Goal: Task Accomplishment & Management: Manage account settings

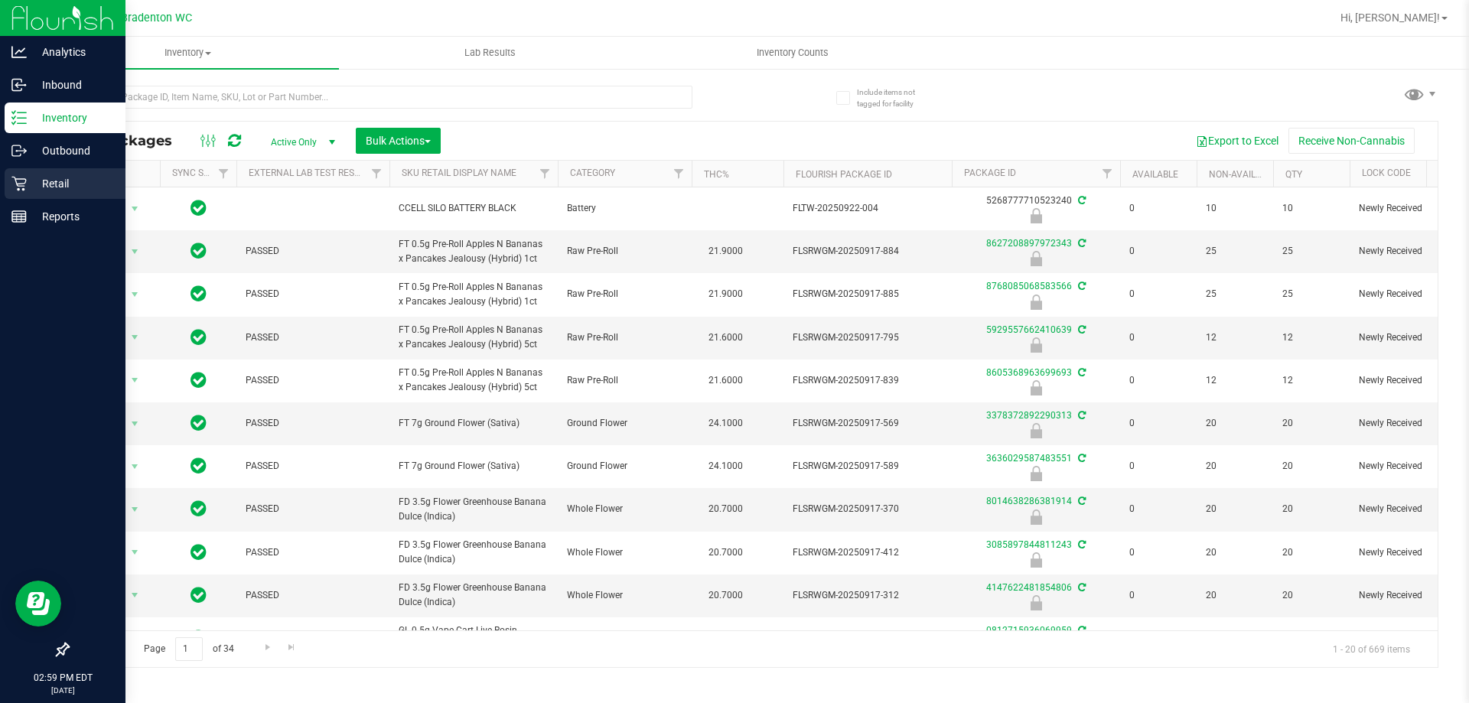
click at [25, 189] on icon at bounding box center [18, 183] width 15 height 15
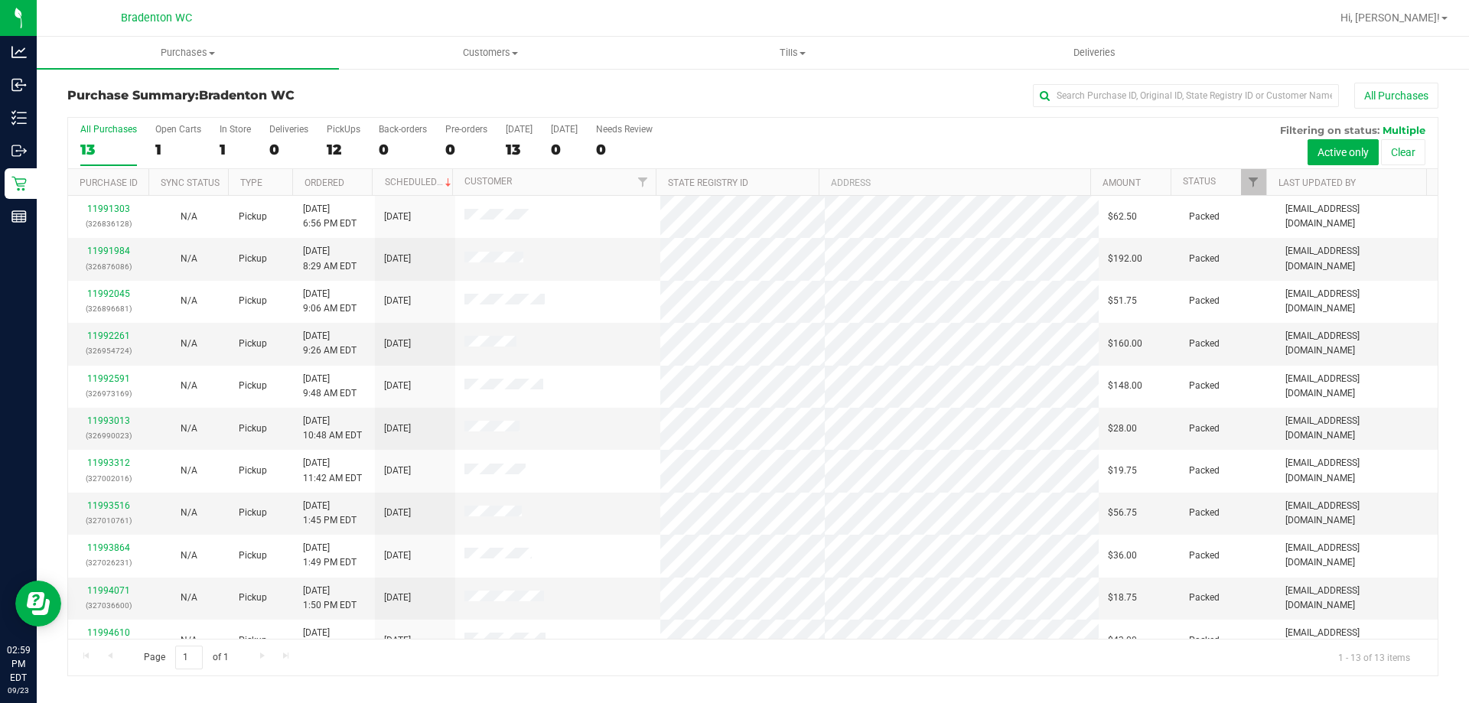
click at [715, 119] on div "All Purchases 13 Open Carts 1 In Store 1 Deliveries 0 PickUps 12 Back-orders 0 …" at bounding box center [752, 124] width 1369 height 12
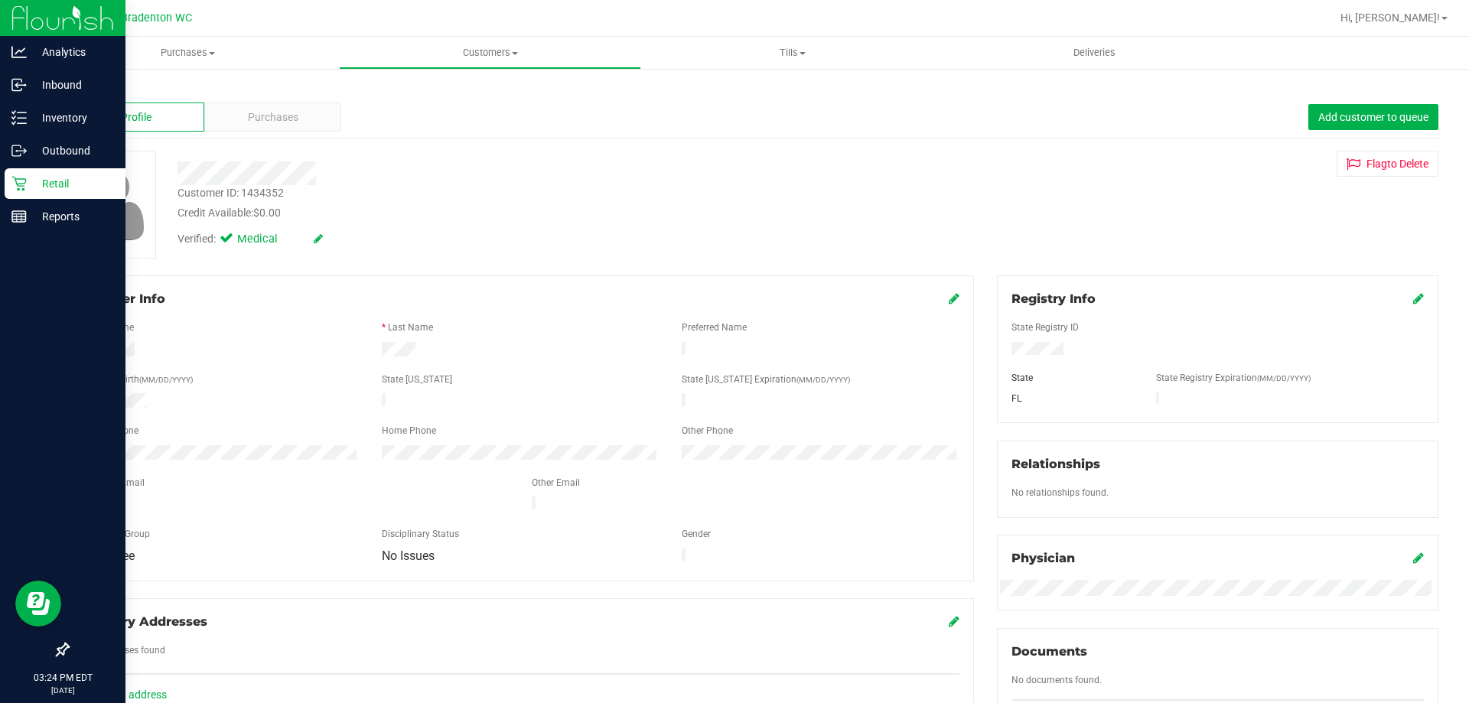
click at [50, 187] on p "Retail" at bounding box center [73, 183] width 92 height 18
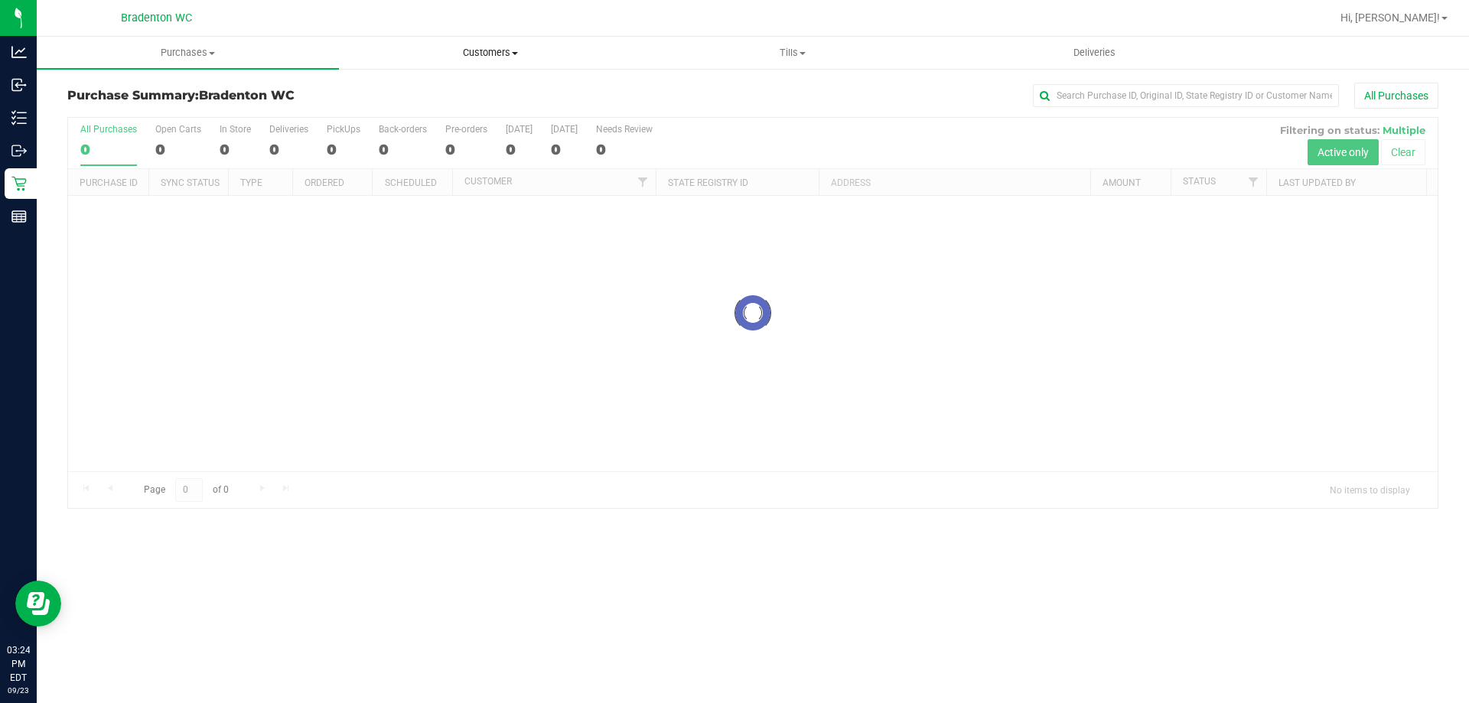
click at [493, 53] on span "Customers" at bounding box center [490, 53] width 301 height 14
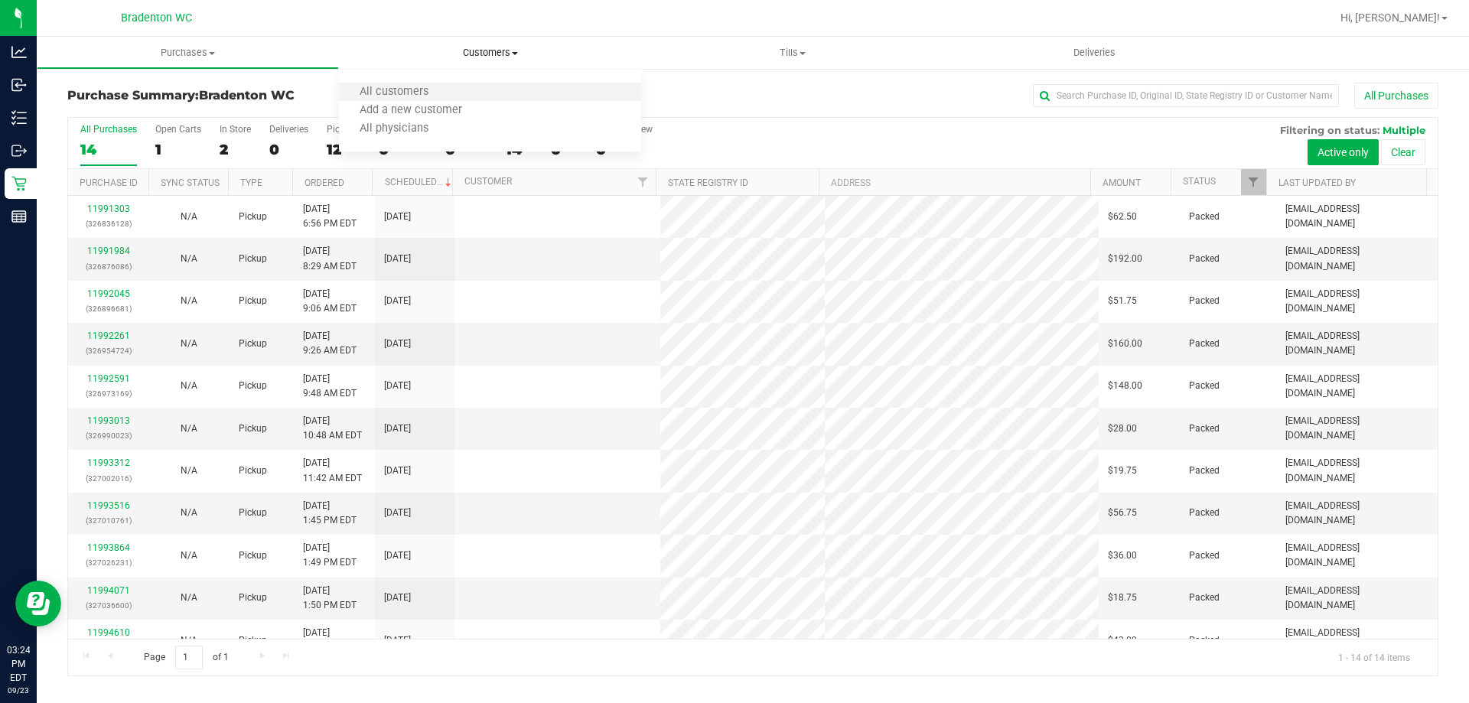
click at [454, 94] on li "All customers" at bounding box center [490, 92] width 302 height 18
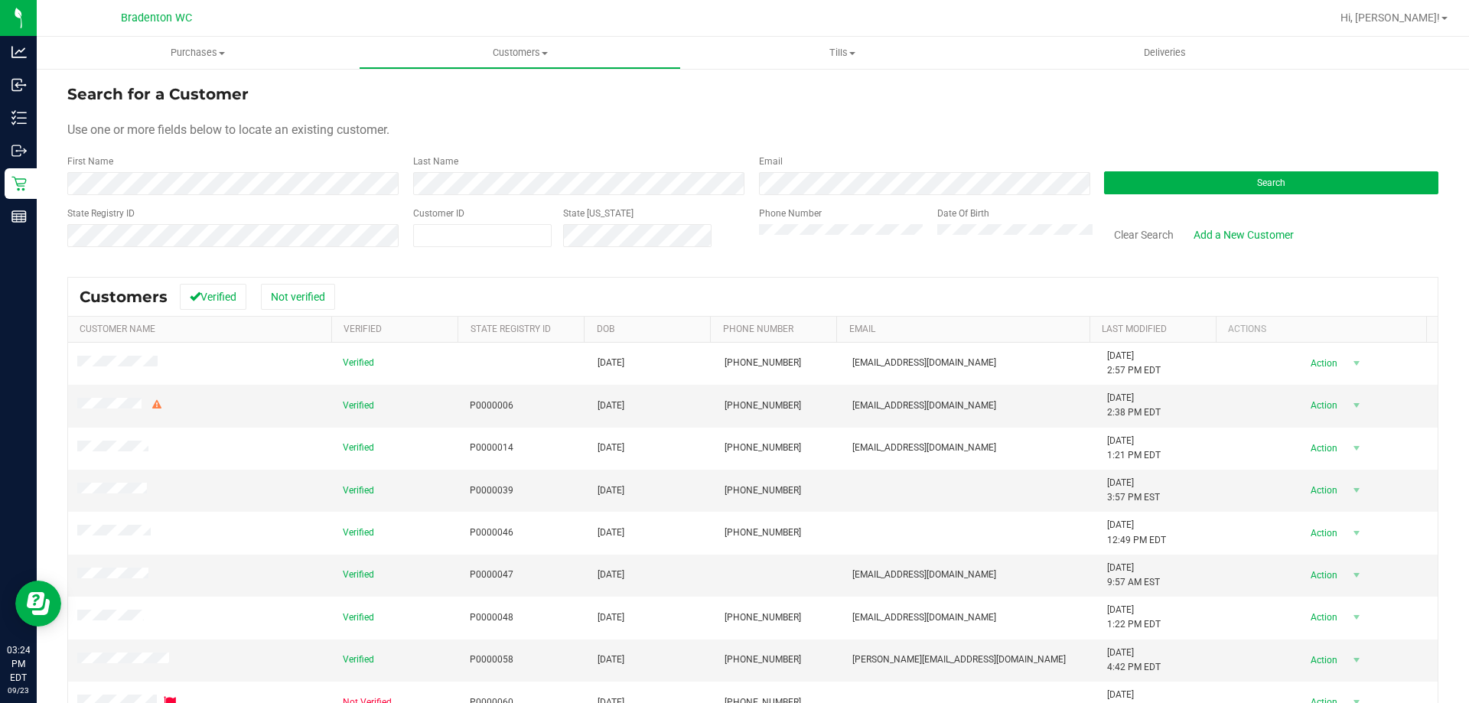
click at [331, 196] on form "Search for a Customer Use one or more fields below to locate an existing custom…" at bounding box center [752, 172] width 1371 height 178
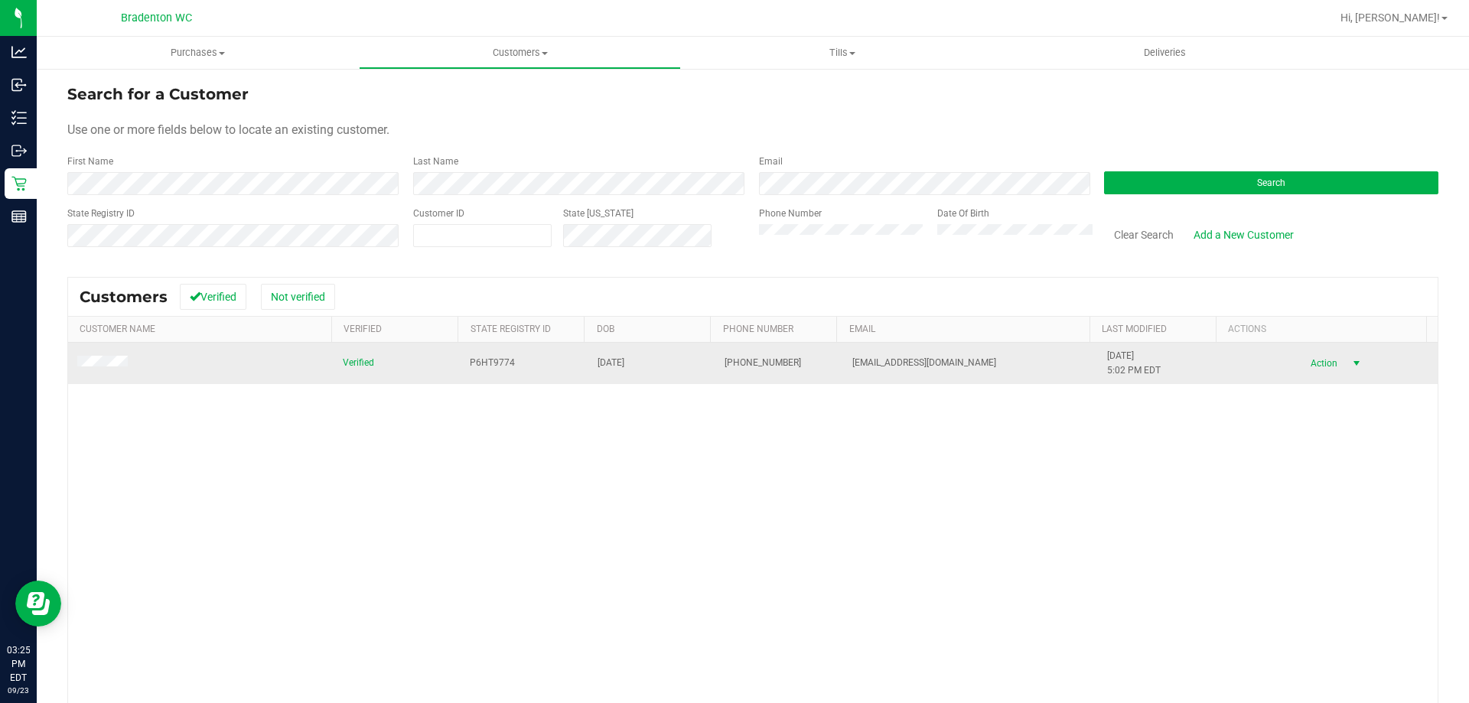
click at [1309, 363] on span "Action" at bounding box center [1321, 363] width 50 height 21
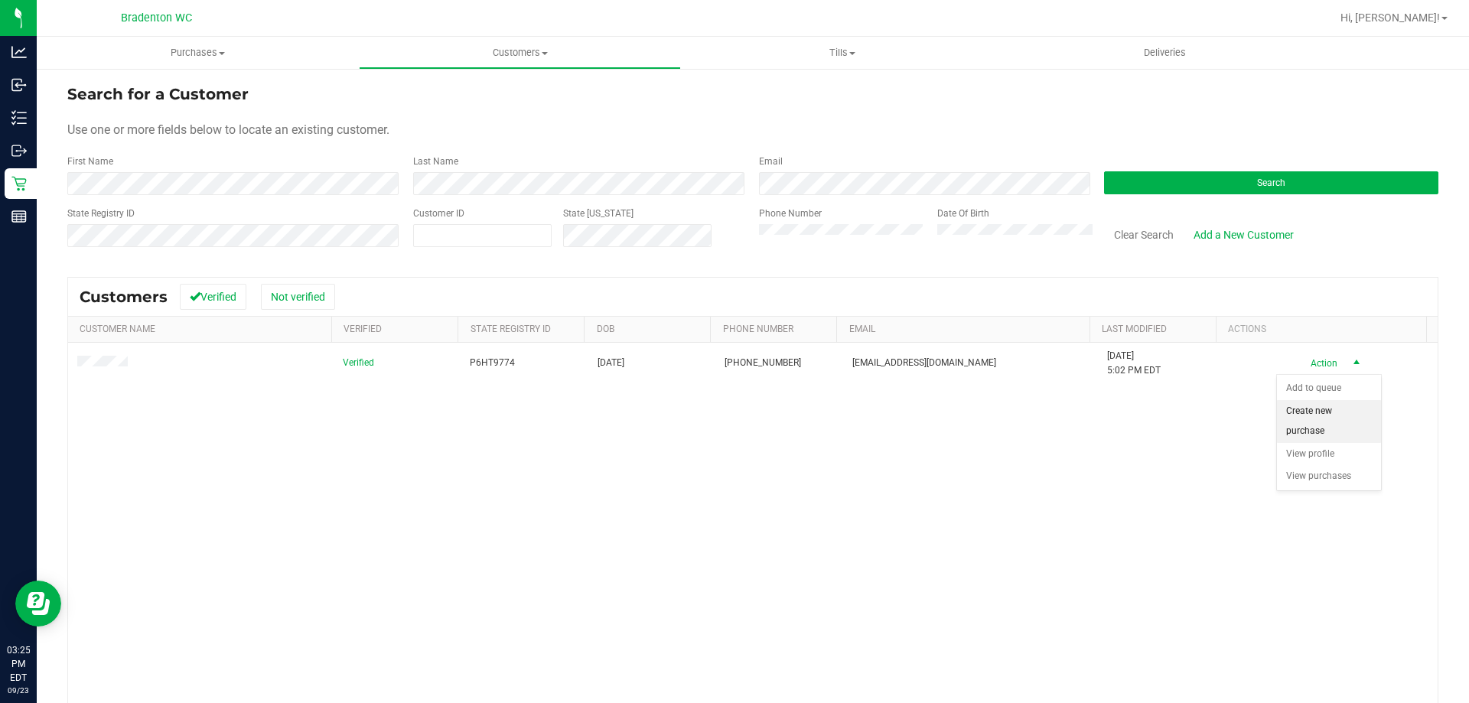
click at [1310, 419] on li "Create new purchase" at bounding box center [1329, 421] width 104 height 42
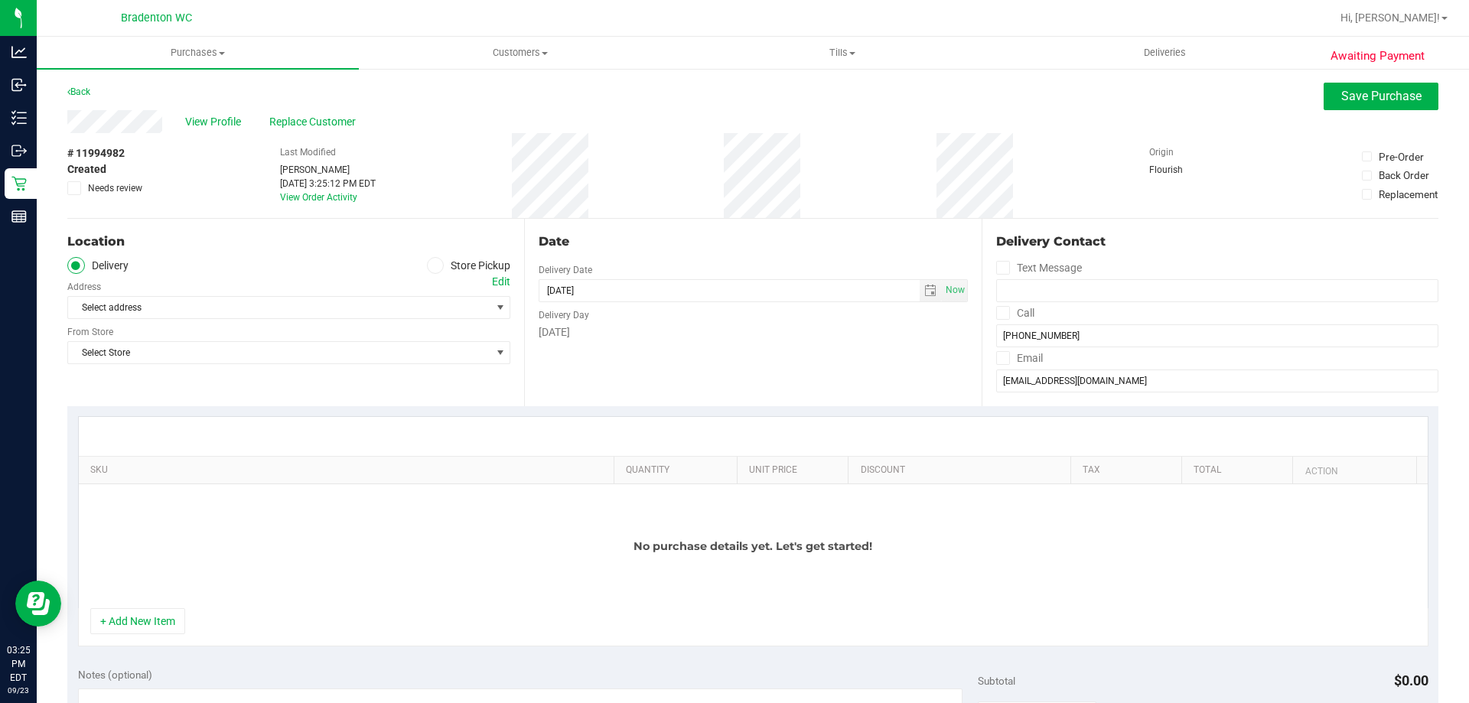
click at [431, 265] on icon at bounding box center [435, 265] width 9 height 0
click at [0, 0] on input "Store Pickup" at bounding box center [0, 0] width 0 height 0
click at [359, 311] on span "Select Store" at bounding box center [279, 307] width 422 height 21
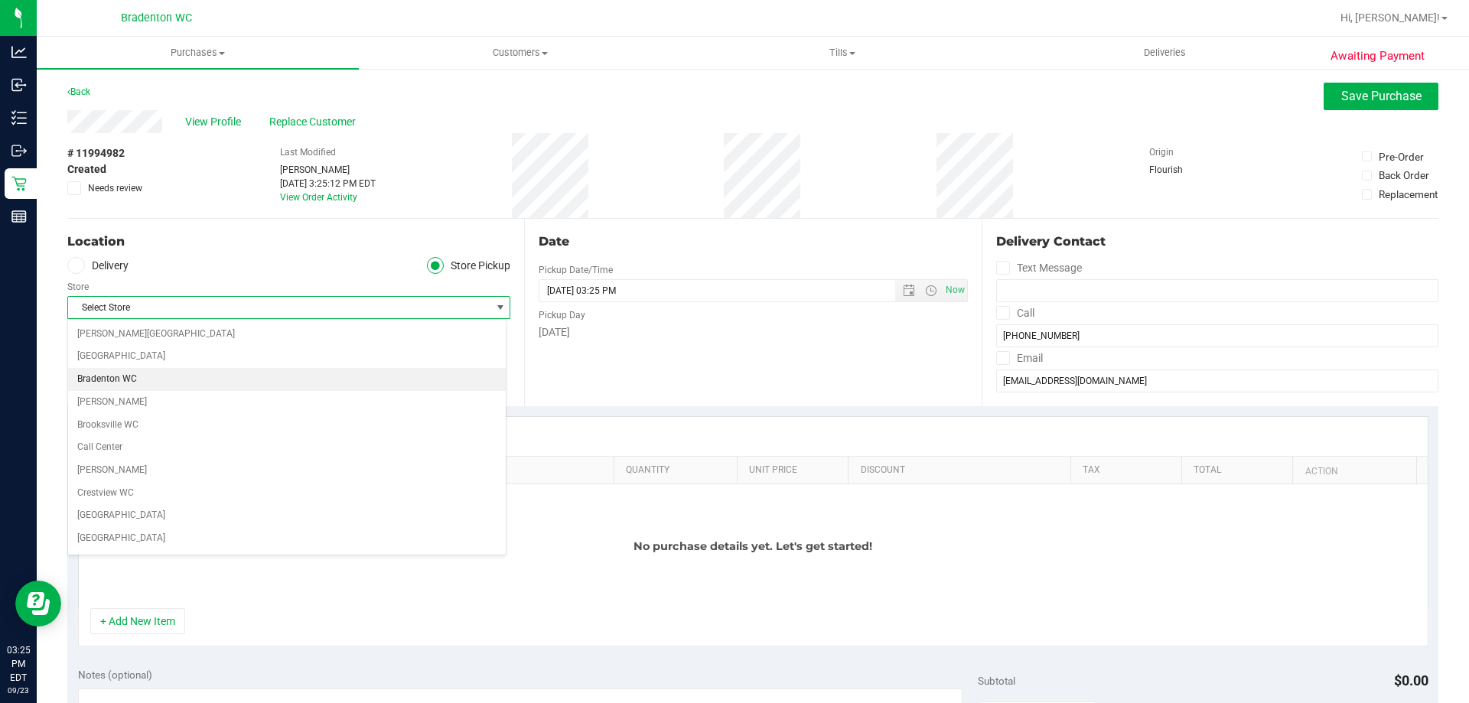
click at [166, 375] on li "Bradenton WC" at bounding box center [287, 379] width 438 height 23
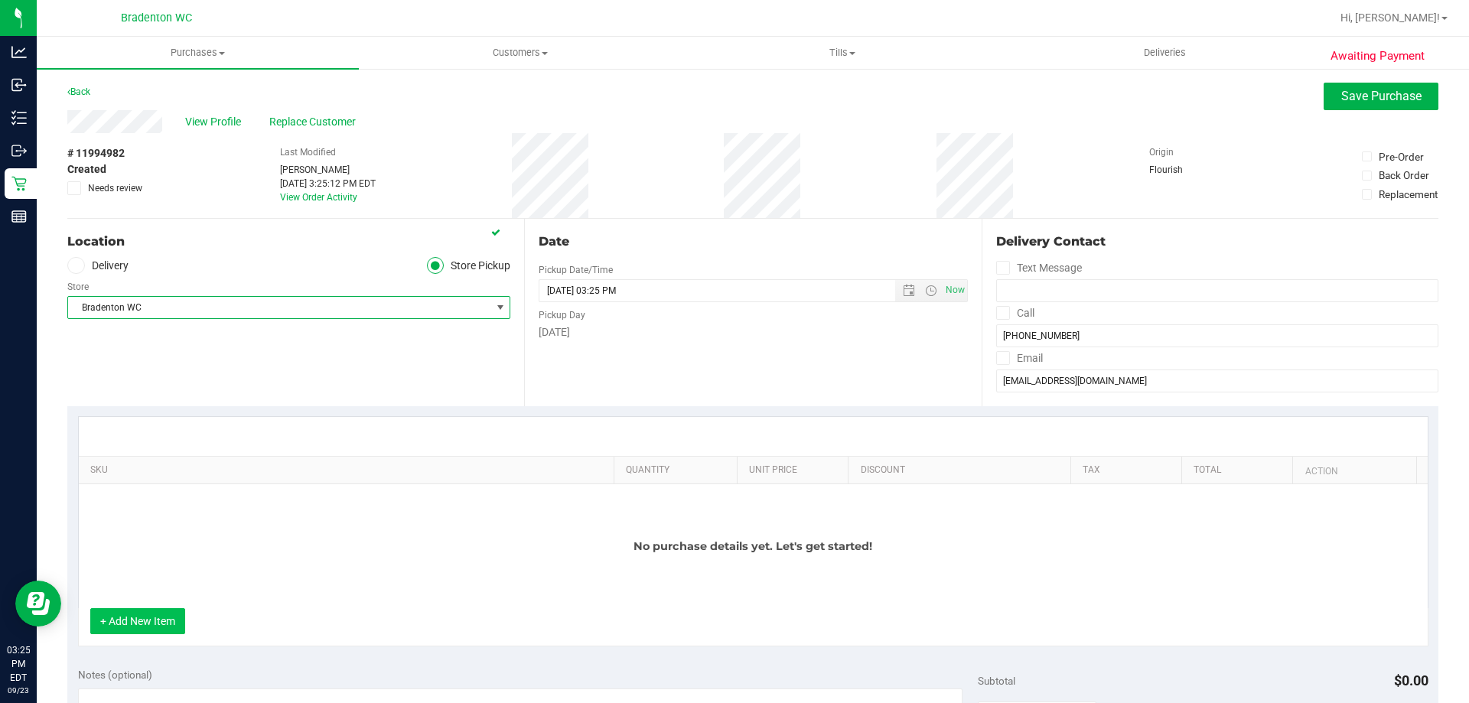
click at [155, 623] on button "+ Add New Item" at bounding box center [137, 621] width 95 height 26
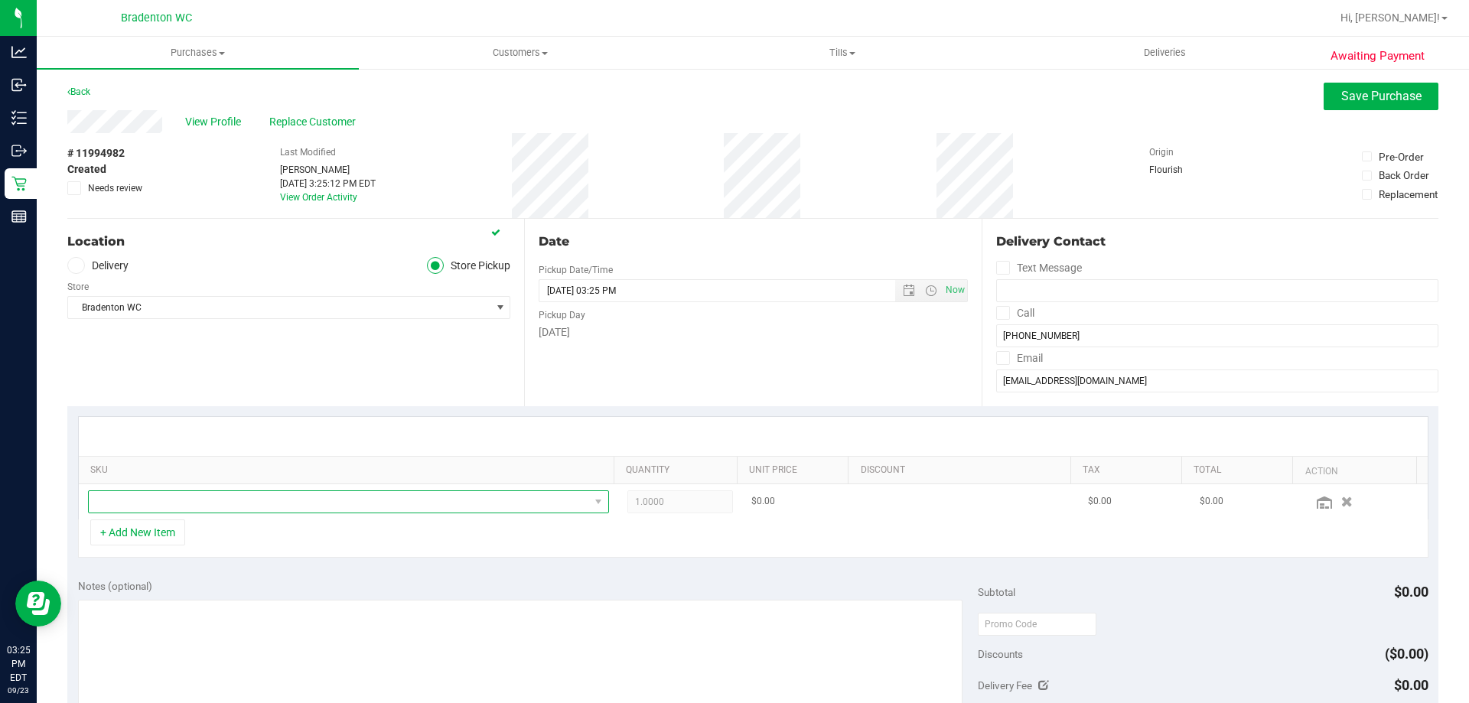
click at [316, 506] on span "NO DATA FOUND" at bounding box center [339, 501] width 500 height 21
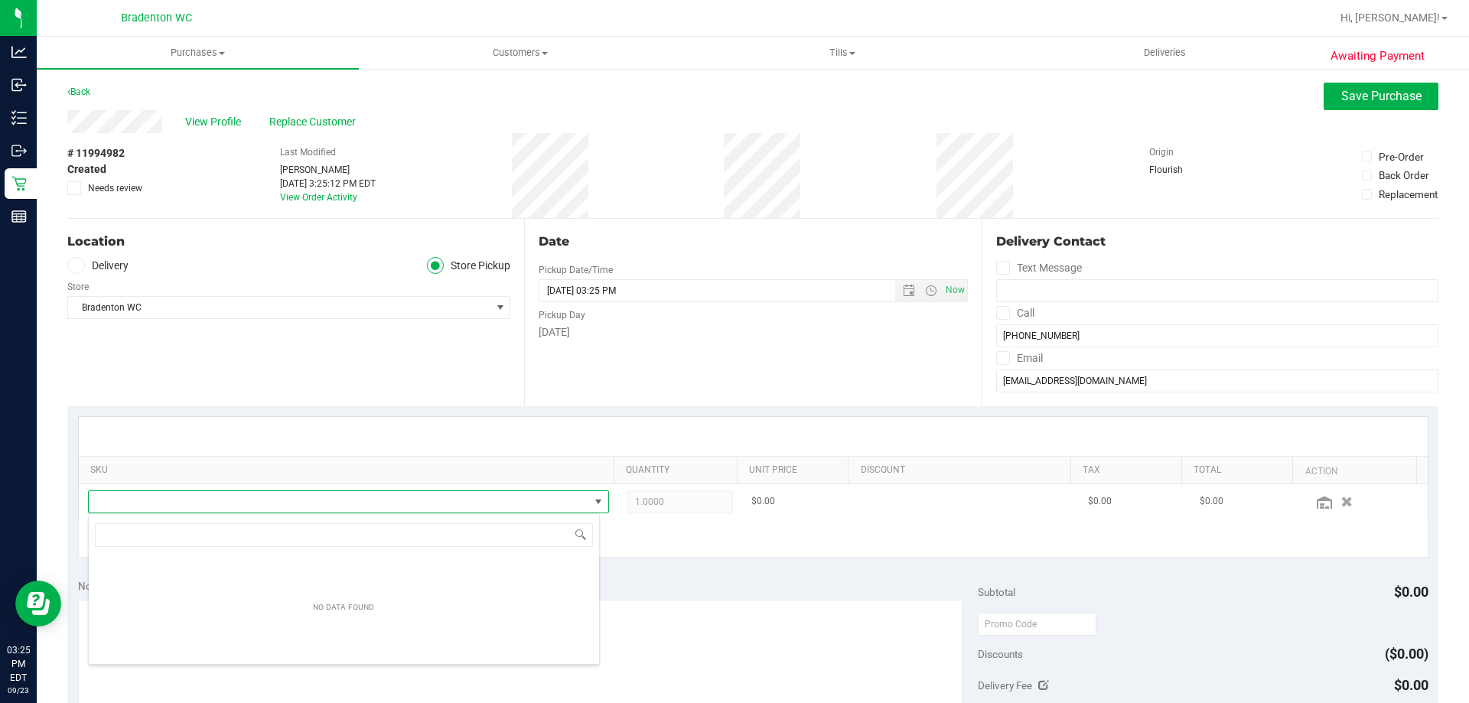
scroll to position [23, 507]
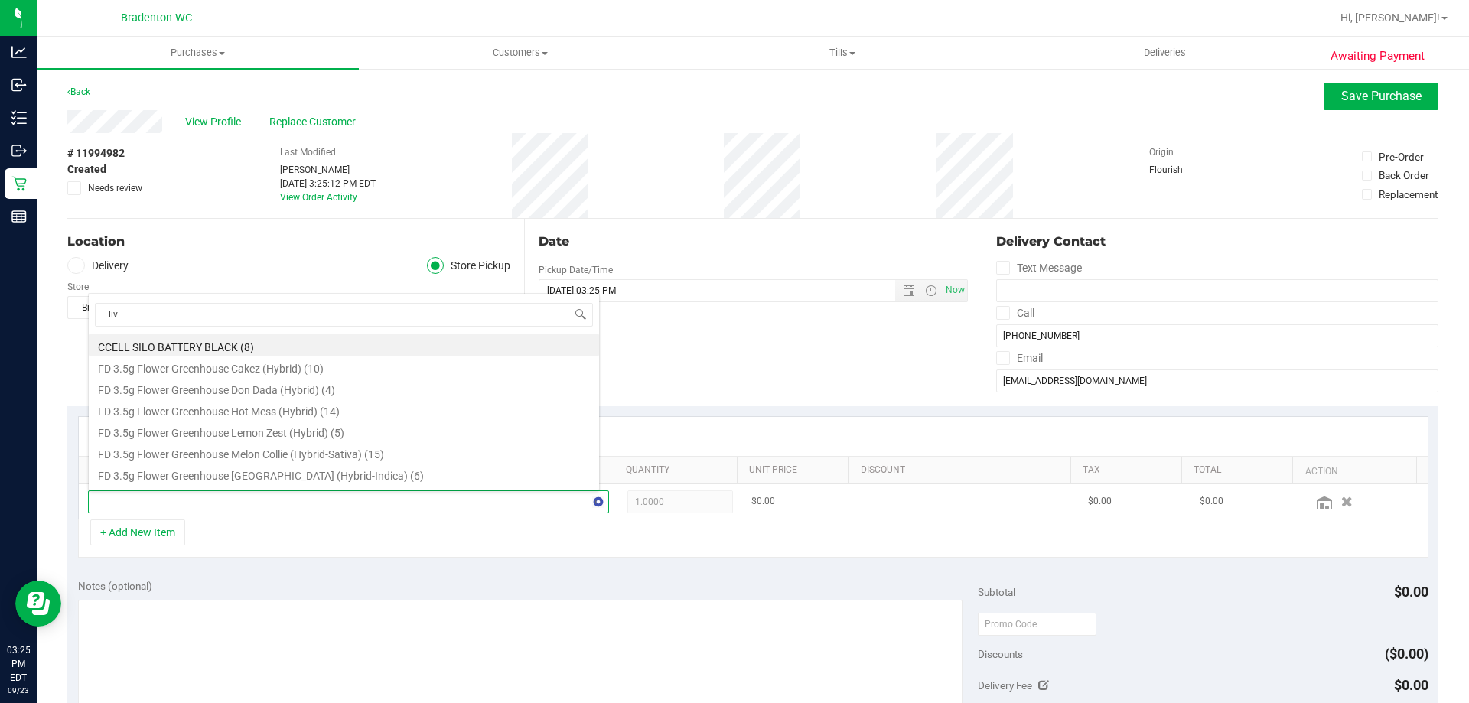
type input "live"
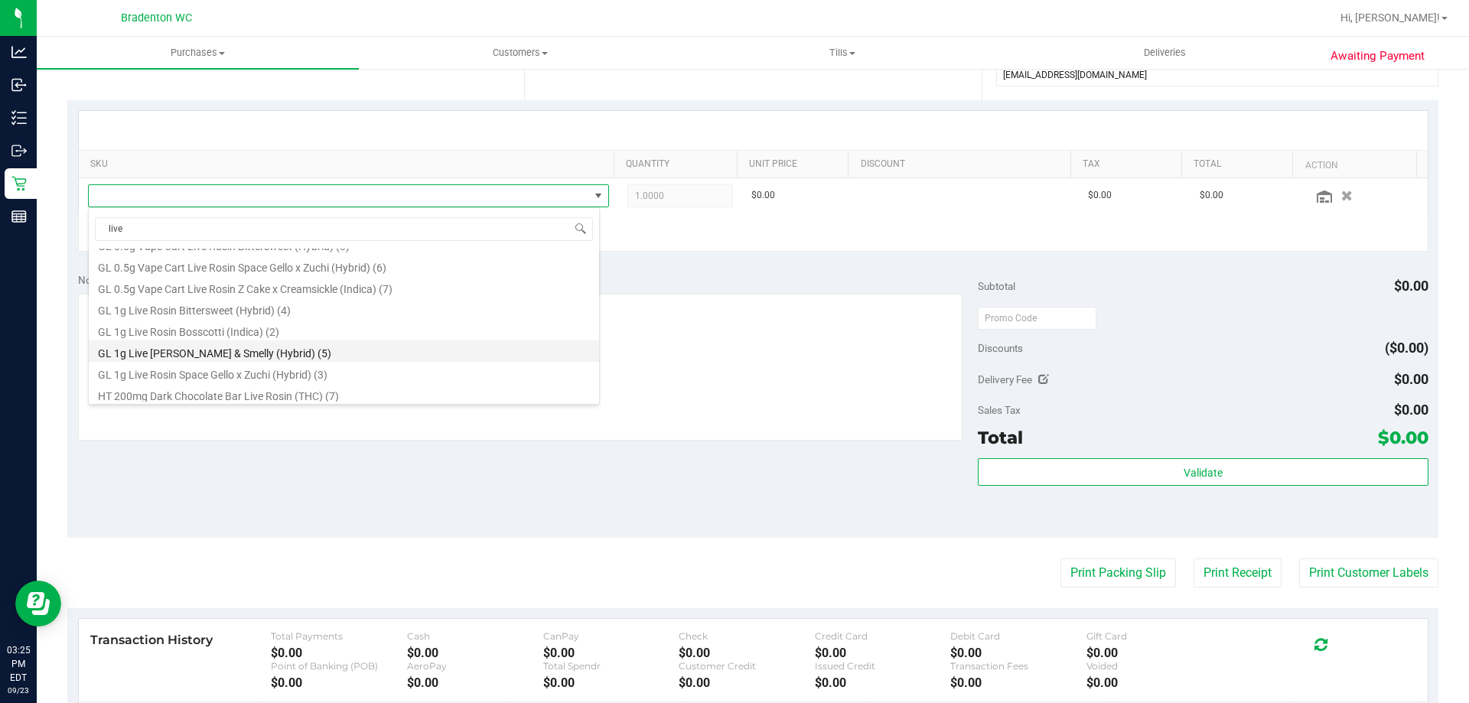
scroll to position [168, 0]
click at [290, 392] on li "HT 200mg Dark Chocolate Bar Live Rosin (THC) (7)" at bounding box center [344, 390] width 510 height 21
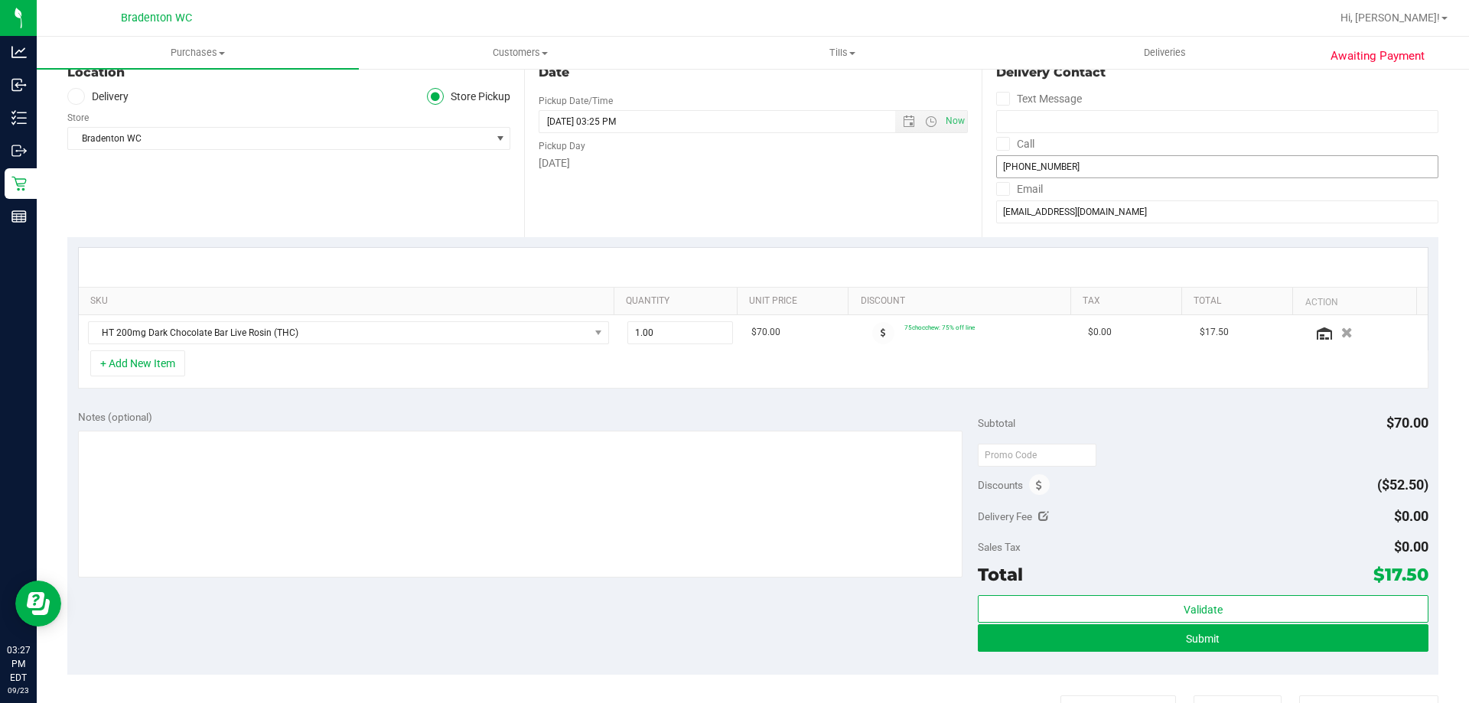
scroll to position [0, 0]
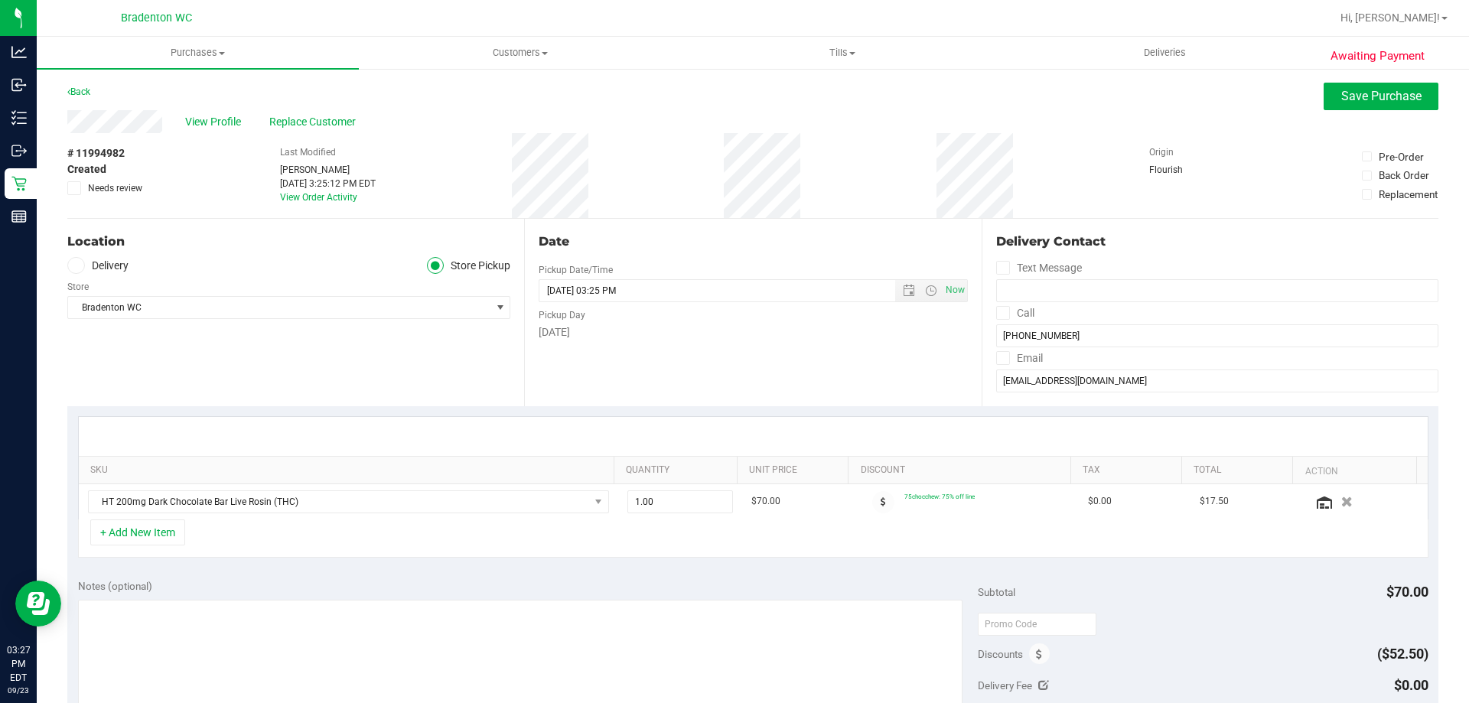
click at [493, 136] on div "# 11994982 Created Needs review Last Modified [PERSON_NAME] [DATE] 3:25:12 PM E…" at bounding box center [752, 175] width 1371 height 85
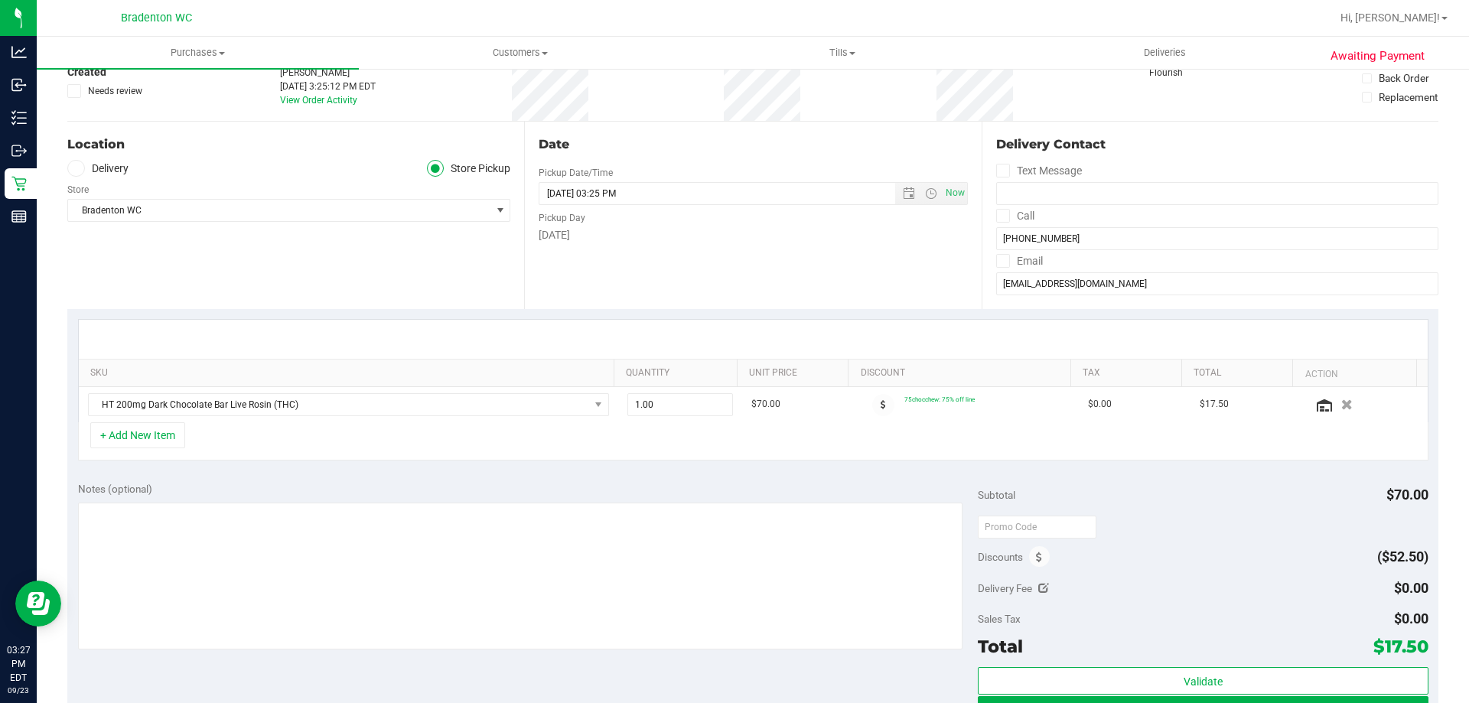
scroll to position [153, 0]
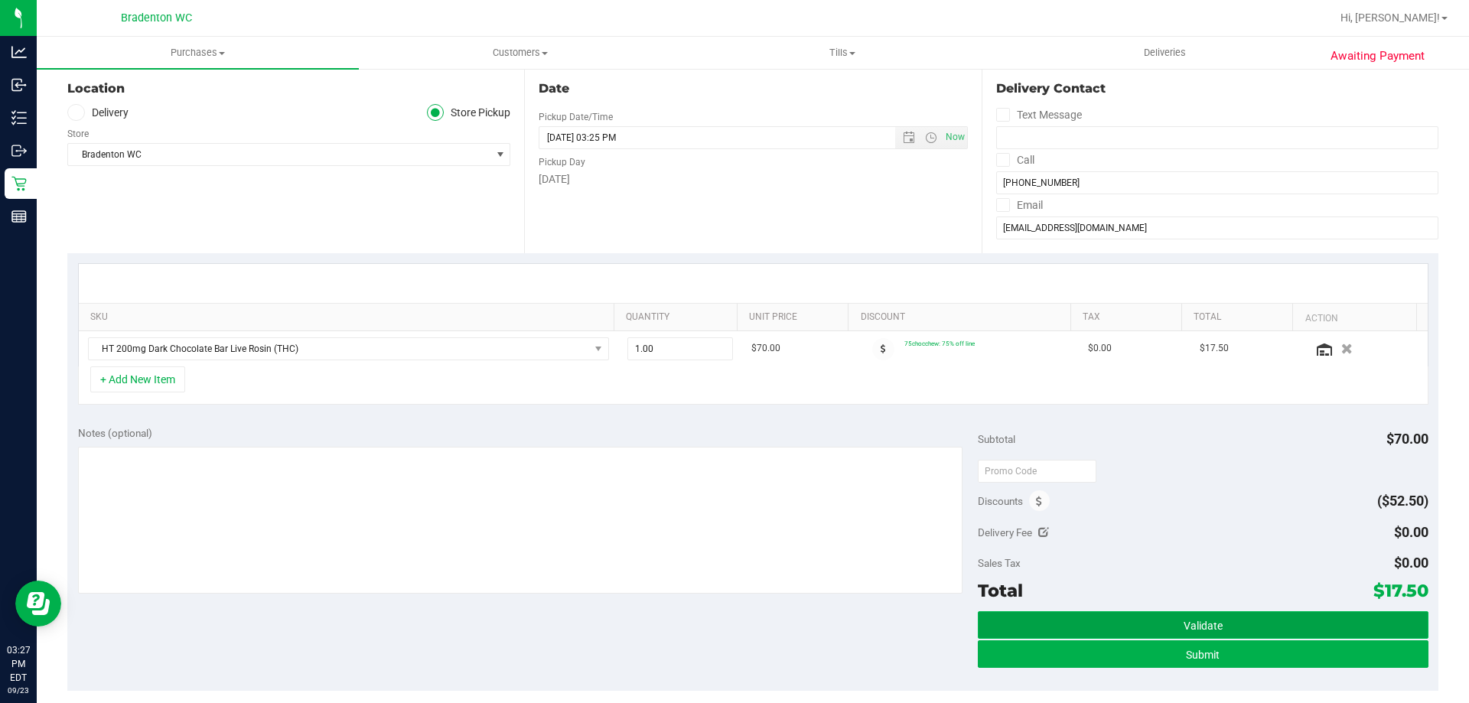
click at [1176, 618] on button "Validate" at bounding box center [1203, 625] width 450 height 28
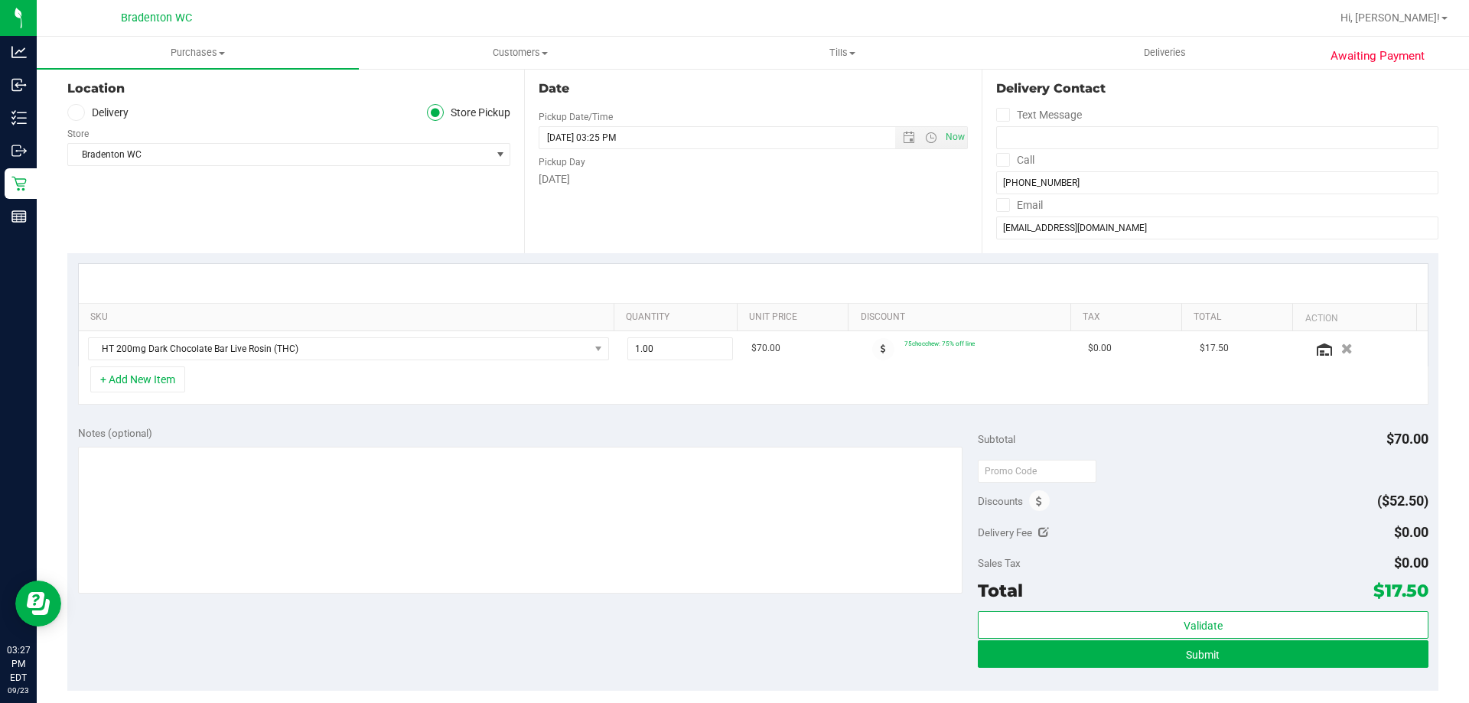
scroll to position [459, 0]
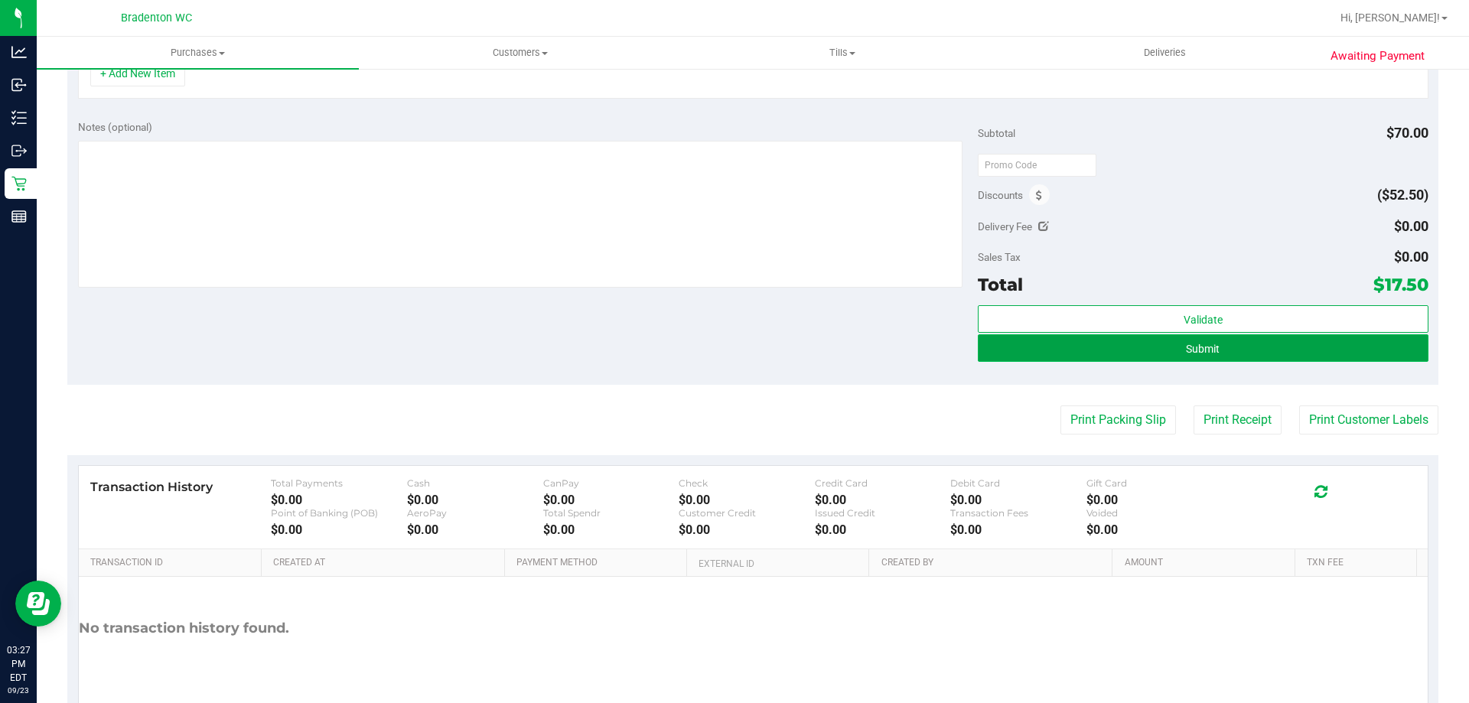
click at [1040, 359] on button "Submit" at bounding box center [1203, 348] width 450 height 28
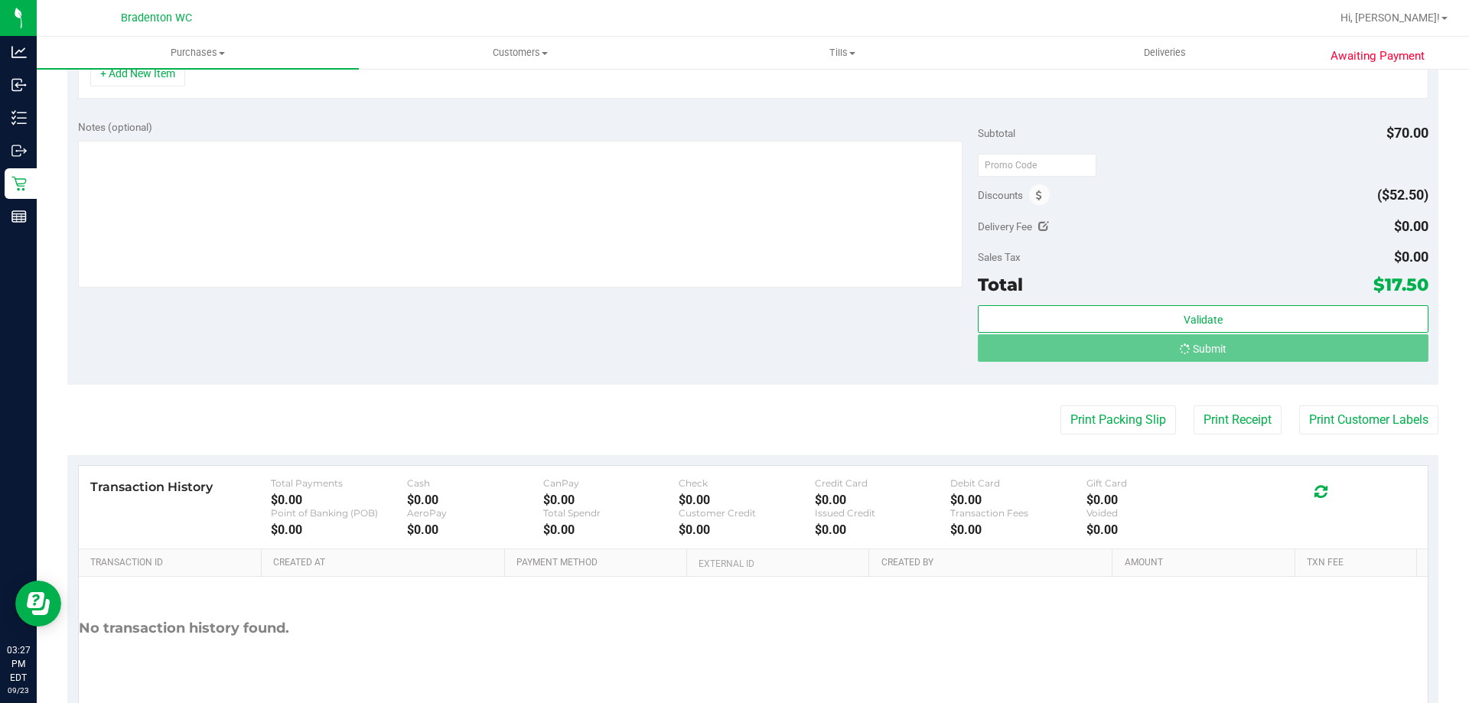
scroll to position [435, 0]
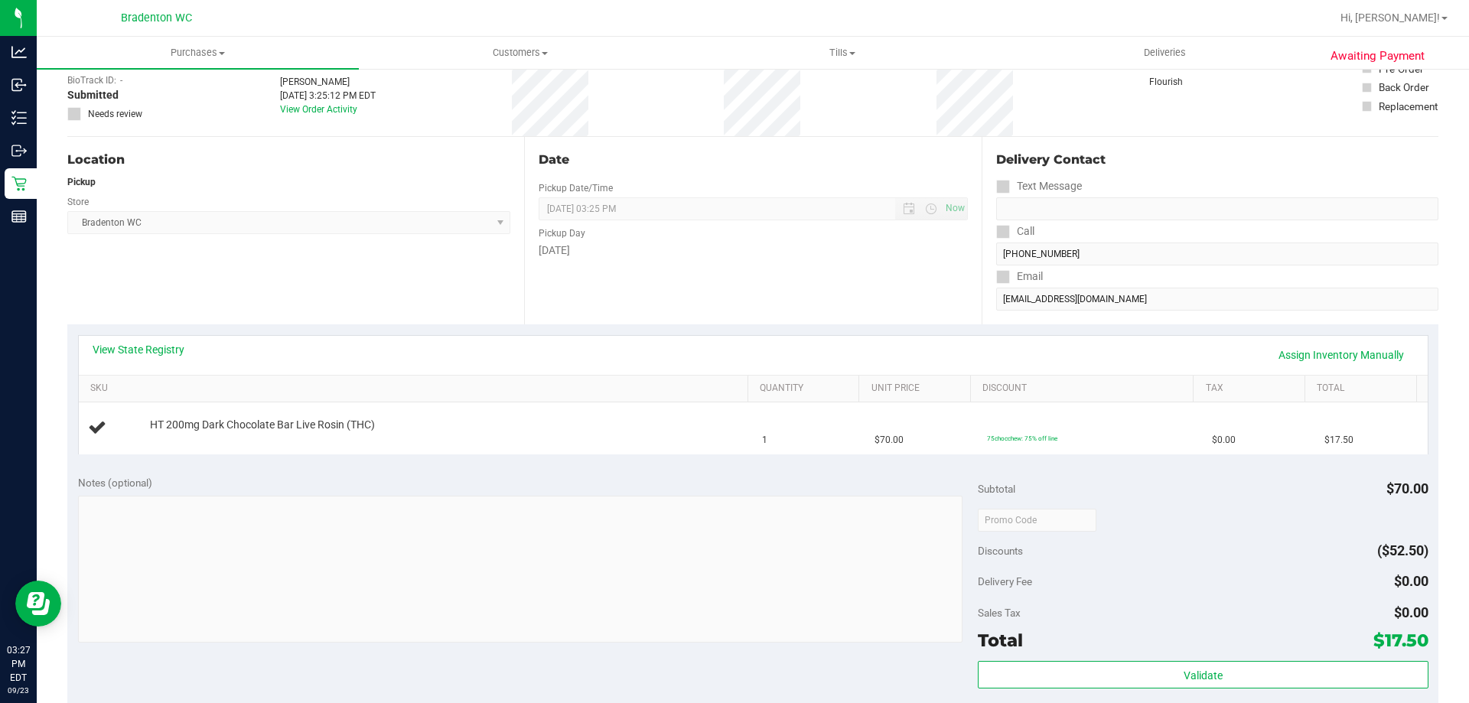
scroll to position [53, 0]
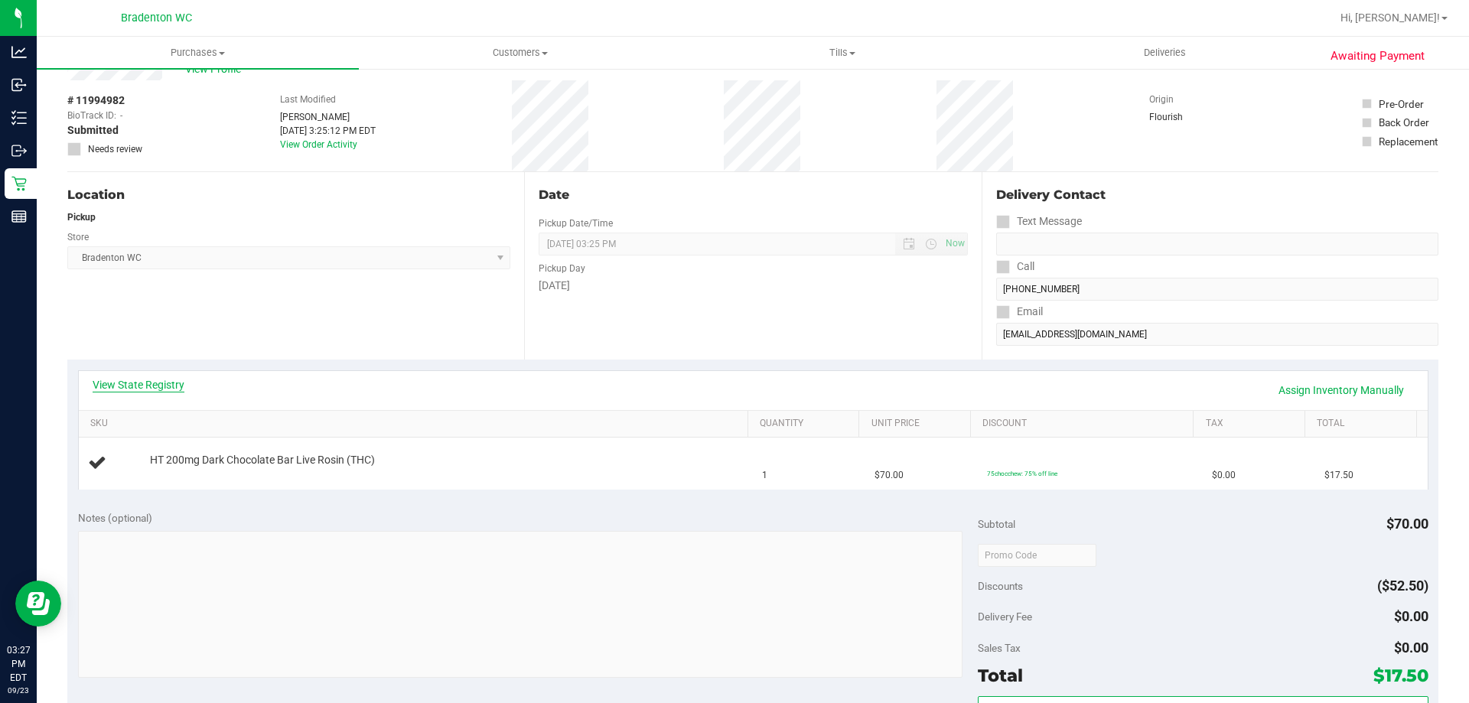
click at [156, 380] on link "View State Registry" at bounding box center [139, 384] width 92 height 15
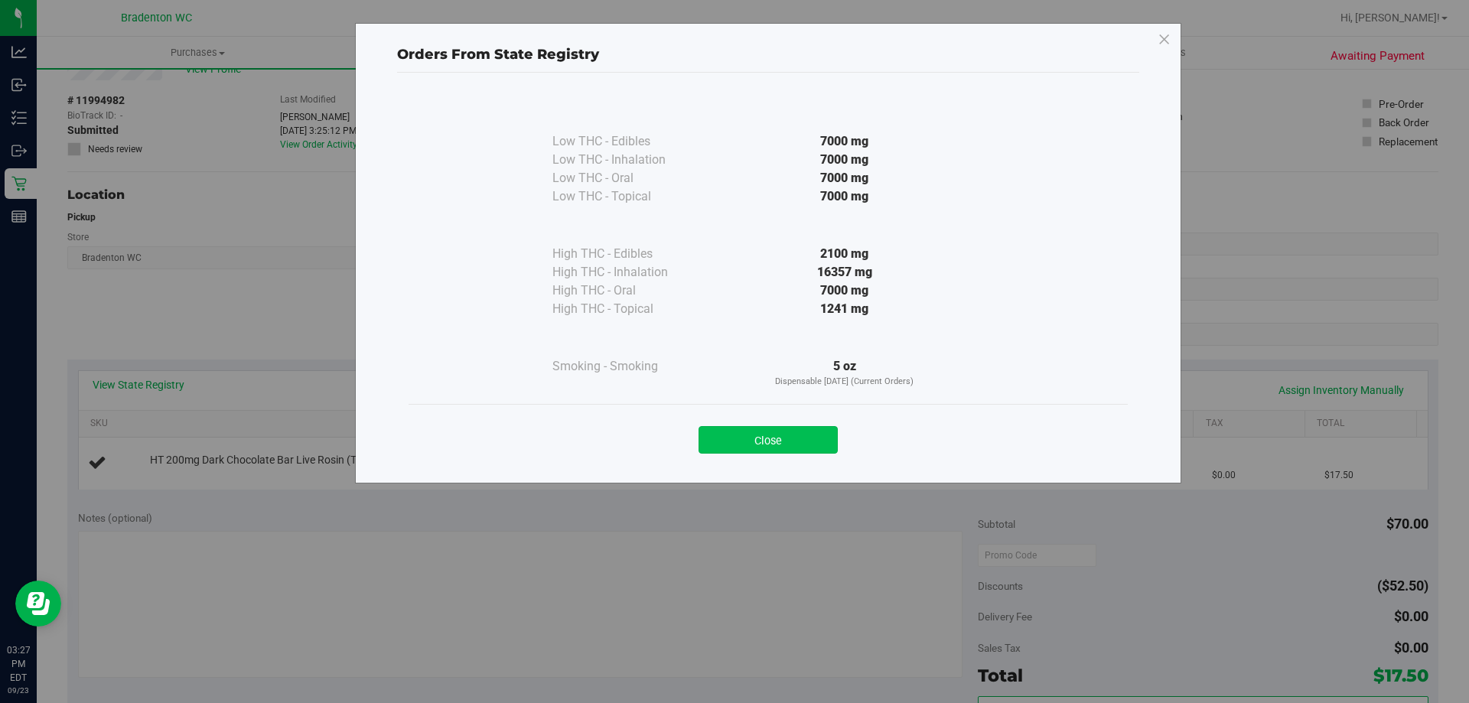
click at [821, 439] on button "Close" at bounding box center [767, 440] width 139 height 28
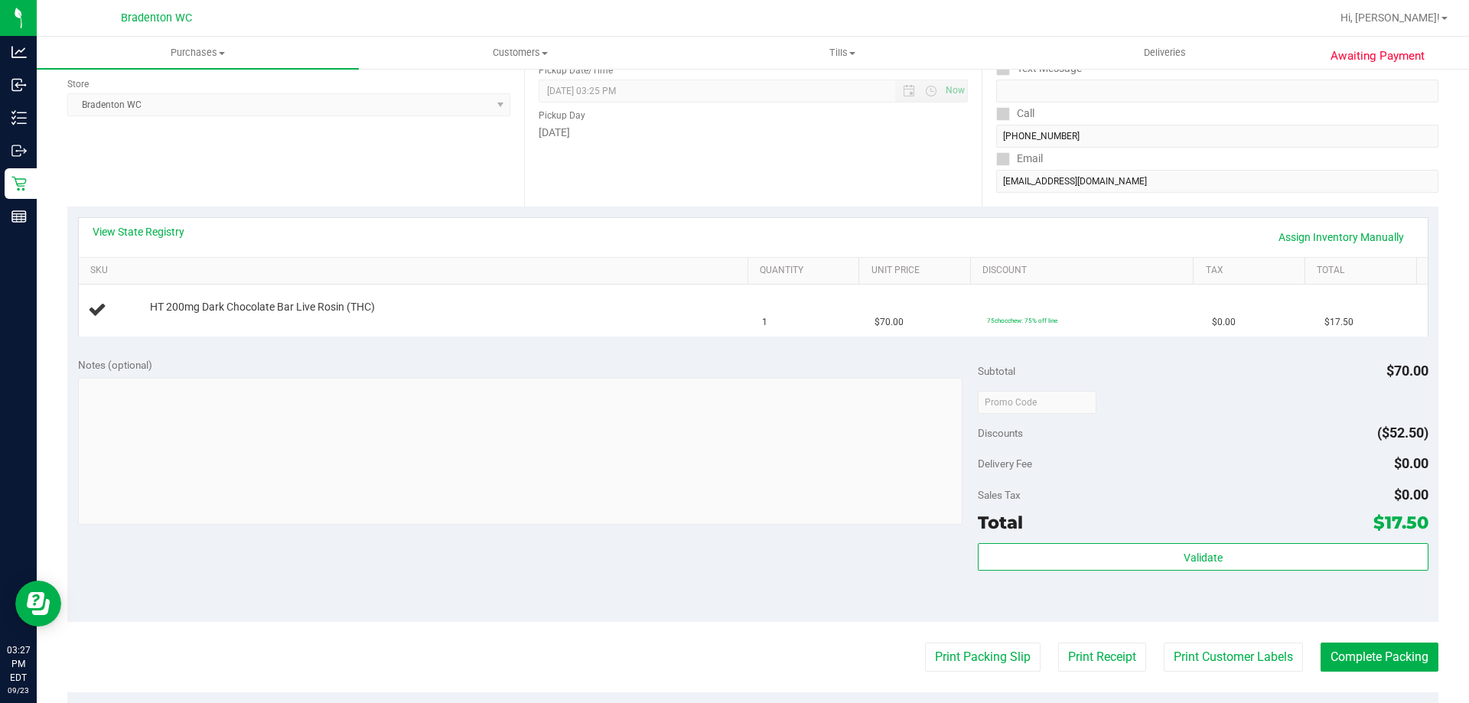
scroll to position [0, 0]
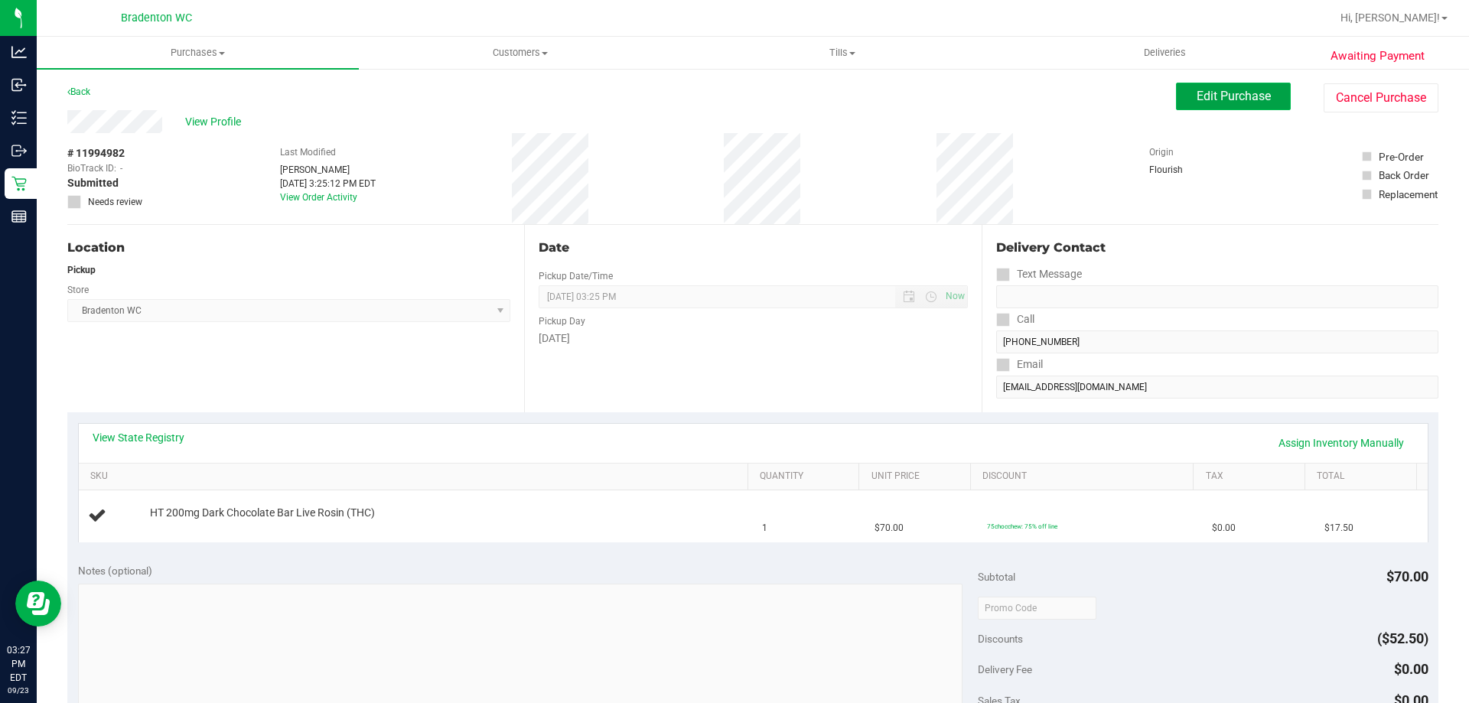
click at [1208, 86] on button "Edit Purchase" at bounding box center [1233, 97] width 115 height 28
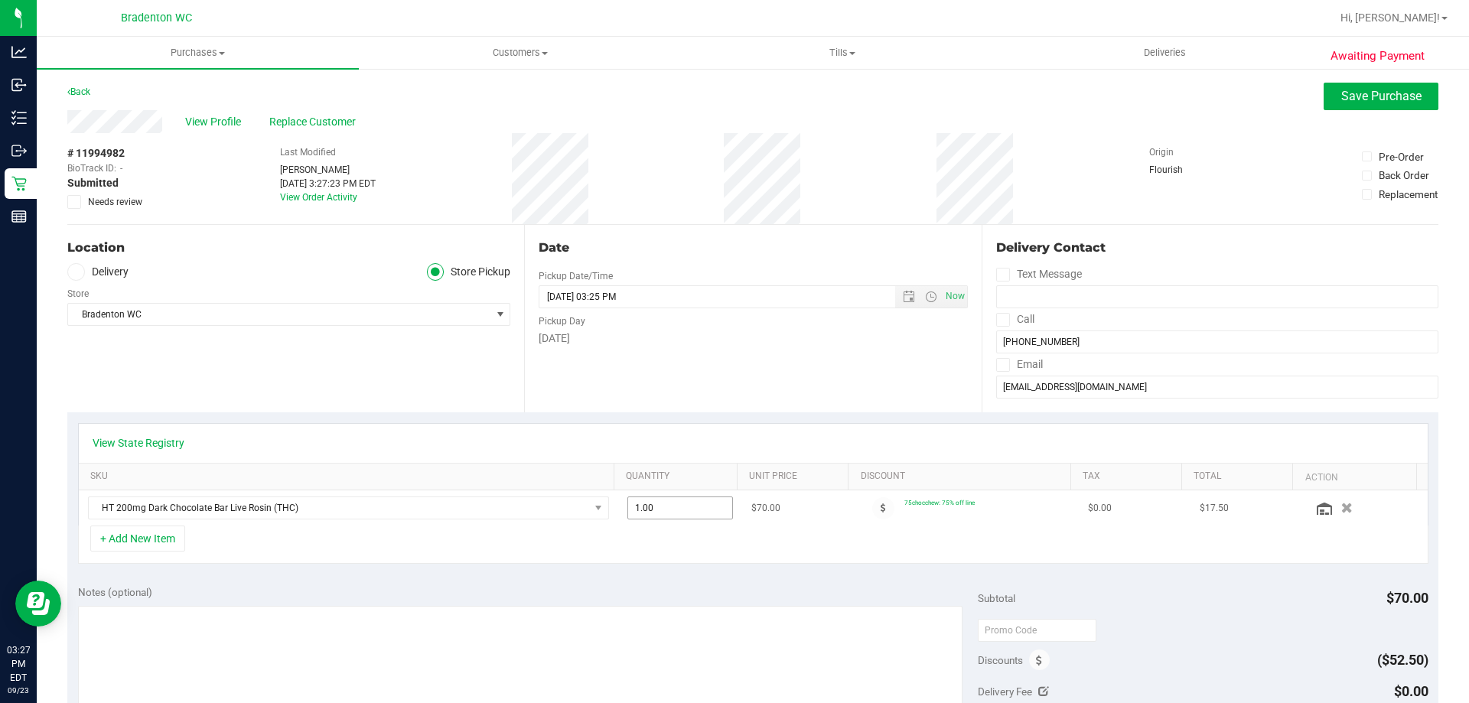
click at [665, 506] on span "1.00 1" at bounding box center [680, 507] width 106 height 23
click at [665, 506] on input "1" at bounding box center [680, 507] width 105 height 21
type input "2"
click at [919, 581] on div "Notes (optional) Subtotal $70.00 Discounts ($52.50) Delivery Fee $0.00 Sales Ta…" at bounding box center [752, 711] width 1371 height 275
type input "2.00"
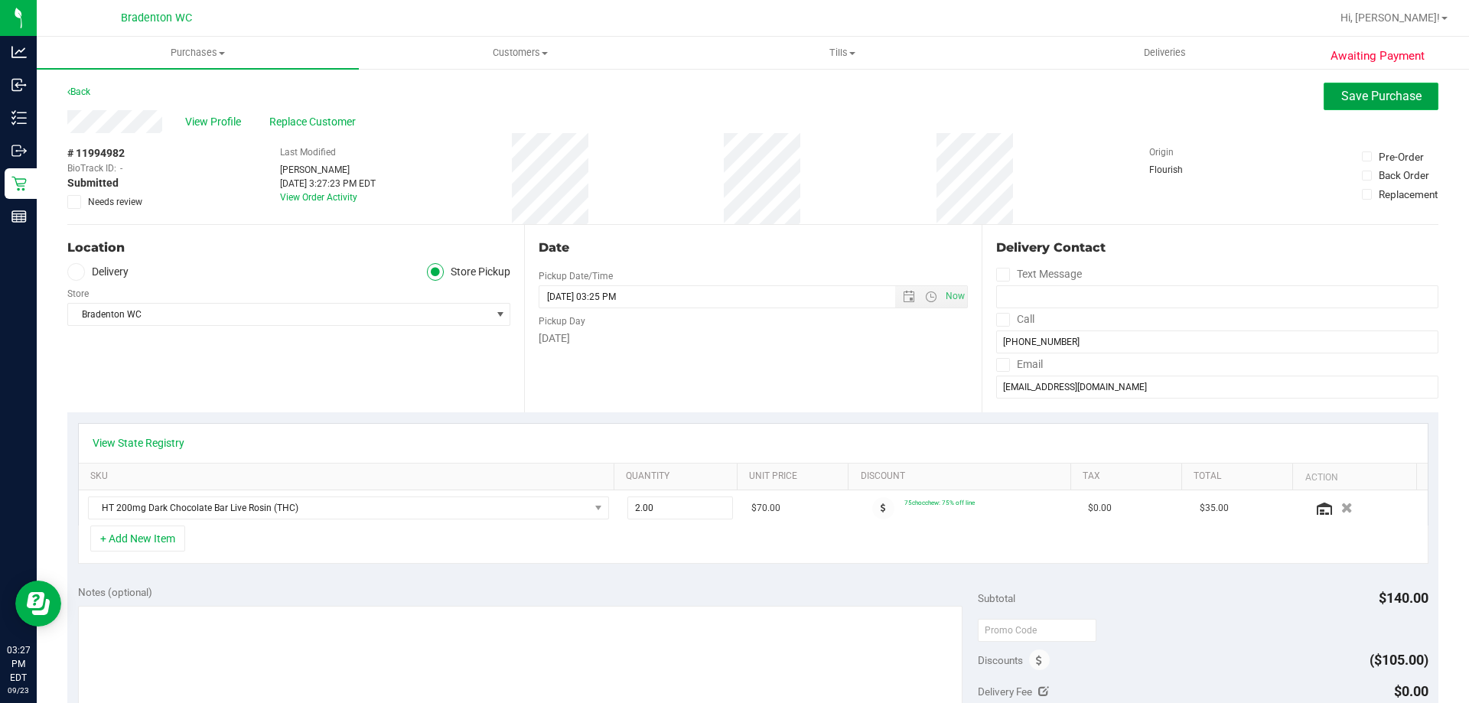
click at [1382, 105] on button "Save Purchase" at bounding box center [1380, 97] width 115 height 28
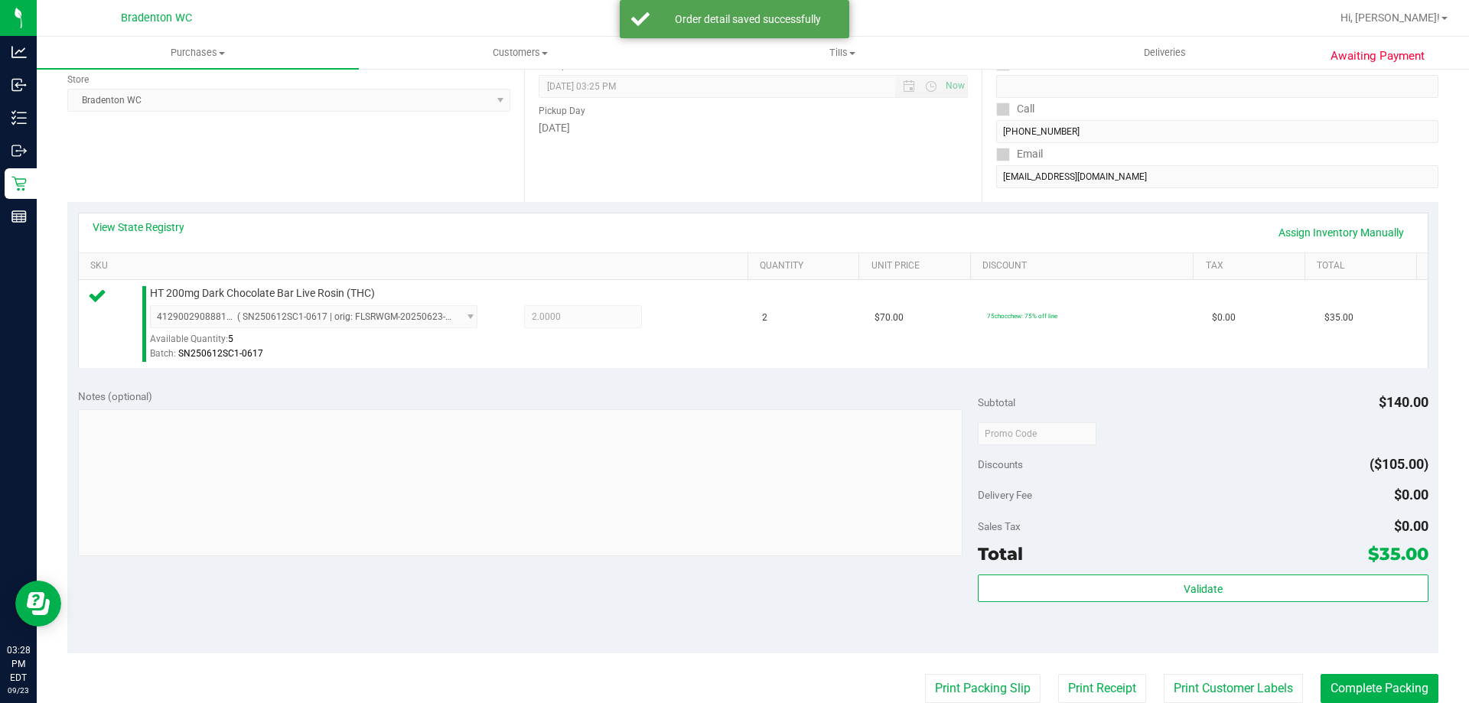
scroll to position [218, 0]
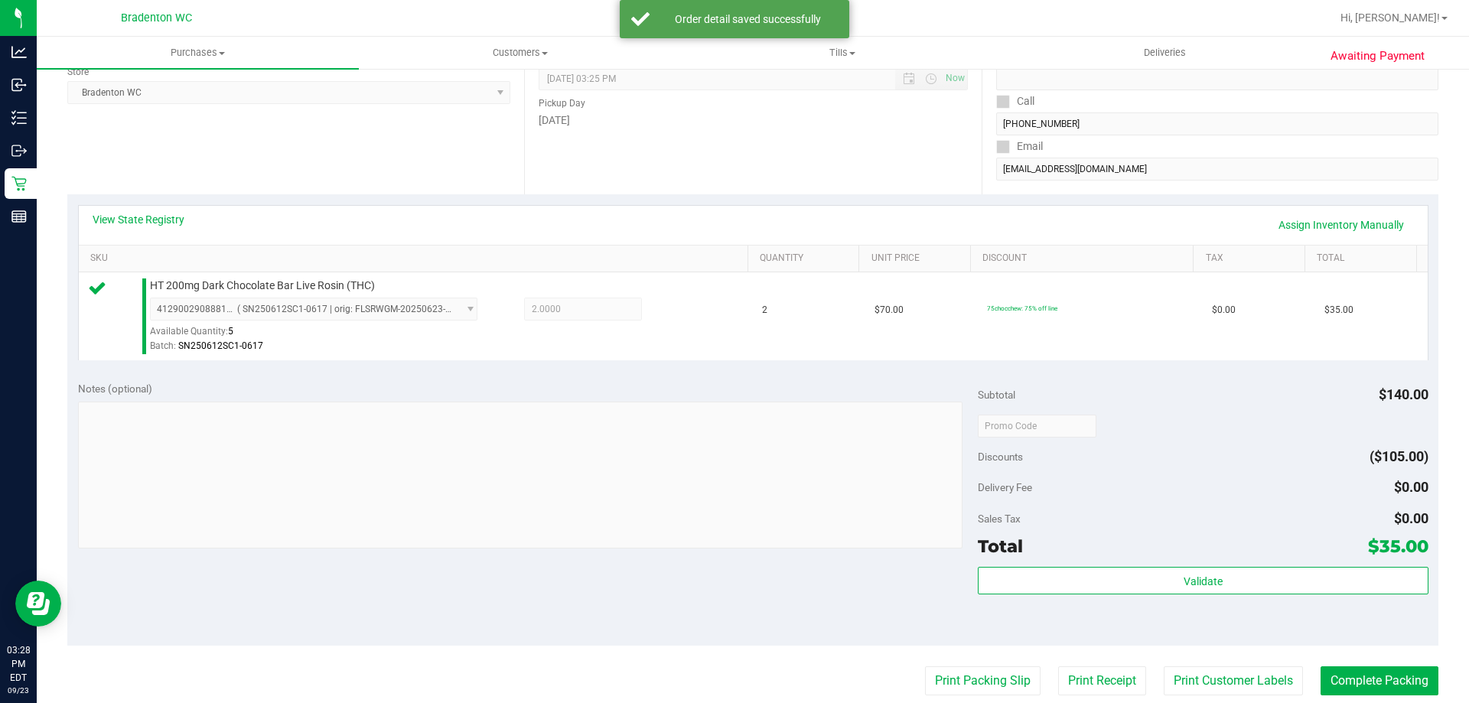
click at [1083, 551] on div "Total $35.00" at bounding box center [1203, 546] width 450 height 28
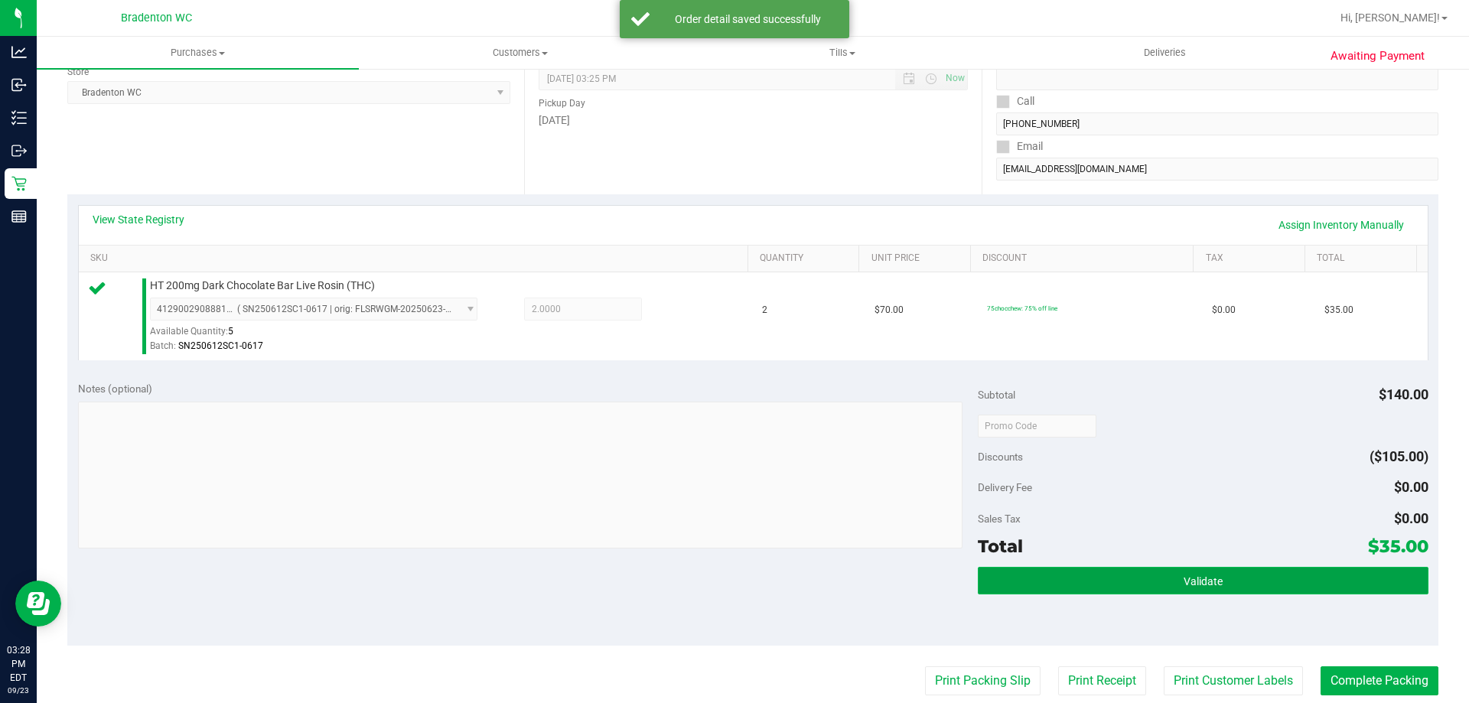
click at [1064, 592] on button "Validate" at bounding box center [1203, 581] width 450 height 28
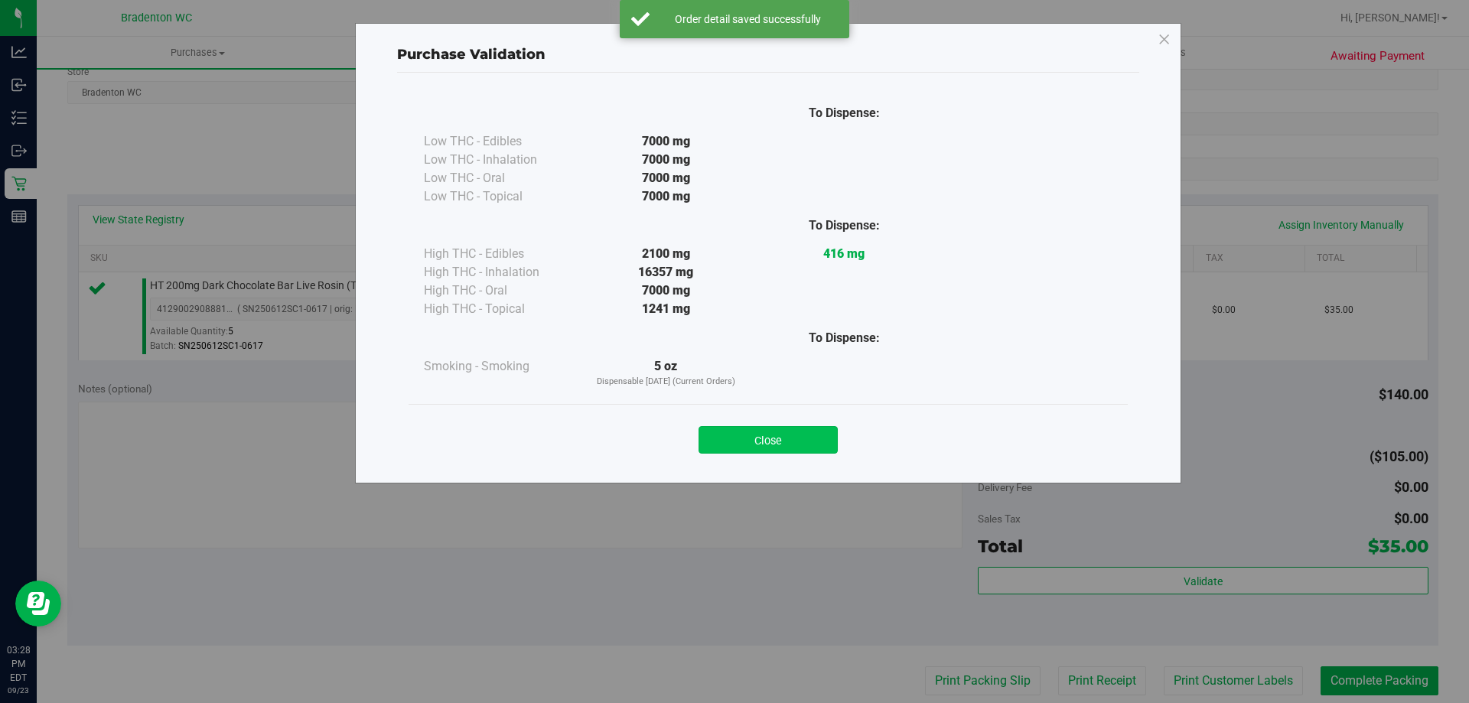
click at [808, 451] on button "Close" at bounding box center [767, 440] width 139 height 28
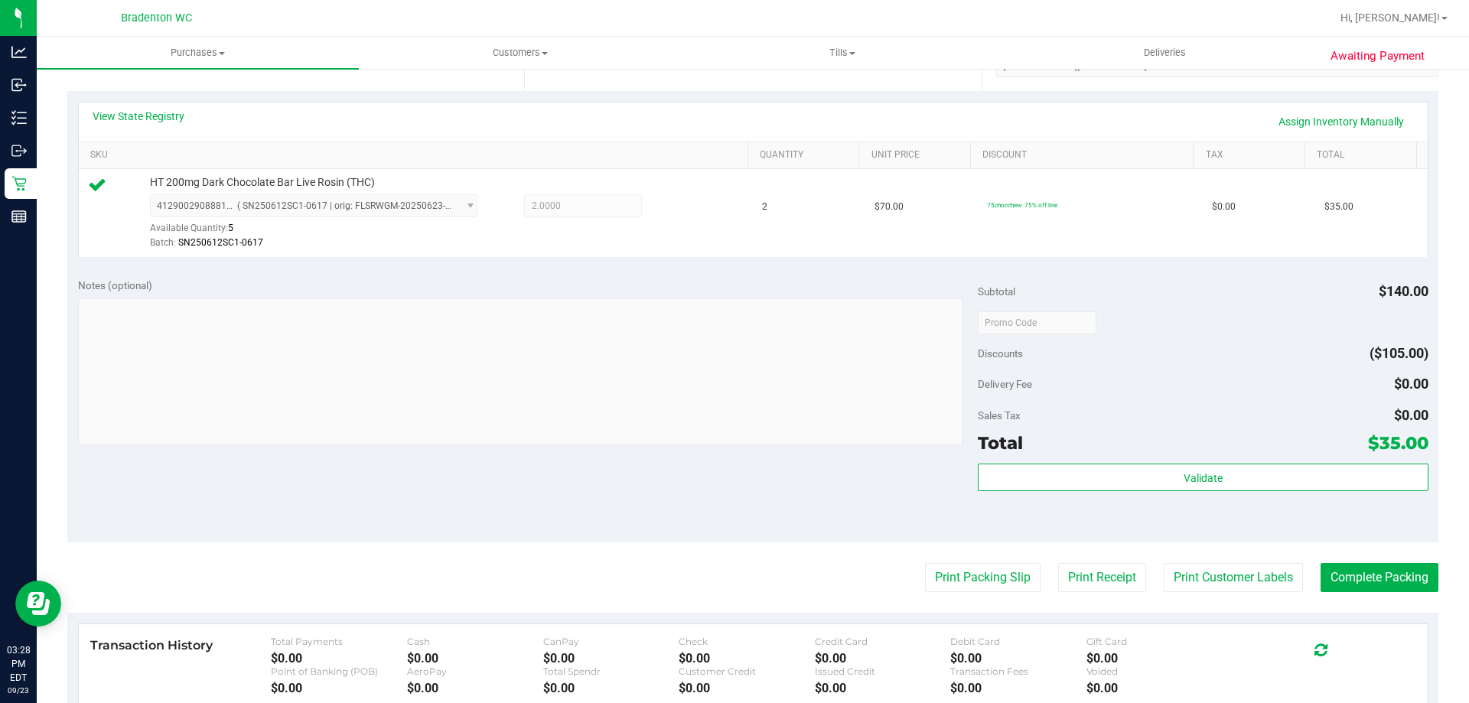
scroll to position [337, 0]
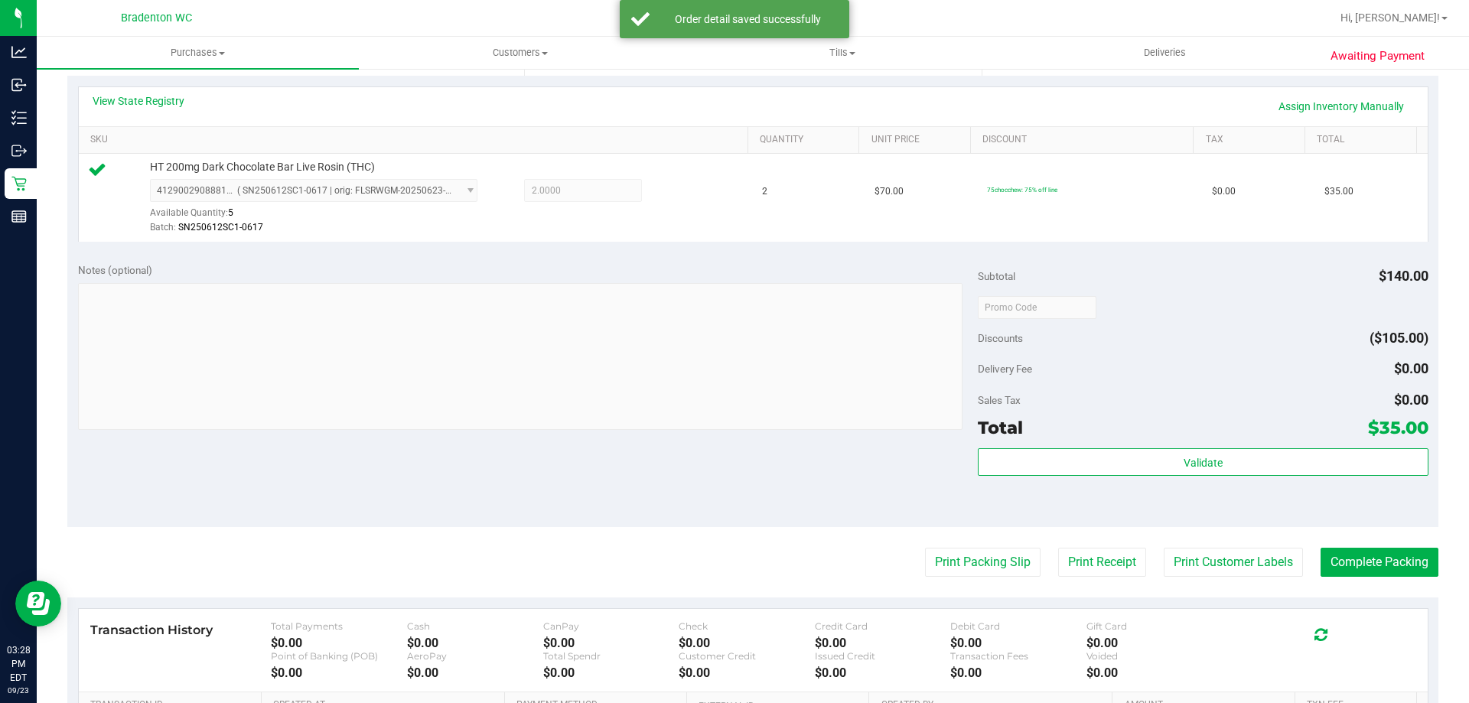
click at [950, 531] on purchase-details "Back Edit Purchase Cancel Purchase View Profile # 11994982 BioTrack ID: - Submi…" at bounding box center [752, 314] width 1371 height 1137
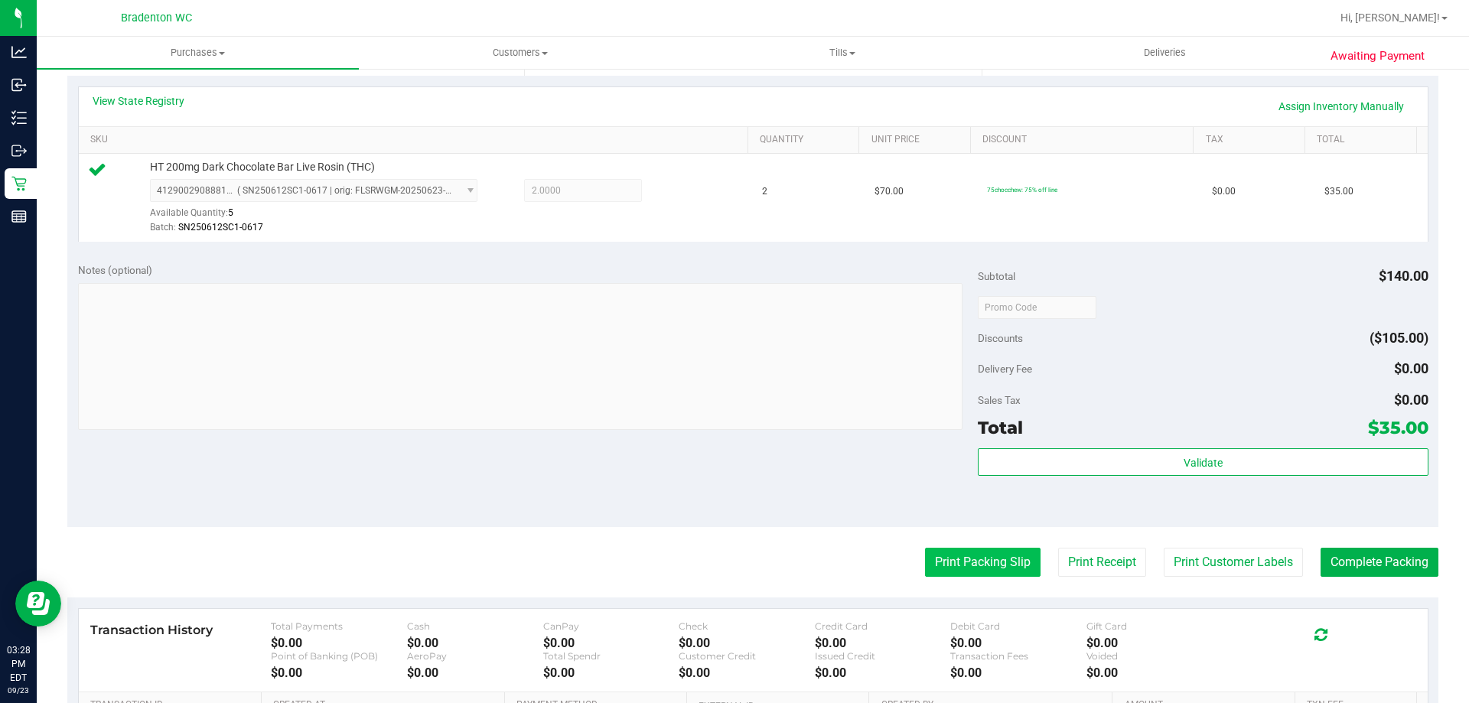
click at [964, 576] on button "Print Packing Slip" at bounding box center [982, 562] width 115 height 29
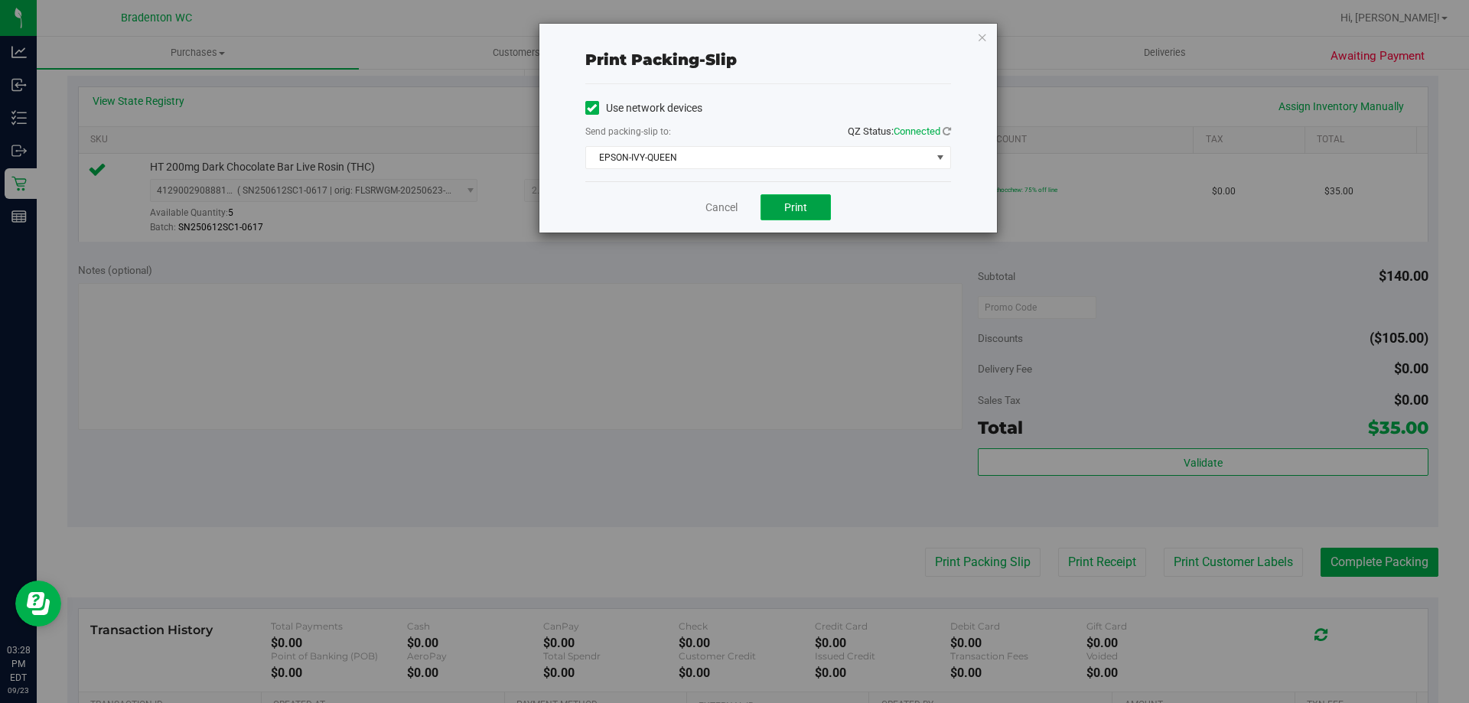
click at [789, 220] on button "Print" at bounding box center [795, 207] width 70 height 26
click at [983, 42] on icon "button" at bounding box center [982, 37] width 11 height 18
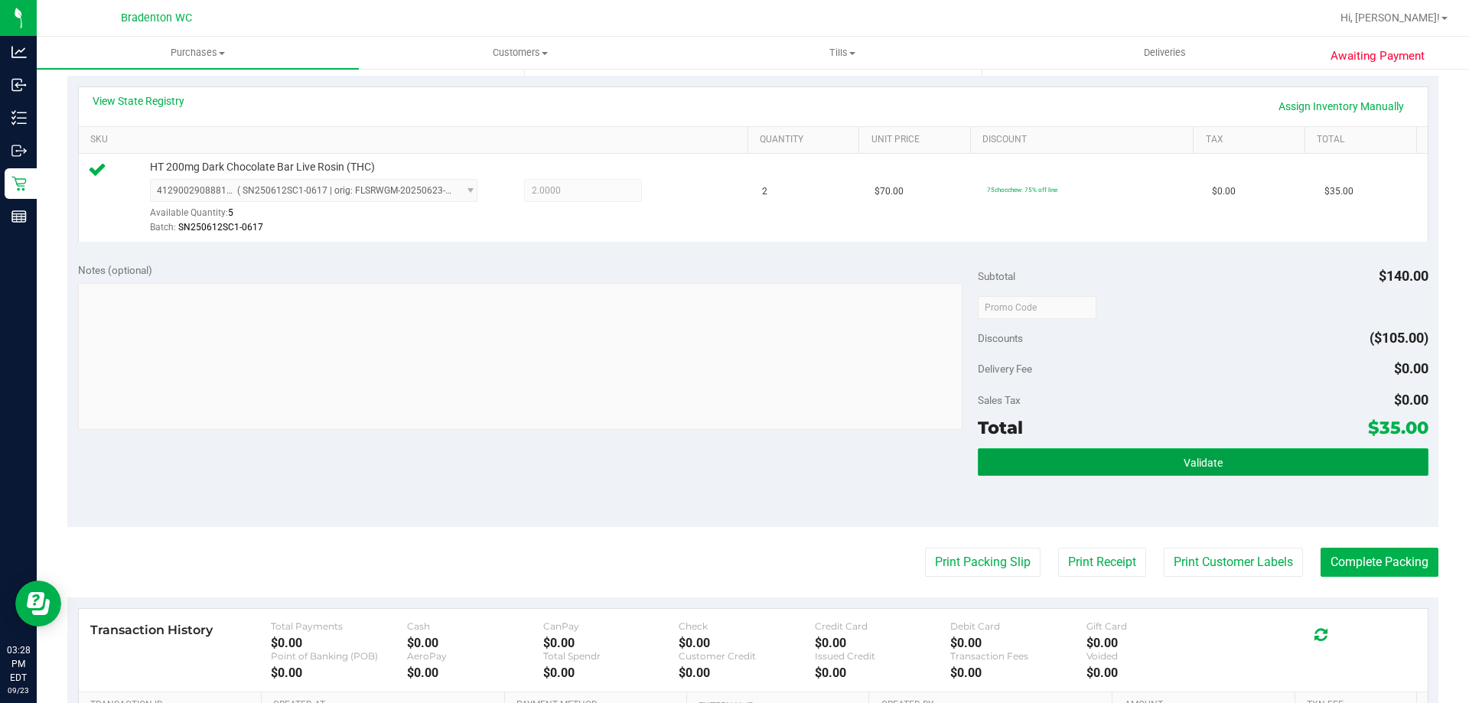
click at [1156, 475] on button "Validate" at bounding box center [1203, 462] width 450 height 28
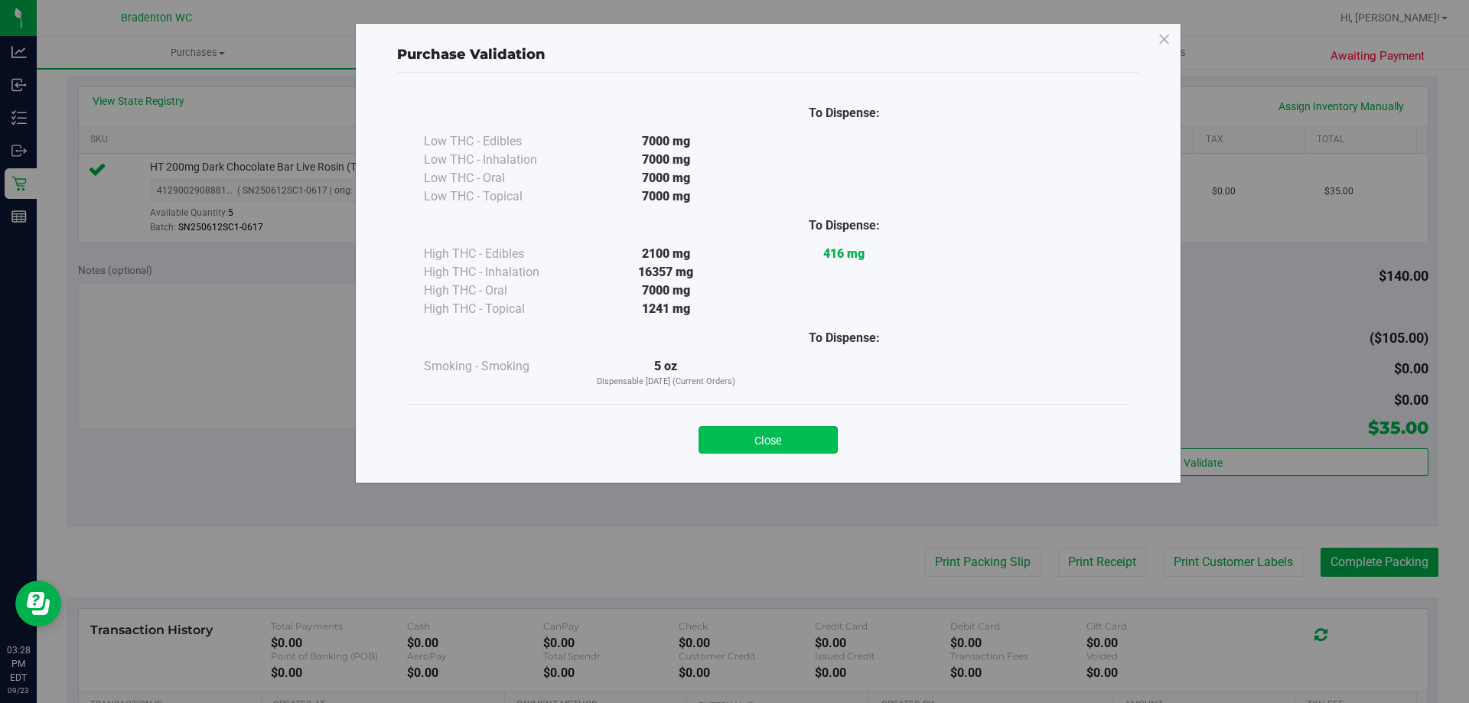
click at [805, 428] on button "Close" at bounding box center [767, 440] width 139 height 28
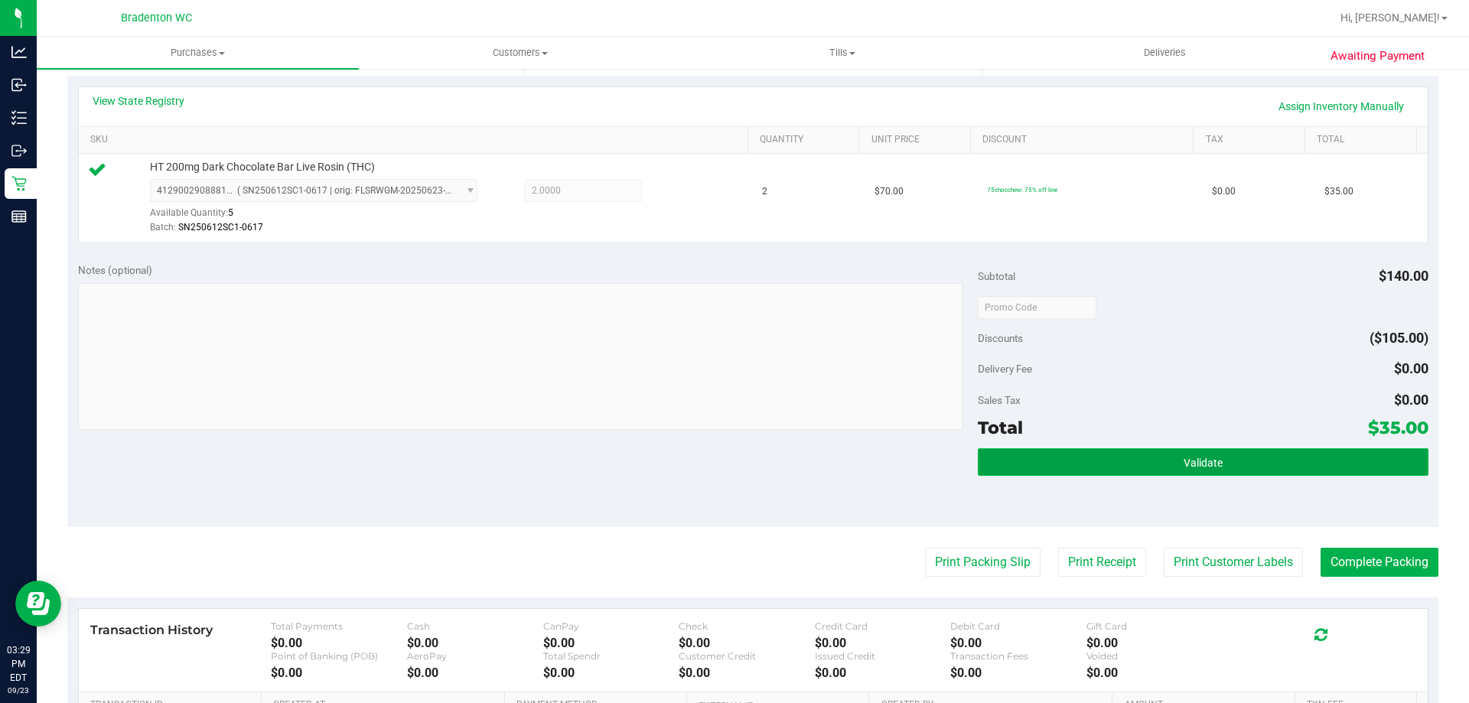
click at [1196, 463] on span "Validate" at bounding box center [1202, 463] width 39 height 12
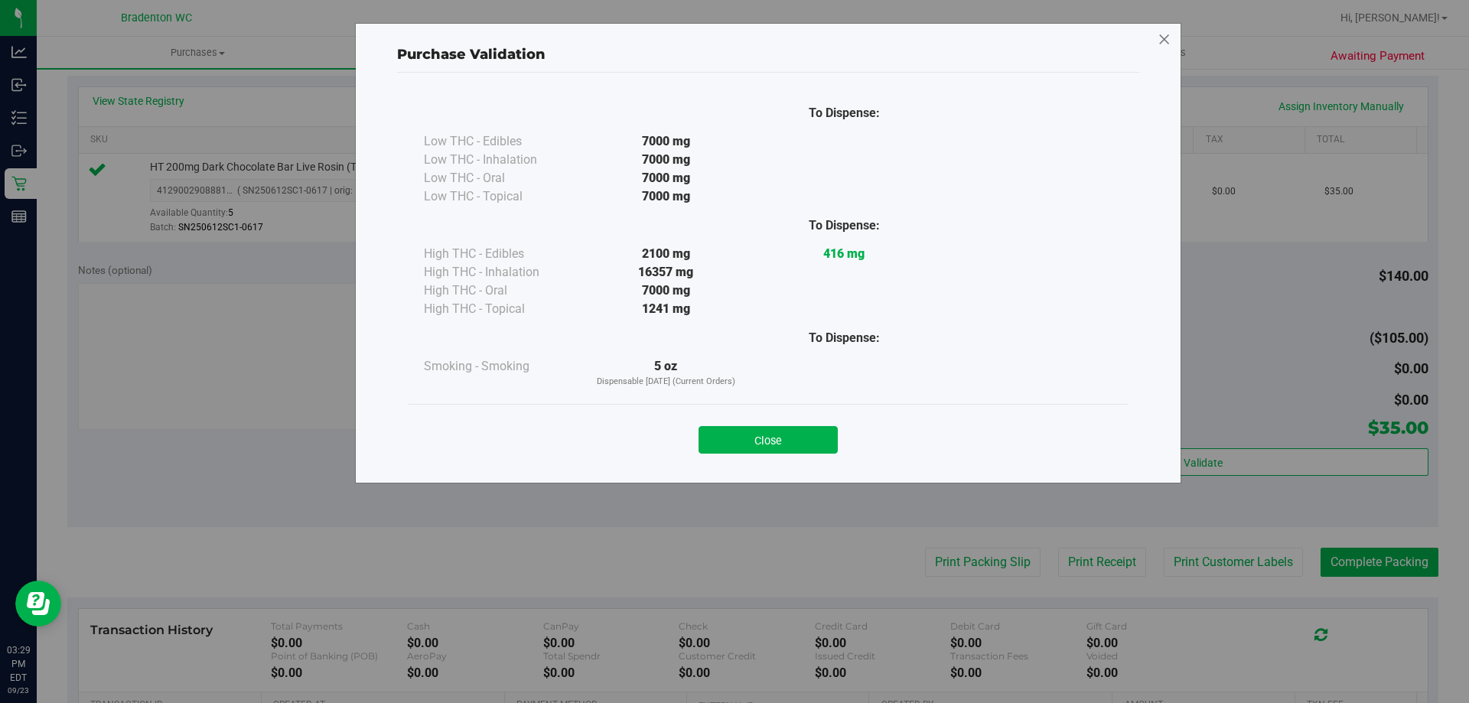
click at [1163, 45] on icon at bounding box center [1164, 40] width 14 height 24
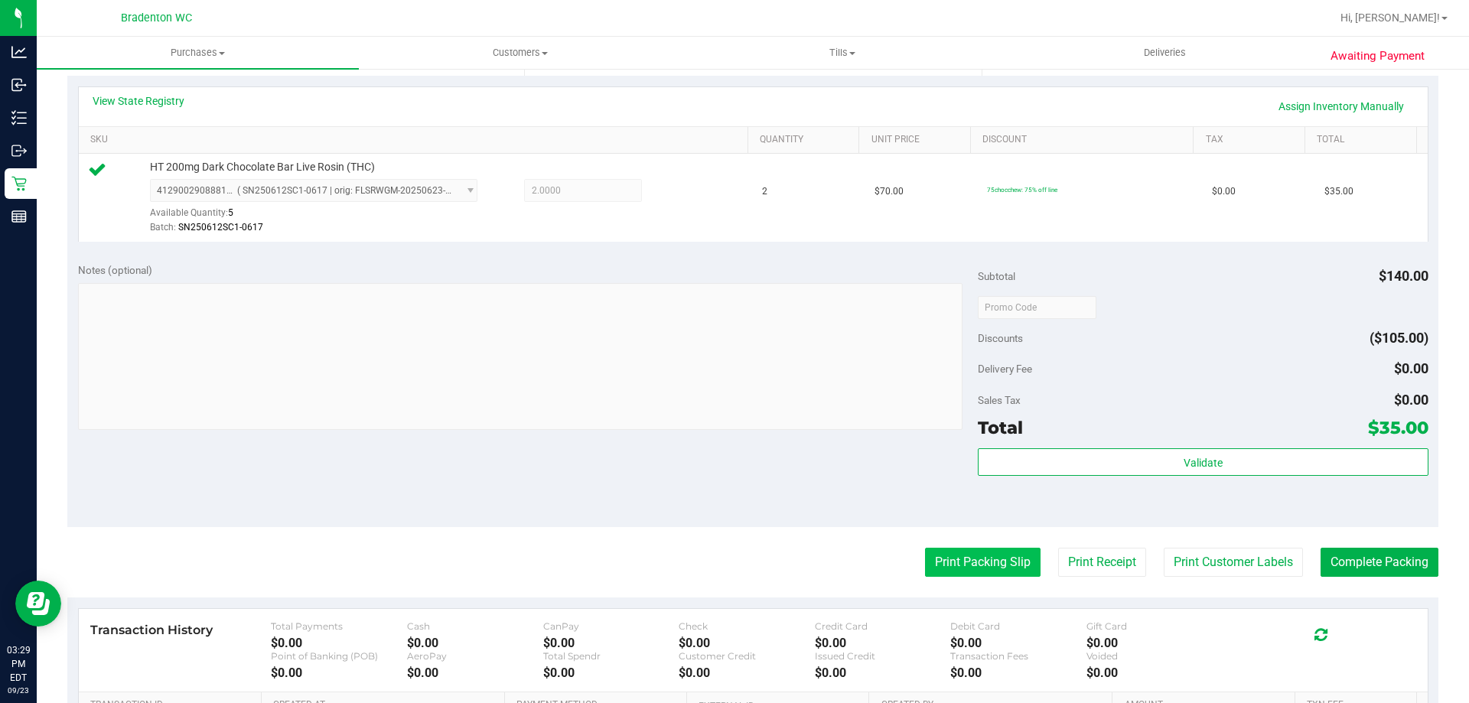
click at [991, 571] on button "Print Packing Slip" at bounding box center [982, 562] width 115 height 29
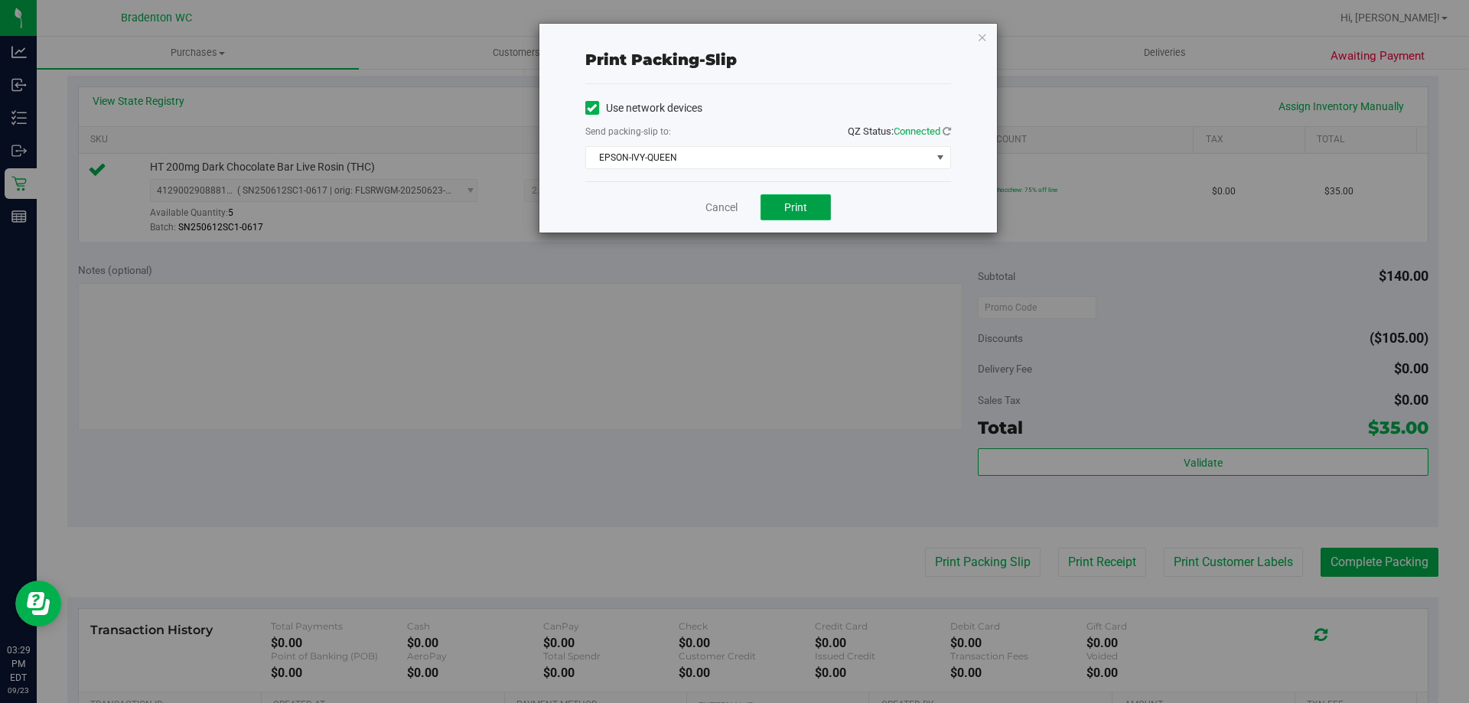
click at [808, 213] on button "Print" at bounding box center [795, 207] width 70 height 26
click at [981, 35] on icon "button" at bounding box center [982, 37] width 11 height 18
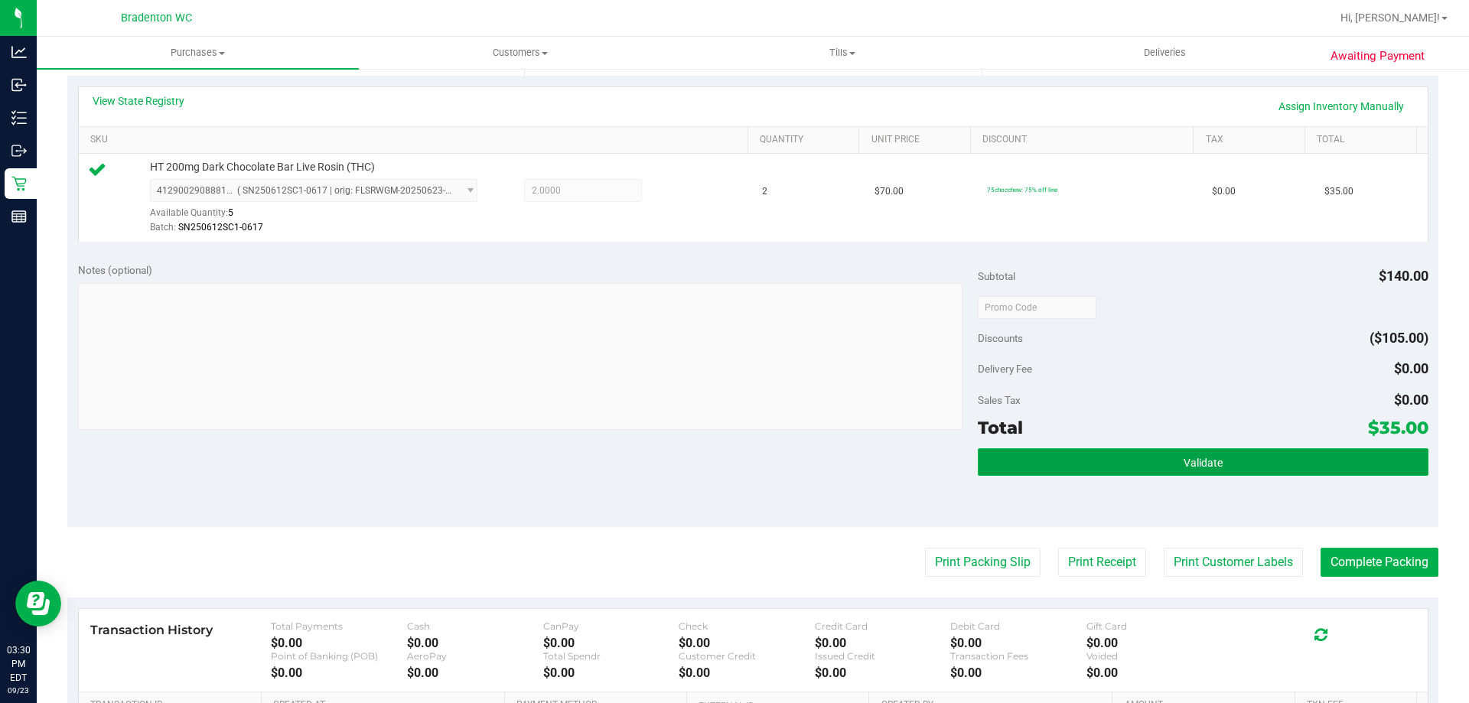
click at [1166, 457] on button "Validate" at bounding box center [1203, 462] width 450 height 28
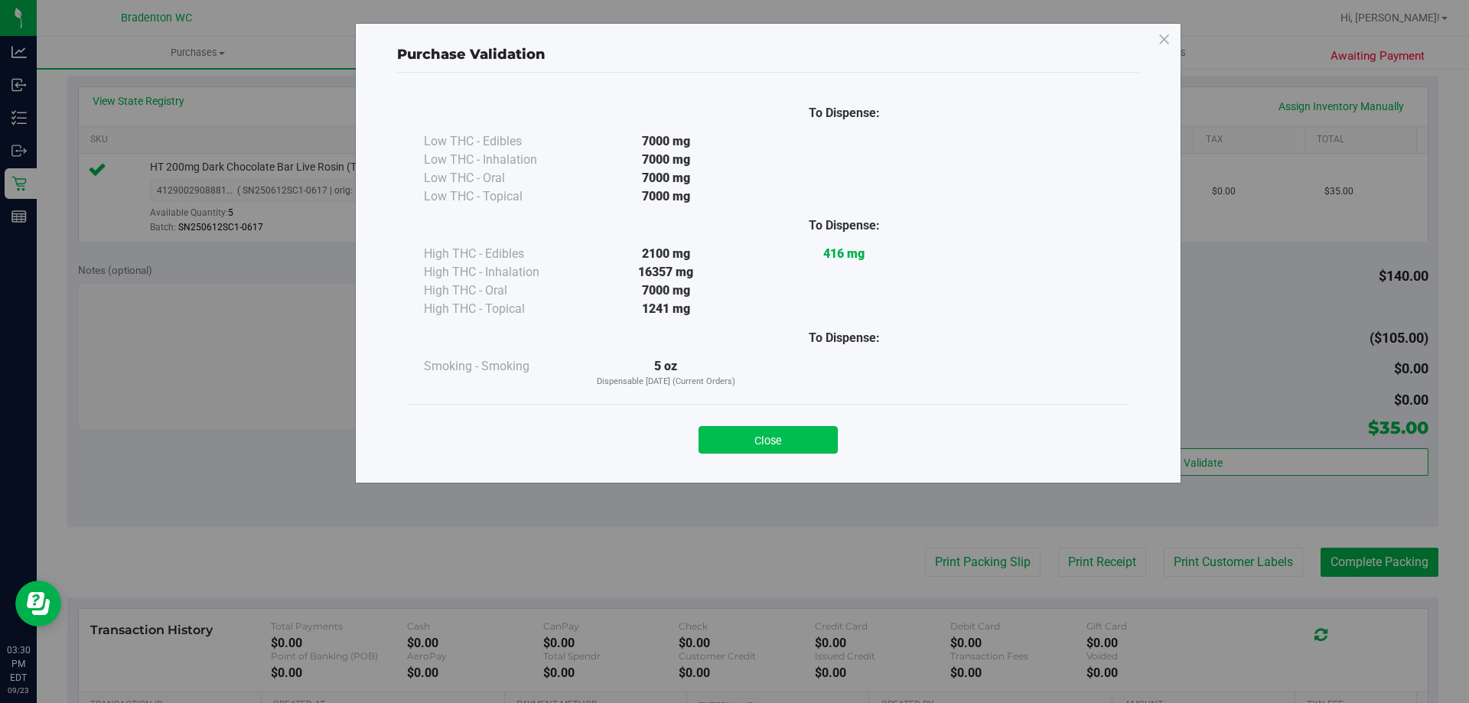
click at [786, 440] on button "Close" at bounding box center [767, 440] width 139 height 28
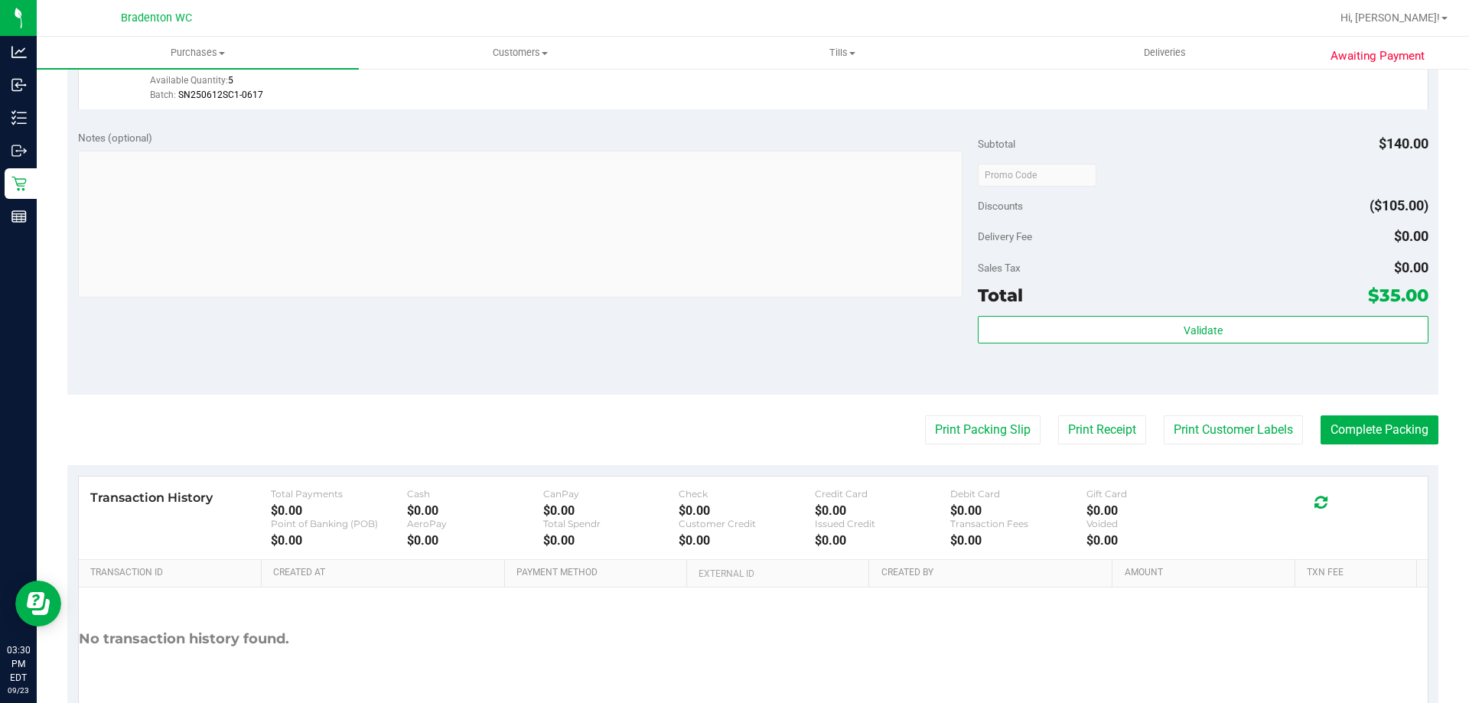
scroll to position [533, 0]
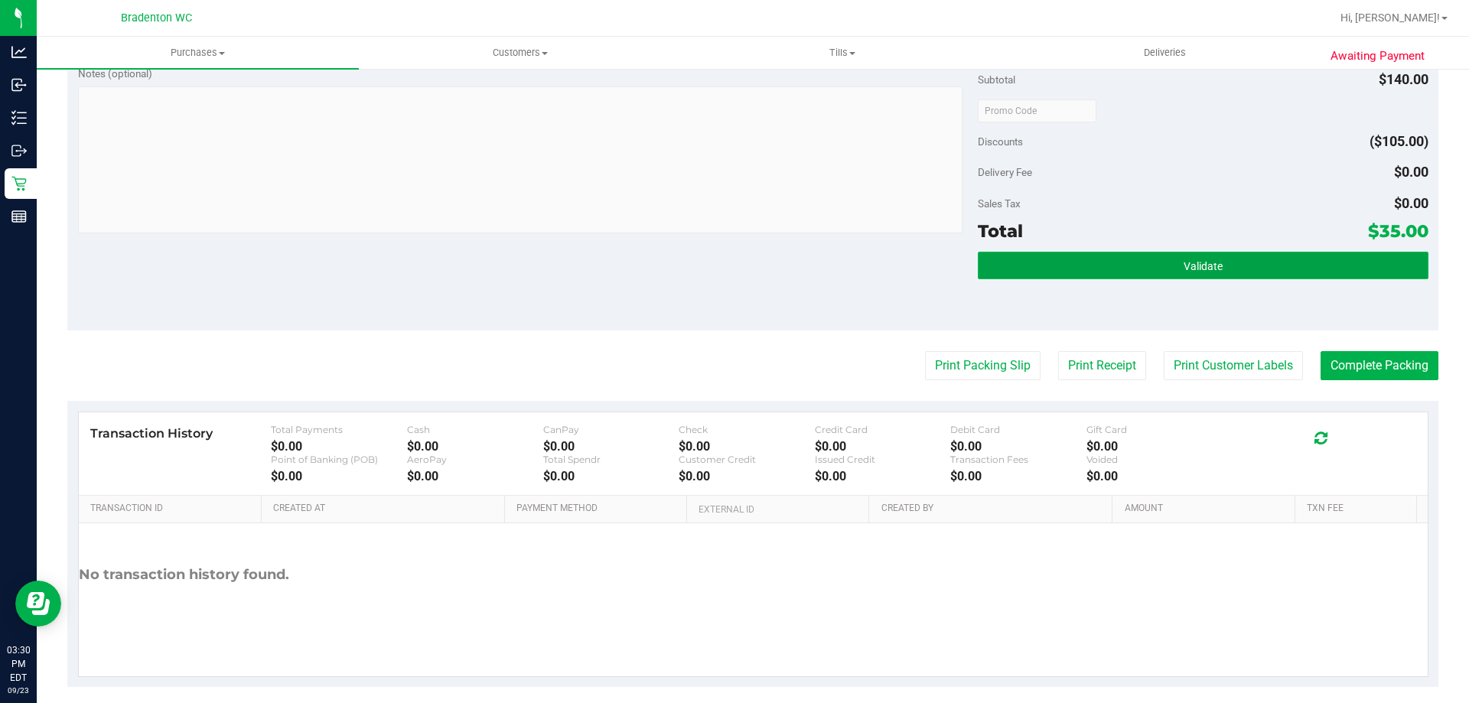
click at [1079, 268] on button "Validate" at bounding box center [1203, 266] width 450 height 28
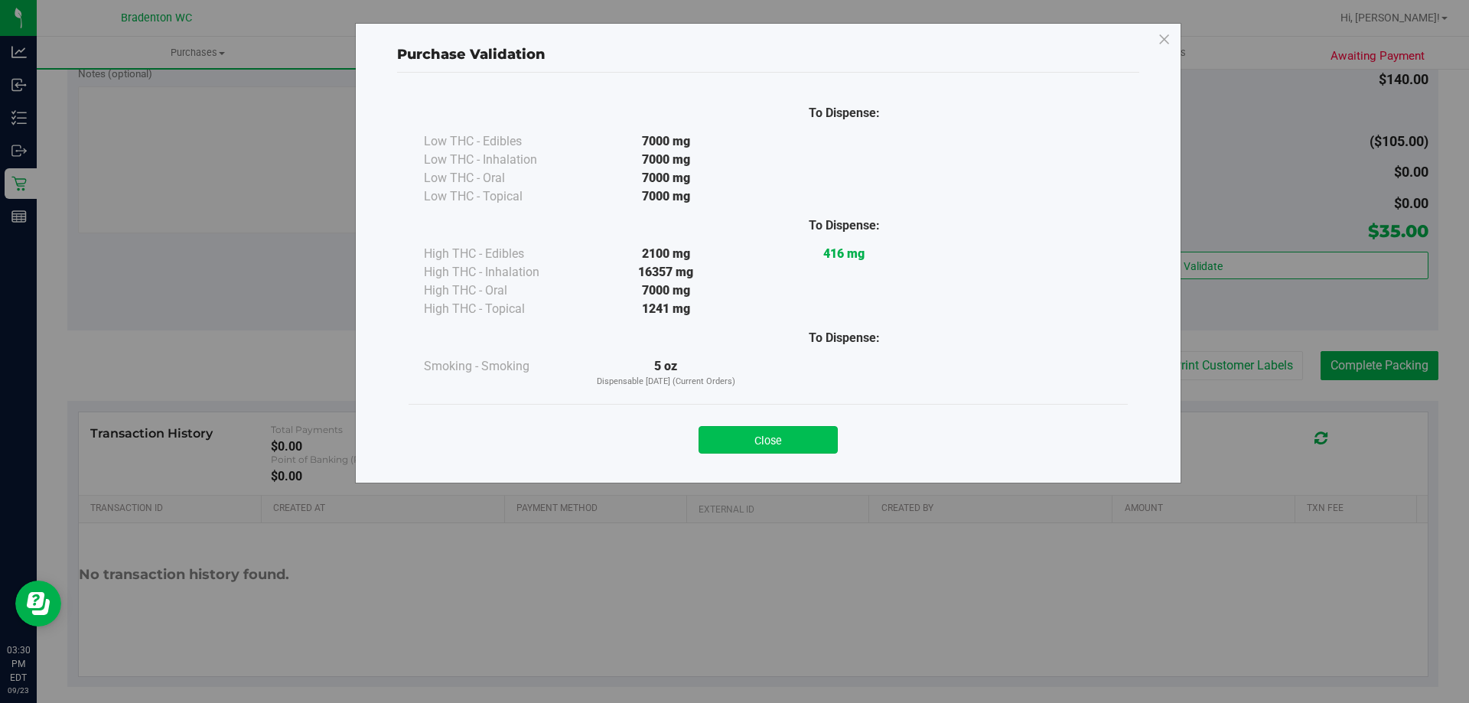
click at [808, 447] on button "Close" at bounding box center [767, 440] width 139 height 28
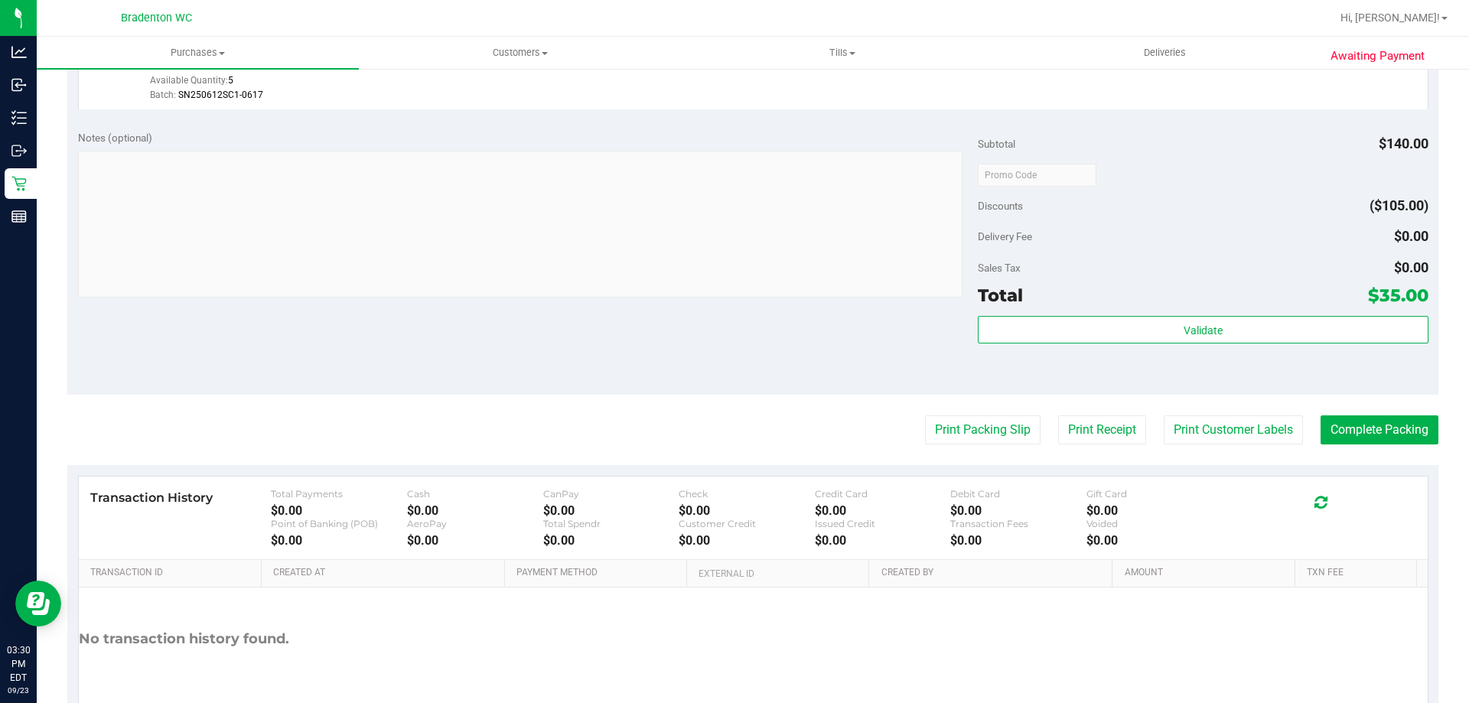
scroll to position [470, 0]
click at [1376, 419] on button "Complete Packing" at bounding box center [1379, 429] width 118 height 29
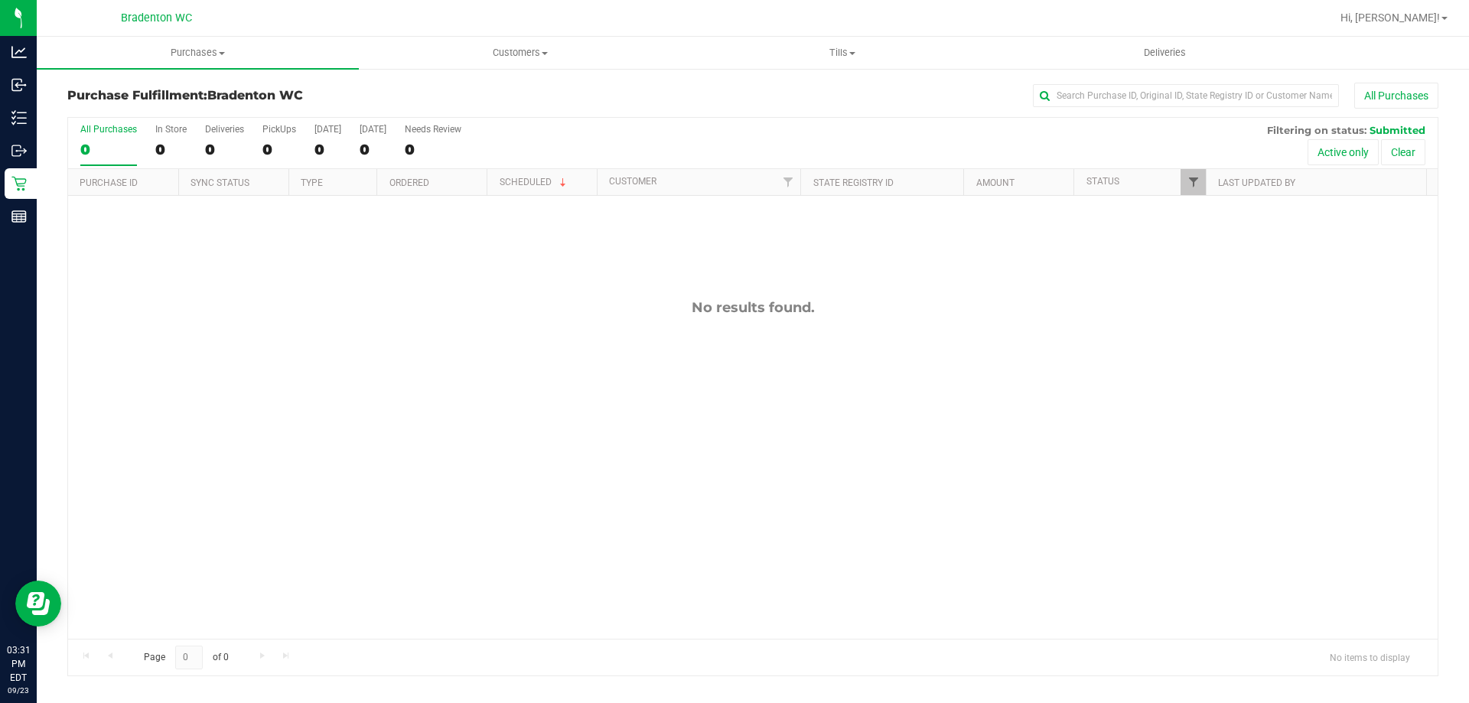
click at [1196, 182] on span "Filter" at bounding box center [1193, 182] width 12 height 12
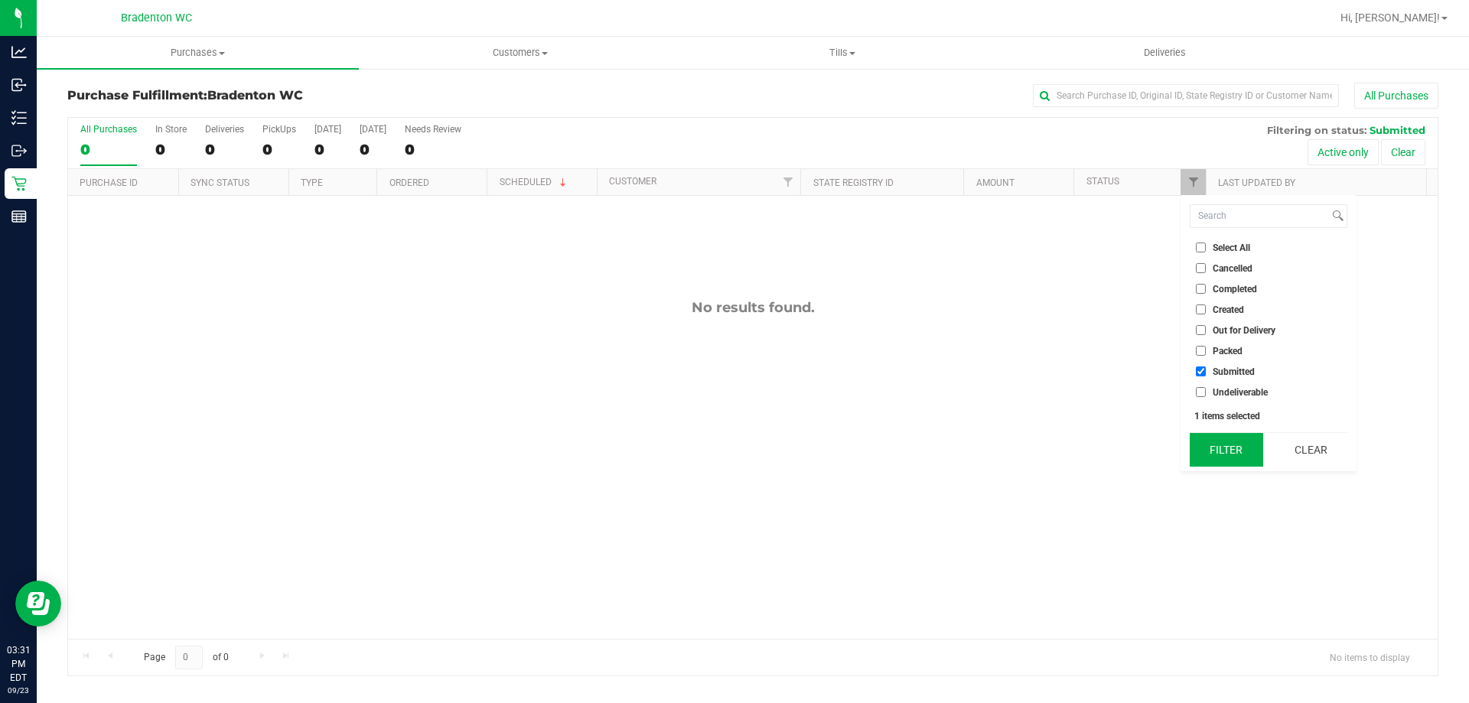
click at [1223, 444] on button "Filter" at bounding box center [1225, 450] width 73 height 34
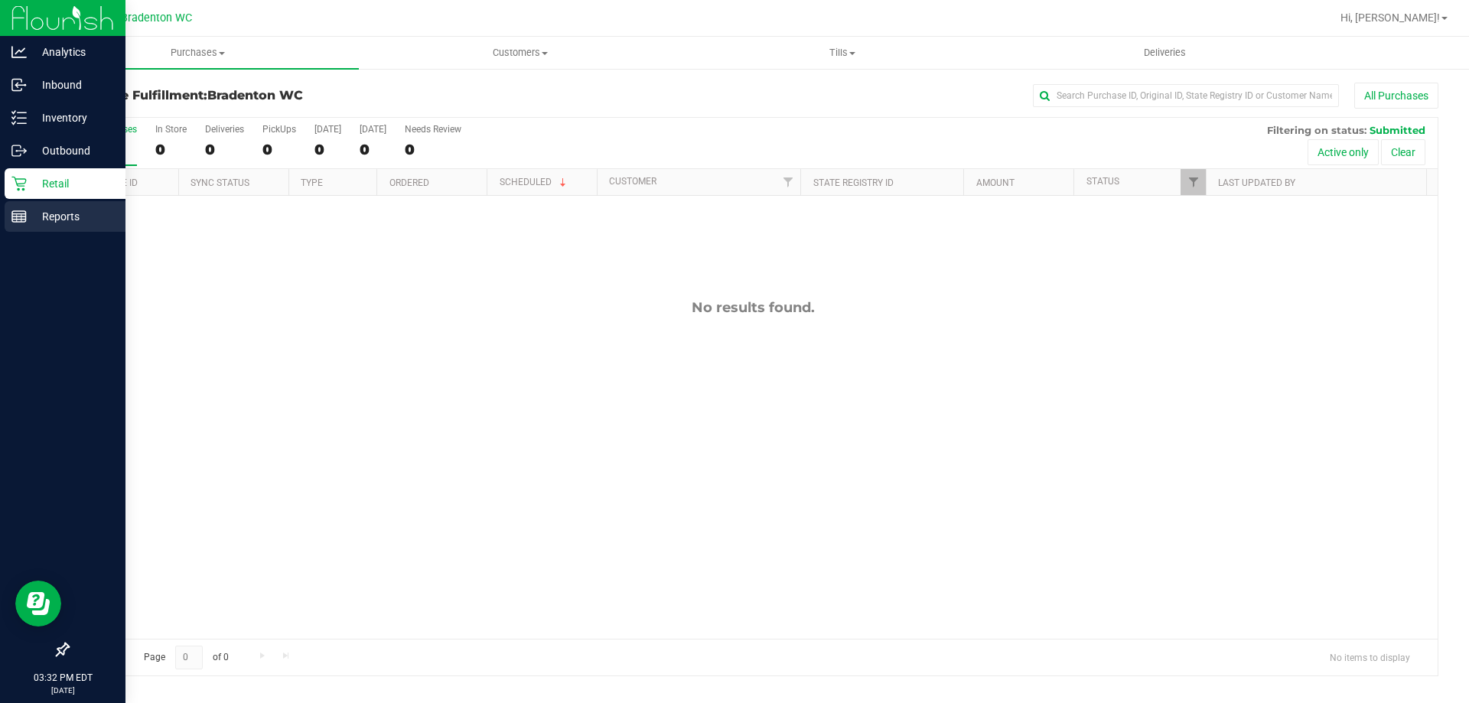
click at [5, 227] on div "Reports" at bounding box center [65, 216] width 121 height 31
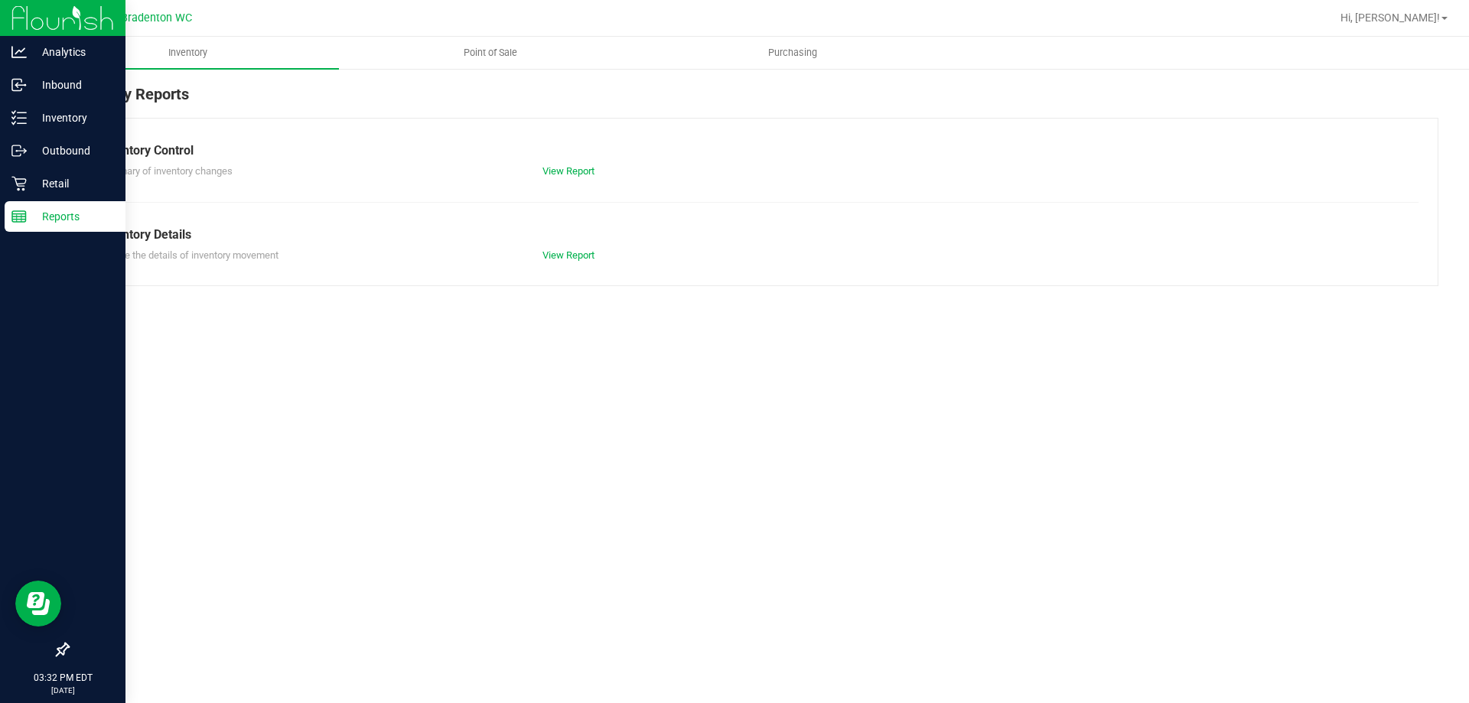
click at [506, 53] on span "Point of Sale" at bounding box center [490, 53] width 95 height 14
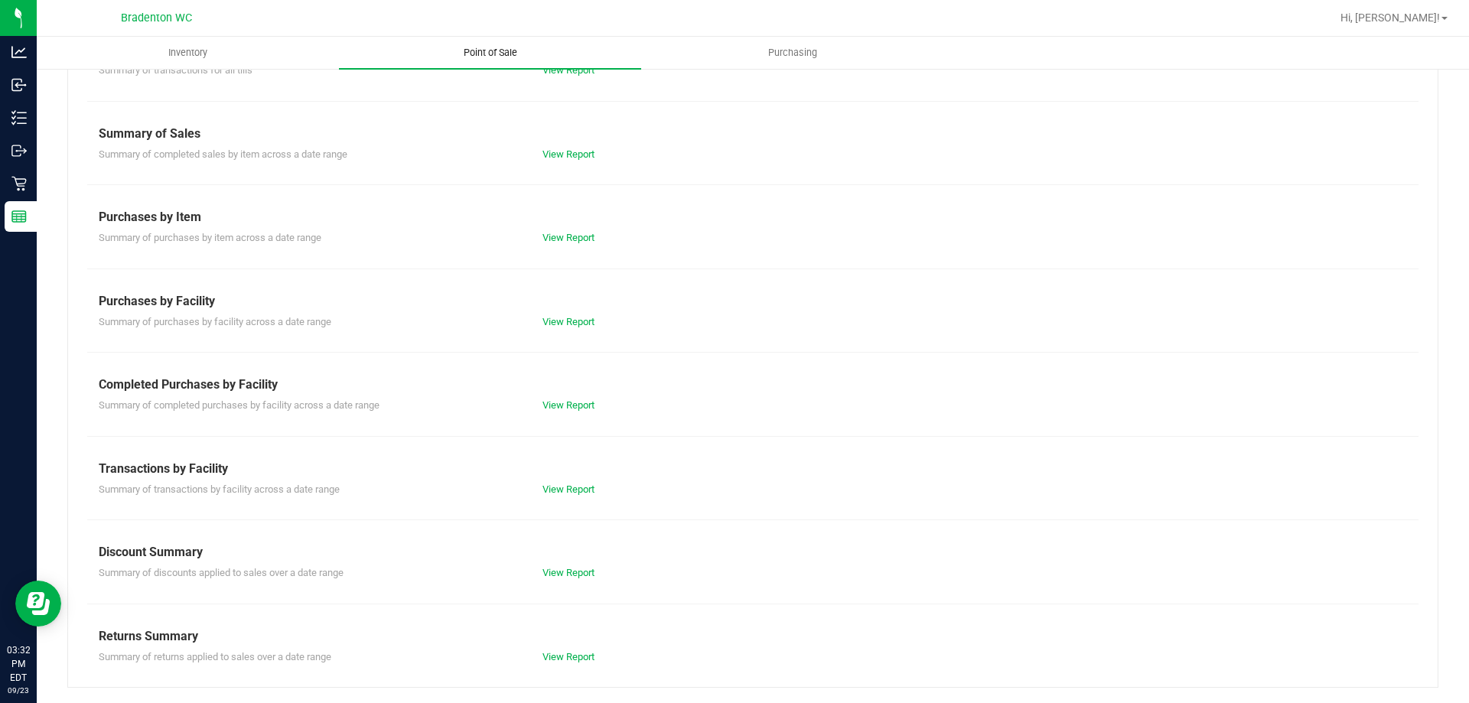
scroll to position [100, 0]
click at [574, 490] on link "View Report" at bounding box center [568, 489] width 52 height 11
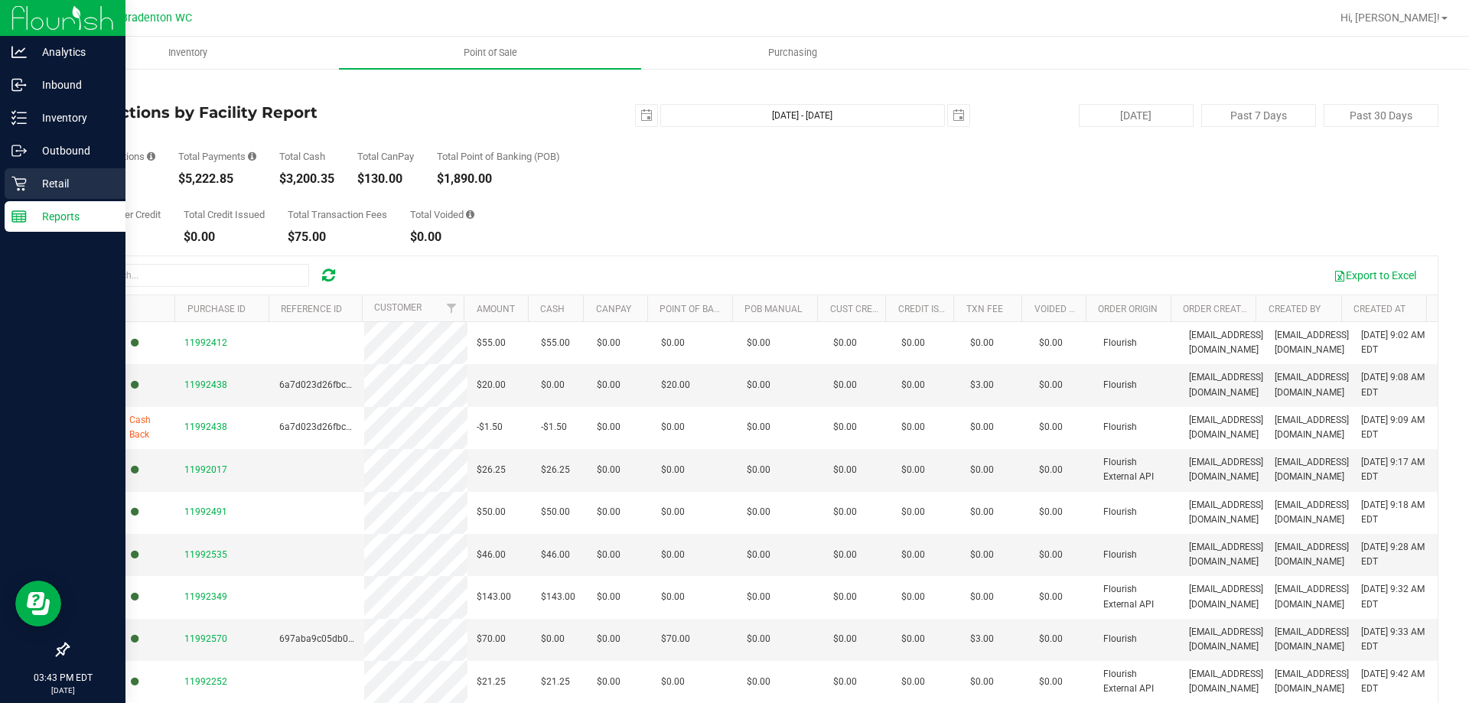
click at [28, 187] on p "Retail" at bounding box center [73, 183] width 92 height 18
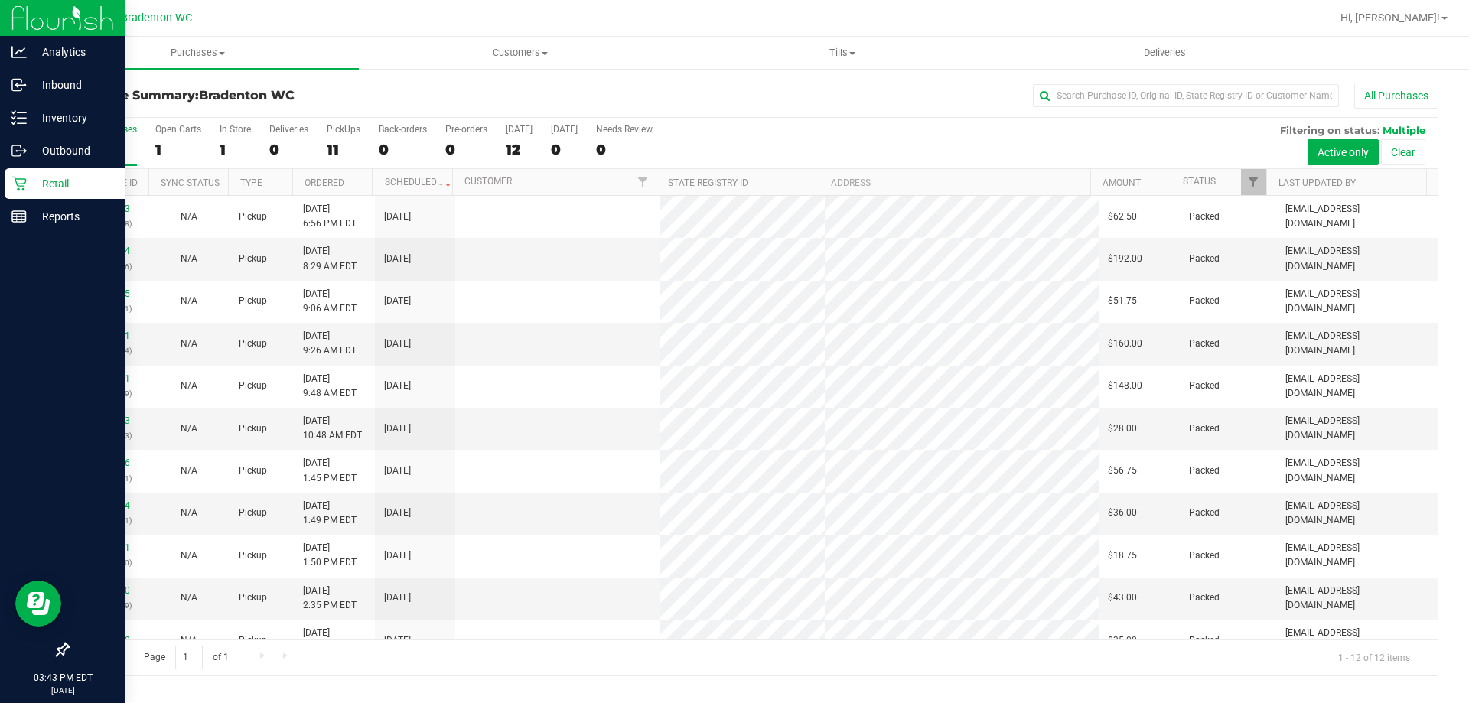
scroll to position [65, 0]
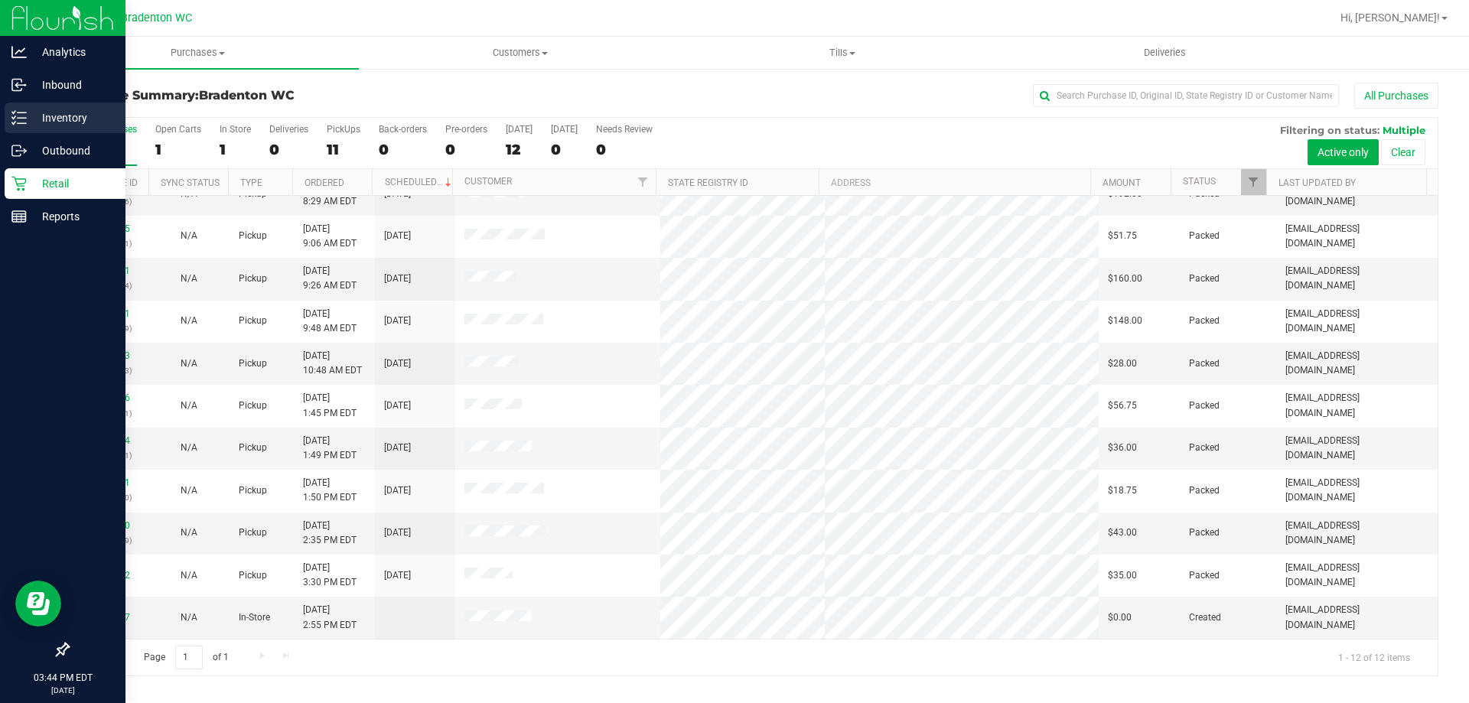
click at [18, 125] on icon at bounding box center [18, 117] width 15 height 15
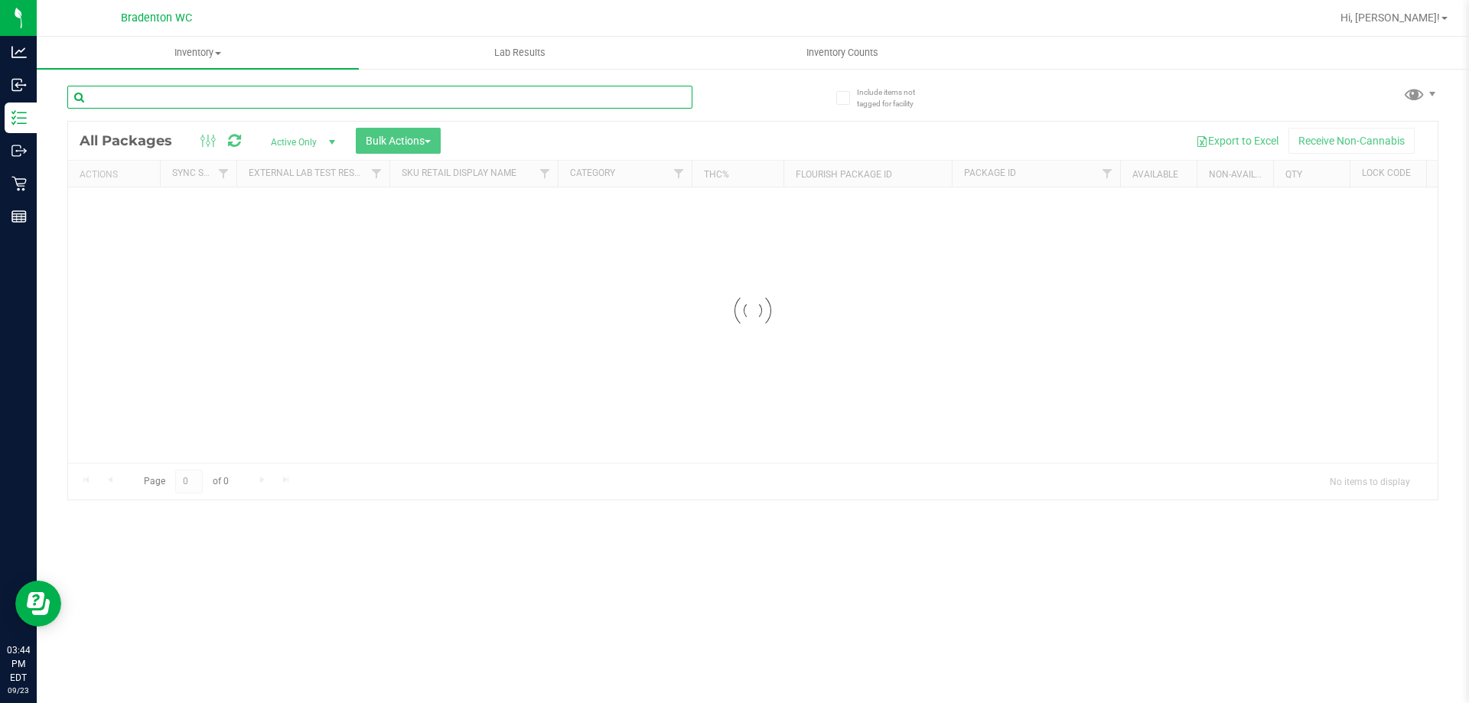
click at [277, 99] on input "text" at bounding box center [379, 97] width 625 height 23
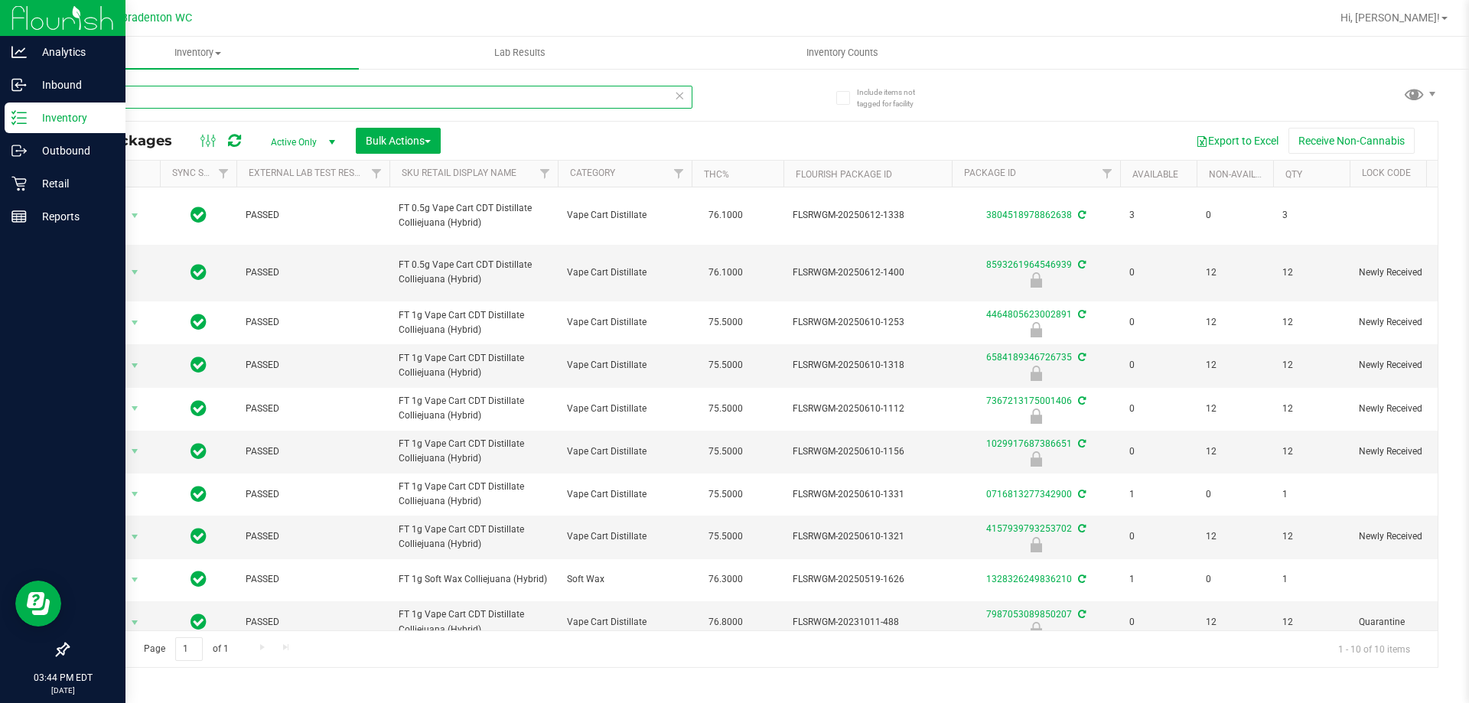
type input "cja"
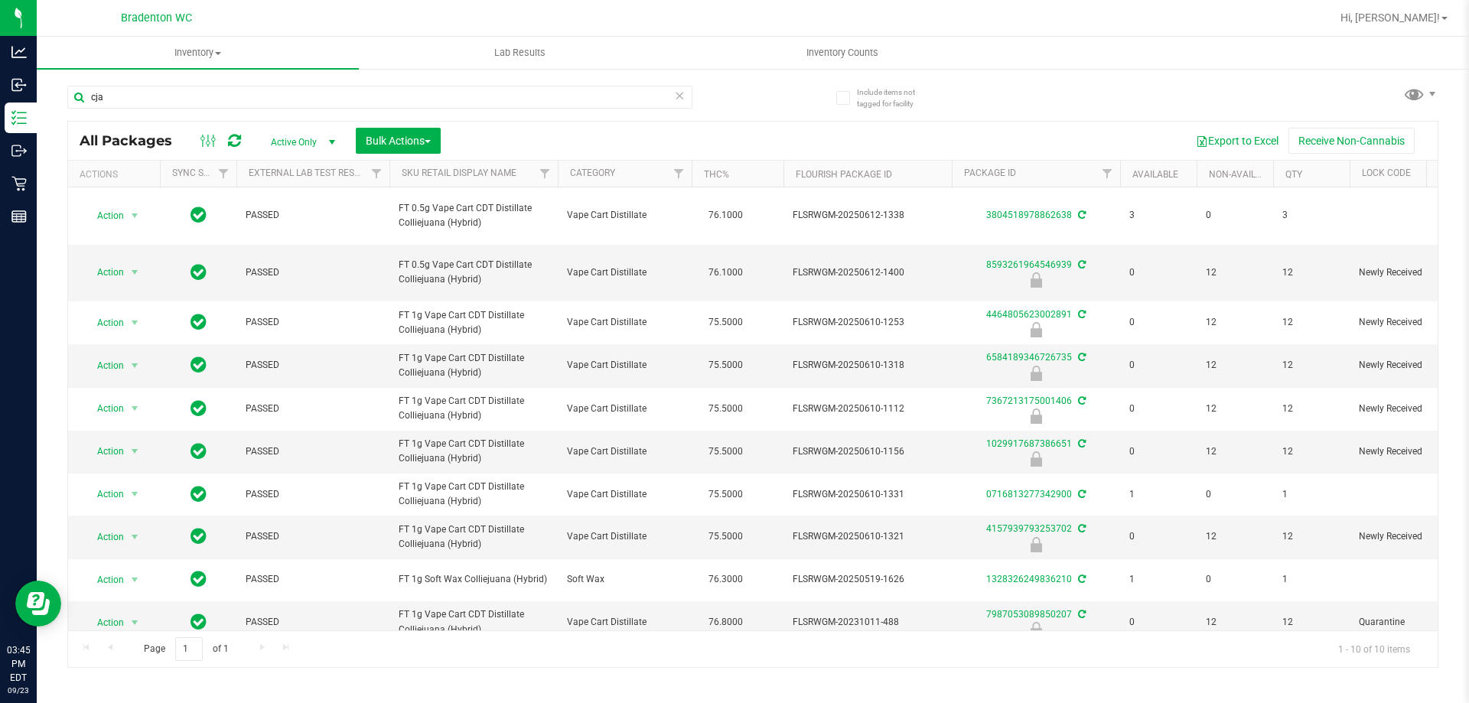
click at [679, 94] on icon at bounding box center [679, 95] width 11 height 18
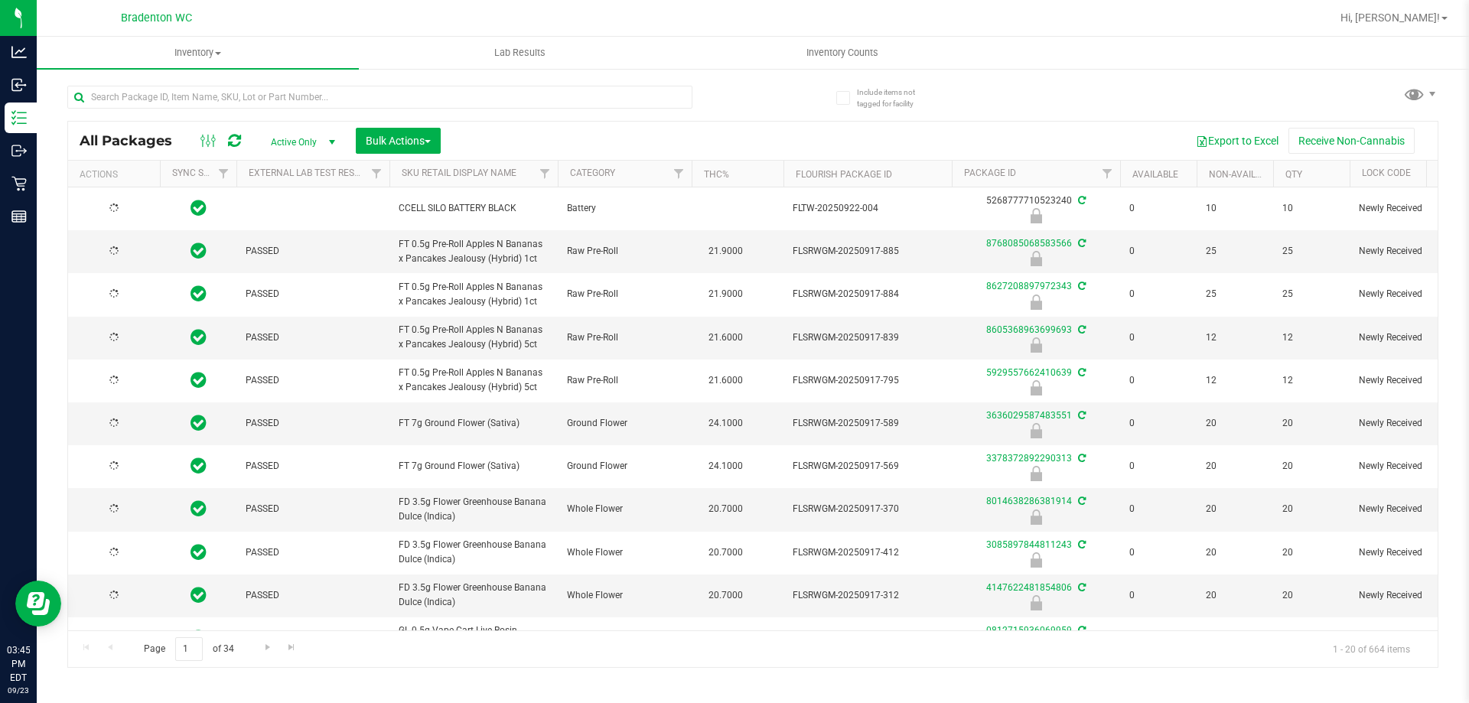
type input "[DATE]"
click at [516, 100] on input "text" at bounding box center [379, 97] width 625 height 23
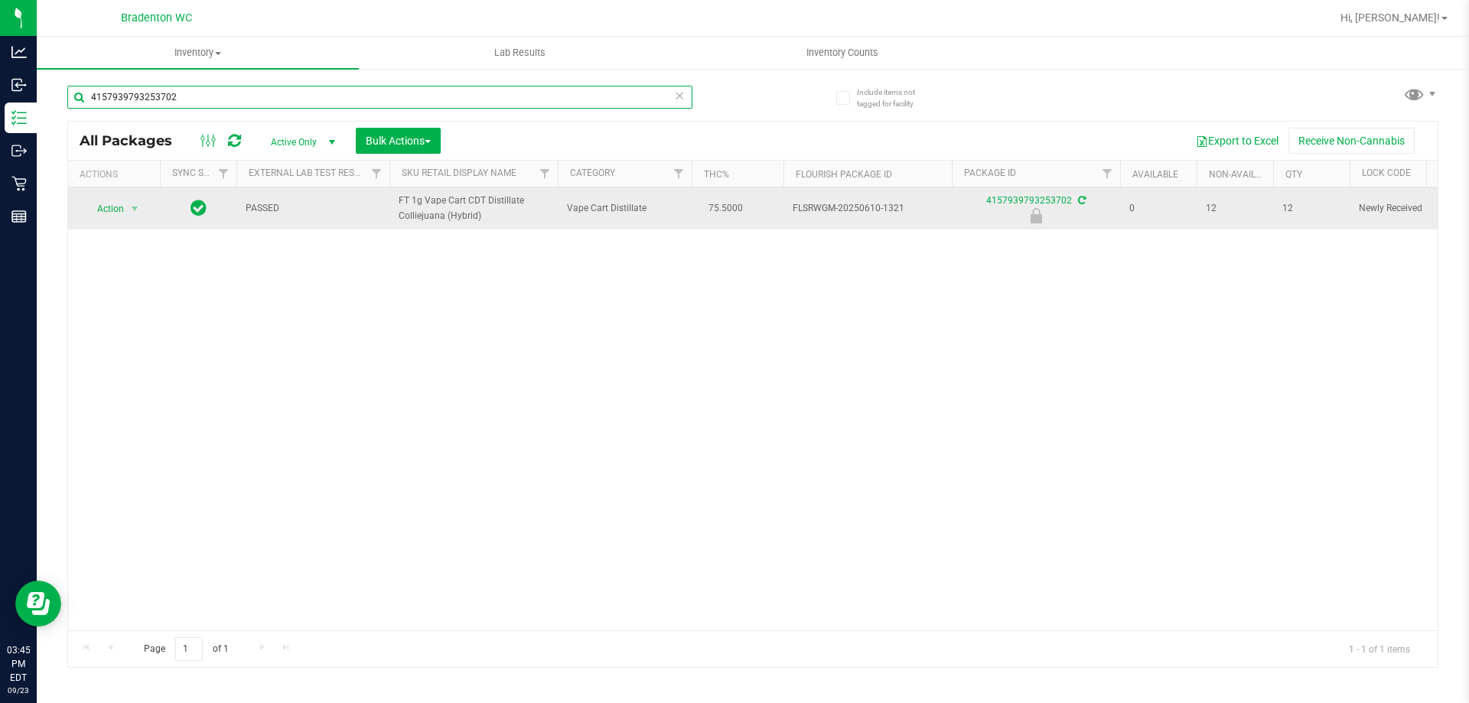
type input "4157939793253702"
click at [108, 208] on span "Action" at bounding box center [103, 208] width 41 height 21
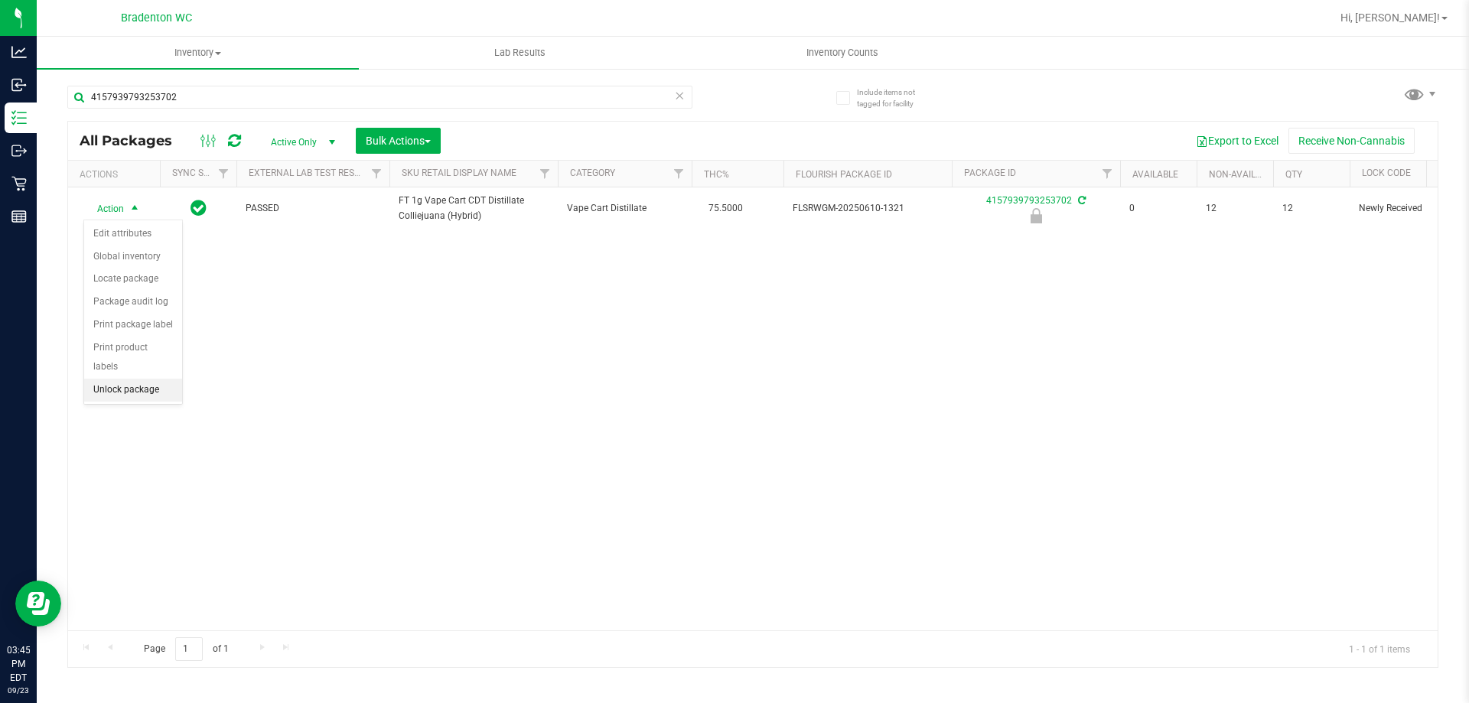
click at [166, 381] on li "Unlock package" at bounding box center [133, 390] width 98 height 23
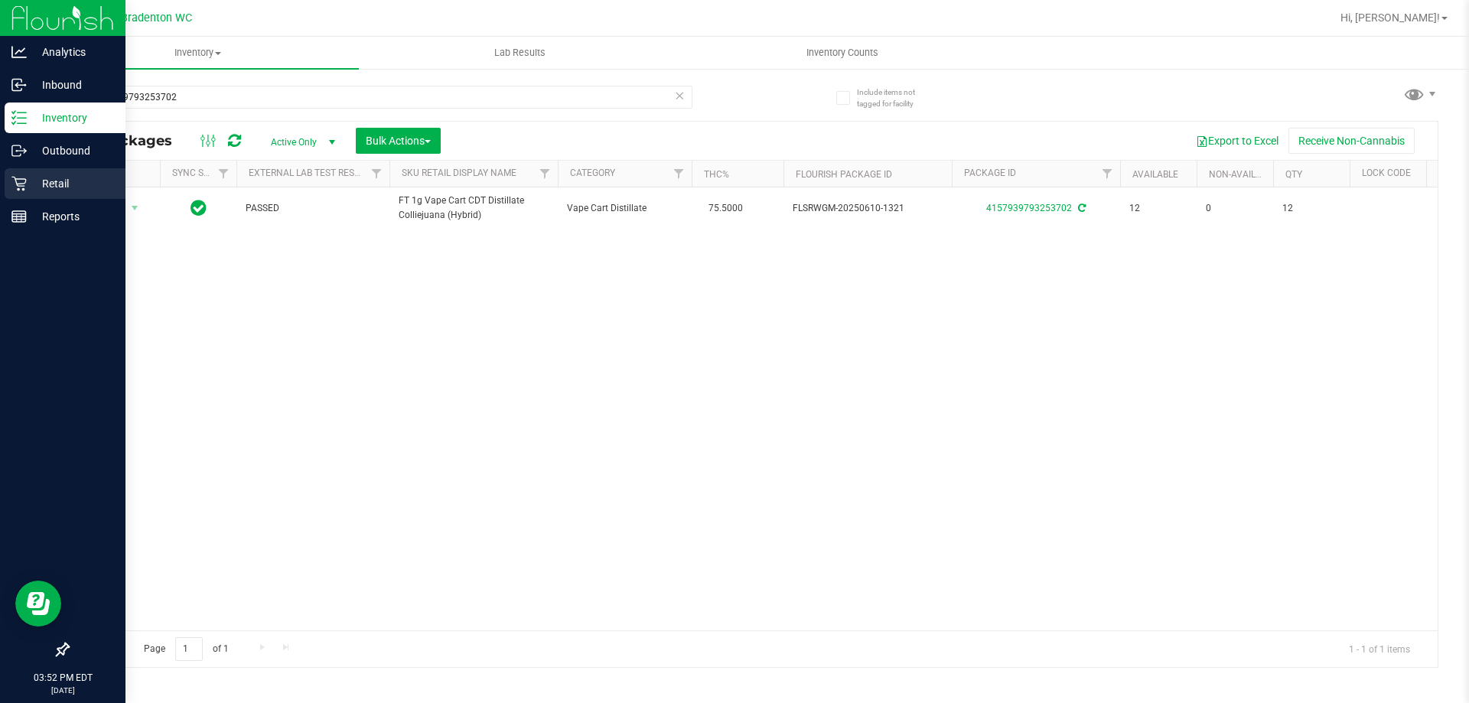
click at [11, 185] on icon at bounding box center [18, 183] width 15 height 15
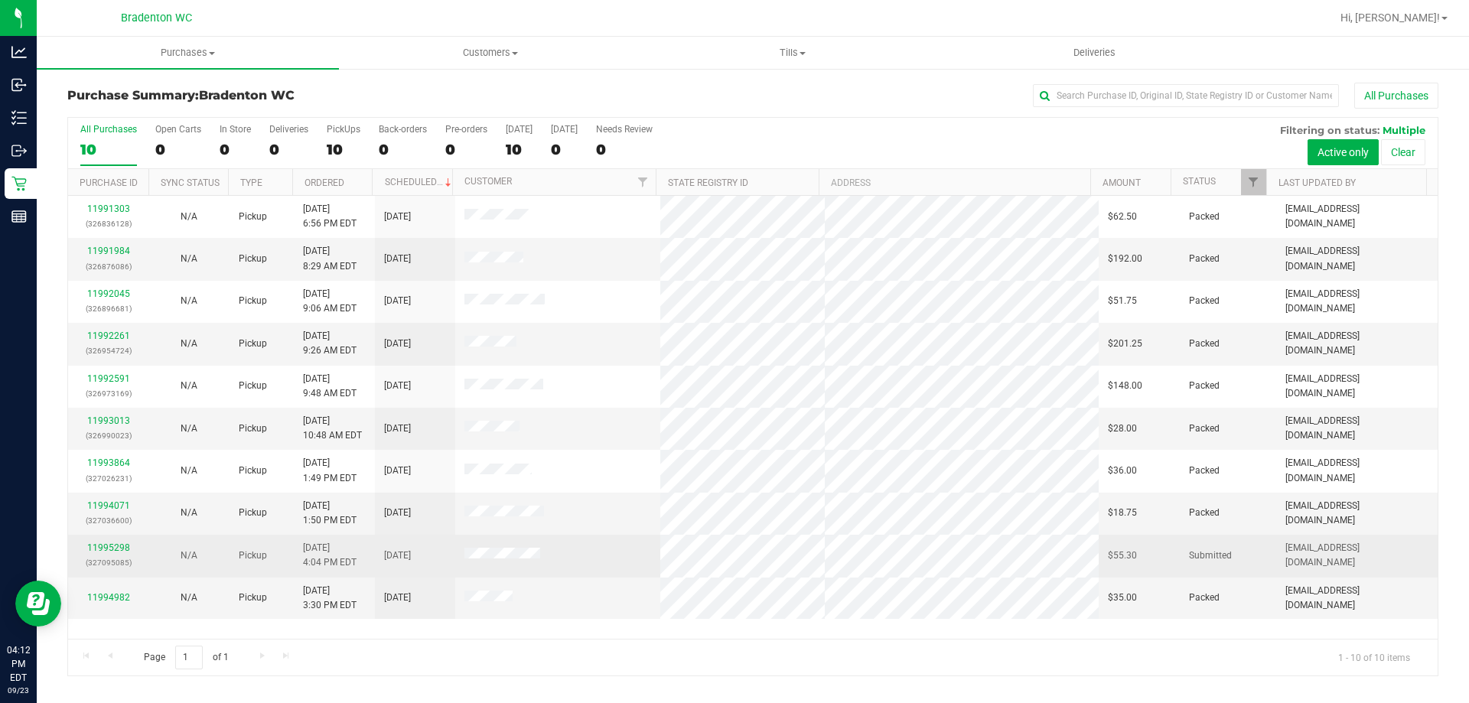
click at [118, 574] on td "11995298 (327095085)" at bounding box center [108, 556] width 80 height 42
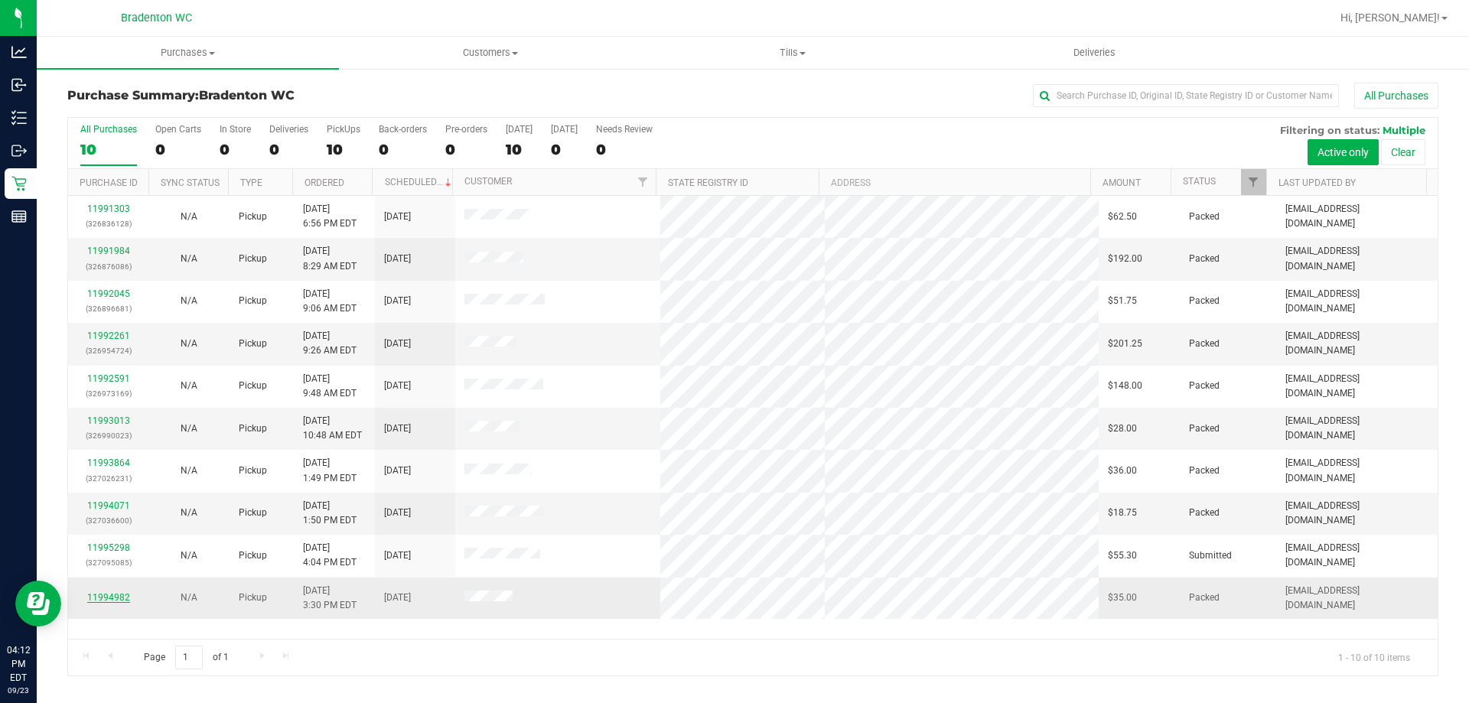
click at [118, 596] on link "11994982" at bounding box center [108, 597] width 43 height 11
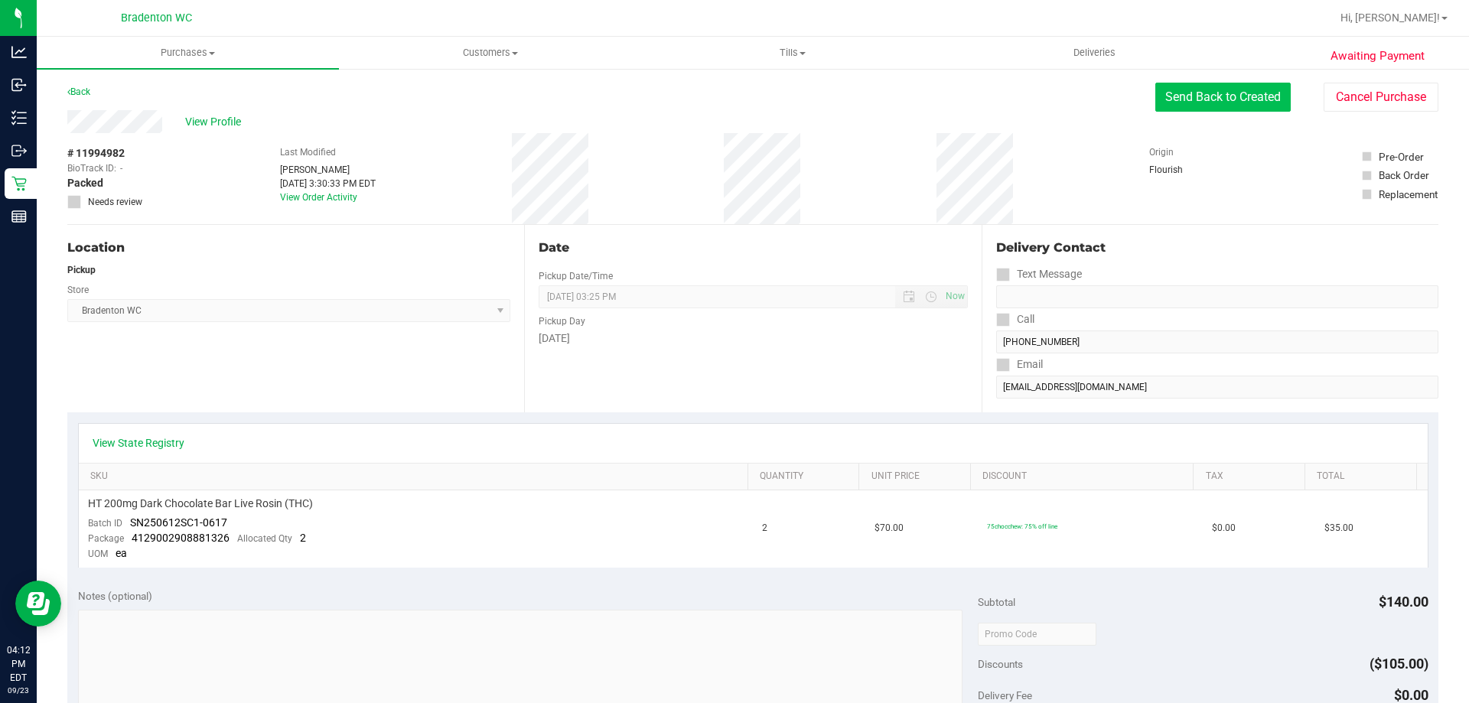
click at [1228, 111] on button "Send Back to Created" at bounding box center [1222, 97] width 135 height 29
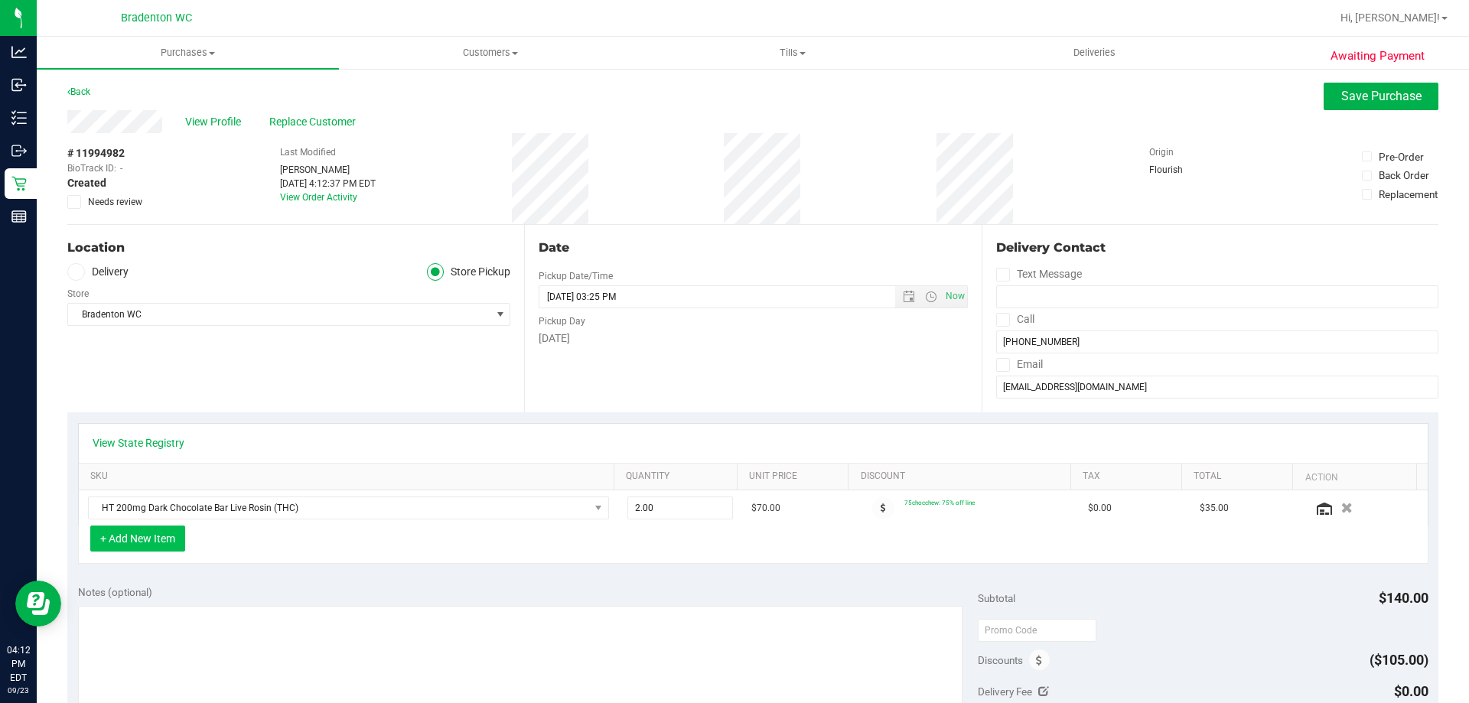
click at [158, 540] on button "+ Add New Item" at bounding box center [137, 538] width 95 height 26
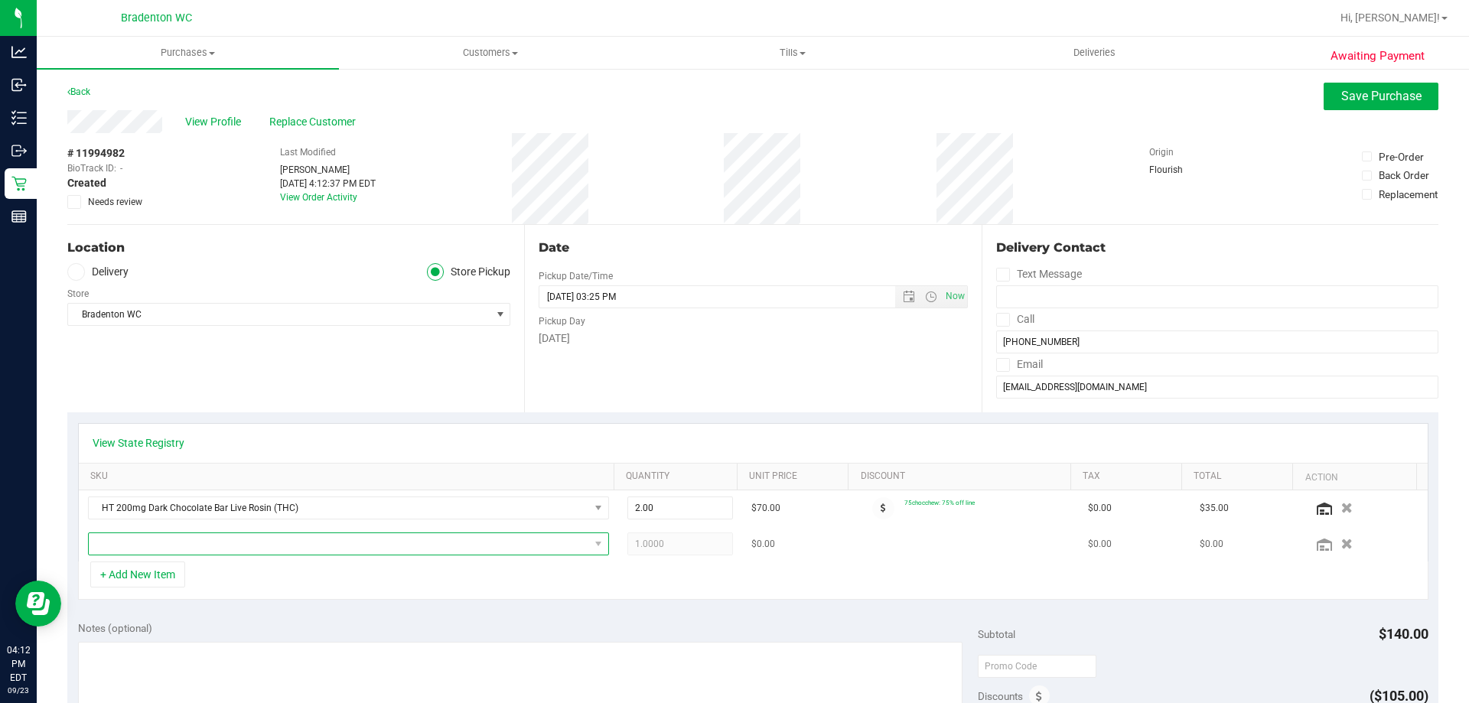
click at [315, 535] on span "NO DATA FOUND" at bounding box center [339, 543] width 500 height 21
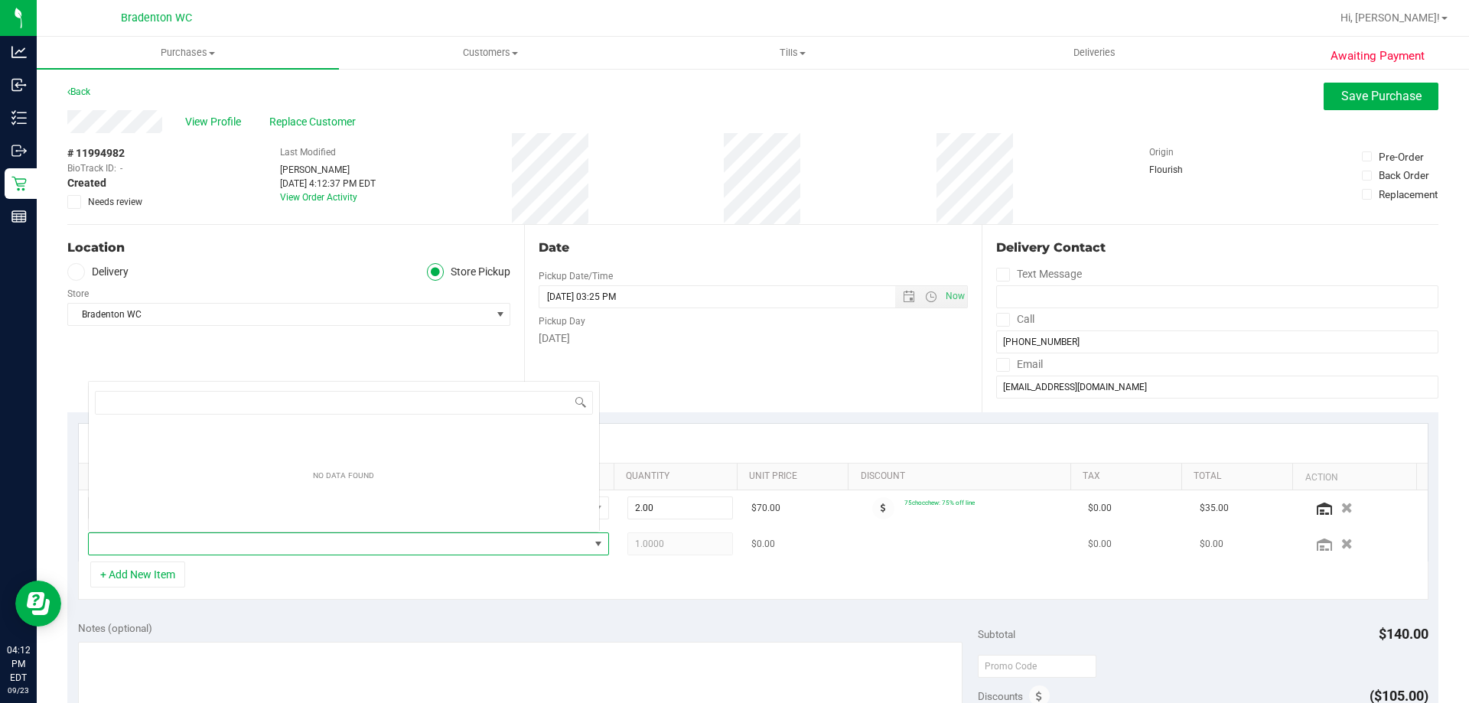
scroll to position [23, 507]
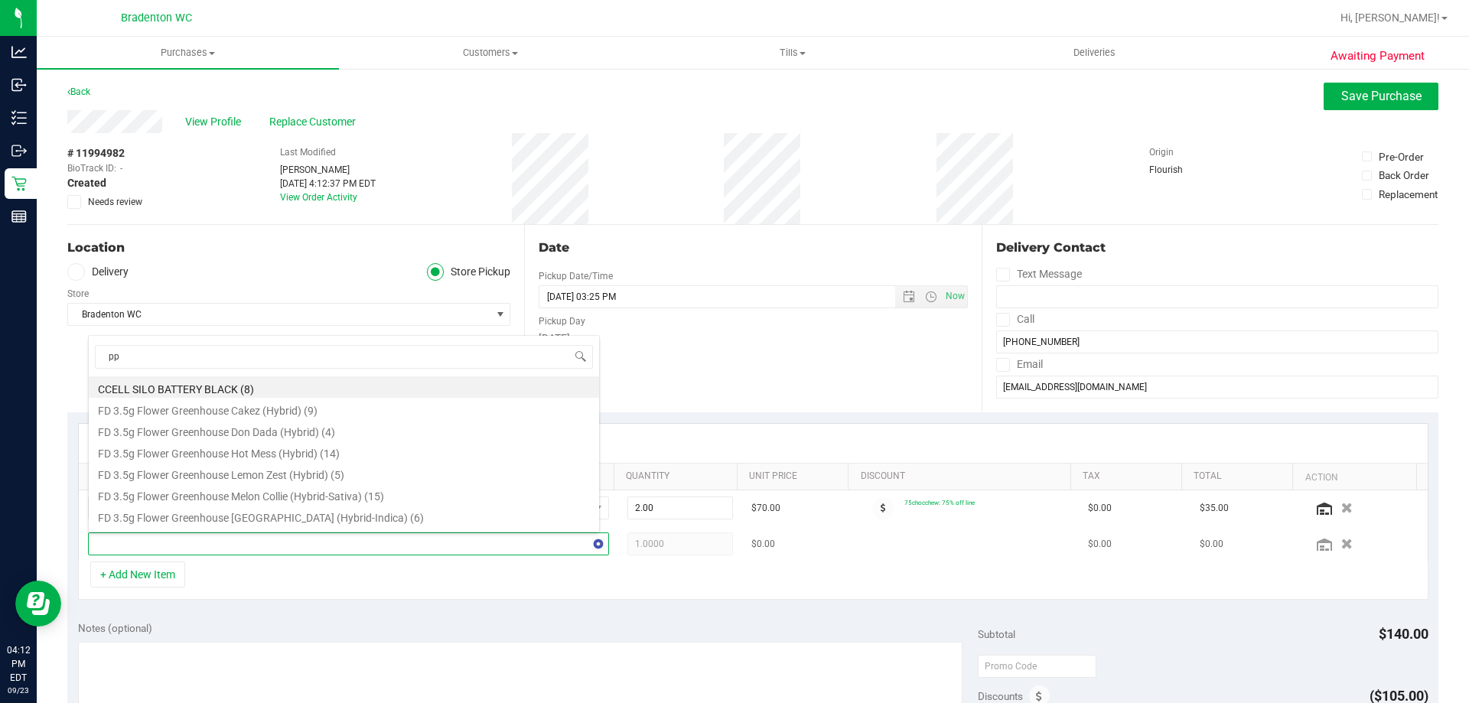
type input "ppu"
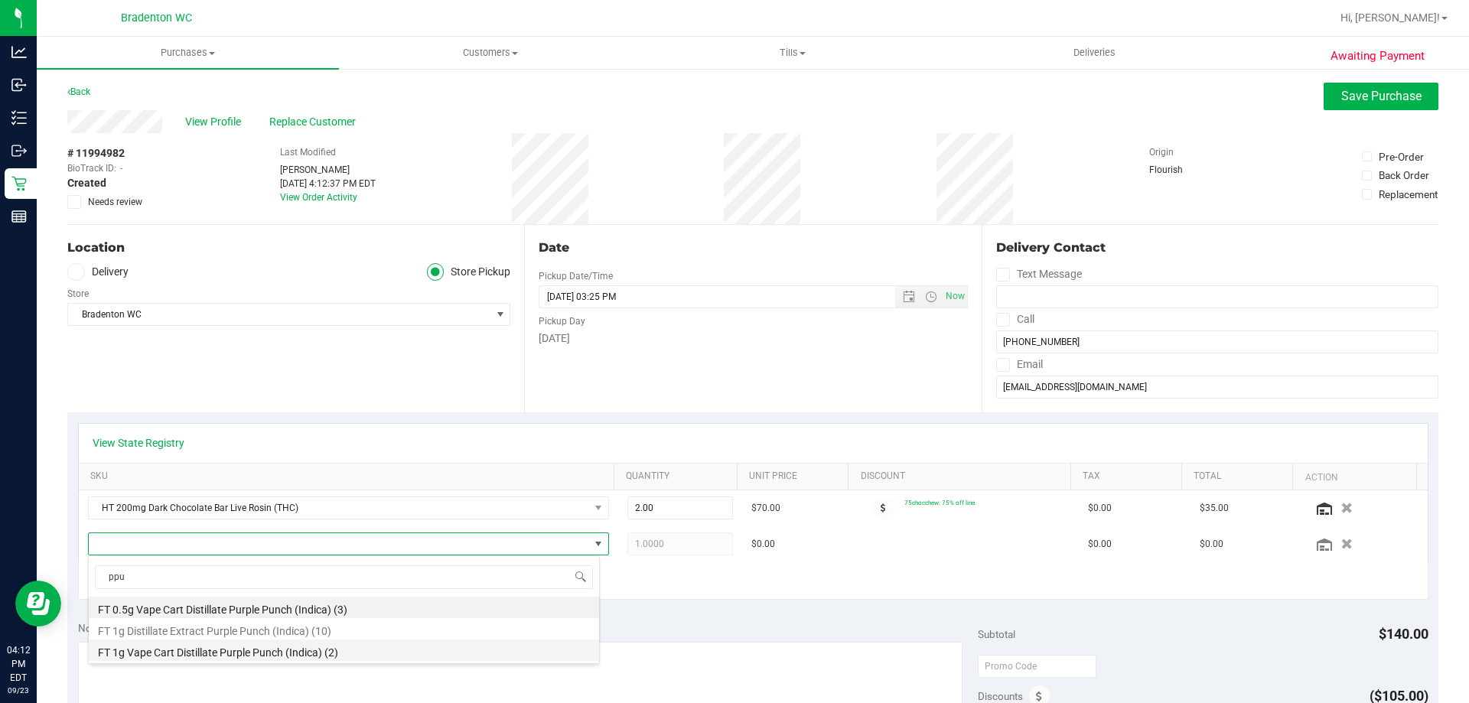
click at [307, 648] on li "FT 1g Vape Cart Distillate Purple Punch (Indica) (2)" at bounding box center [344, 649] width 510 height 21
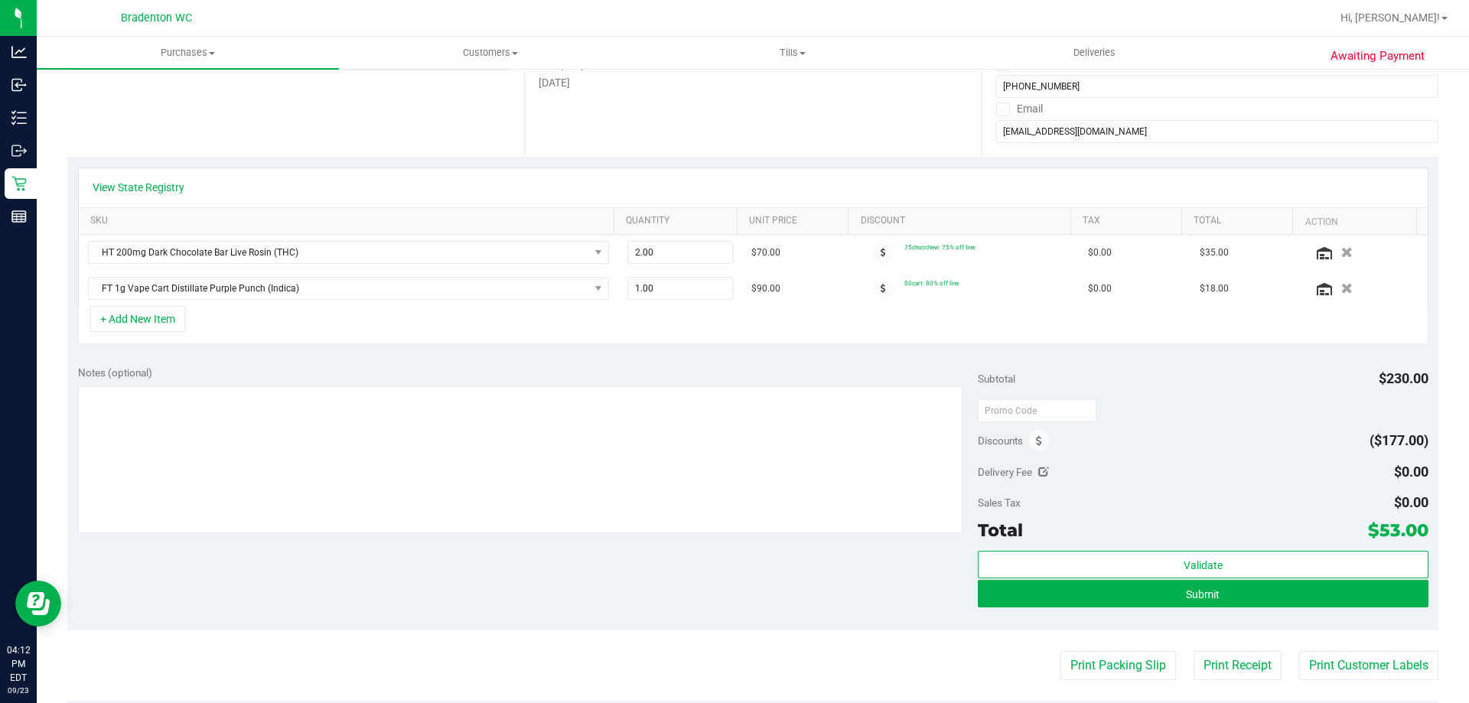
scroll to position [258, 0]
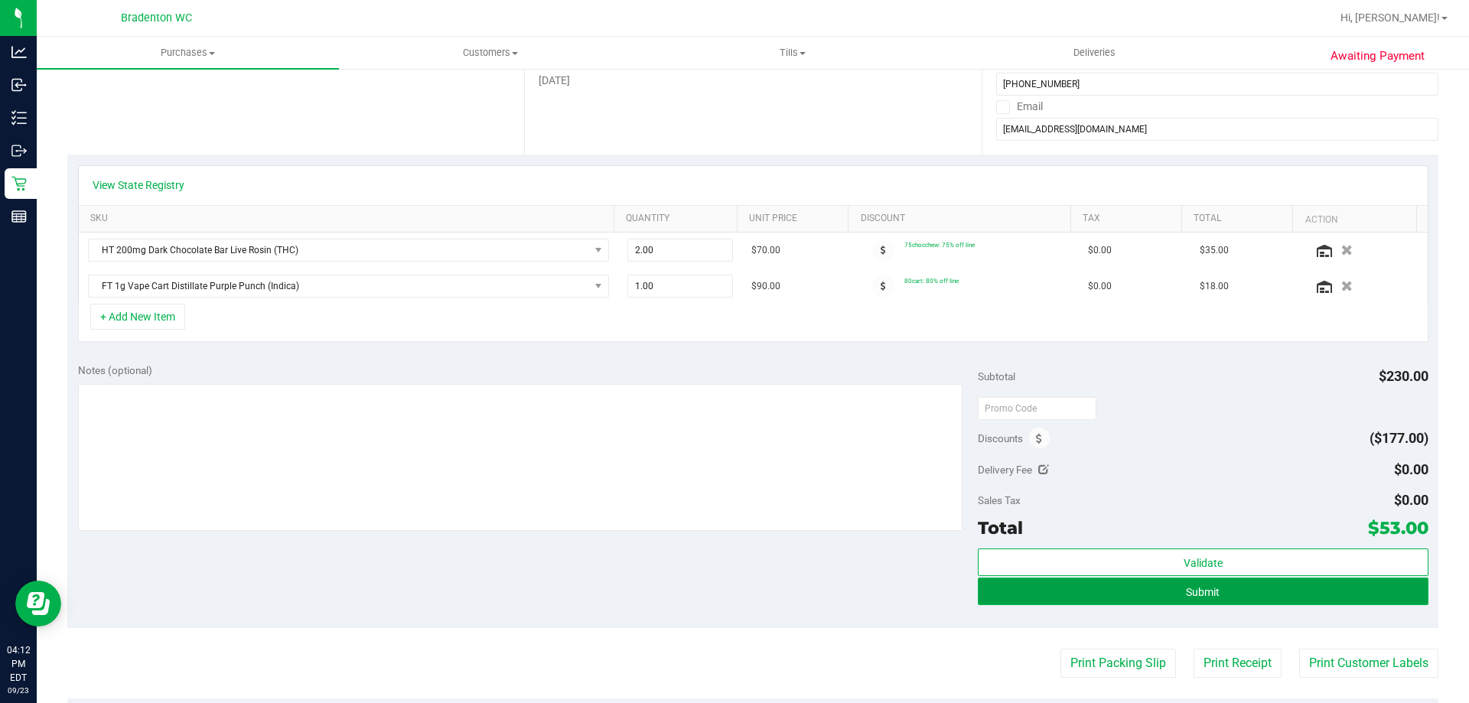
click at [1239, 592] on button "Submit" at bounding box center [1203, 591] width 450 height 28
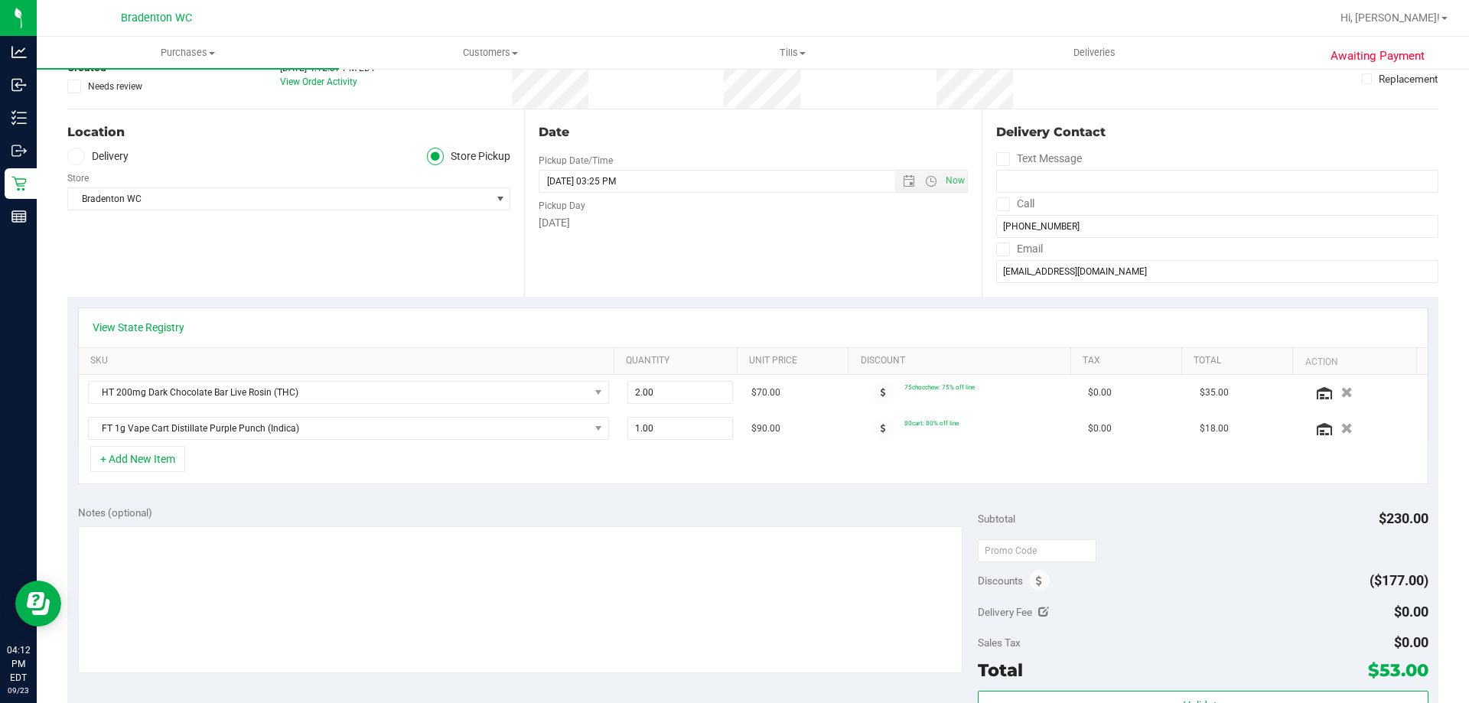
scroll to position [0, 0]
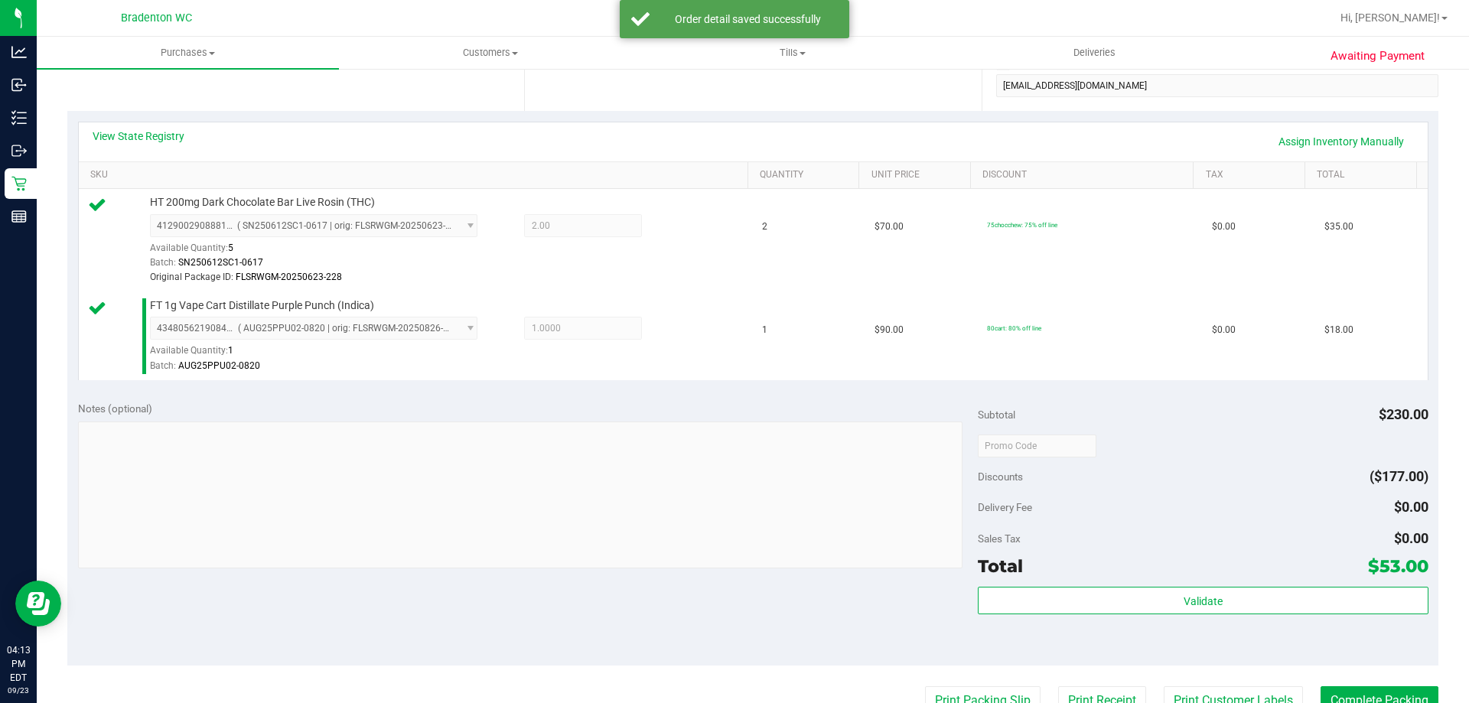
scroll to position [301, 0]
click at [1042, 569] on div "Total $53.00" at bounding box center [1203, 567] width 450 height 28
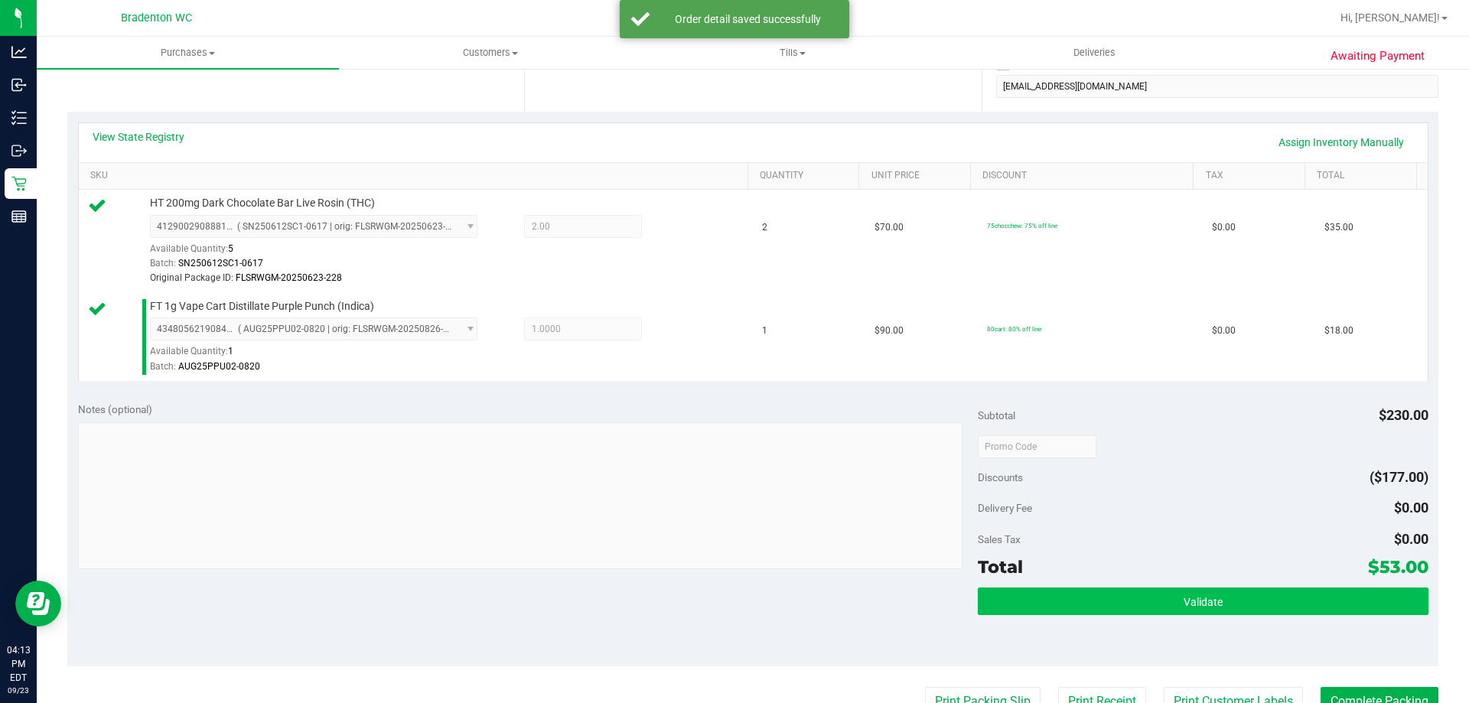
click at [1019, 613] on button "Validate" at bounding box center [1203, 601] width 450 height 28
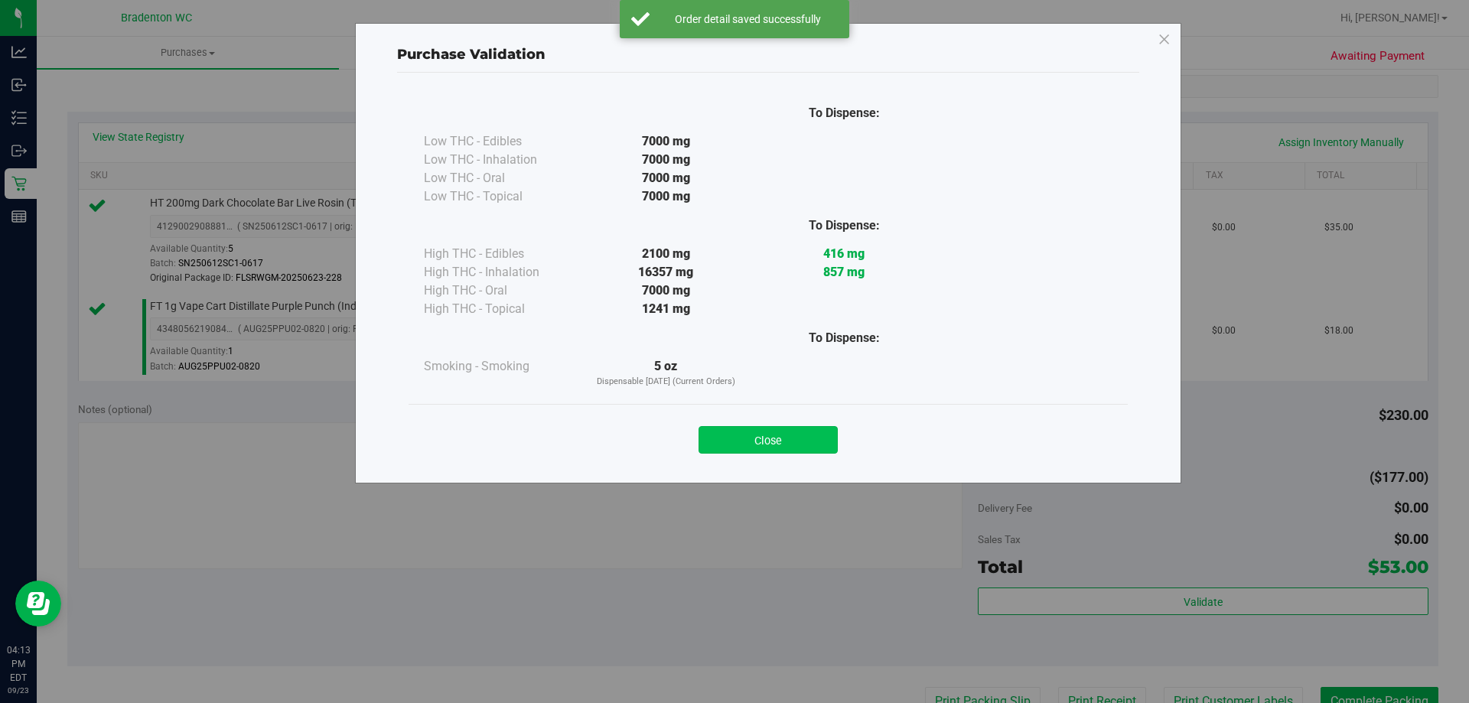
click at [742, 441] on button "Close" at bounding box center [767, 440] width 139 height 28
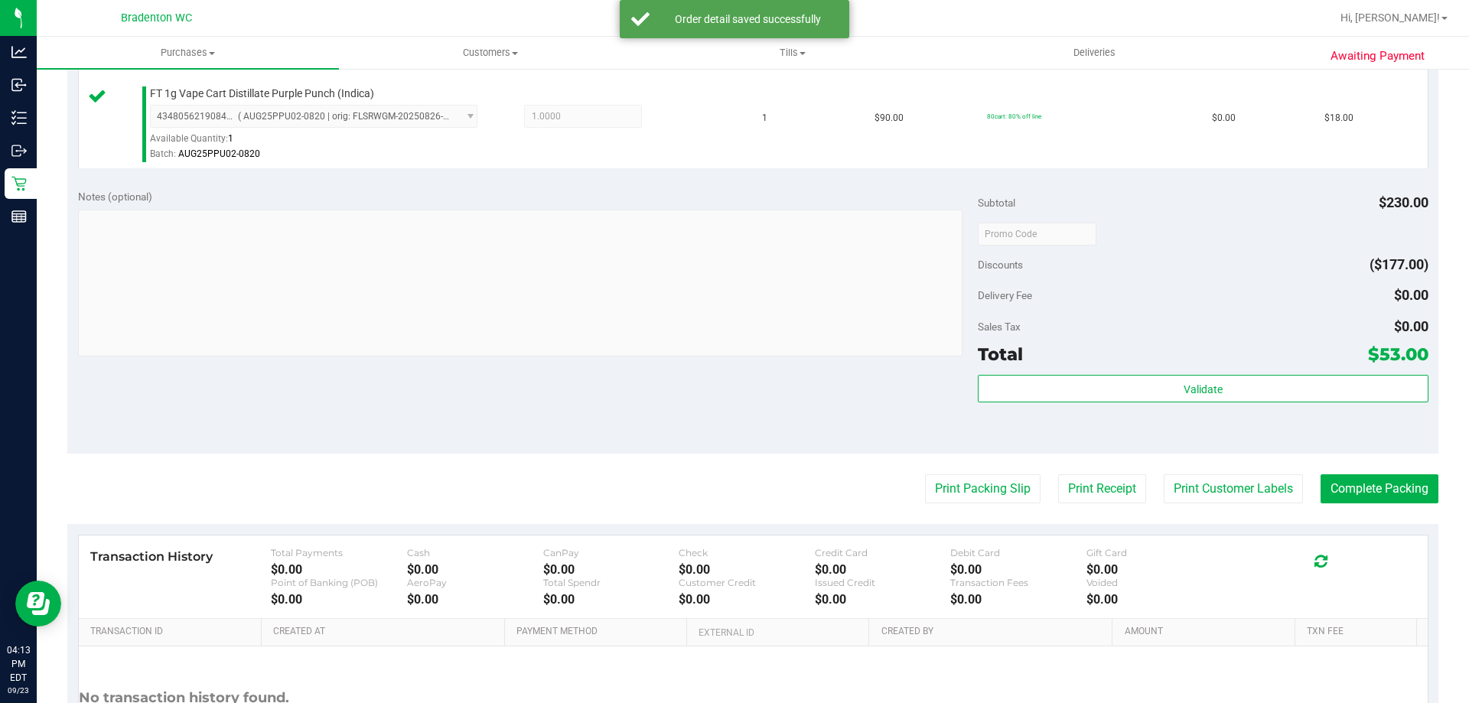
scroll to position [549, 0]
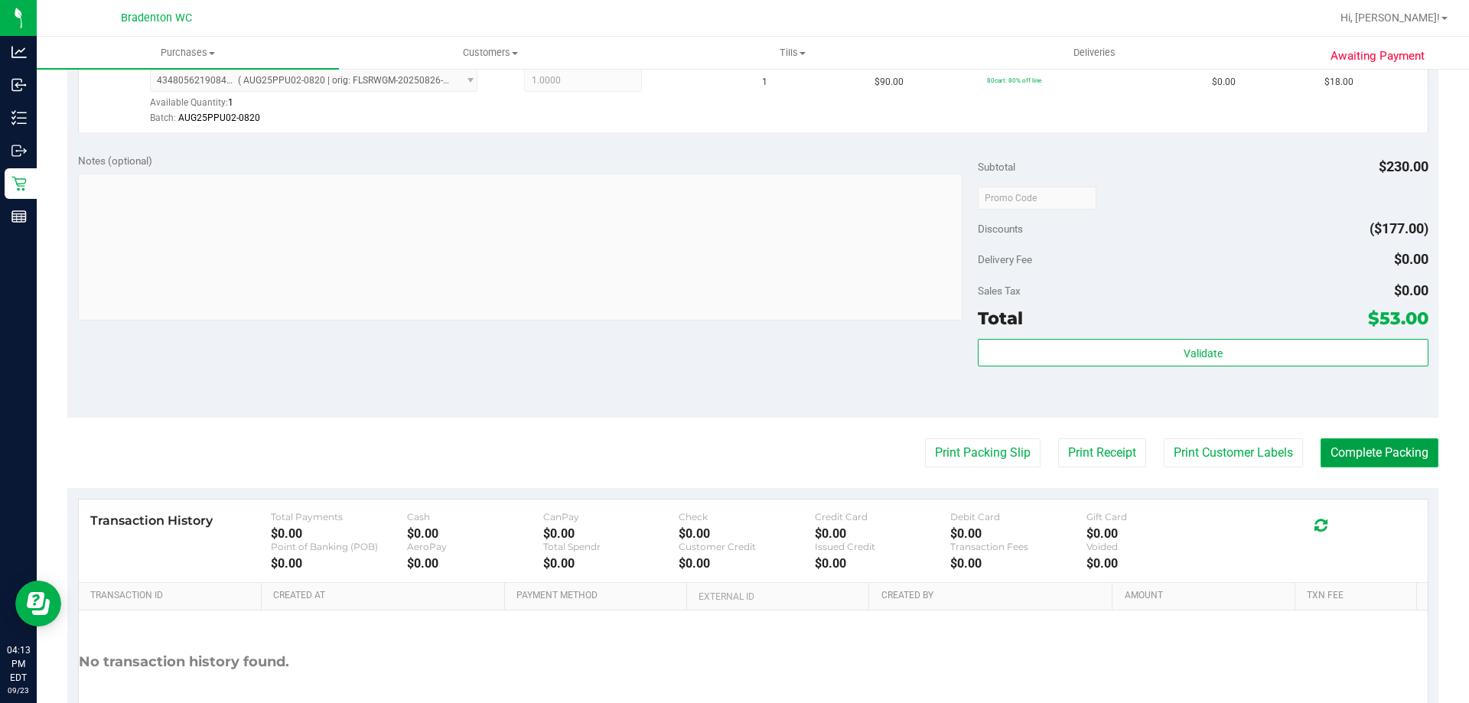
click at [1373, 465] on button "Complete Packing" at bounding box center [1379, 452] width 118 height 29
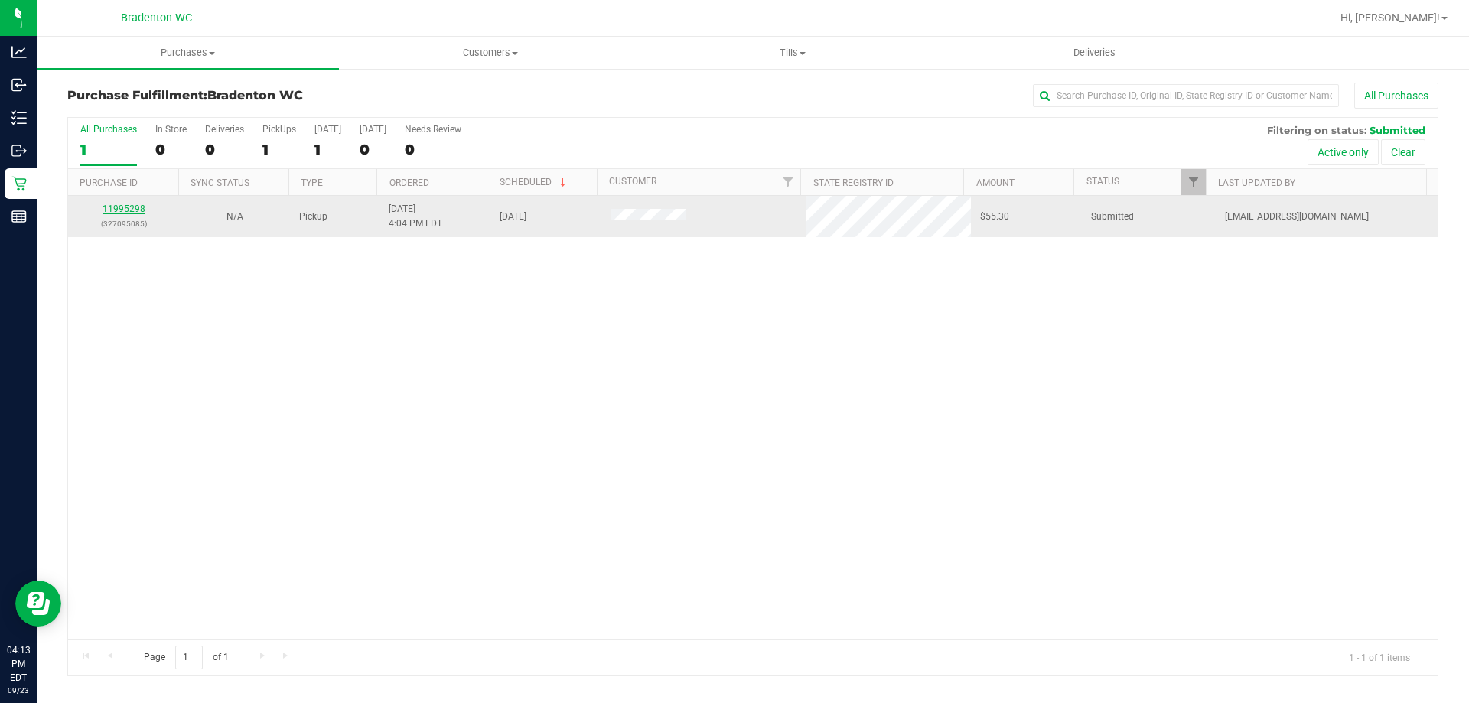
click at [132, 207] on link "11995298" at bounding box center [123, 208] width 43 height 11
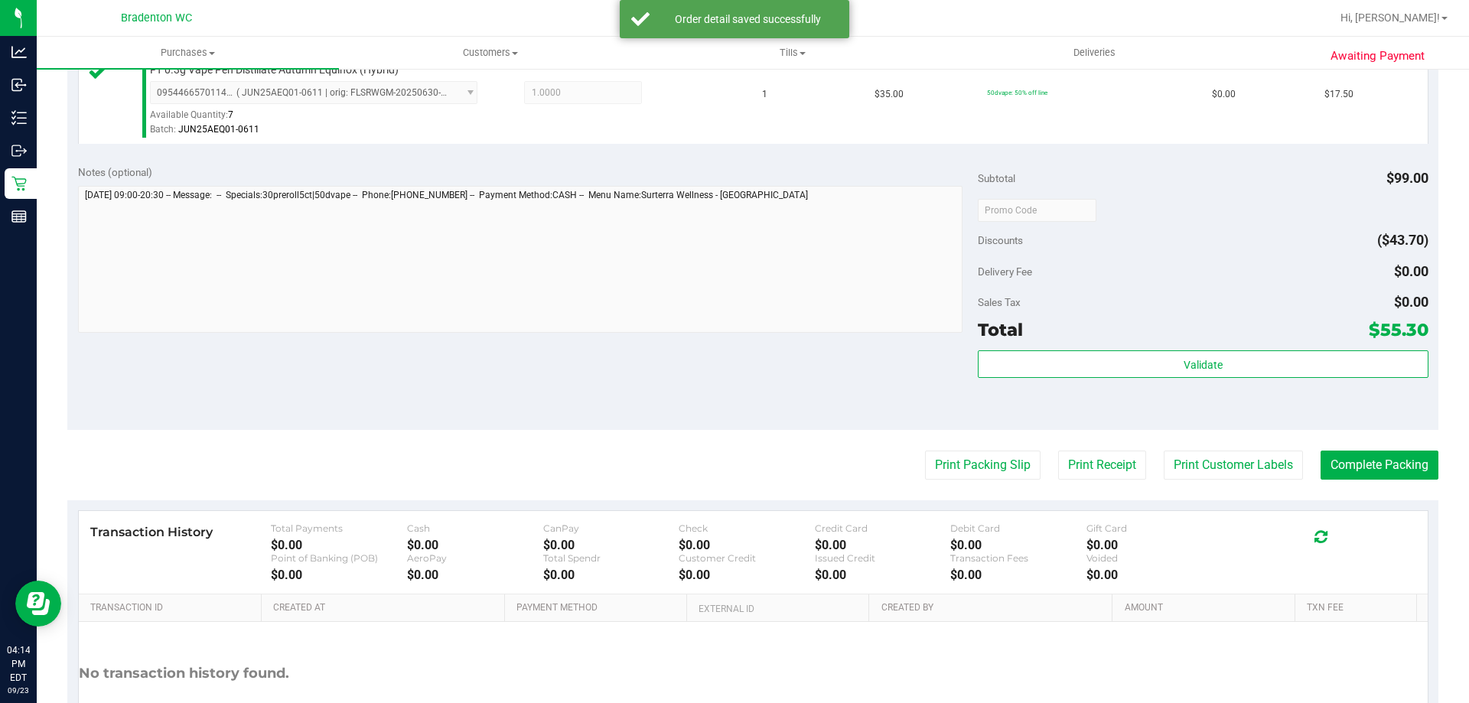
scroll to position [725, 0]
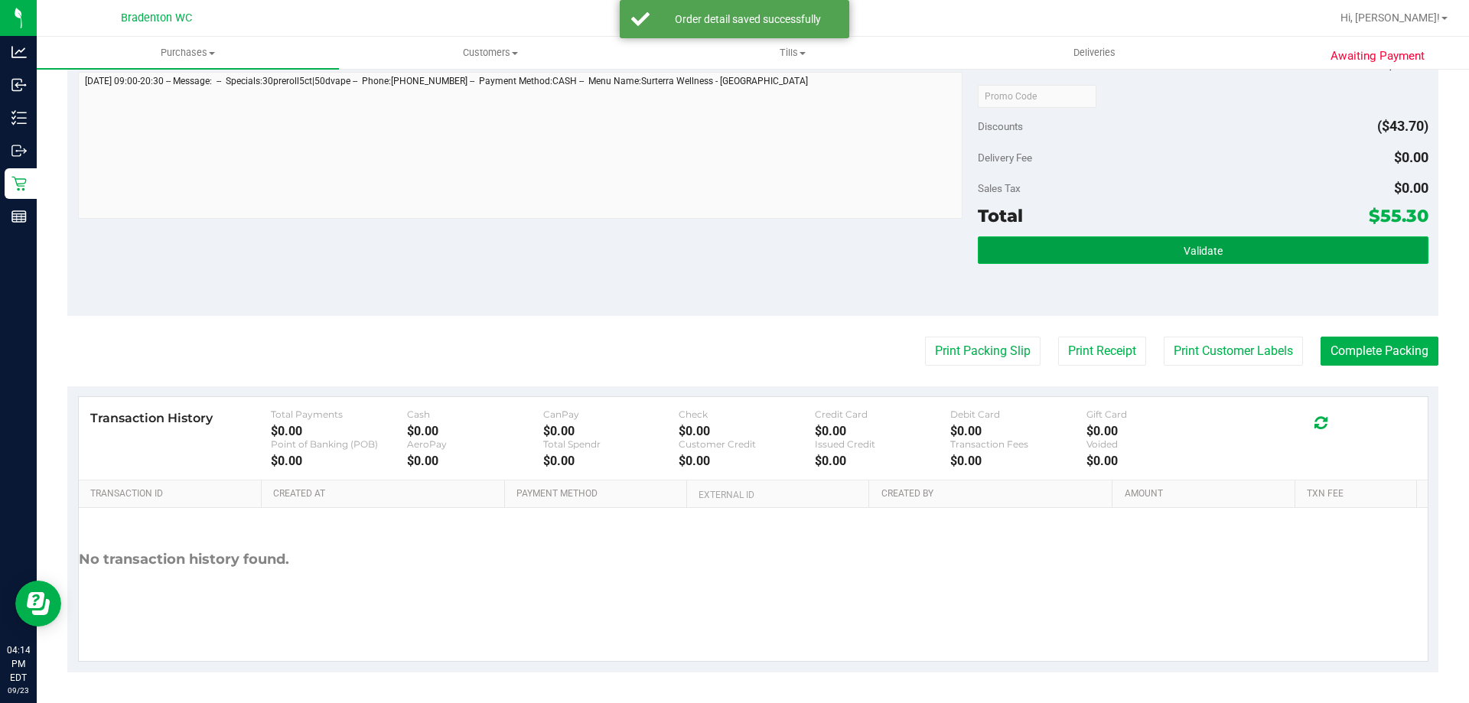
click at [1202, 240] on button "Validate" at bounding box center [1203, 250] width 450 height 28
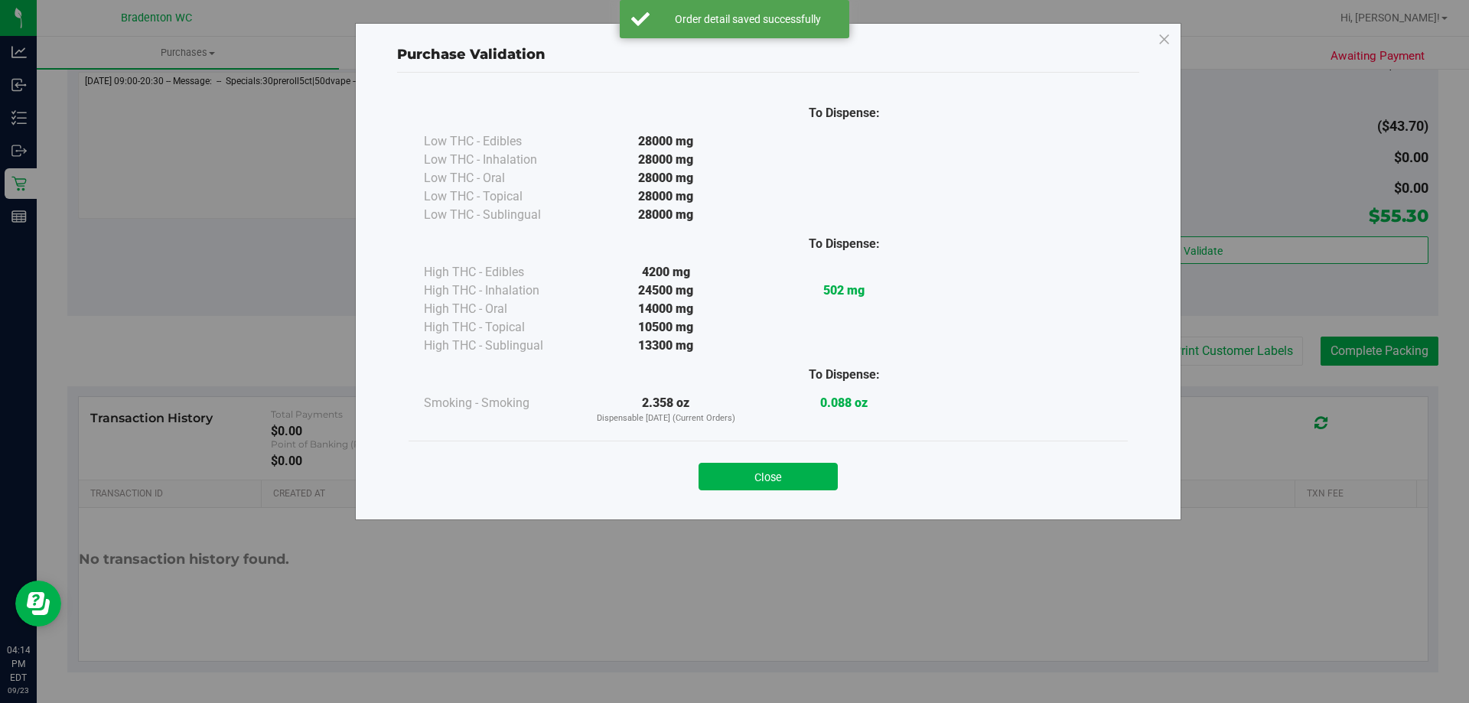
click at [1164, 264] on div "Purchase Validation To Dispense: Low THC - Edibles 28000 mg" at bounding box center [768, 271] width 826 height 497
click at [862, 428] on div "To Dispense: Low THC - Edibles 28000 mg" at bounding box center [767, 266] width 719 height 347
click at [802, 473] on button "Close" at bounding box center [767, 477] width 139 height 28
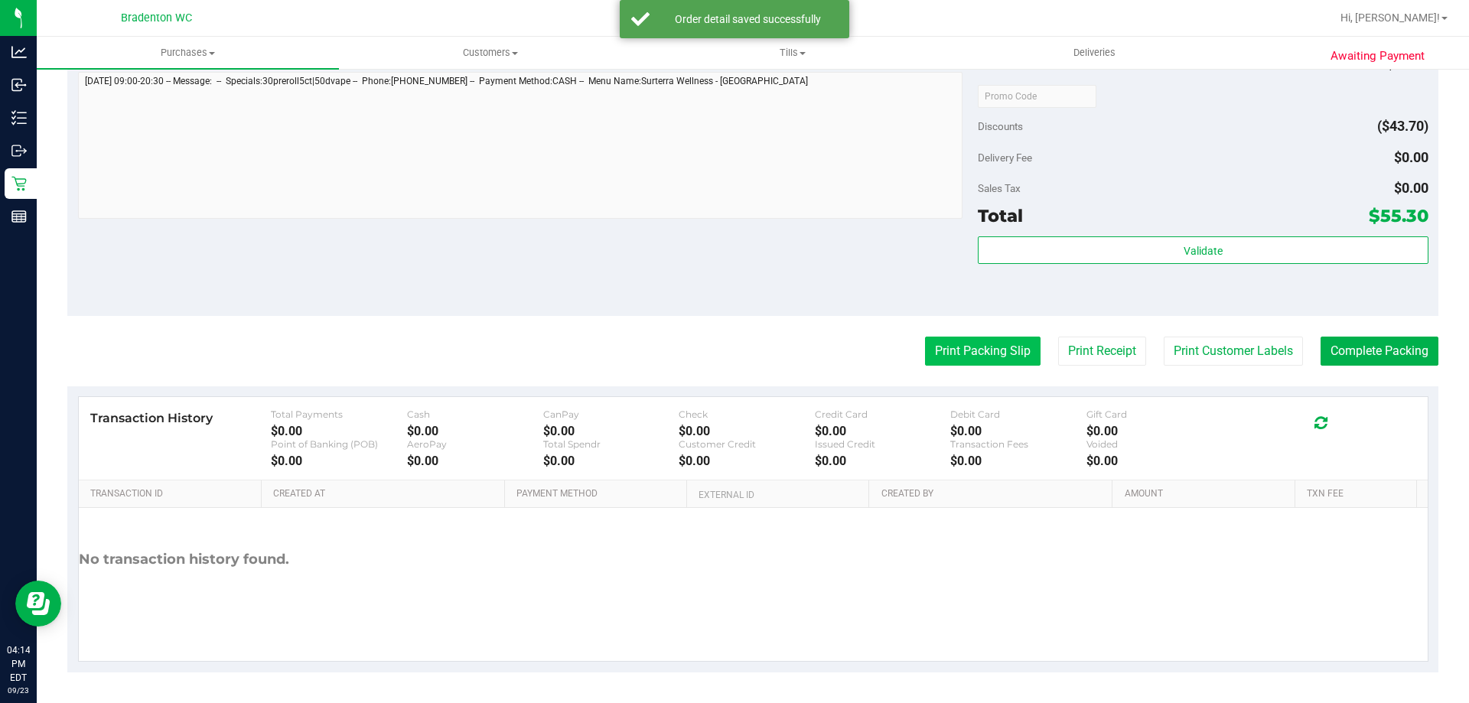
click at [969, 351] on button "Print Packing Slip" at bounding box center [982, 351] width 115 height 29
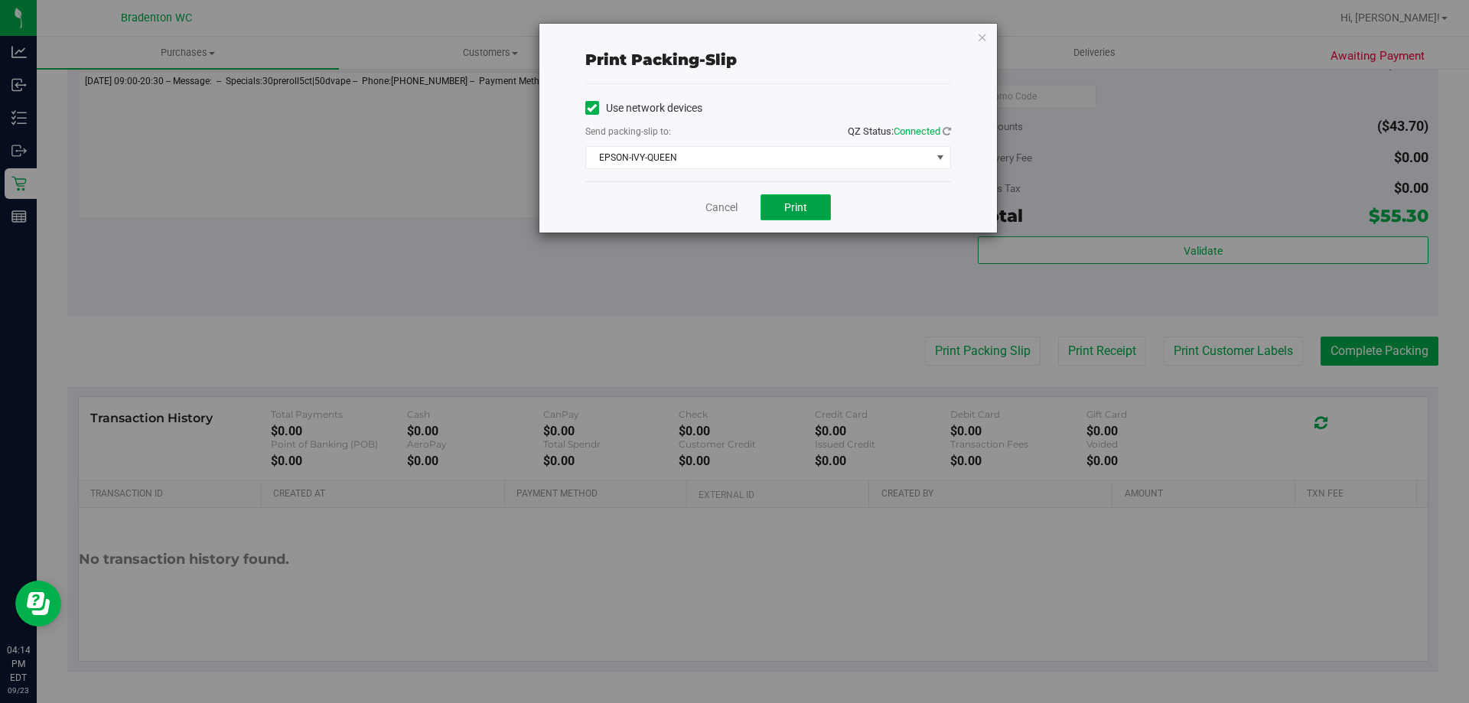
click at [804, 213] on button "Print" at bounding box center [795, 207] width 70 height 26
click at [985, 42] on icon "button" at bounding box center [982, 37] width 11 height 18
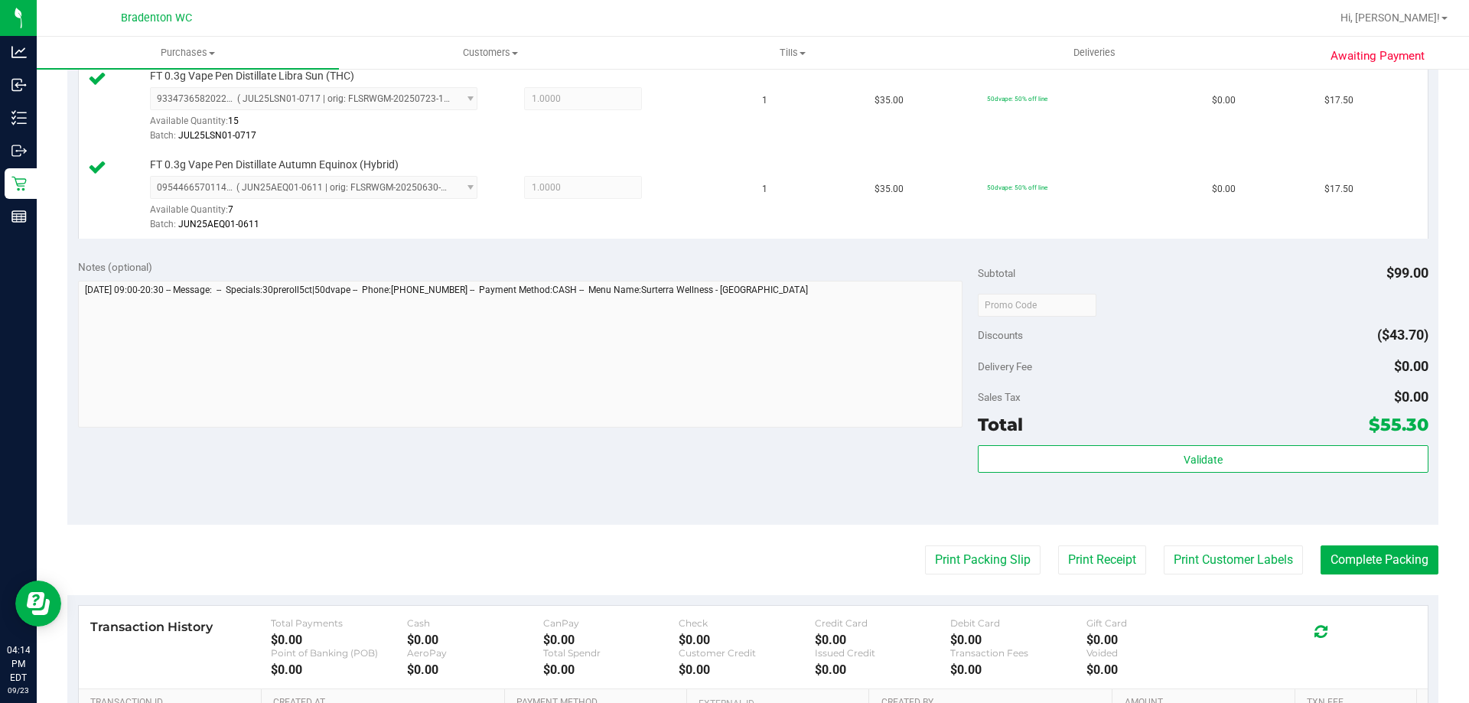
scroll to position [519, 0]
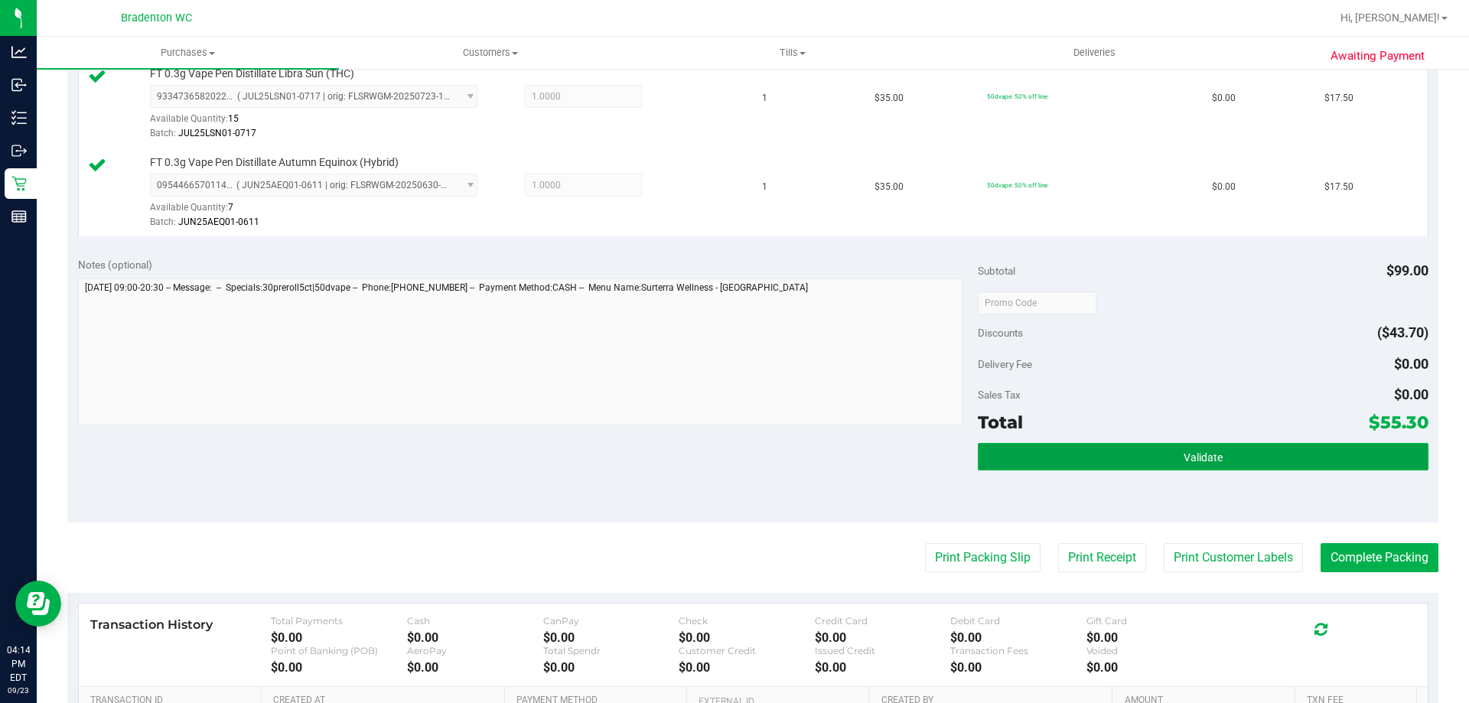
click at [1059, 465] on button "Validate" at bounding box center [1203, 457] width 450 height 28
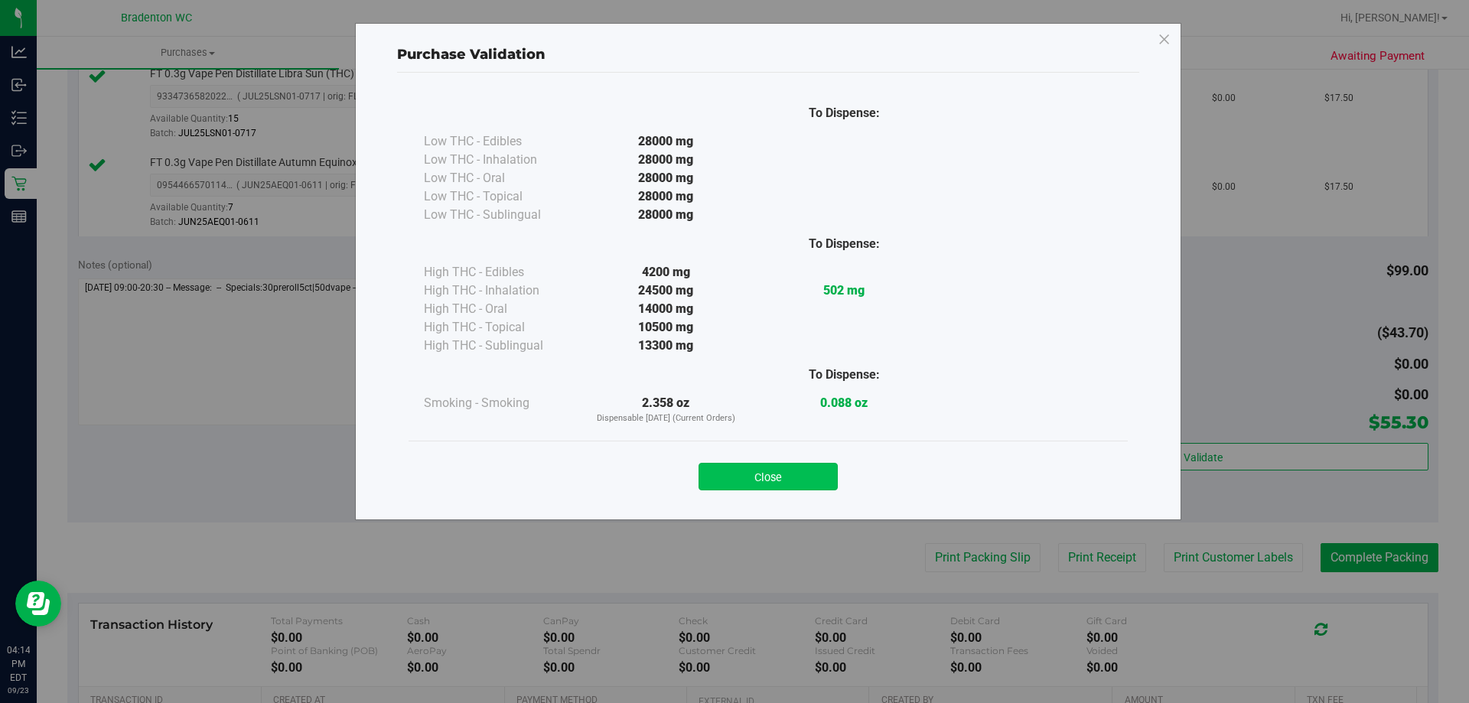
click at [773, 489] on button "Close" at bounding box center [767, 477] width 139 height 28
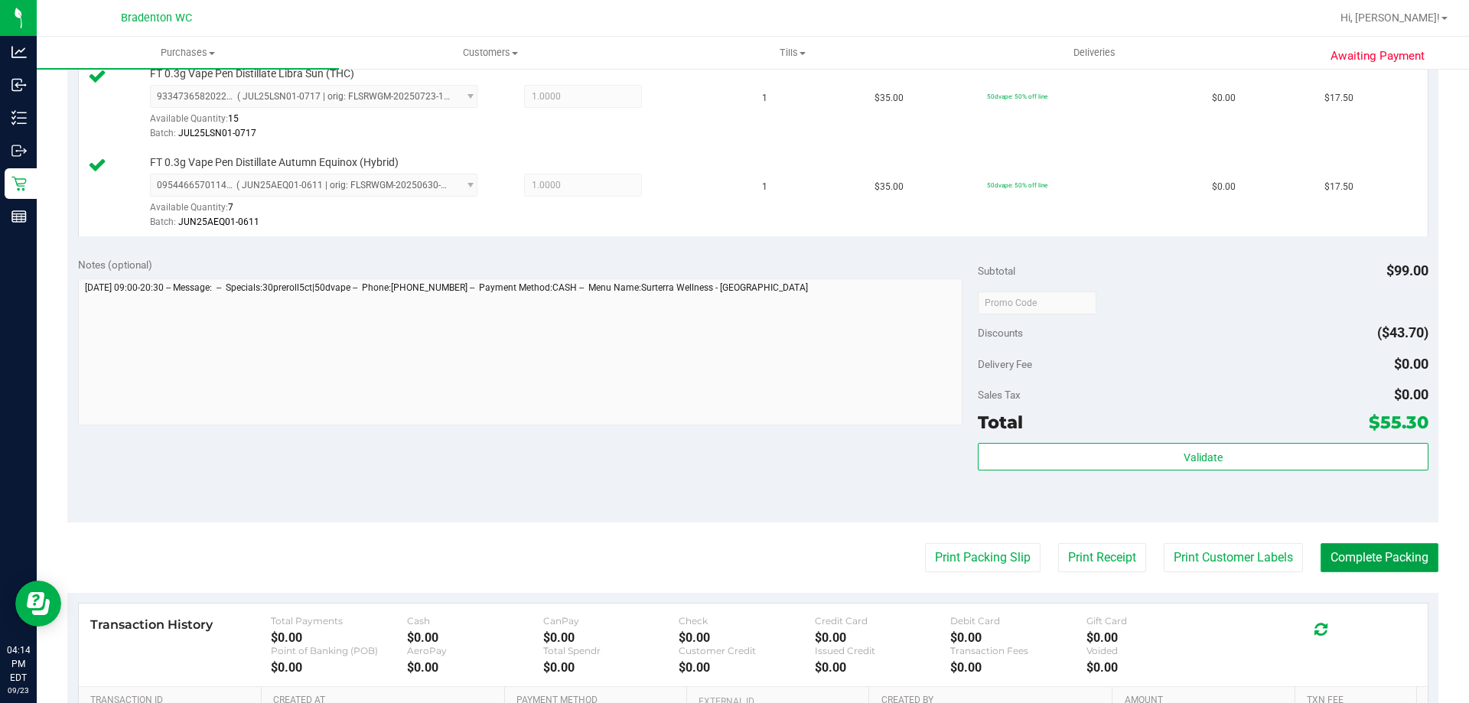
click at [1365, 562] on button "Complete Packing" at bounding box center [1379, 557] width 118 height 29
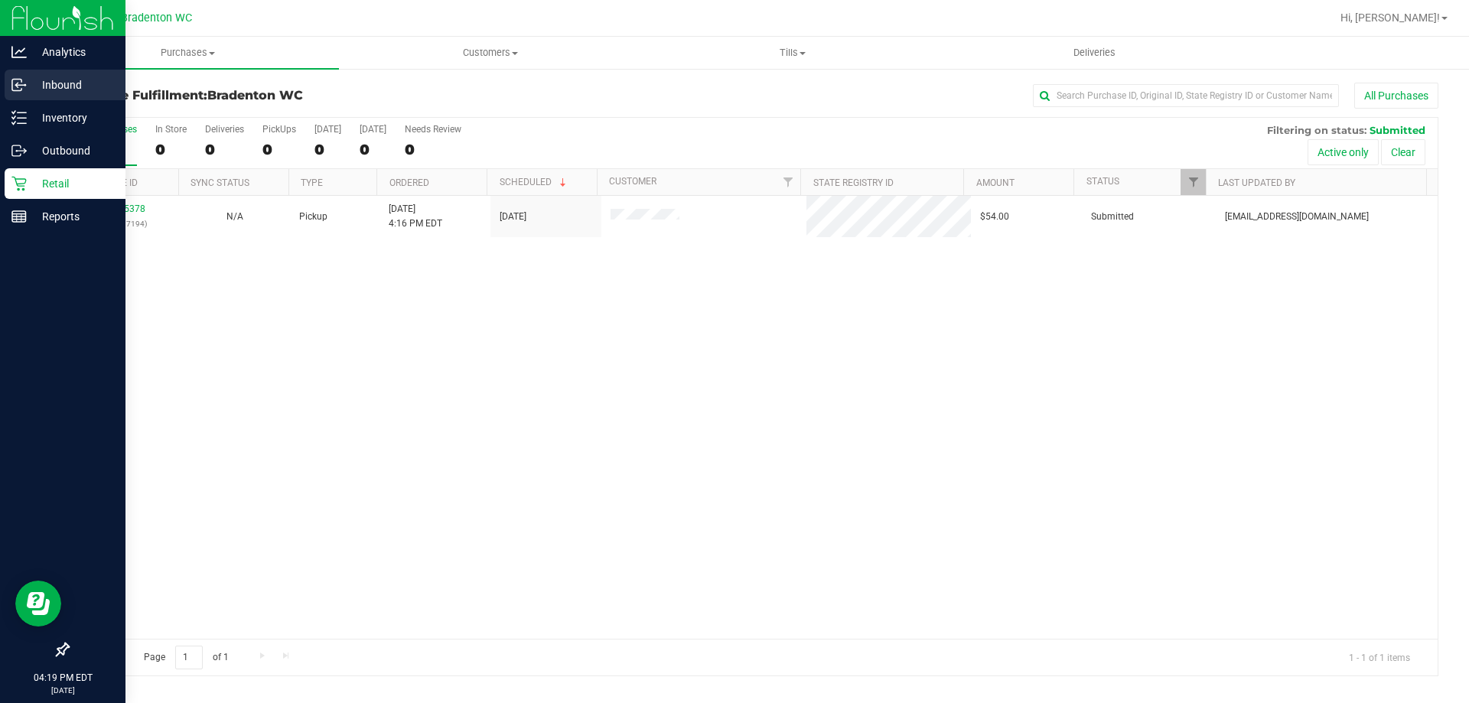
click at [17, 86] on icon at bounding box center [16, 86] width 2 height 2
click at [44, 117] on p "Inventory" at bounding box center [73, 118] width 92 height 18
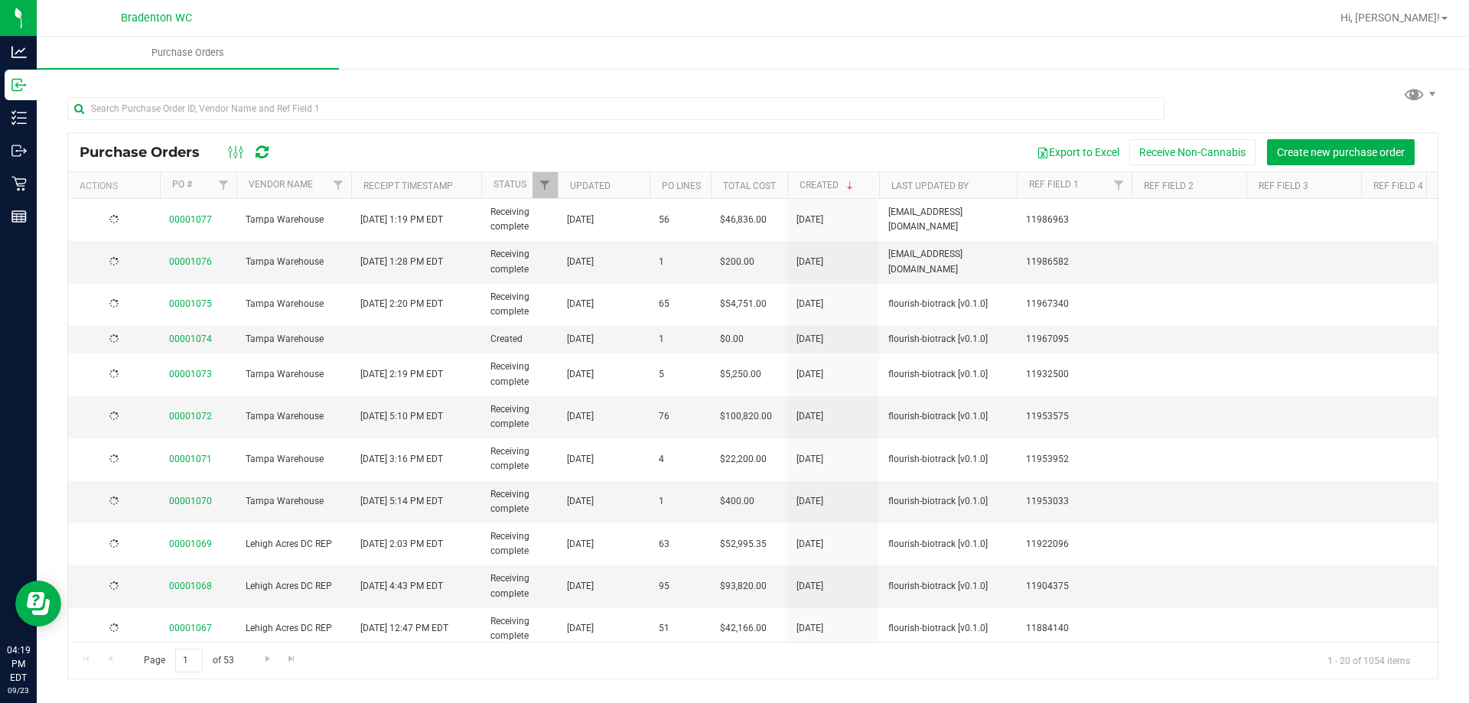
click at [435, 137] on div "Purchase Orders Export to Excel Receive Non-Cannabis Create new purchase order" at bounding box center [752, 152] width 1369 height 38
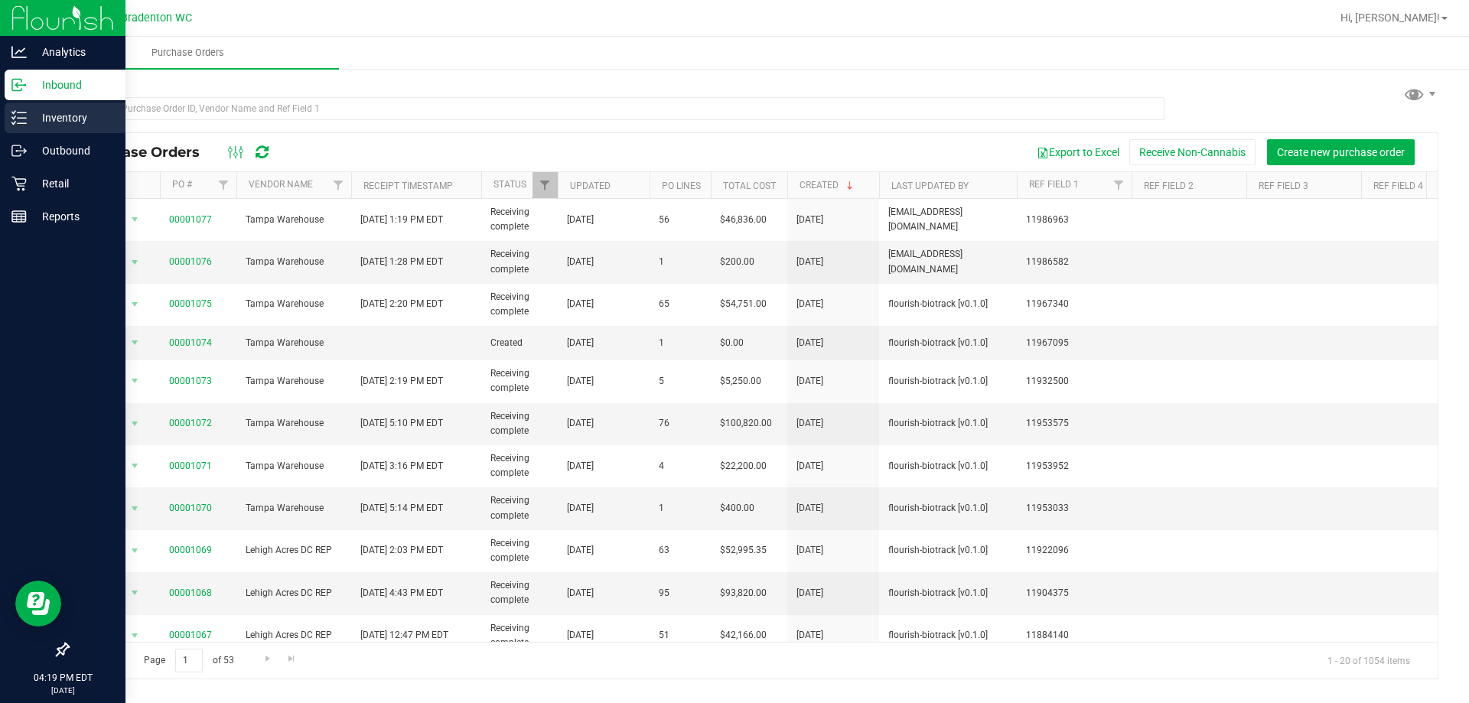
click at [31, 125] on p "Inventory" at bounding box center [73, 118] width 92 height 18
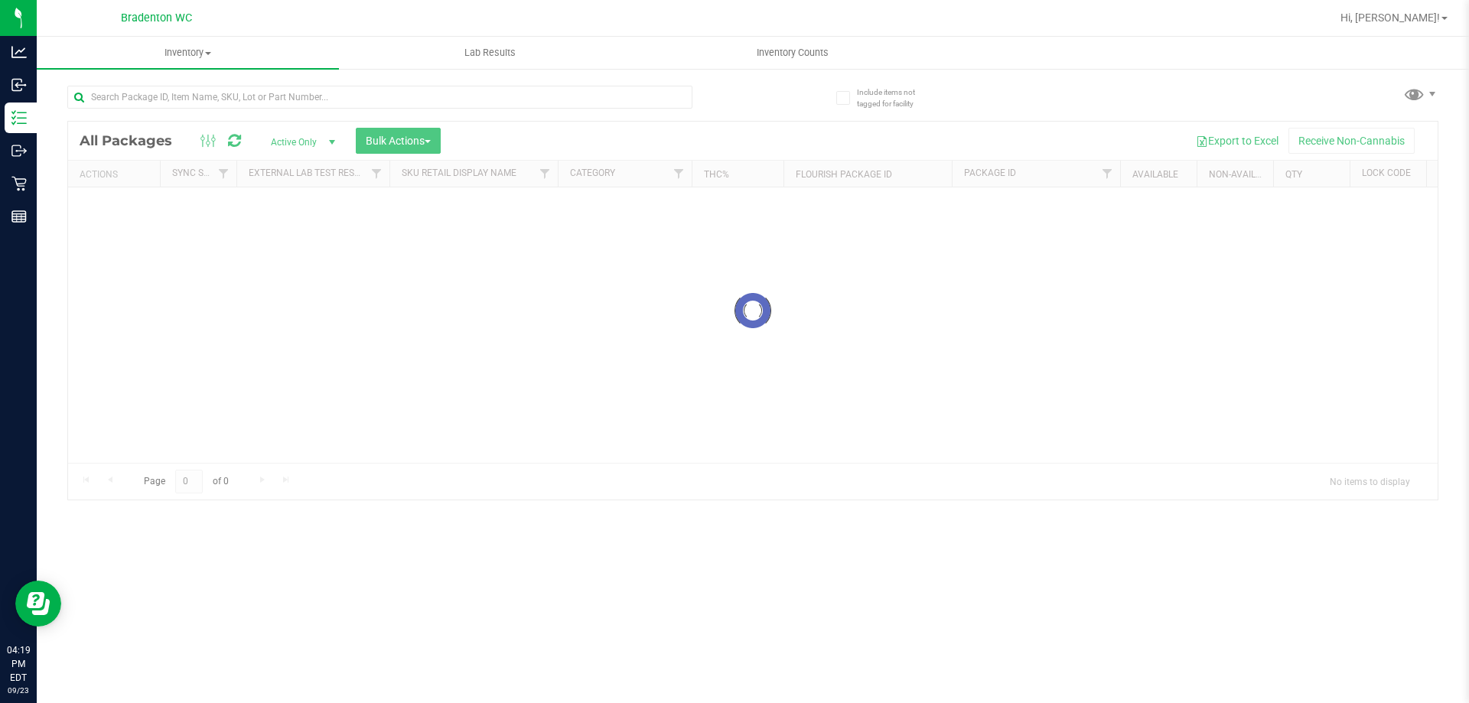
click at [264, 124] on div at bounding box center [752, 311] width 1369 height 378
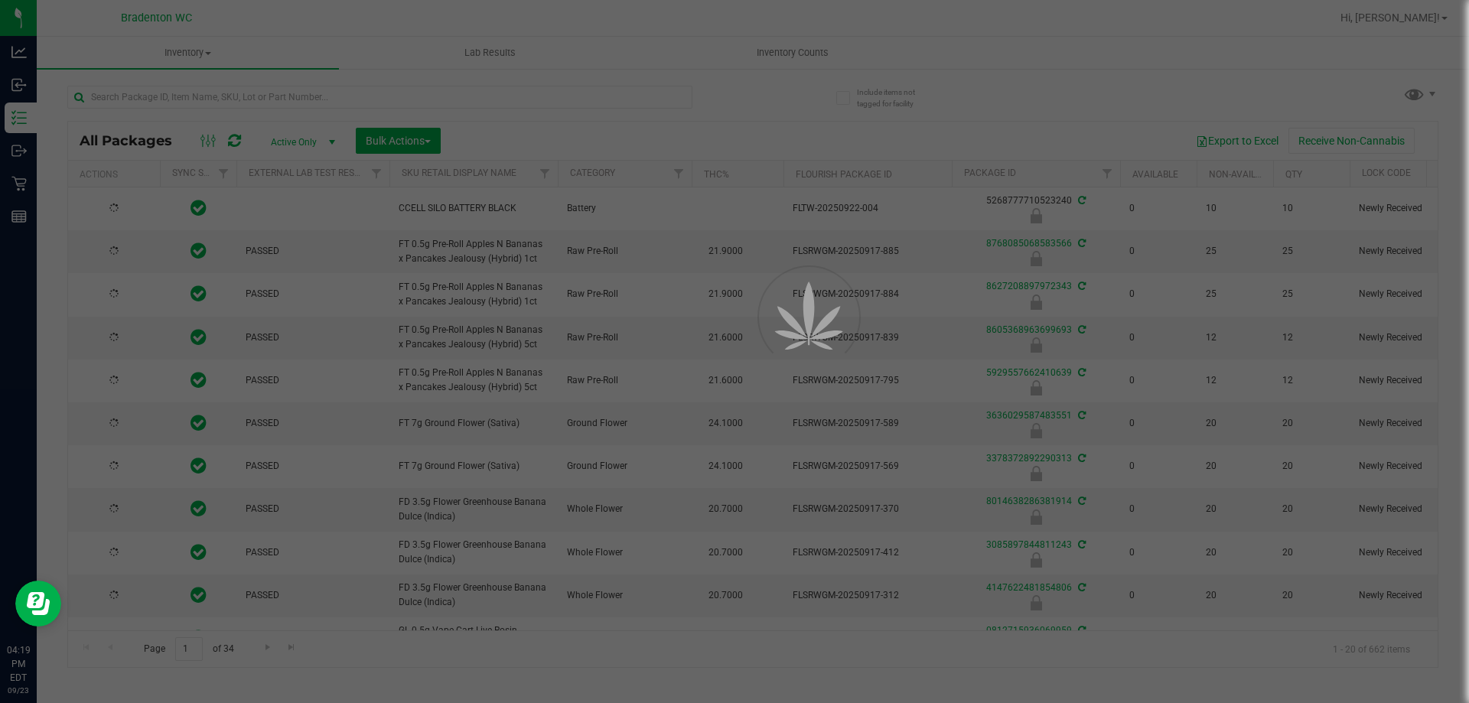
click at [307, 108] on div at bounding box center [734, 351] width 1469 height 703
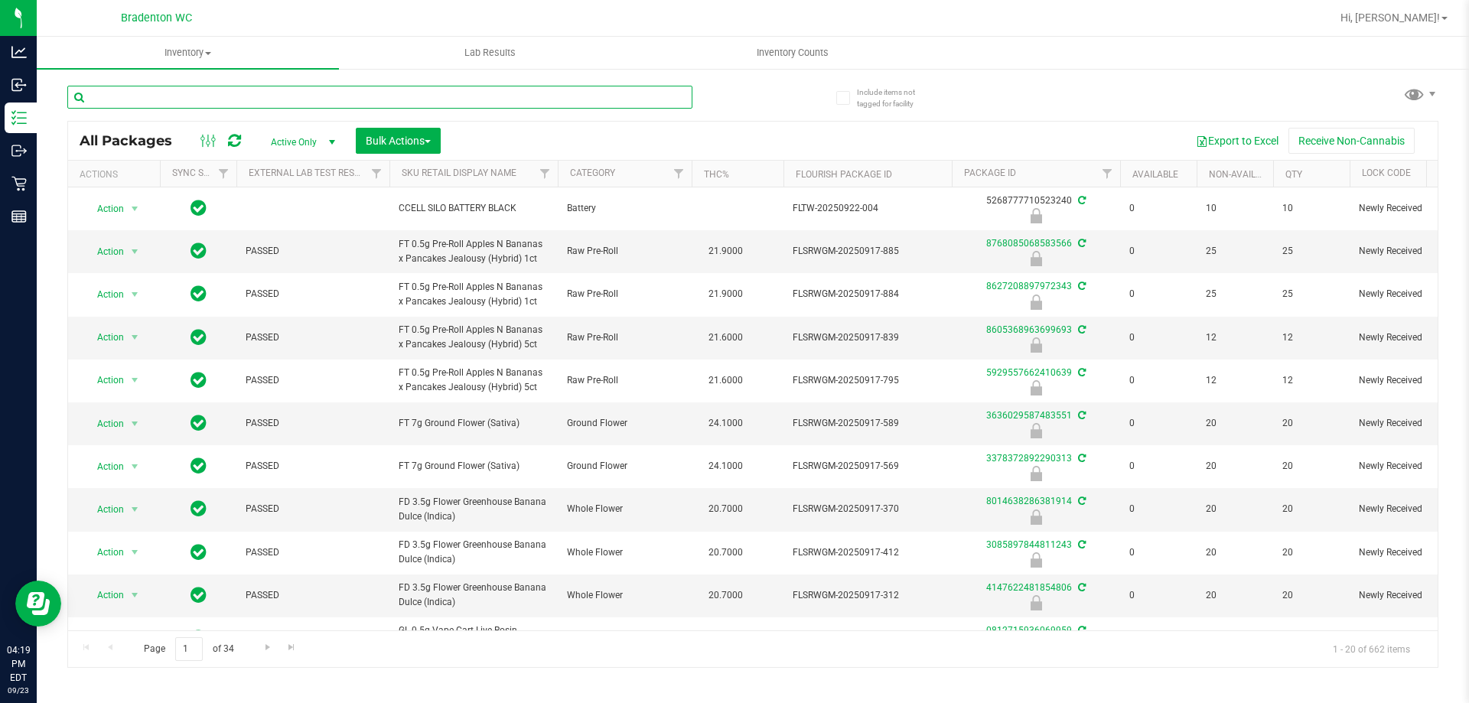
click at [445, 92] on input "text" at bounding box center [379, 97] width 625 height 23
type input "7up"
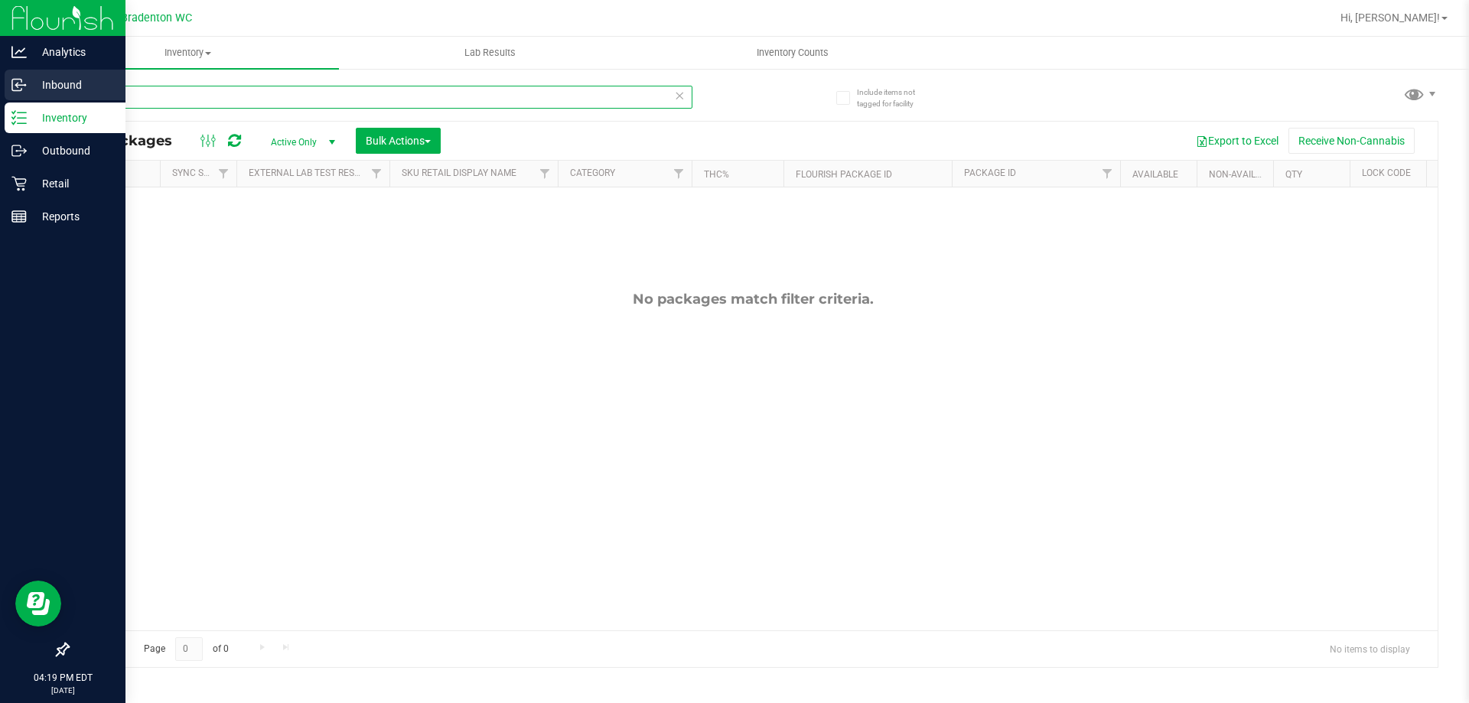
drag, startPoint x: 291, startPoint y: 98, endPoint x: 0, endPoint y: 71, distance: 292.7
click at [0, 71] on div "Analytics Inbound Inventory Outbound Retail Reports 04:19 PM EDT [DATE] 09/23 B…" at bounding box center [734, 351] width 1469 height 703
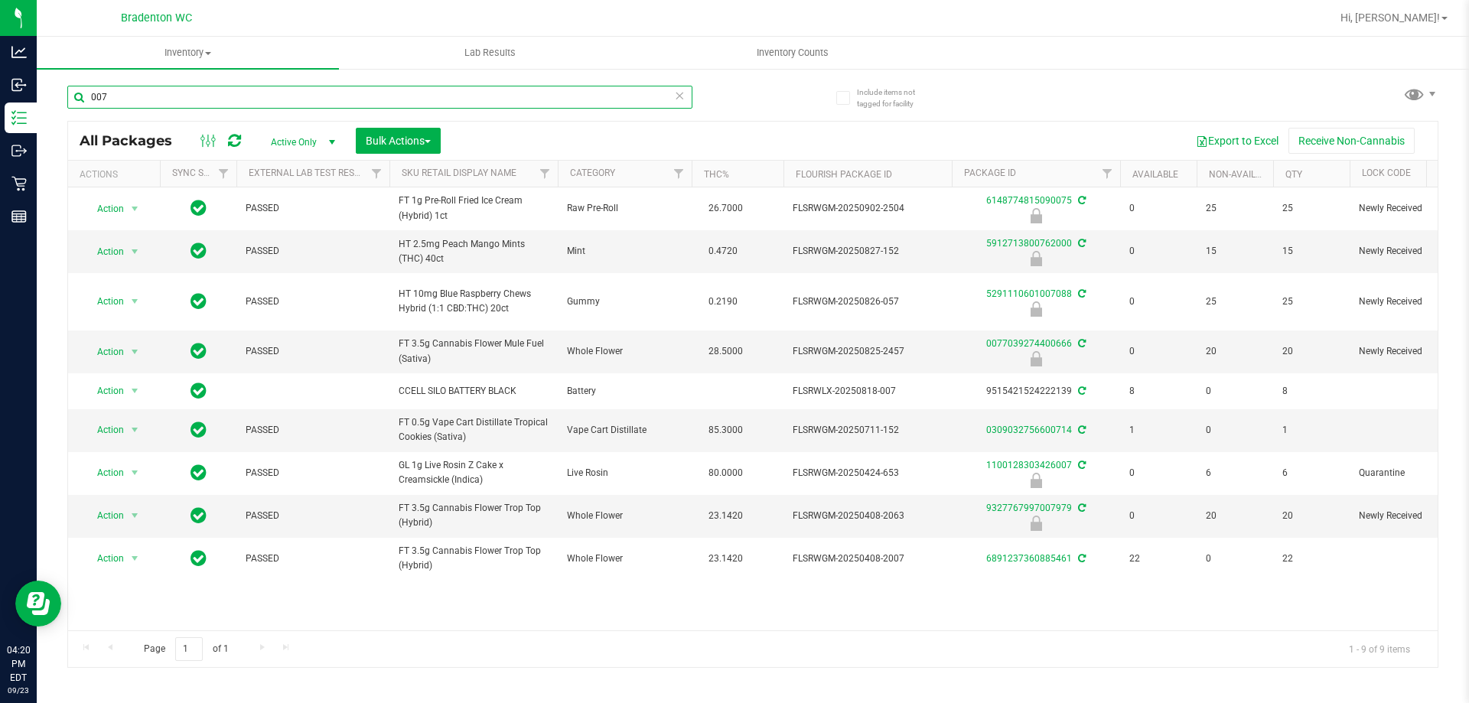
type input "007"
click at [669, 92] on input "007" at bounding box center [379, 97] width 625 height 23
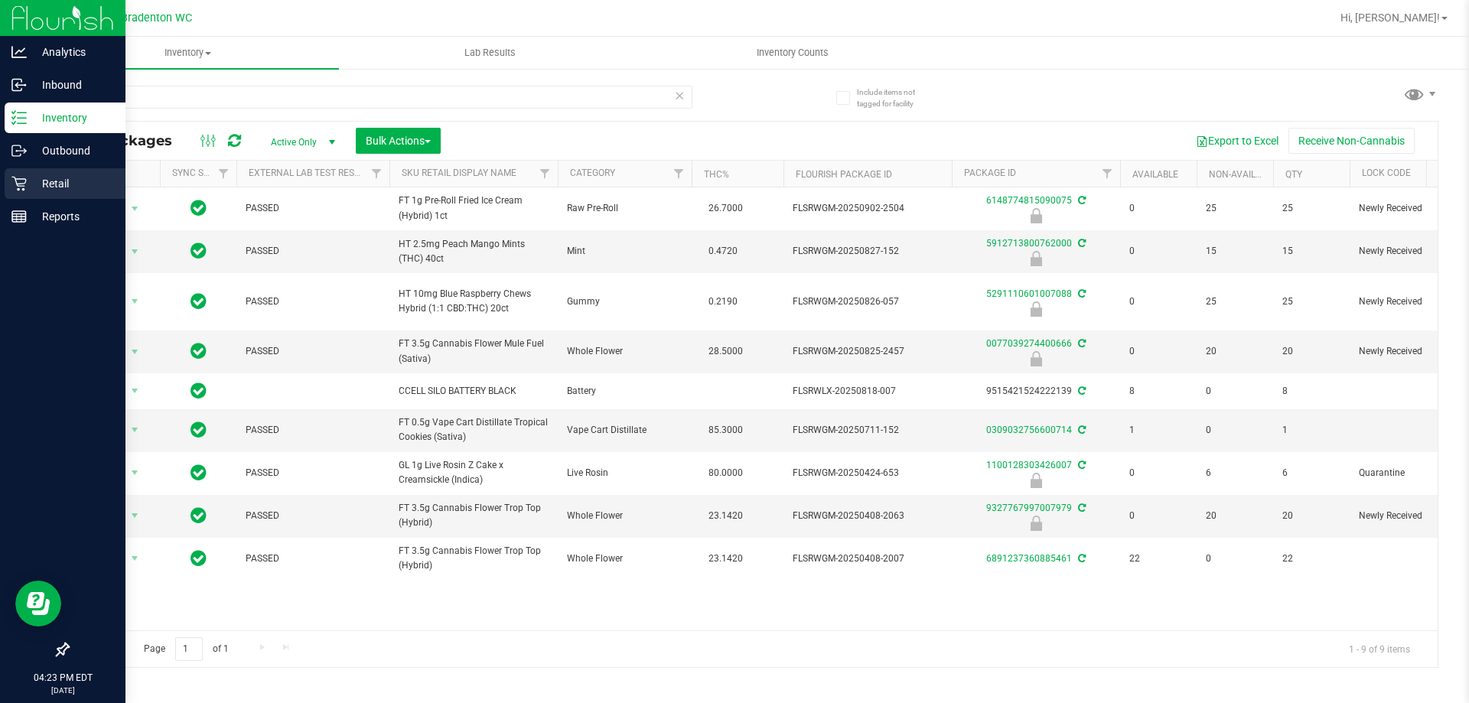
click at [29, 196] on div "Retail" at bounding box center [65, 183] width 121 height 31
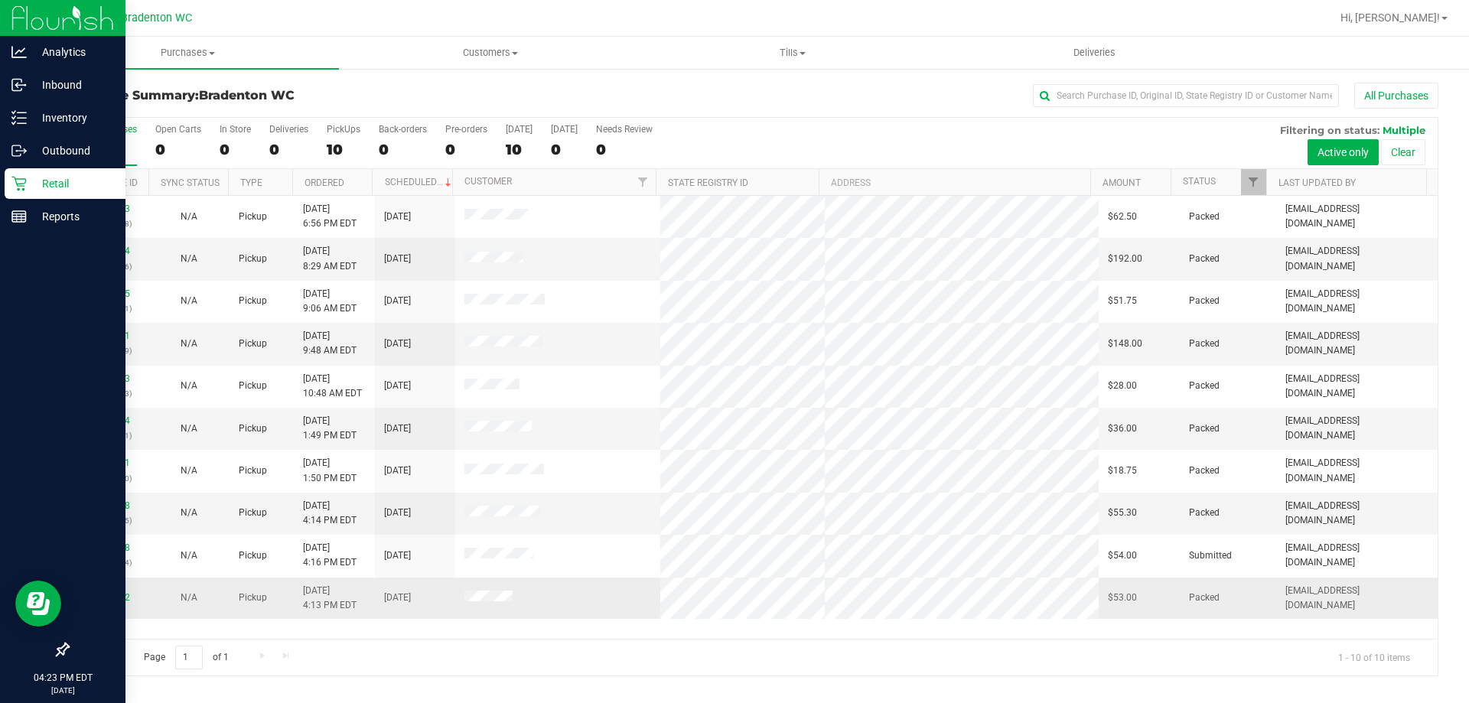
click at [584, 605] on td at bounding box center [558, 597] width 206 height 41
click at [102, 597] on link "11994982" at bounding box center [108, 597] width 43 height 11
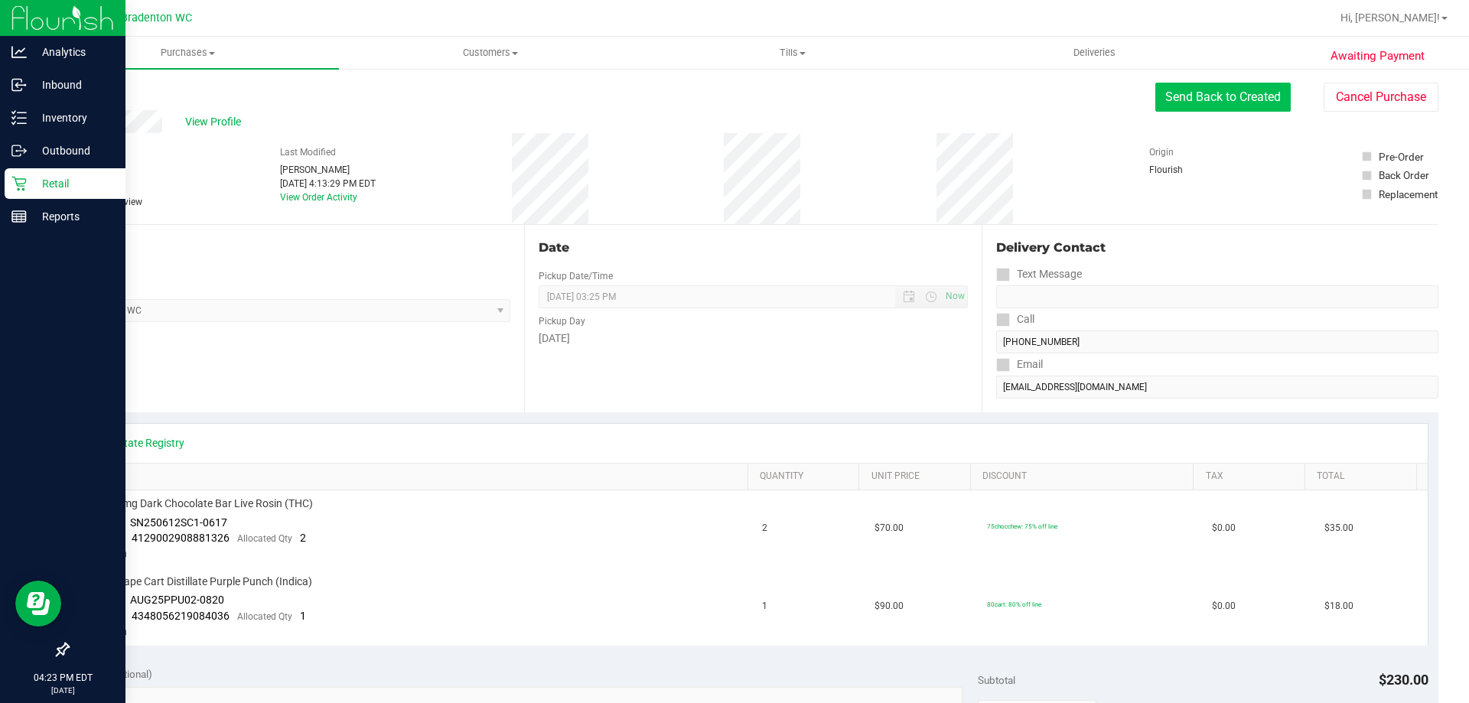
click at [1215, 94] on button "Send Back to Created" at bounding box center [1222, 97] width 135 height 29
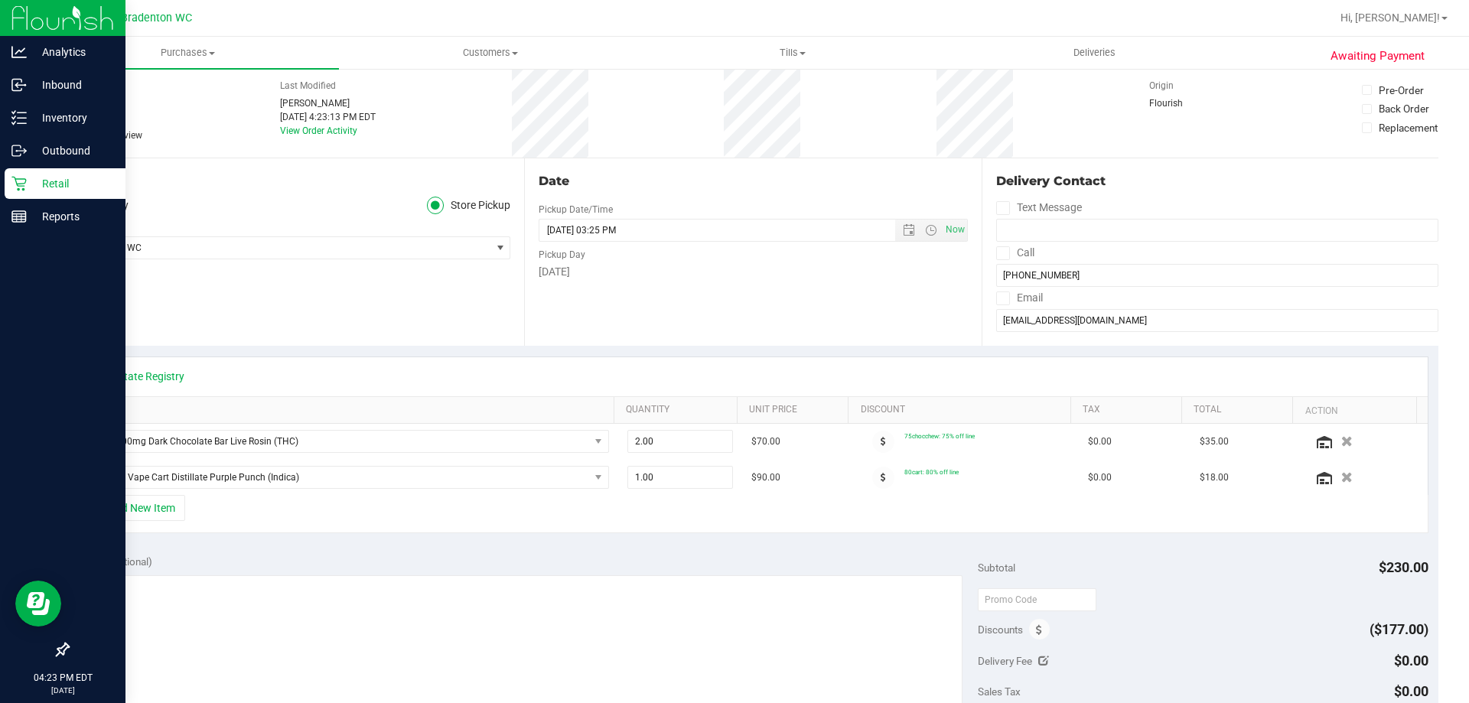
scroll to position [94, 0]
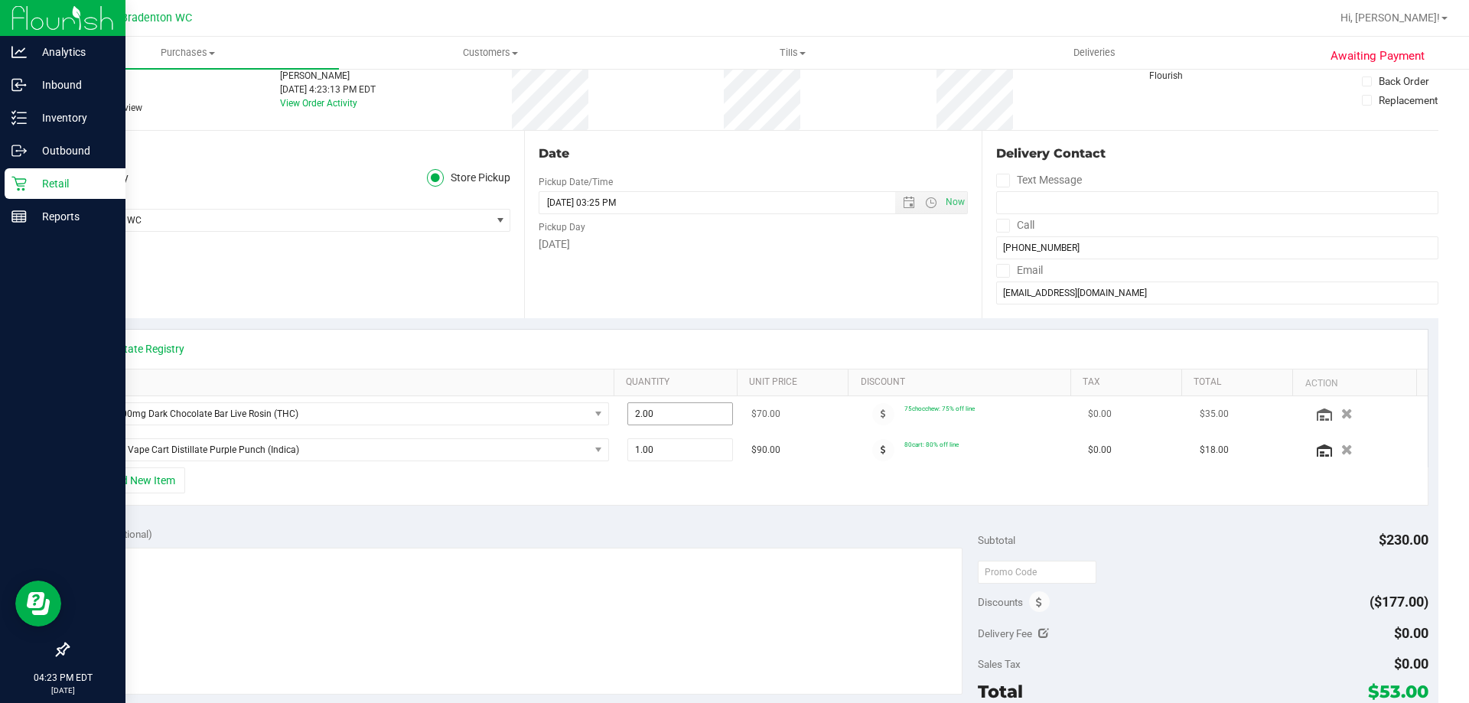
click at [682, 412] on input "2.00" at bounding box center [680, 413] width 105 height 21
click at [1340, 418] on icon "button" at bounding box center [1346, 413] width 13 height 11
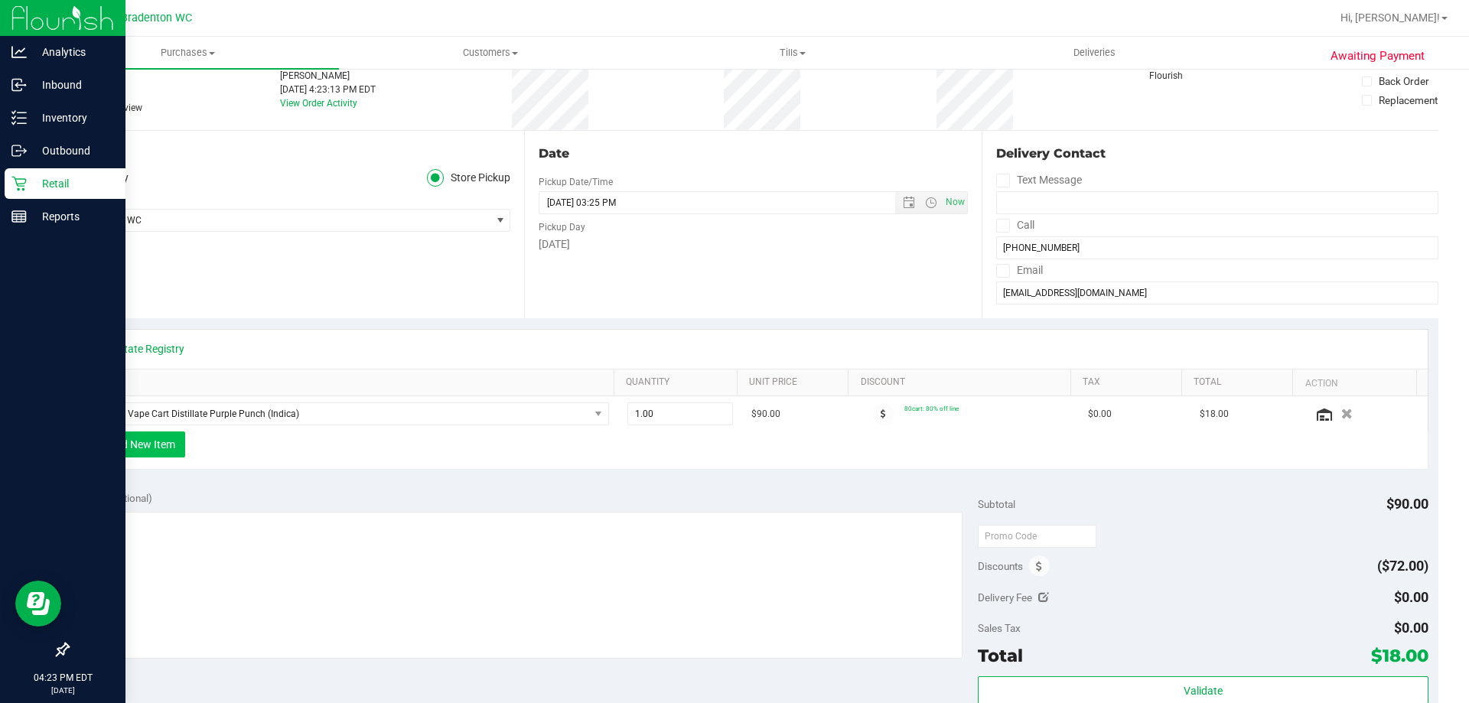
click at [158, 444] on button "+ Add New Item" at bounding box center [137, 444] width 95 height 26
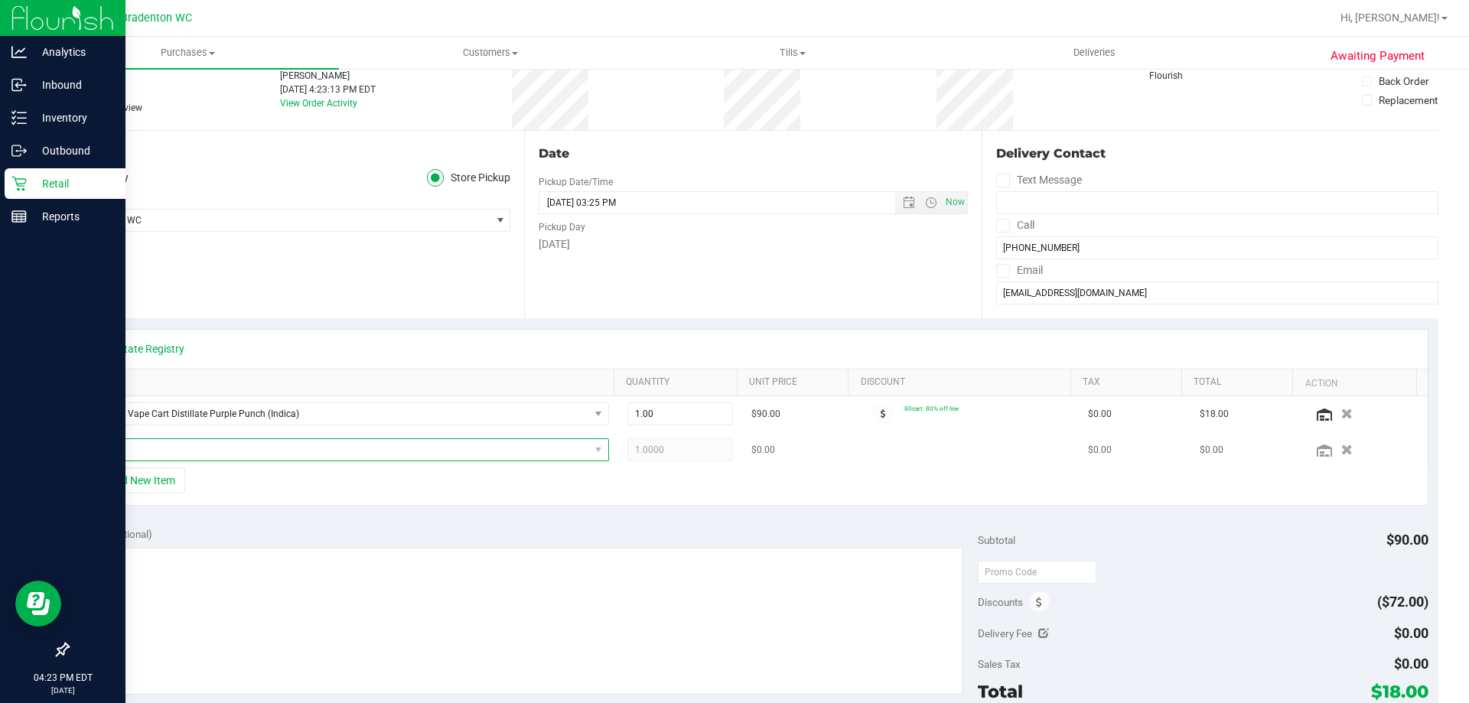
click at [237, 460] on span "NO DATA FOUND" at bounding box center [339, 449] width 500 height 21
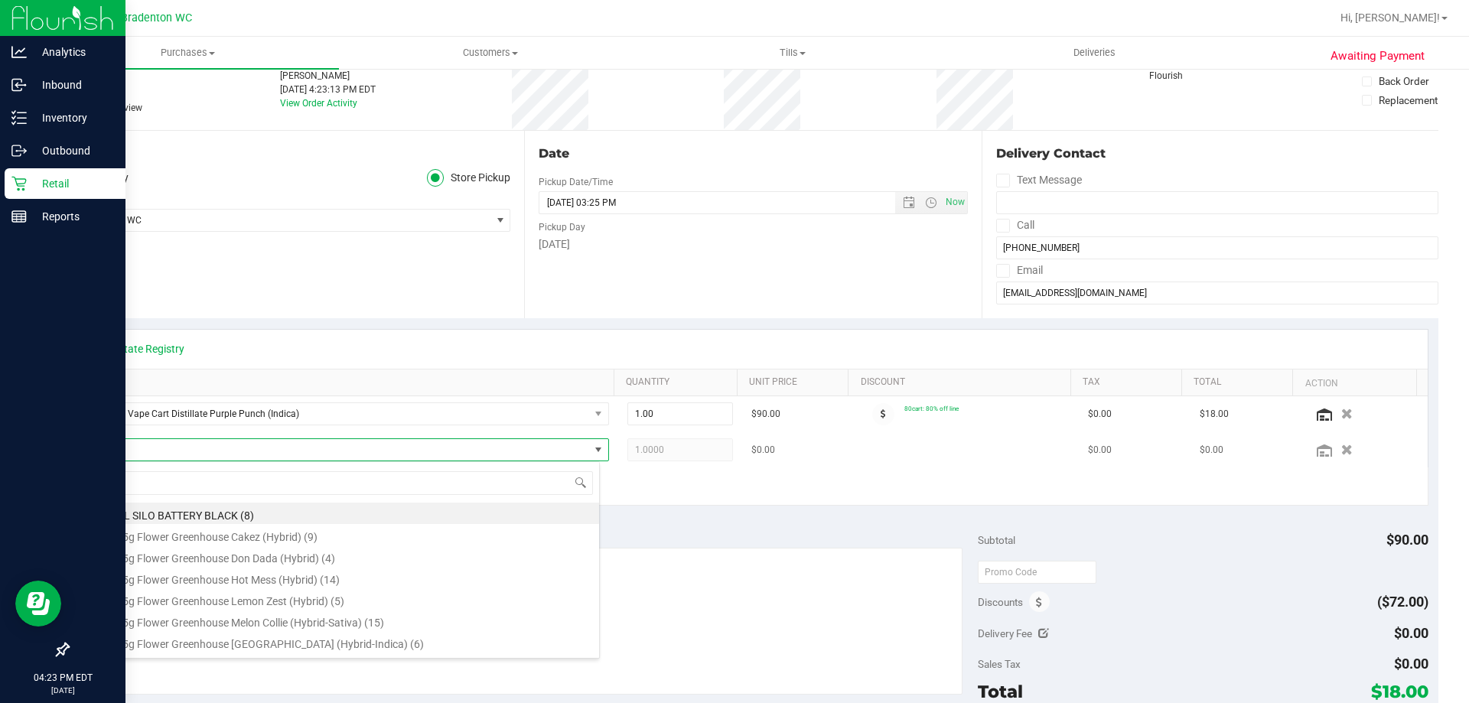
scroll to position [23, 507]
type input "live"
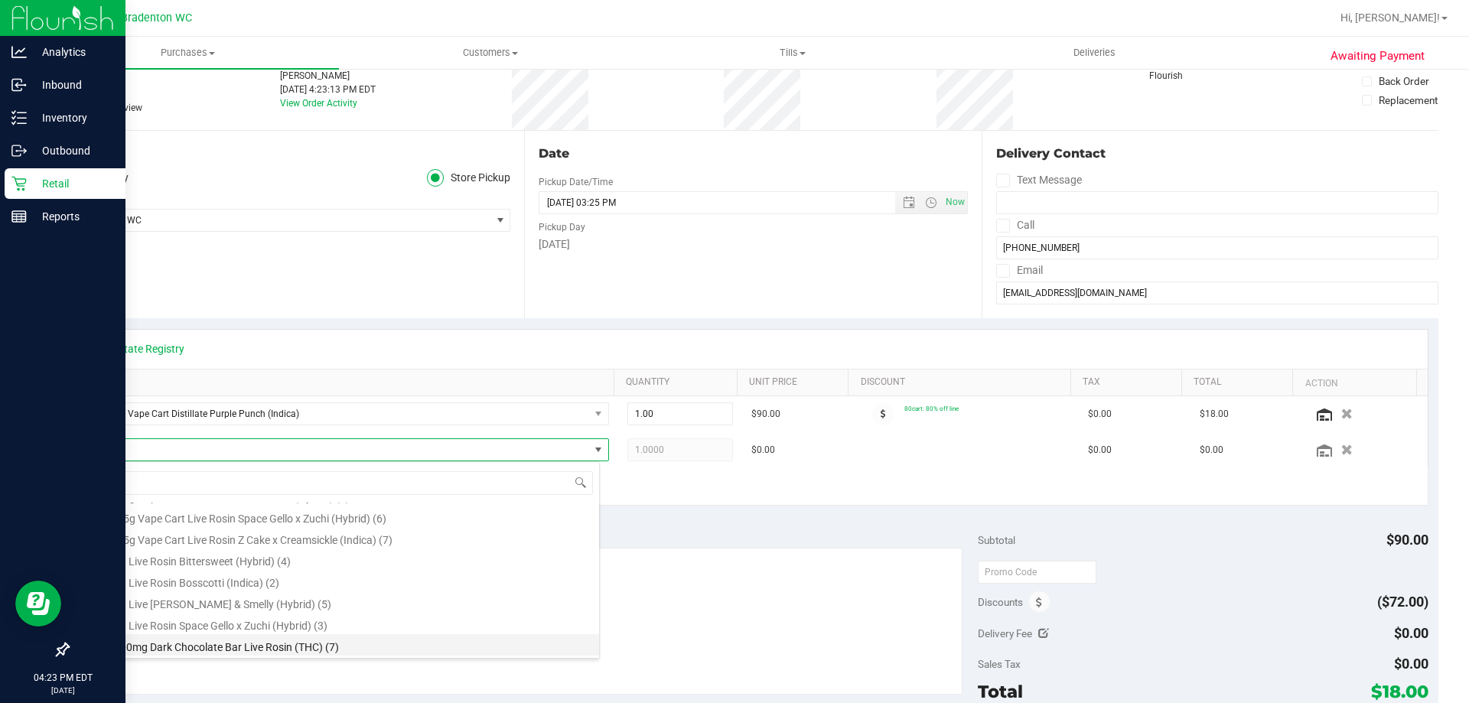
click at [298, 652] on li "HT 200mg Dark Chocolate Bar Live Rosin (THC) (7)" at bounding box center [344, 644] width 510 height 21
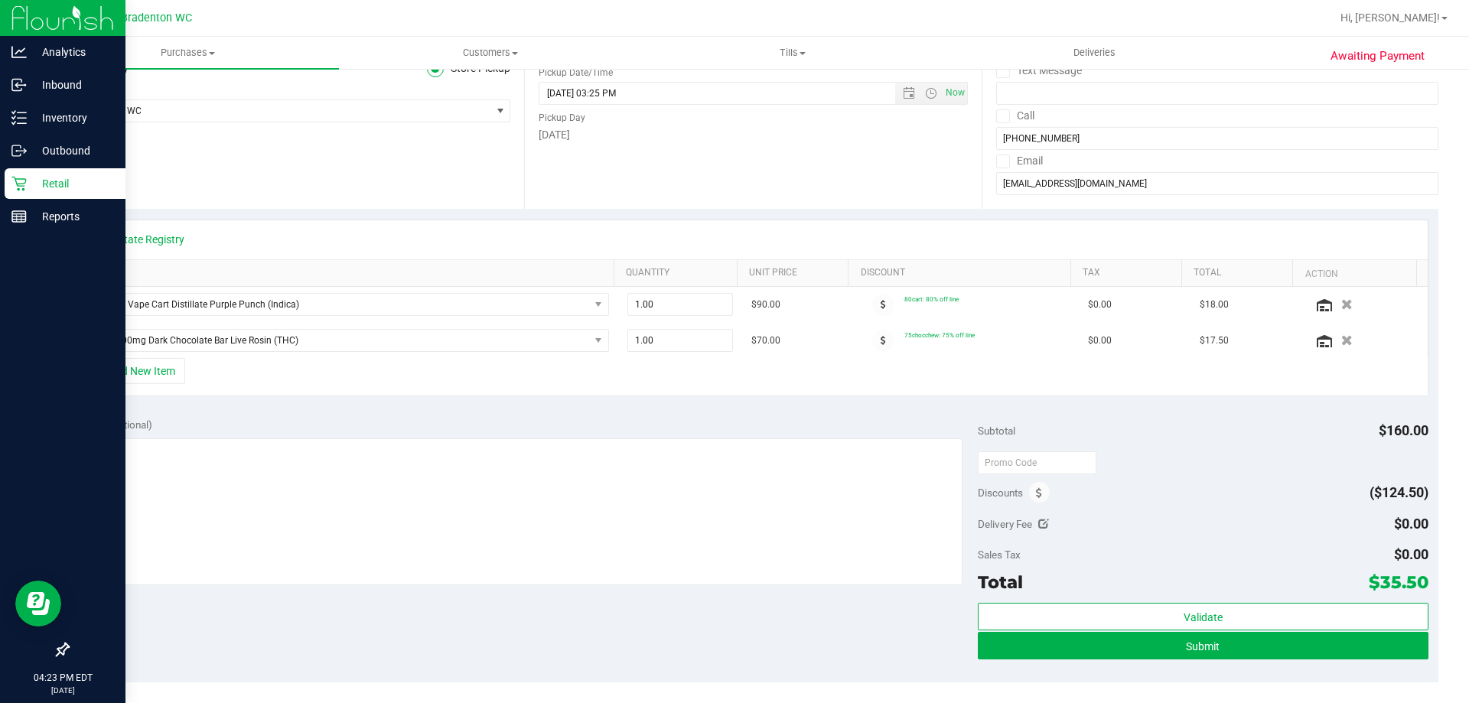
scroll to position [370, 0]
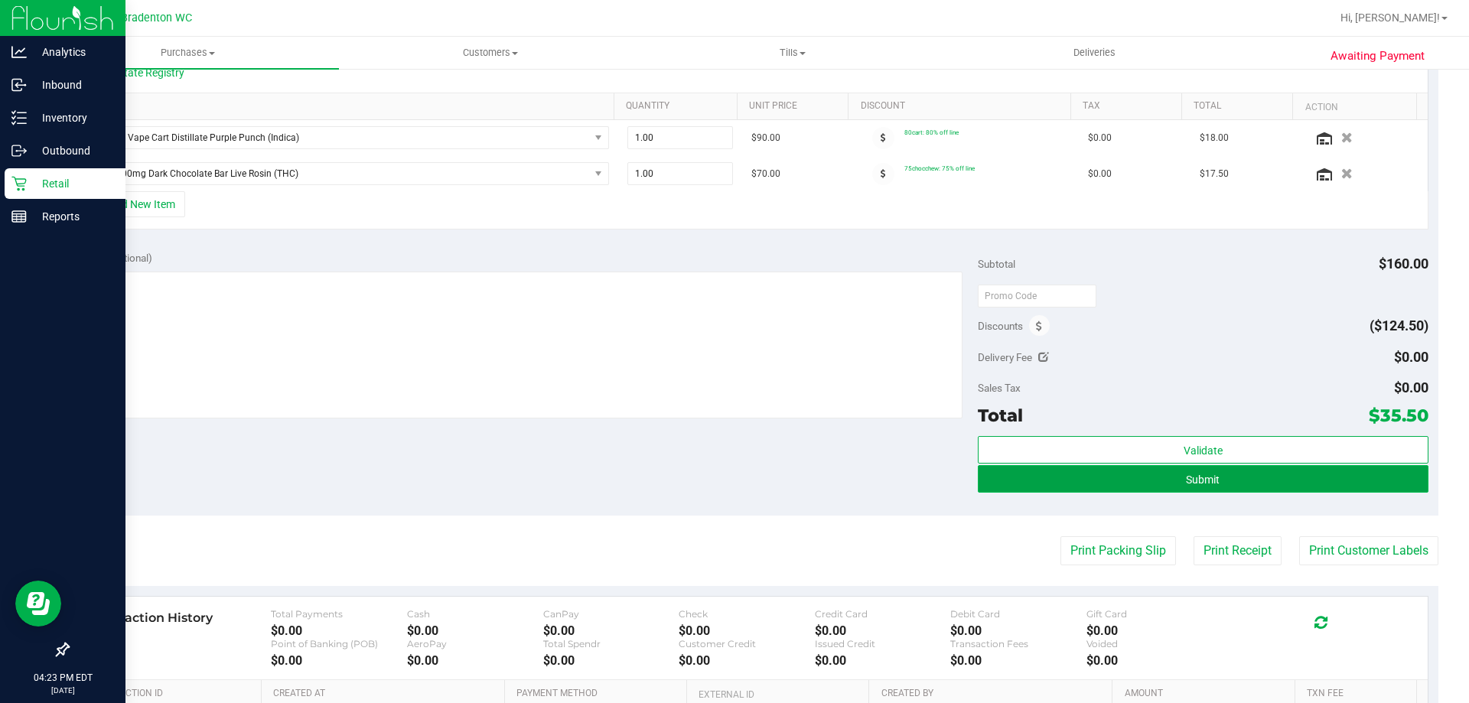
click at [1194, 479] on span "Submit" at bounding box center [1203, 479] width 34 height 12
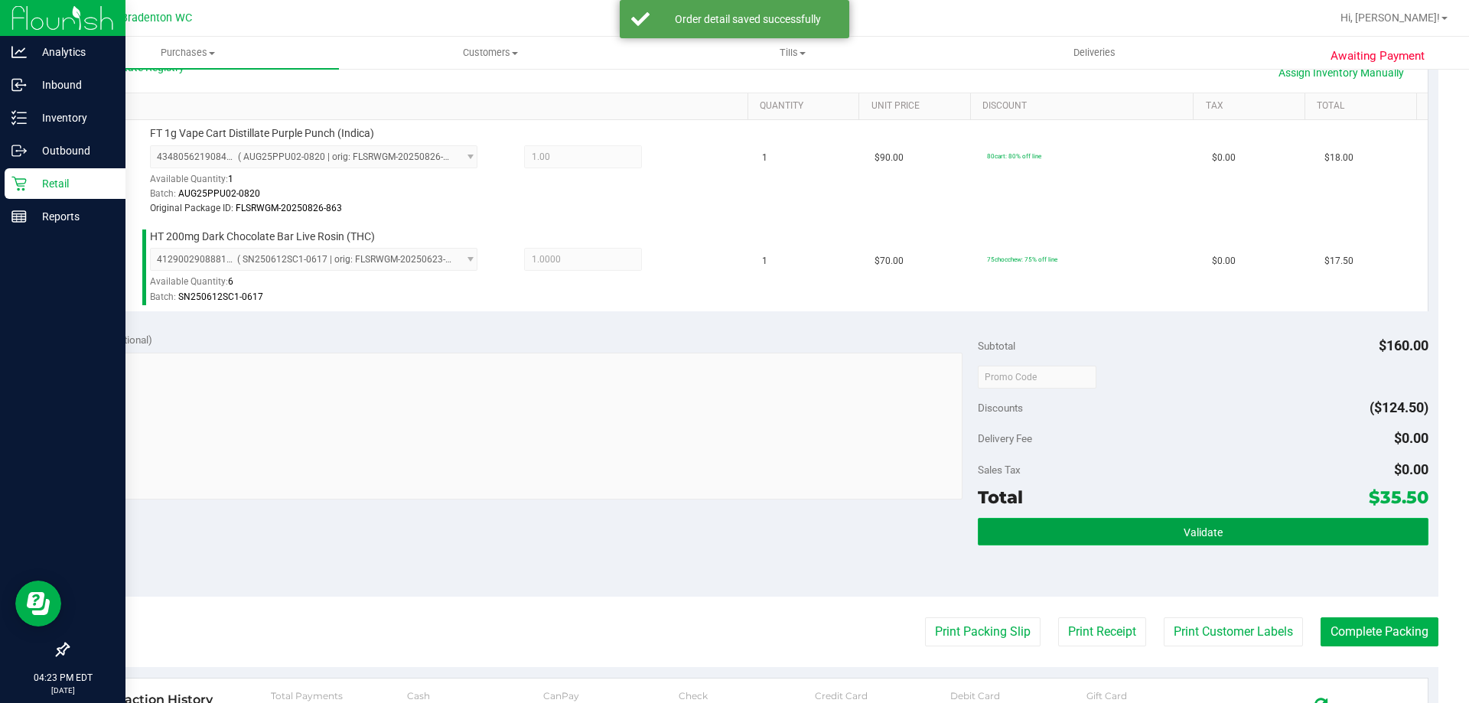
click at [1200, 519] on button "Validate" at bounding box center [1203, 532] width 450 height 28
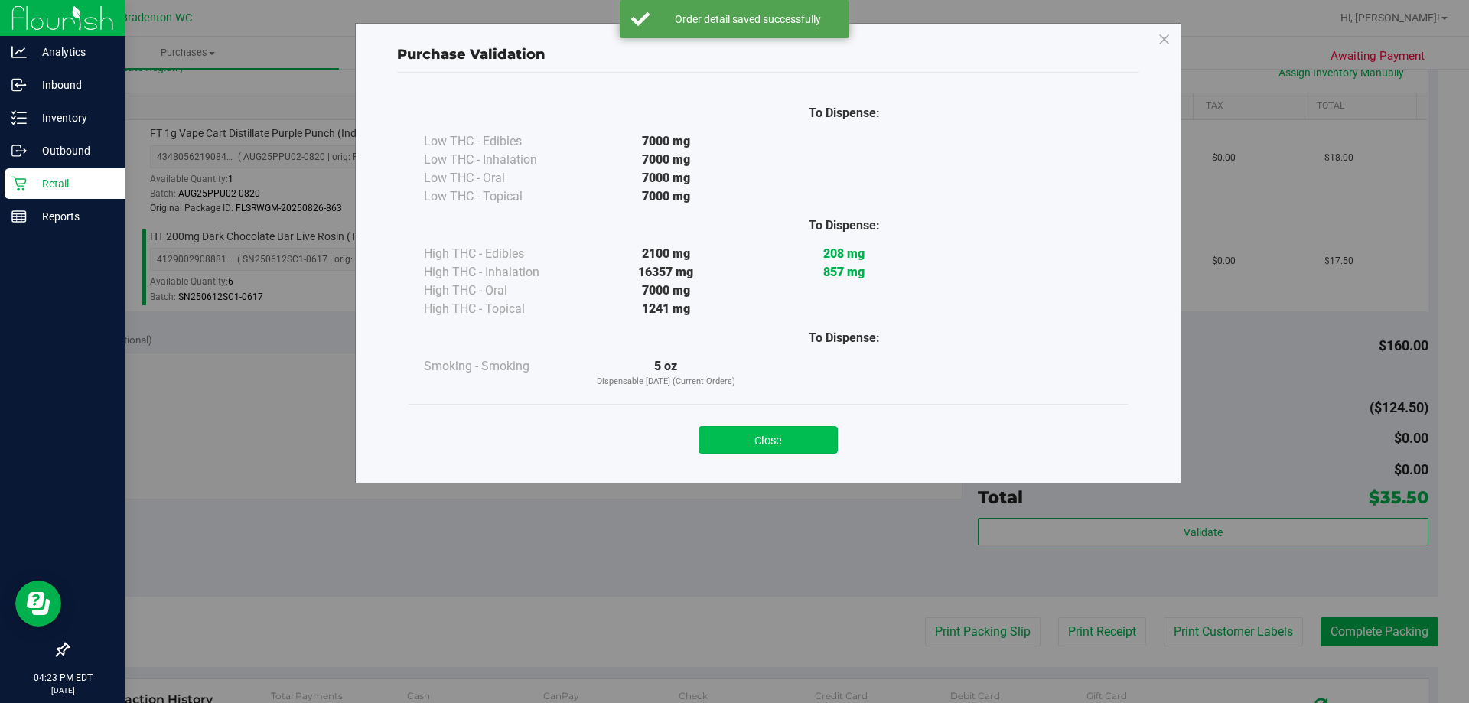
click at [767, 426] on button "Close" at bounding box center [767, 440] width 139 height 28
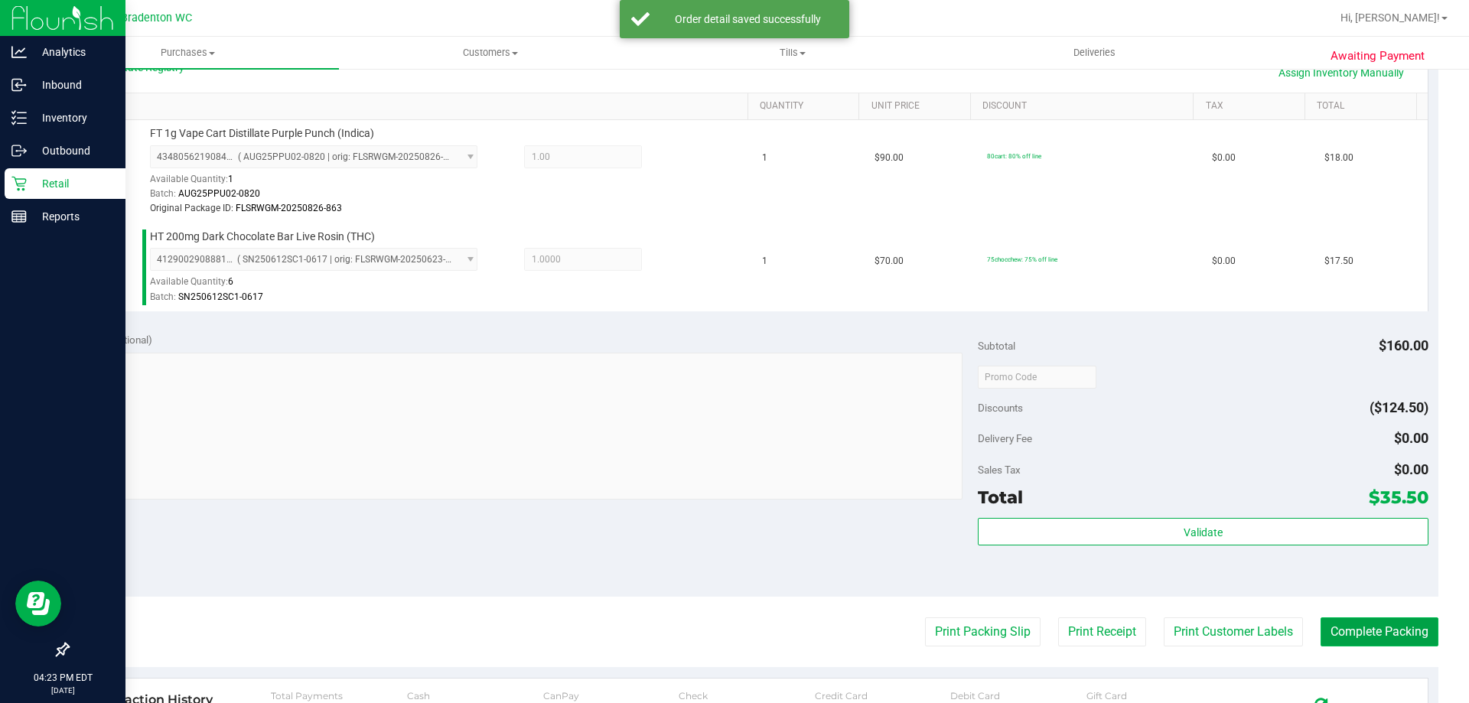
click at [1383, 643] on button "Complete Packing" at bounding box center [1379, 631] width 118 height 29
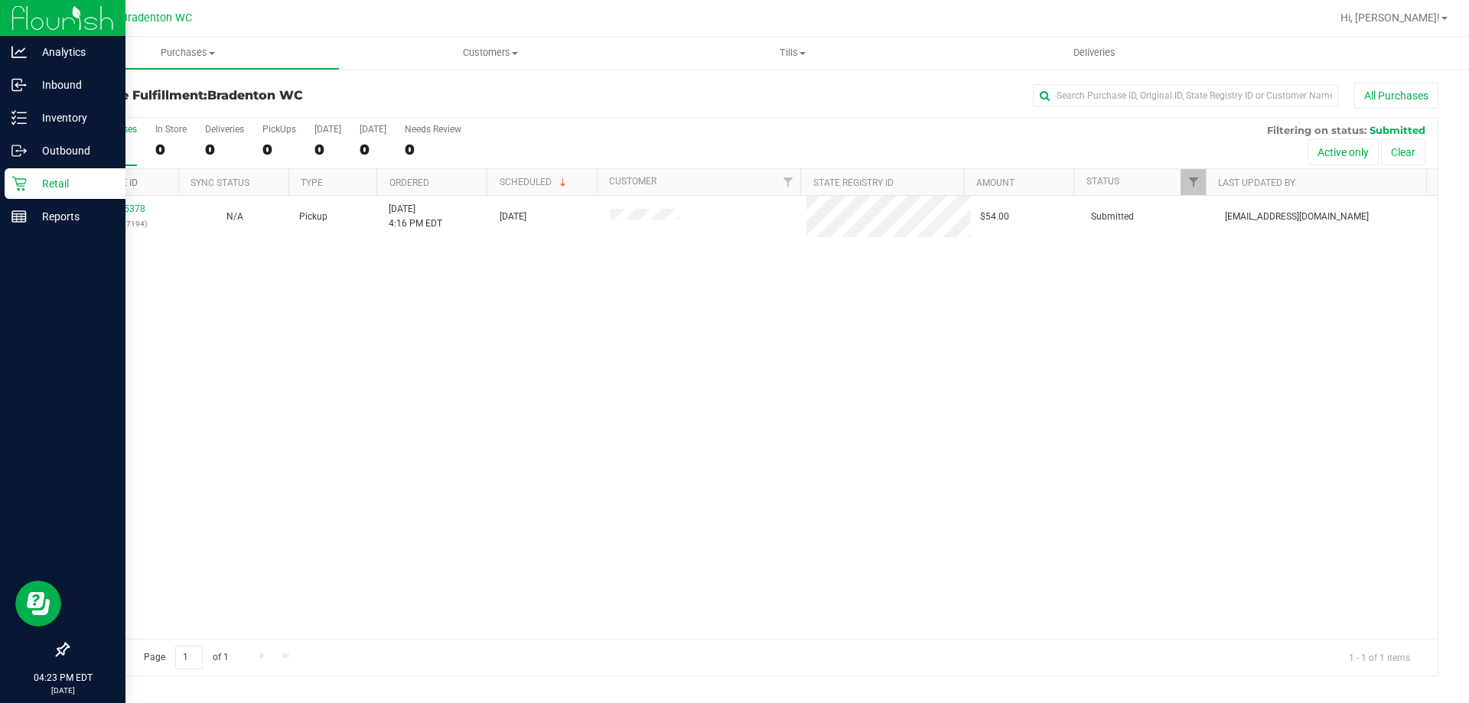
click at [129, 184] on link "Purchase ID" at bounding box center [109, 182] width 58 height 11
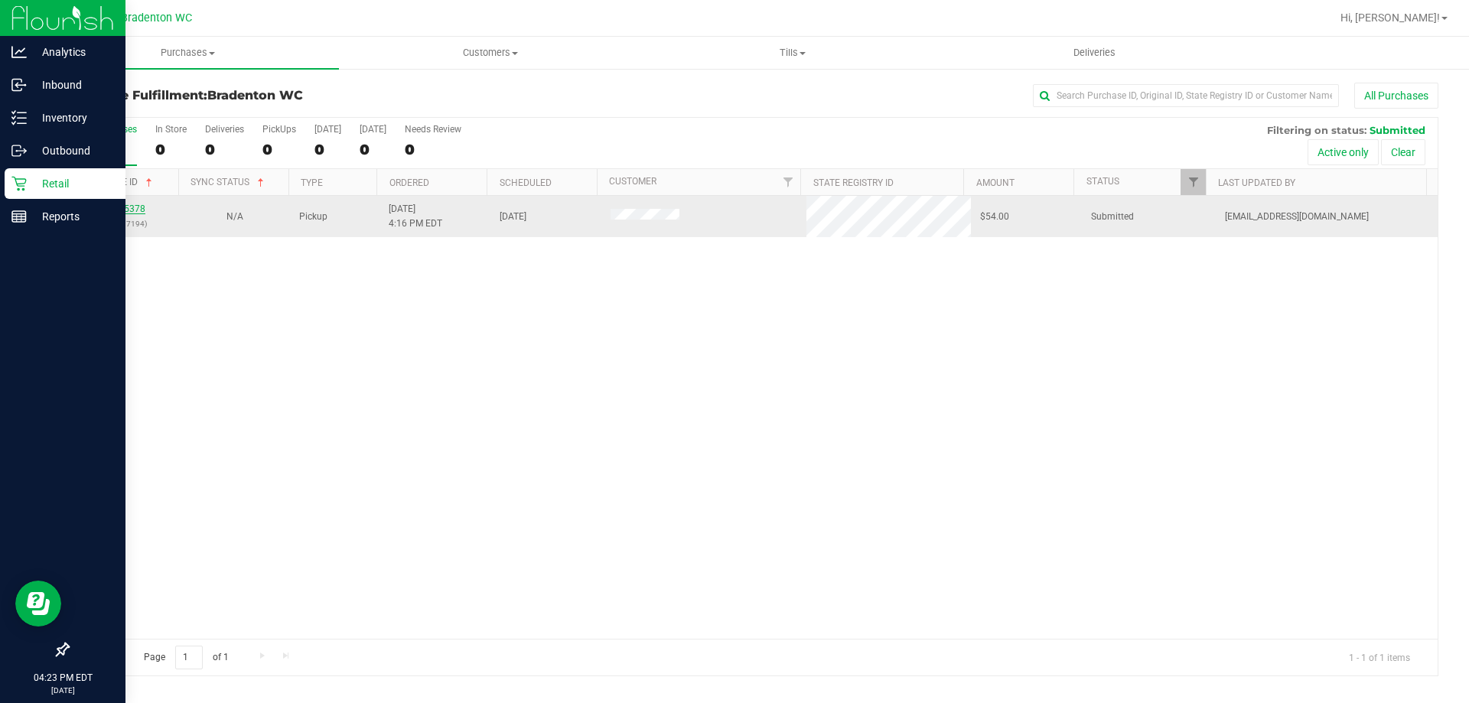
click at [132, 208] on link "11995378" at bounding box center [123, 208] width 43 height 11
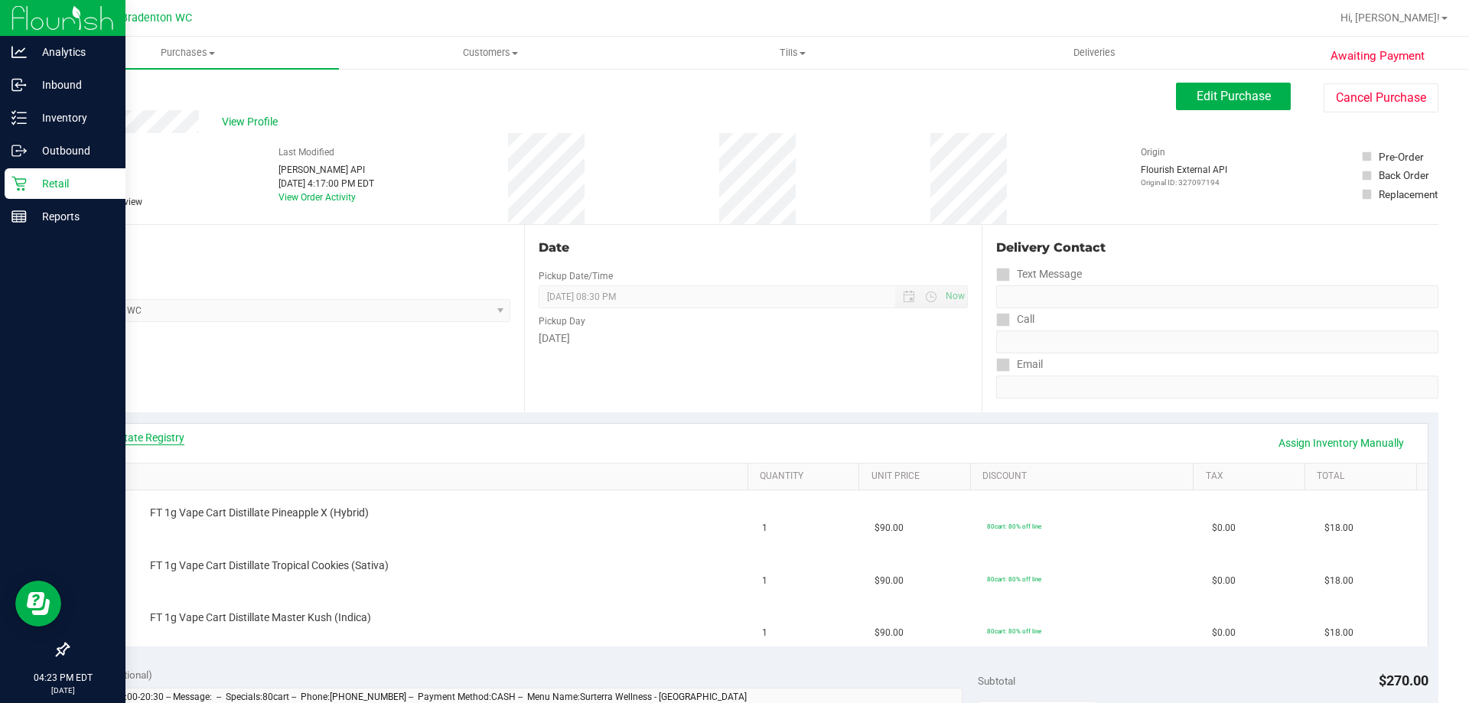
click at [161, 438] on link "View State Registry" at bounding box center [139, 437] width 92 height 15
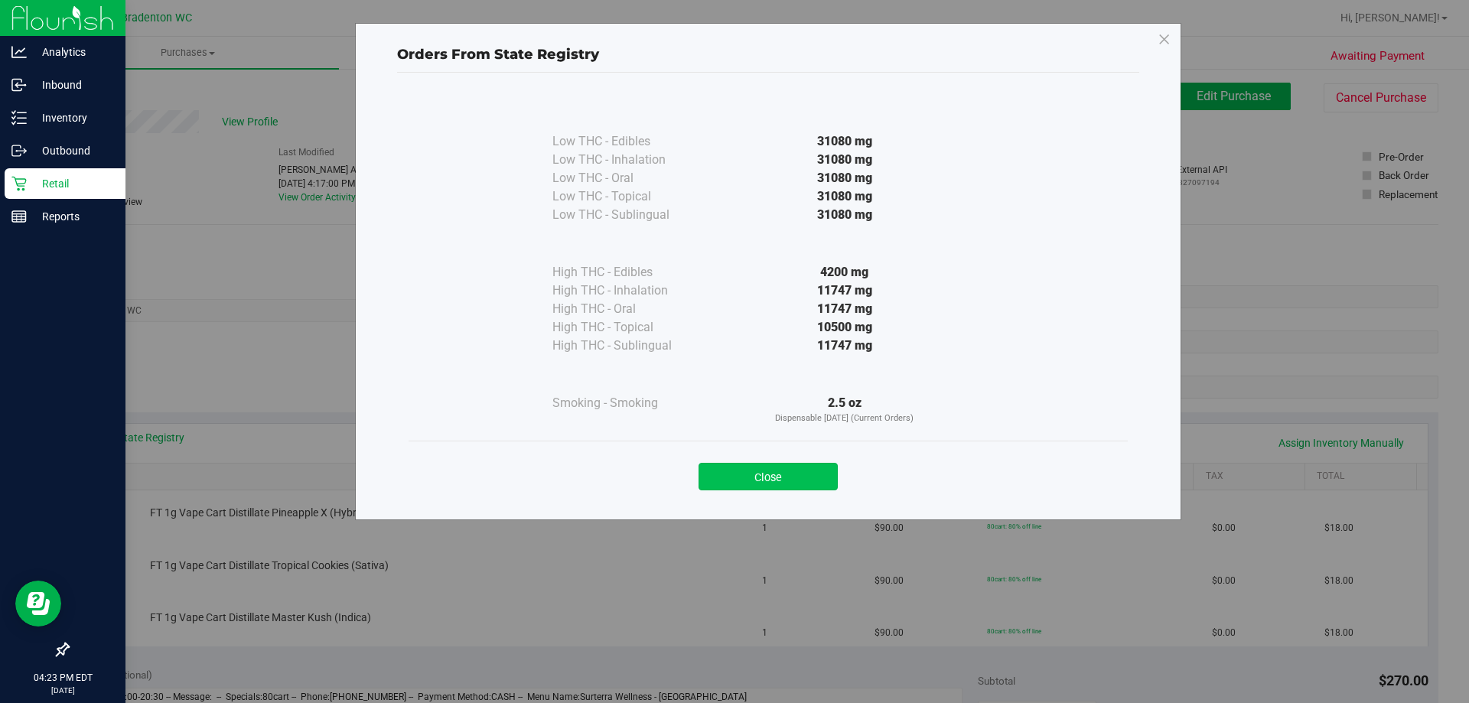
click at [799, 466] on button "Close" at bounding box center [767, 477] width 139 height 28
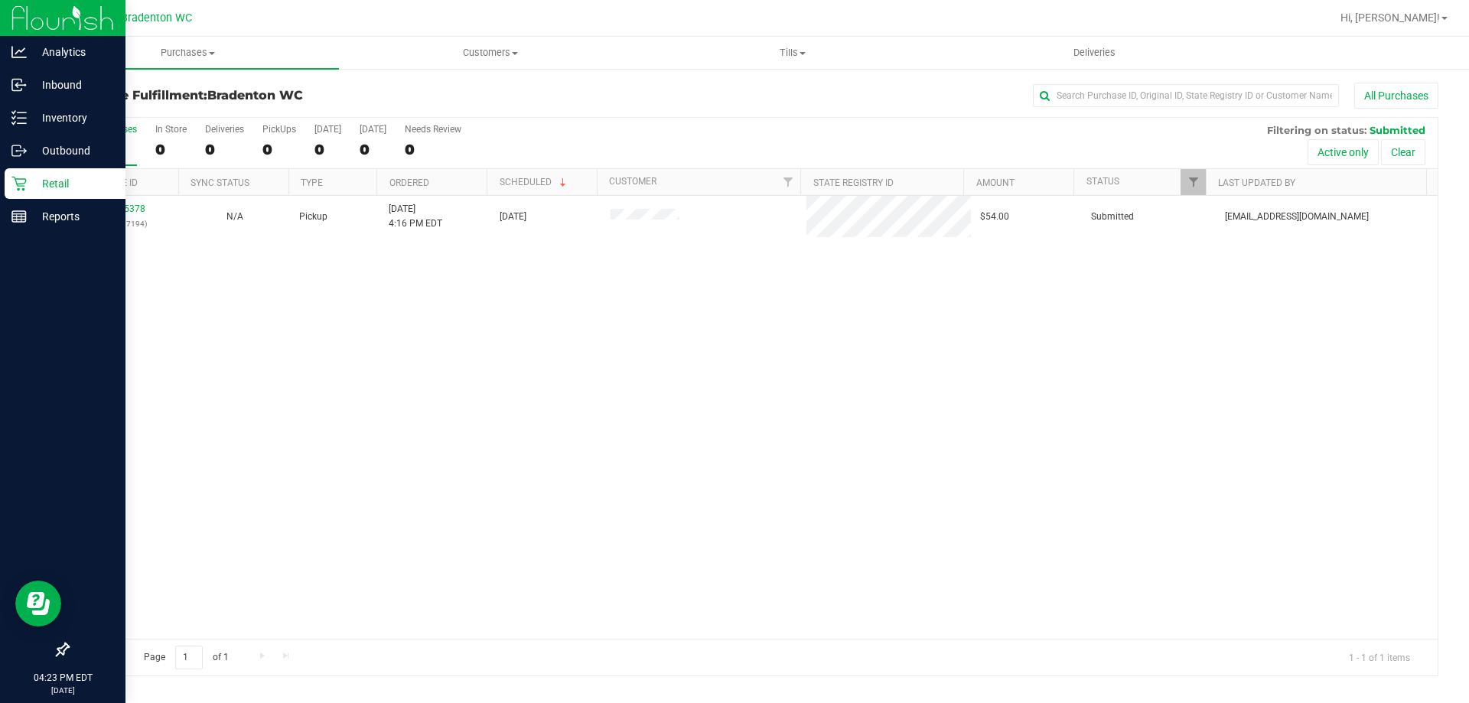
click at [31, 193] on div "Retail" at bounding box center [65, 183] width 121 height 31
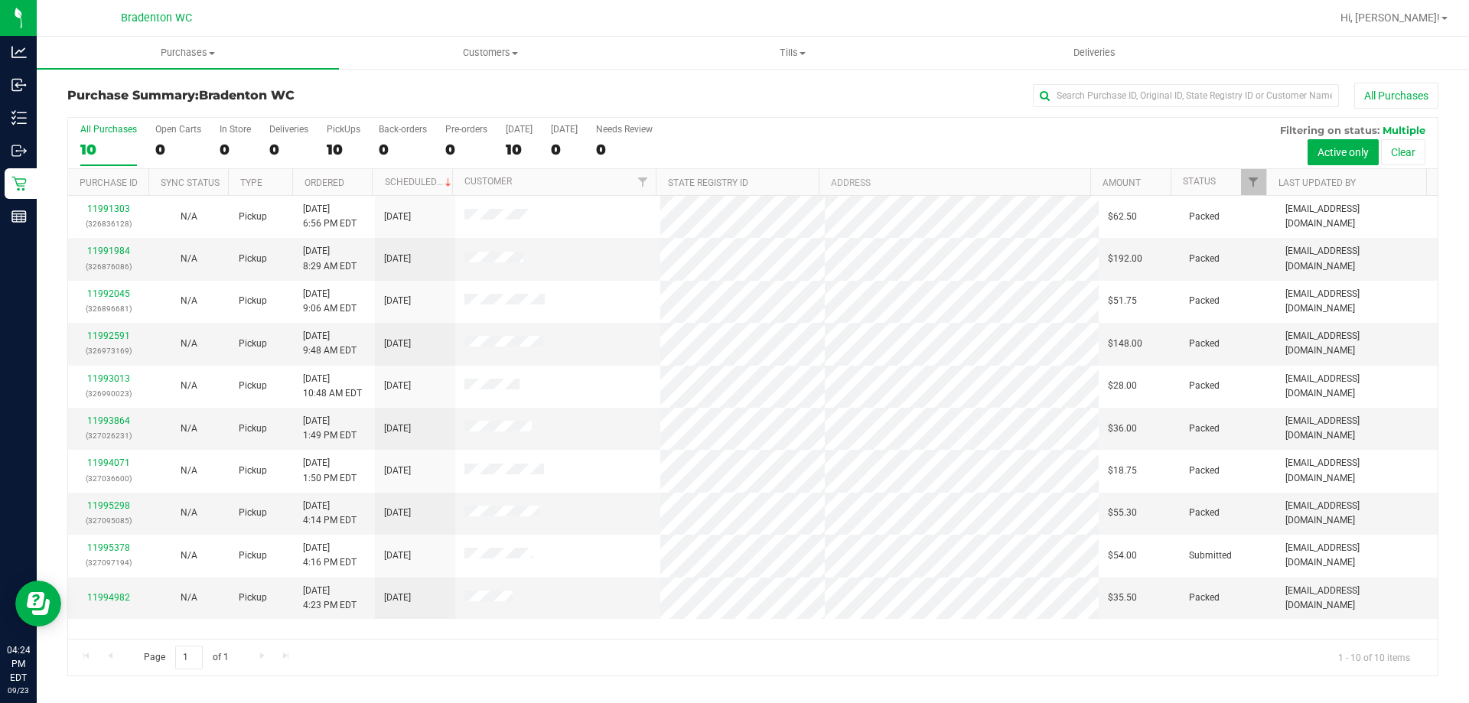
click at [632, 642] on div "Page 1 of 1 1 - 10 of 10 items" at bounding box center [752, 657] width 1369 height 37
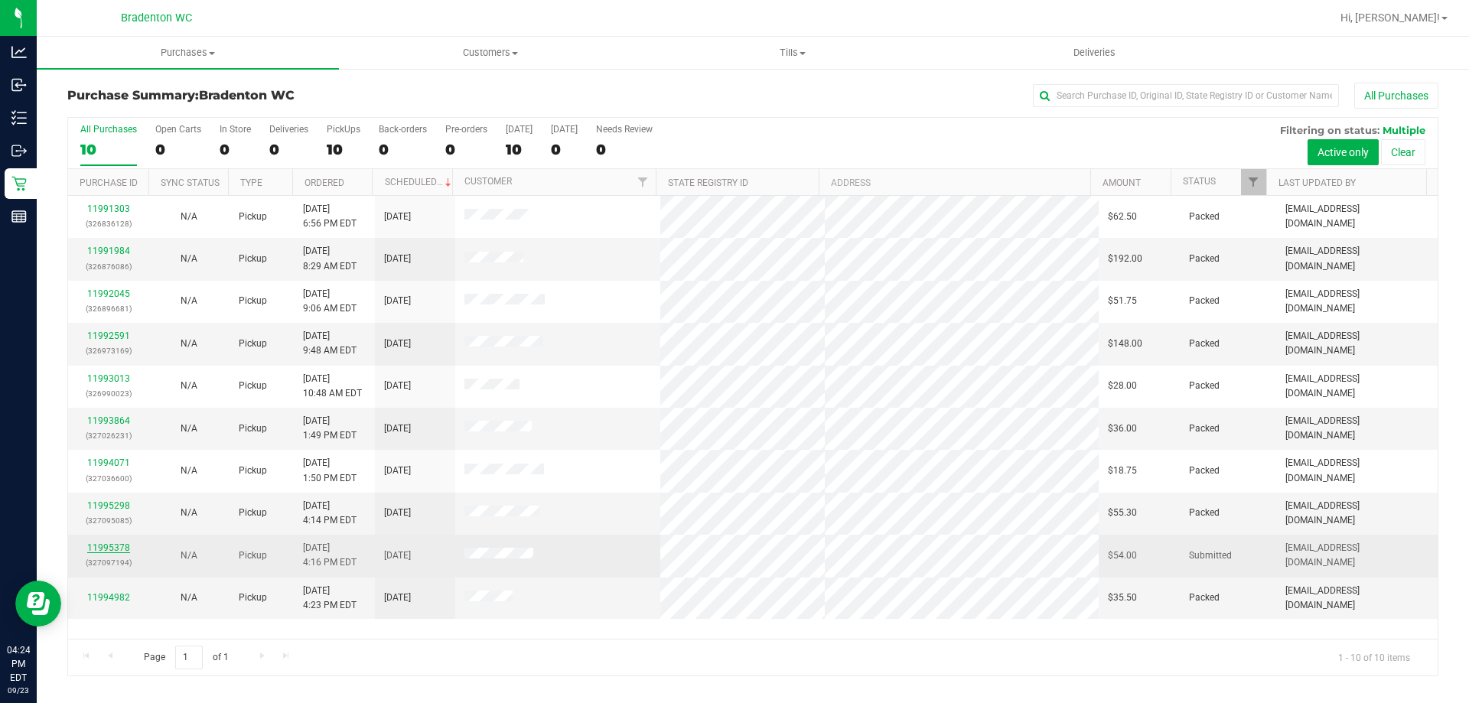
click at [122, 551] on link "11995378" at bounding box center [108, 547] width 43 height 11
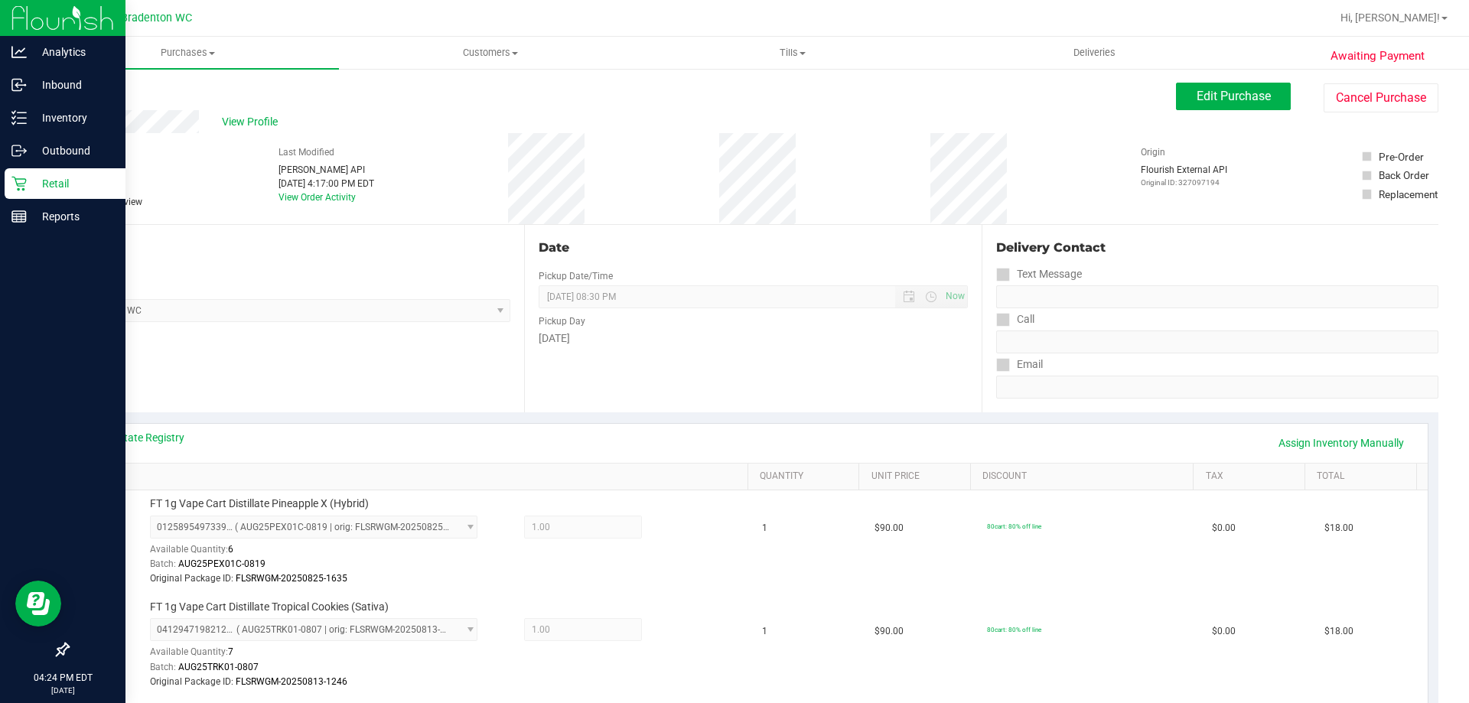
click at [21, 168] on div "Retail" at bounding box center [65, 183] width 121 height 31
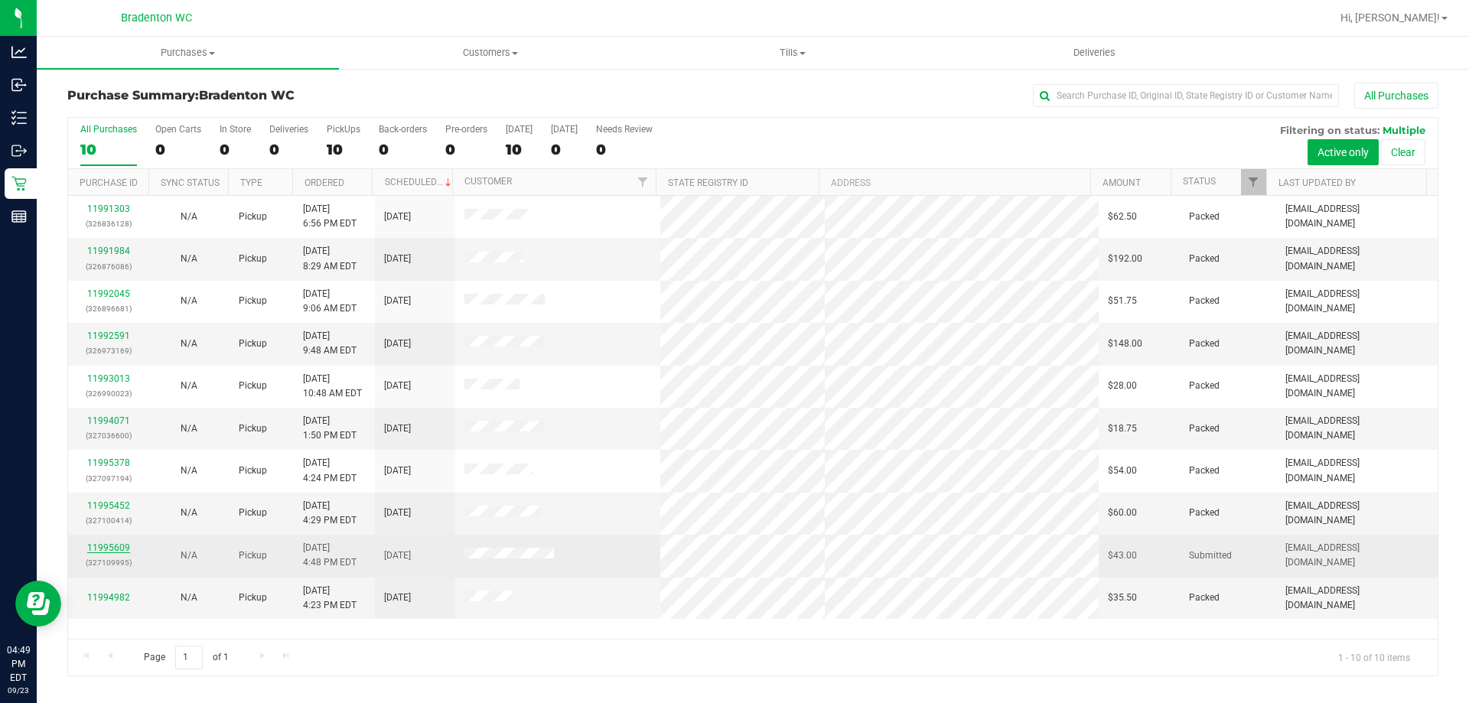
click at [116, 551] on link "11995609" at bounding box center [108, 547] width 43 height 11
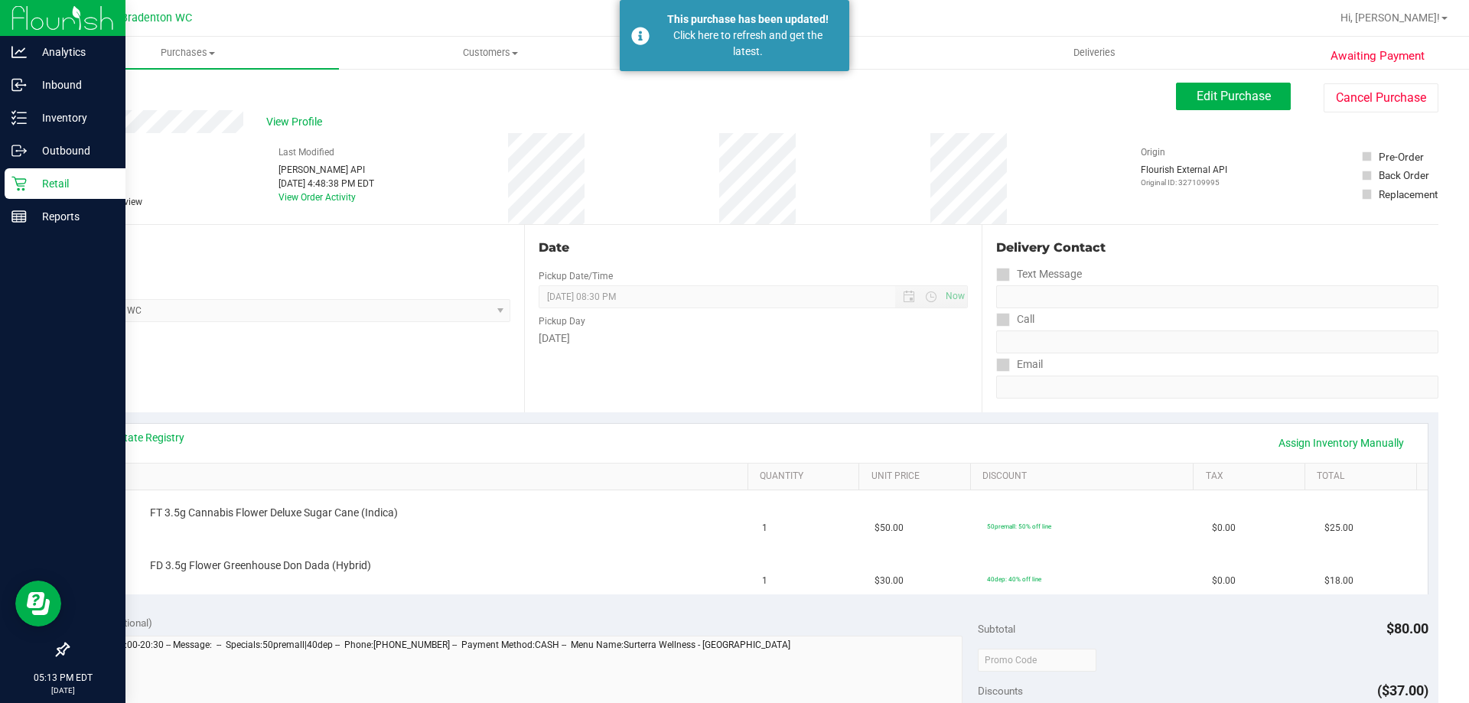
click at [19, 178] on icon at bounding box center [18, 183] width 15 height 15
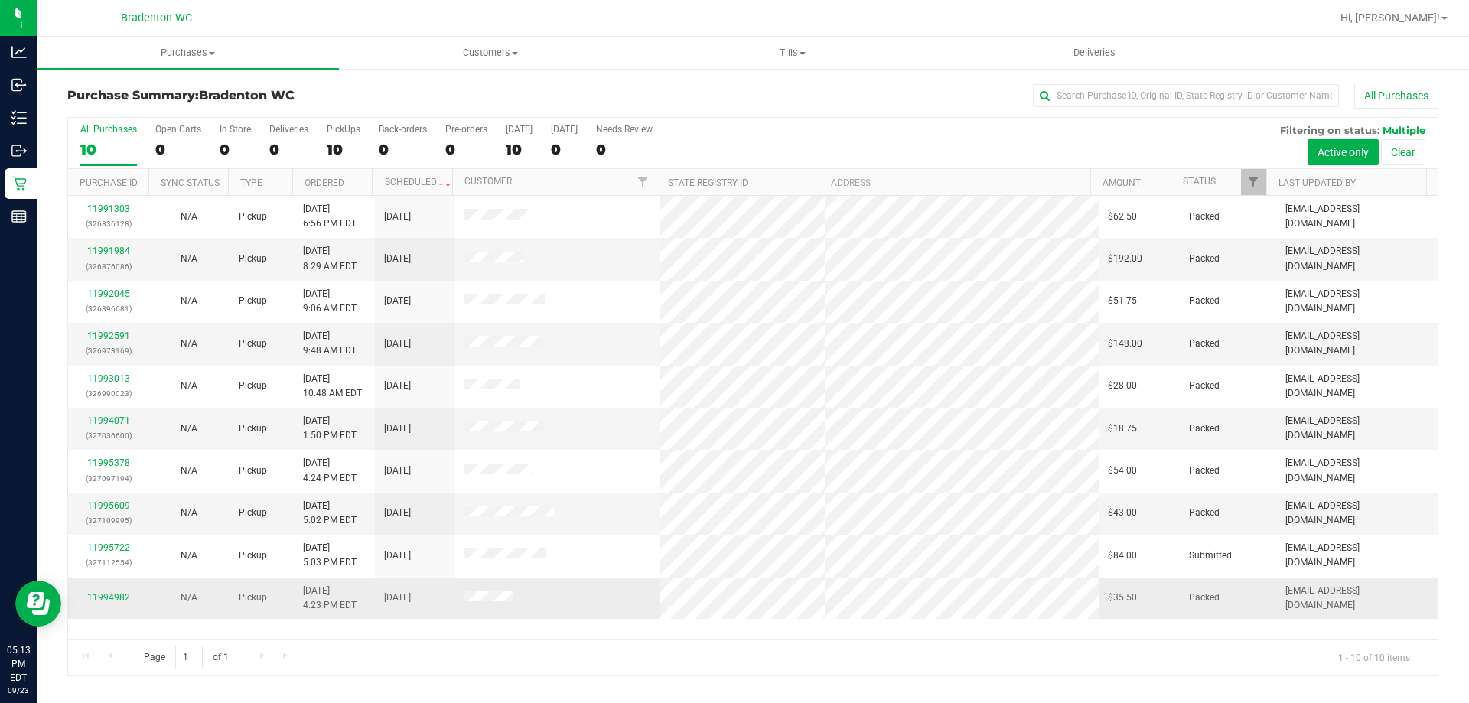
click at [644, 613] on td at bounding box center [558, 597] width 206 height 41
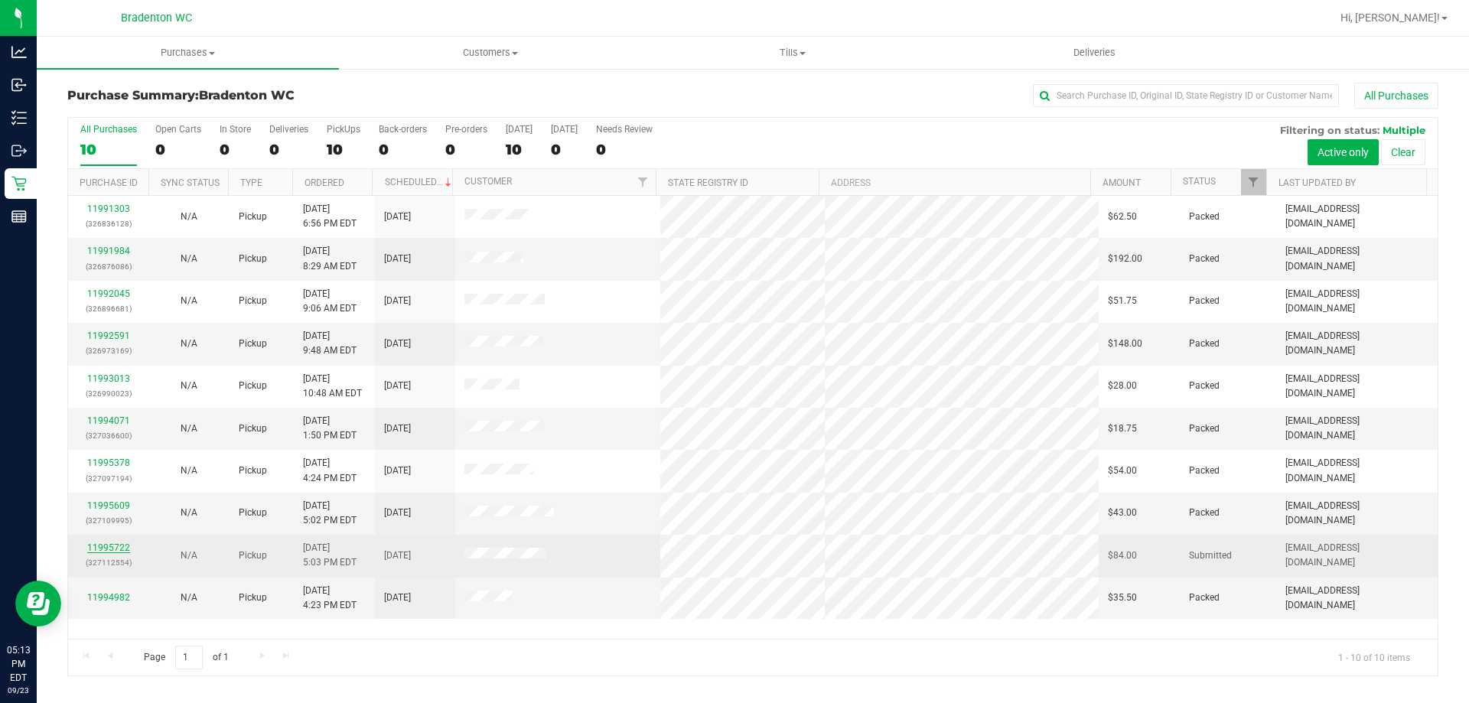
click at [102, 551] on link "11995722" at bounding box center [108, 547] width 43 height 11
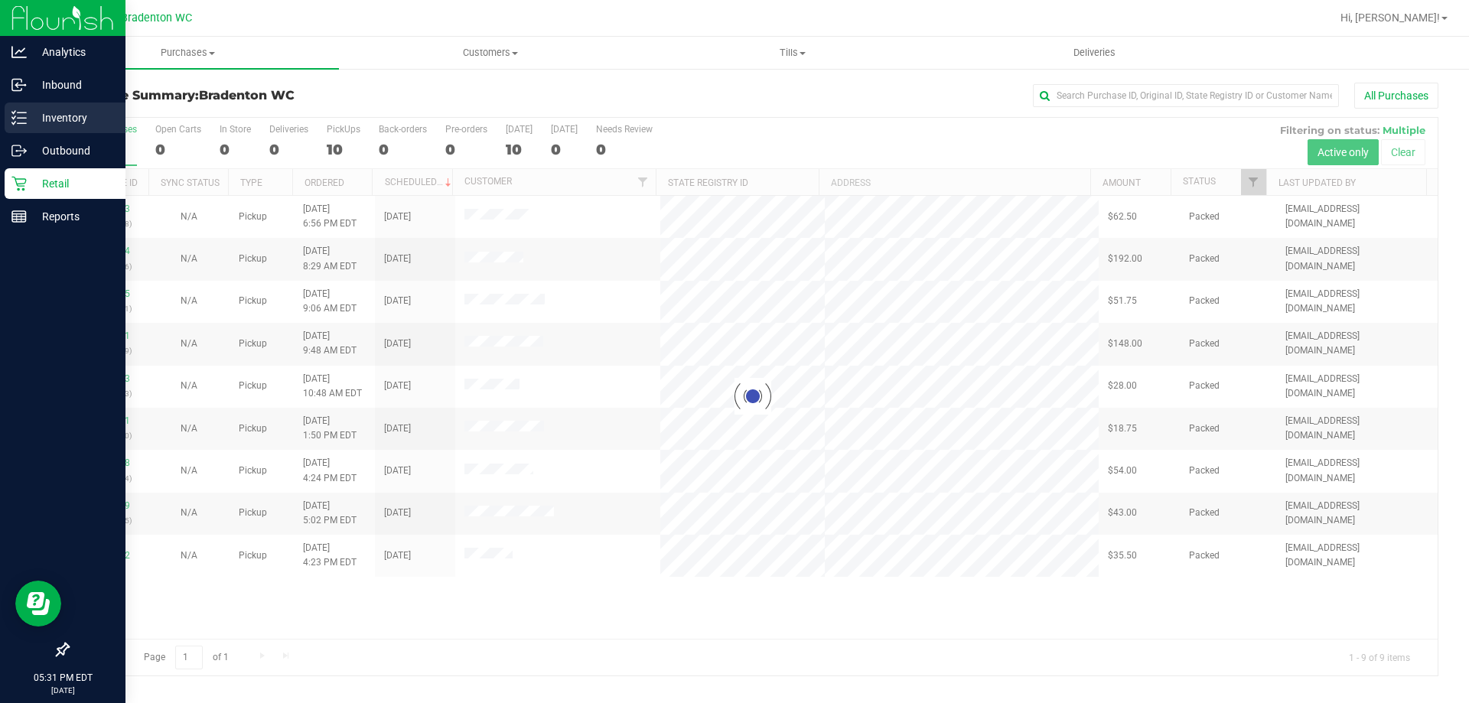
click at [15, 118] on icon at bounding box center [18, 117] width 15 height 15
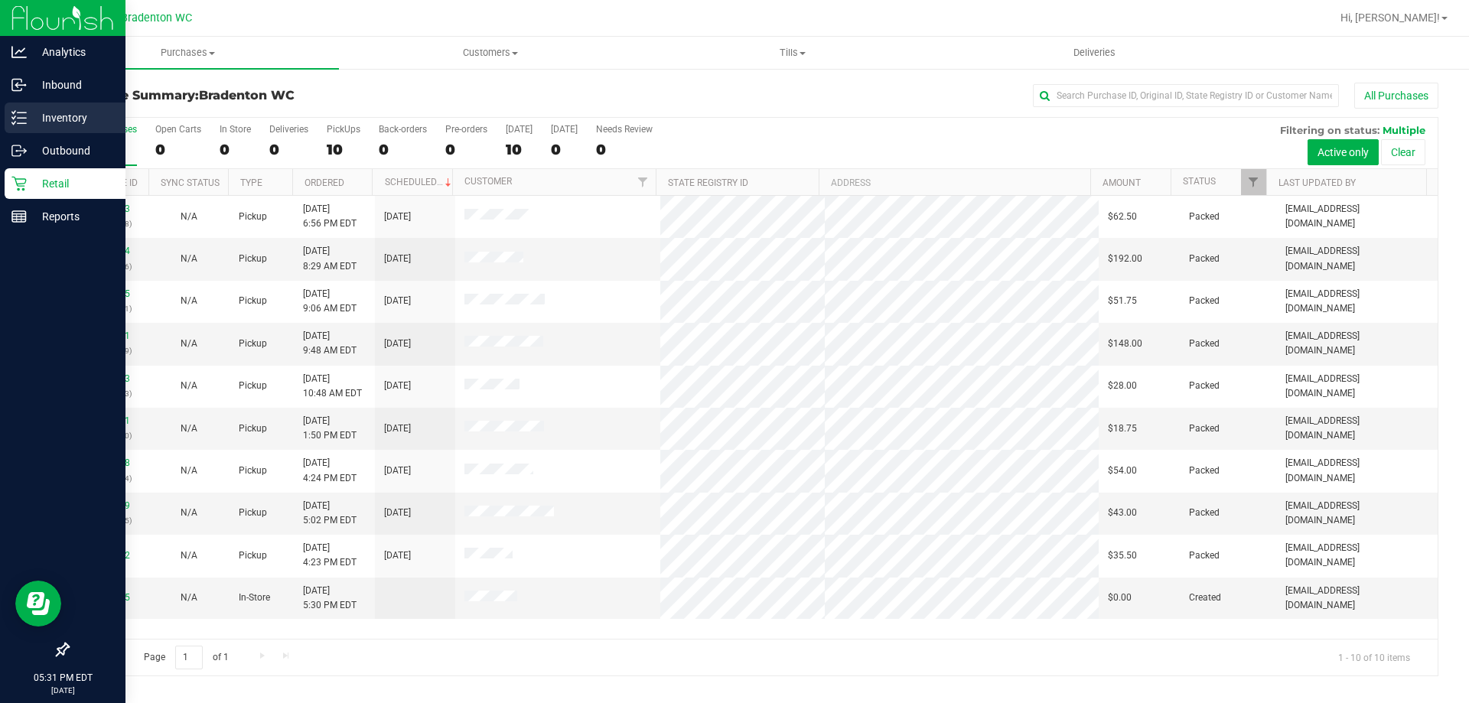
click at [21, 123] on line at bounding box center [22, 123] width 8 height 0
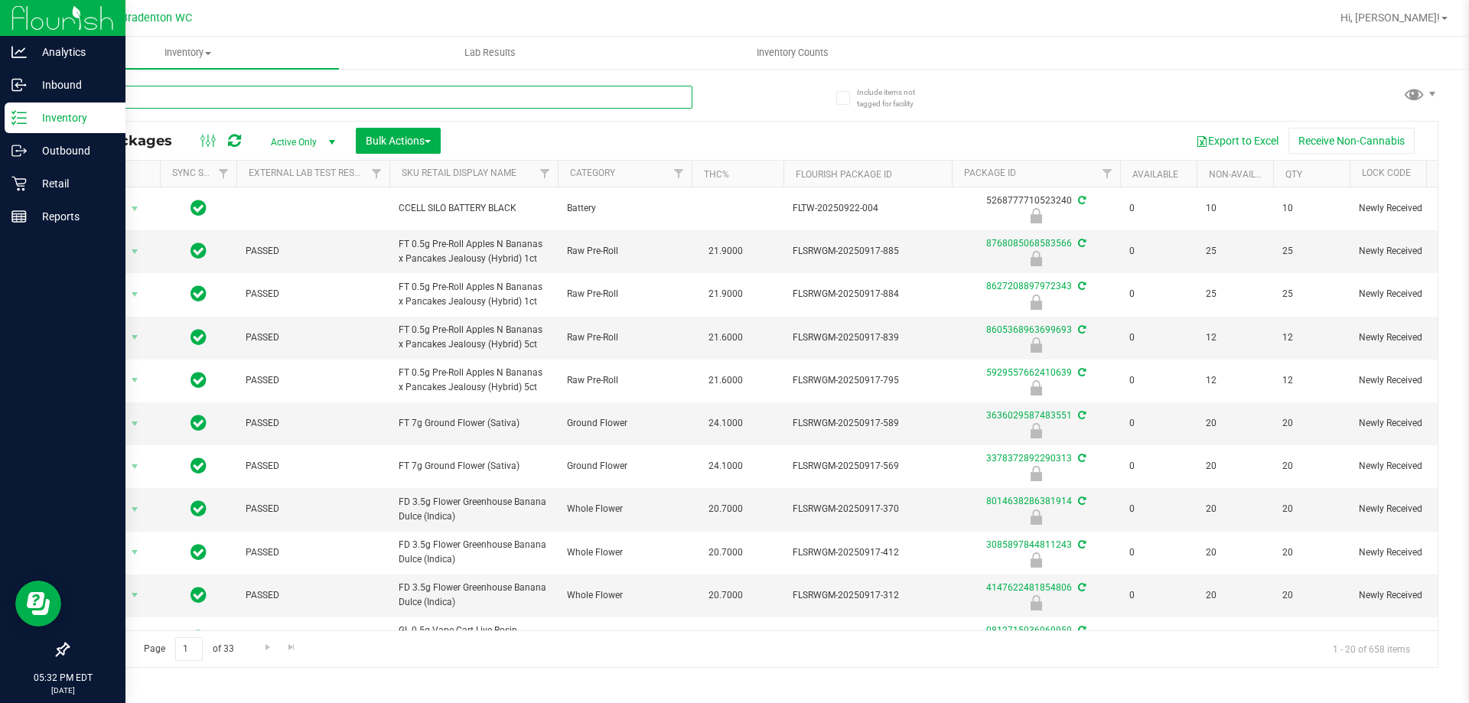
click at [570, 93] on input "text" at bounding box center [379, 97] width 625 height 23
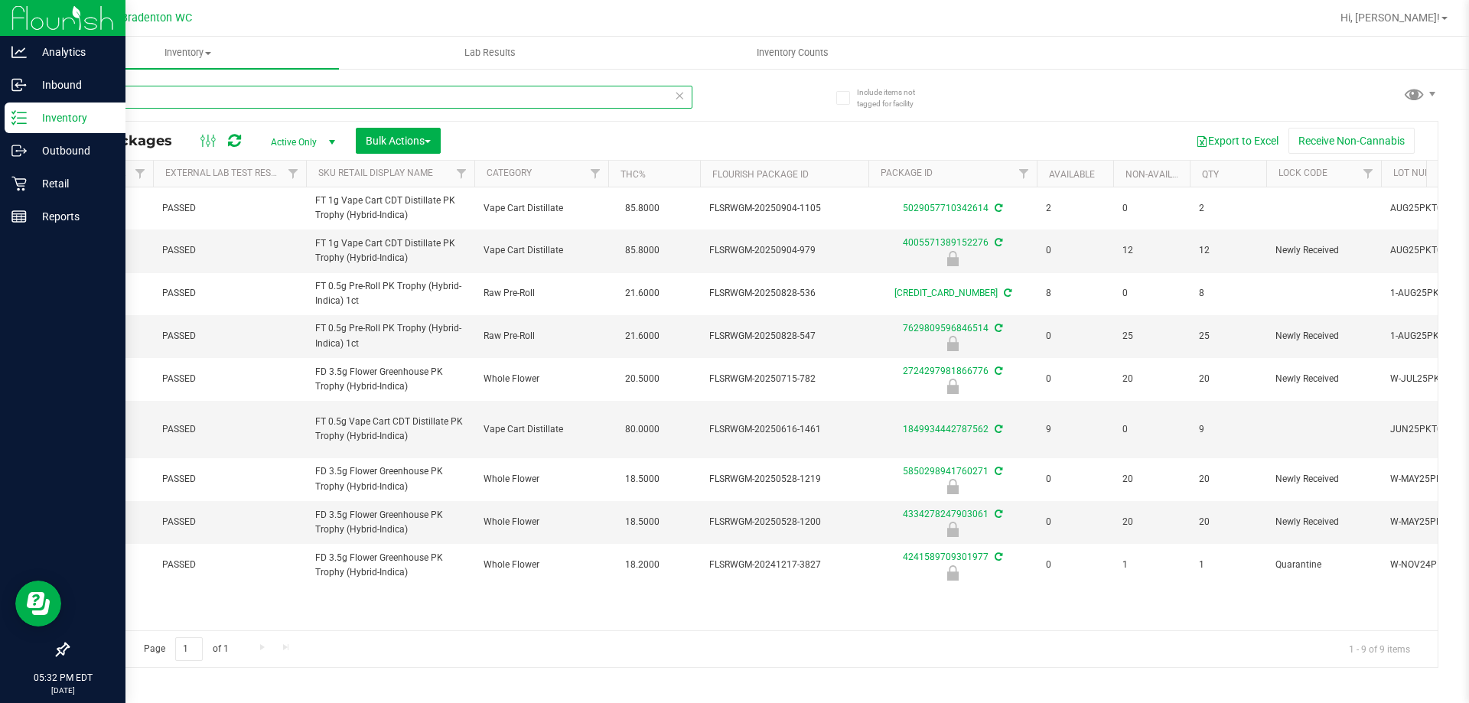
scroll to position [0, 84]
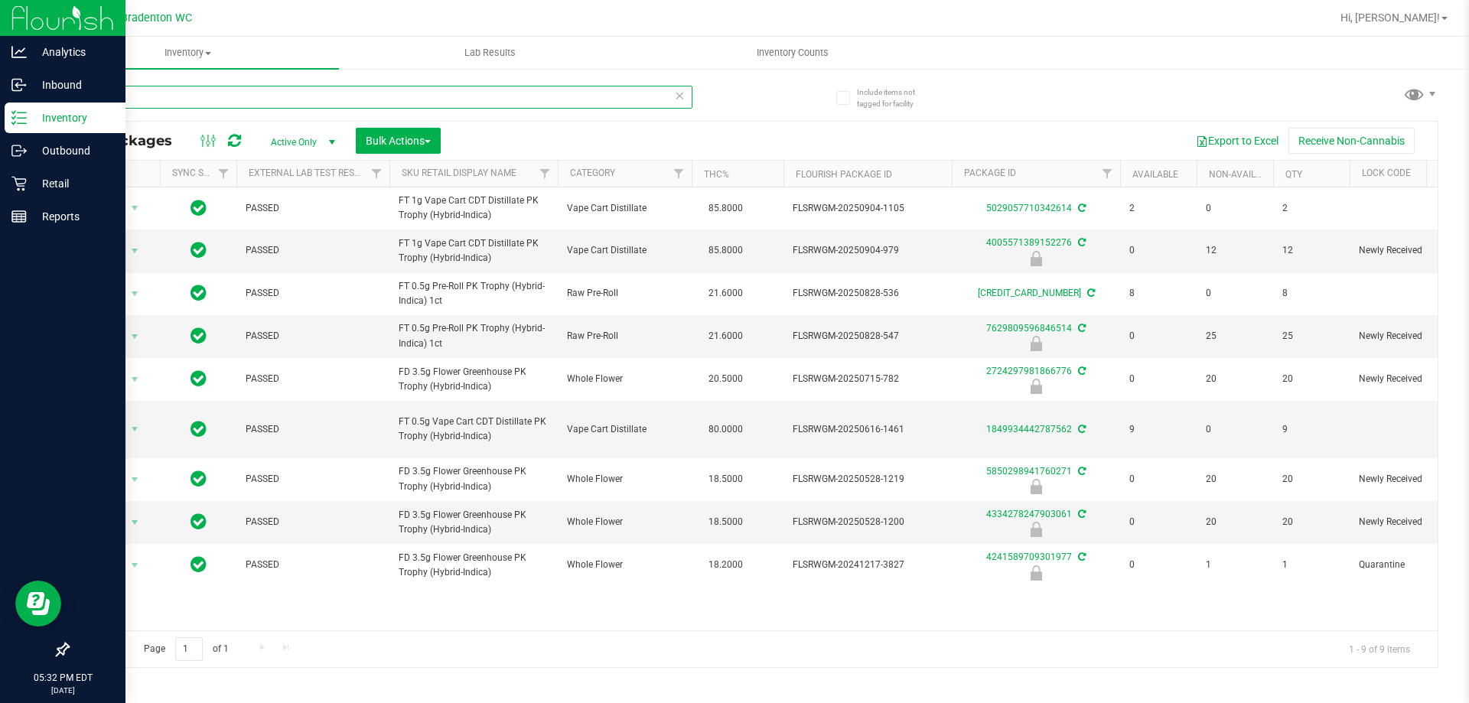
type input "pkt"
click at [690, 65] on uib-tab-heading "Inventory Counts" at bounding box center [792, 52] width 301 height 31
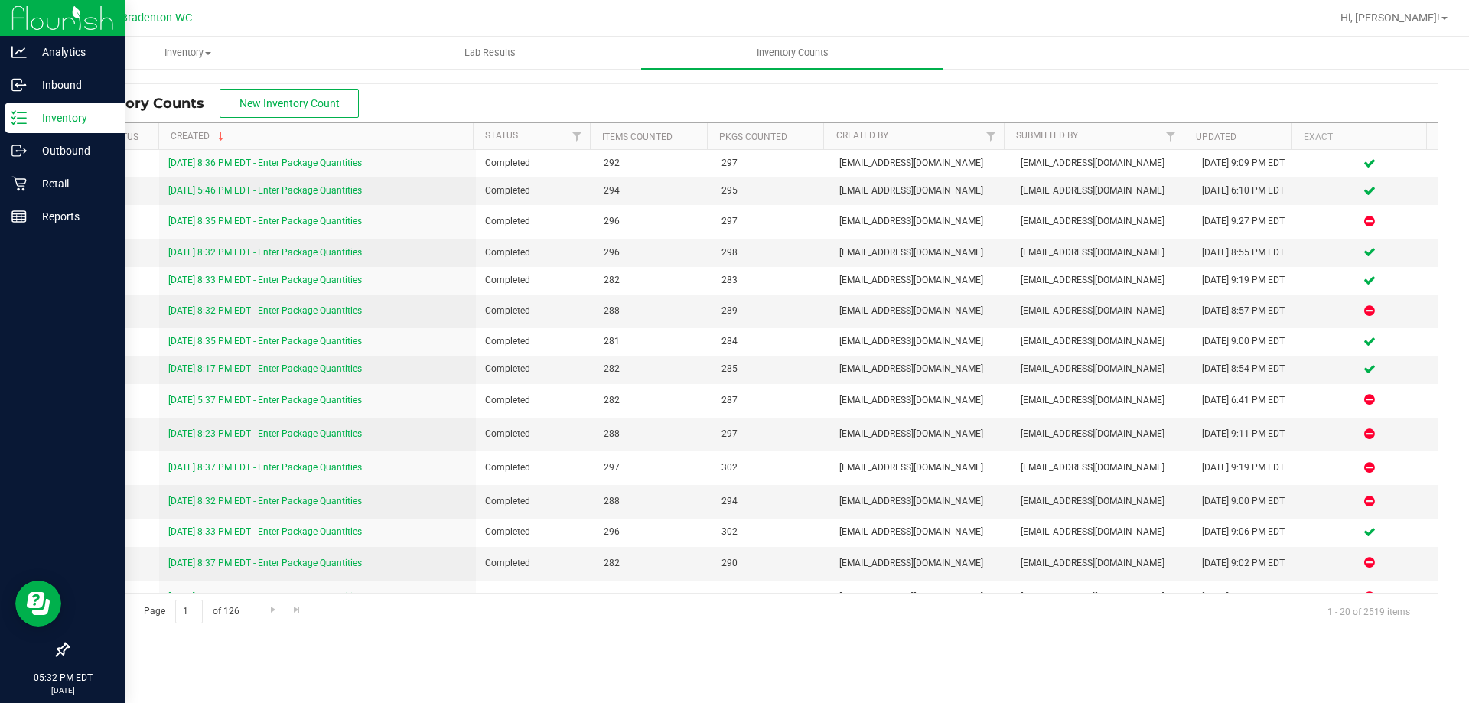
click at [1, 121] on link "Inventory" at bounding box center [62, 118] width 125 height 33
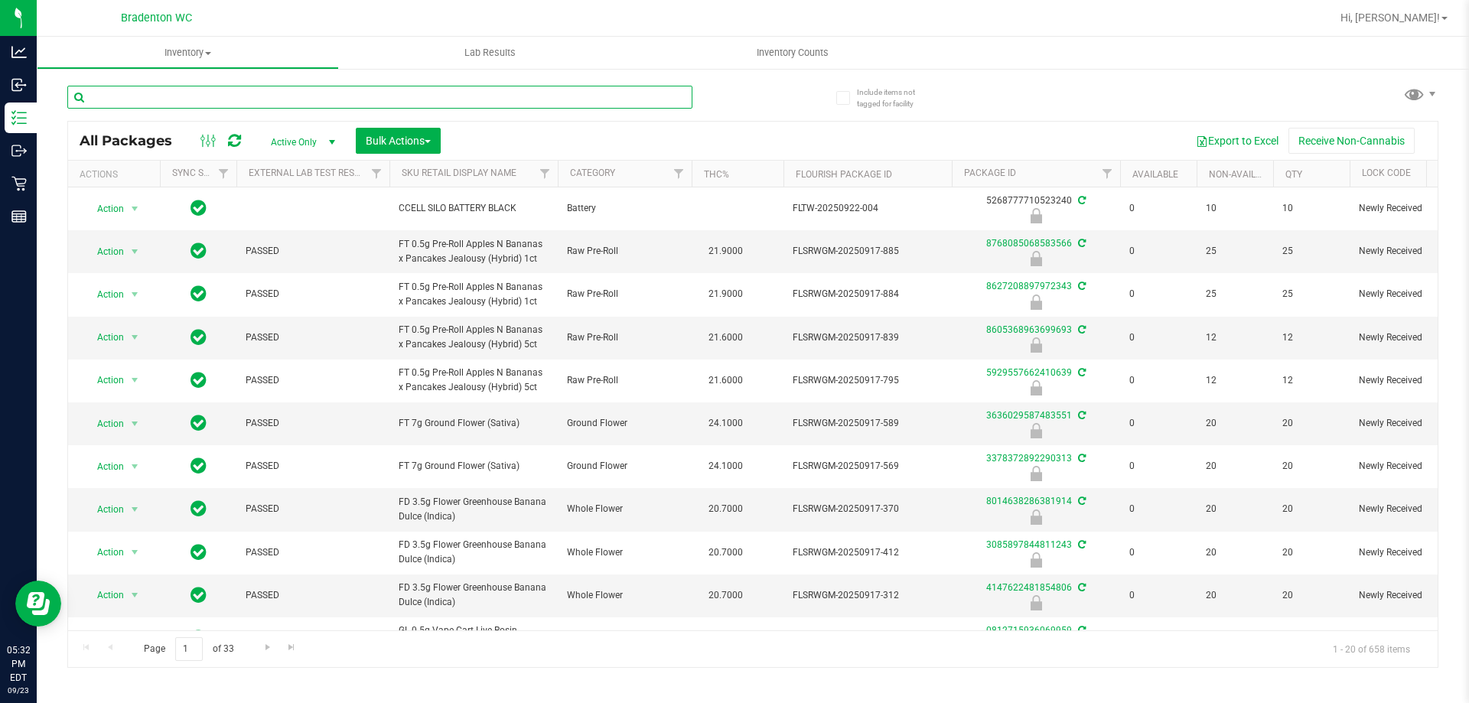
click at [255, 97] on input "text" at bounding box center [379, 97] width 625 height 23
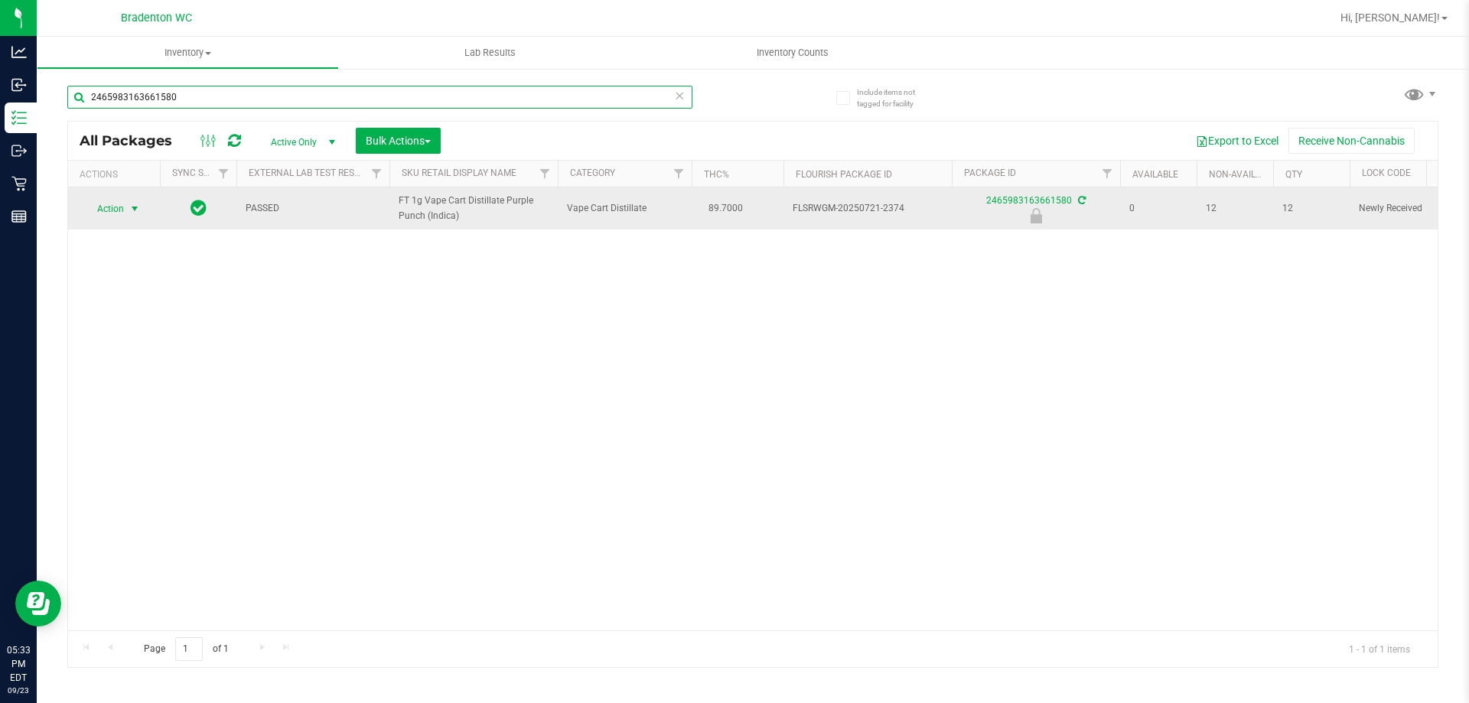
type input "2465983163661580"
click at [132, 209] on span "select" at bounding box center [135, 209] width 12 height 12
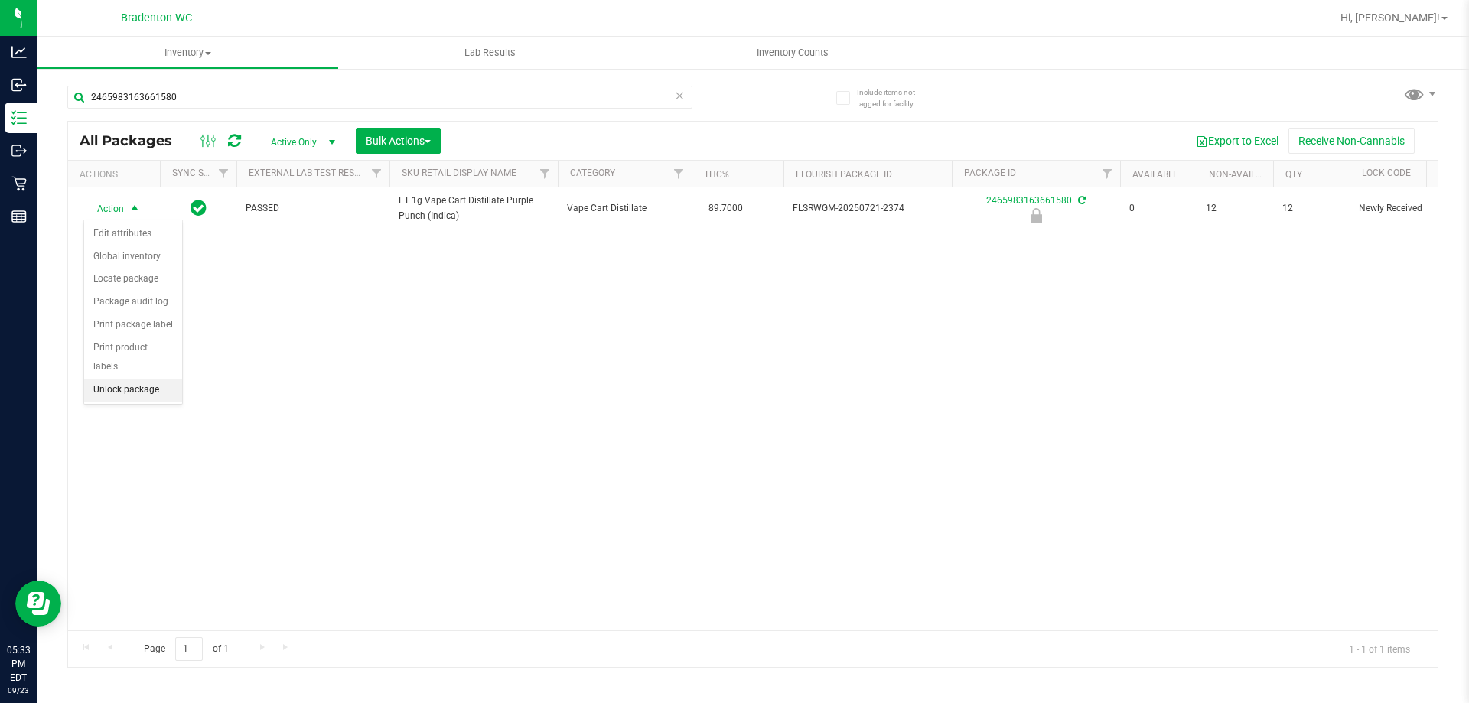
click at [161, 379] on li "Unlock package" at bounding box center [133, 390] width 98 height 23
